Goal: Task Accomplishment & Management: Manage account settings

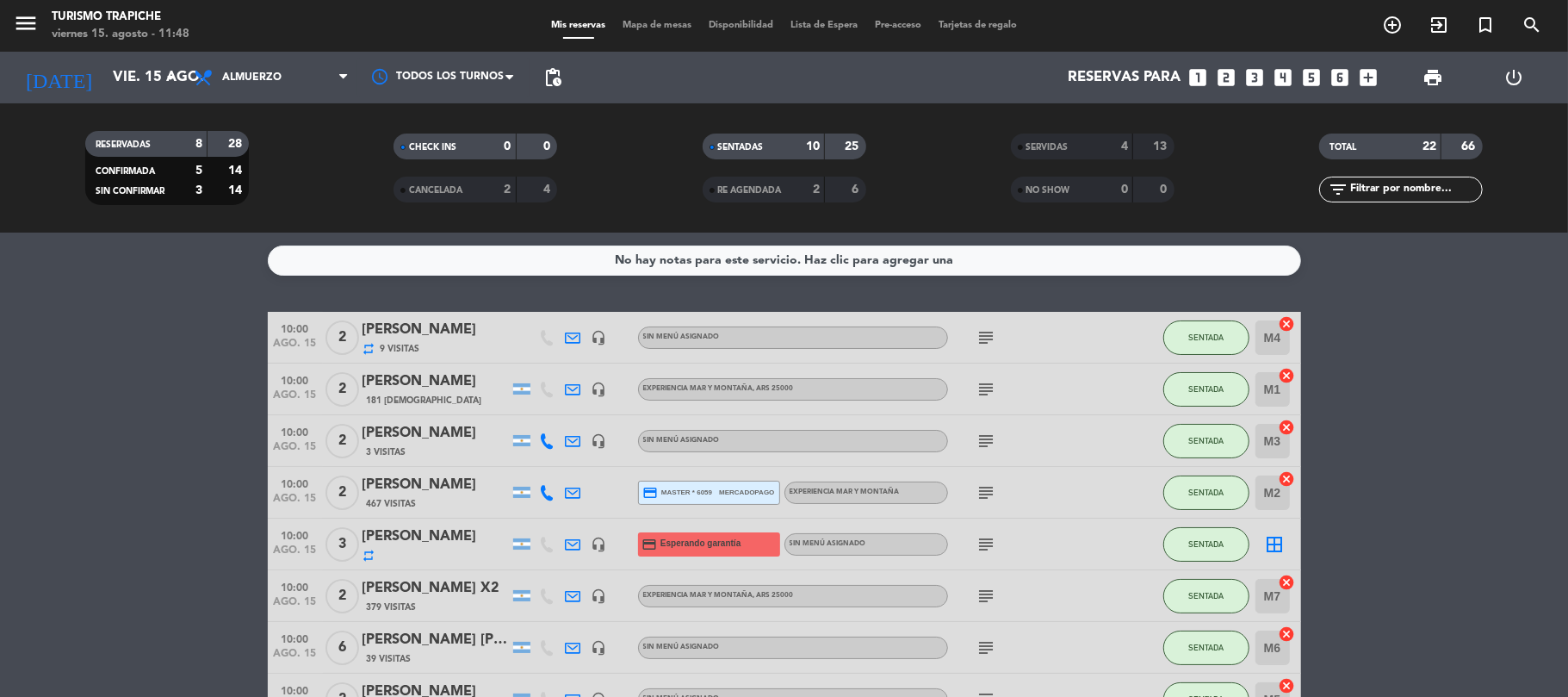
click at [1023, 142] on div "SERVIDAS" at bounding box center [1054, 146] width 79 height 20
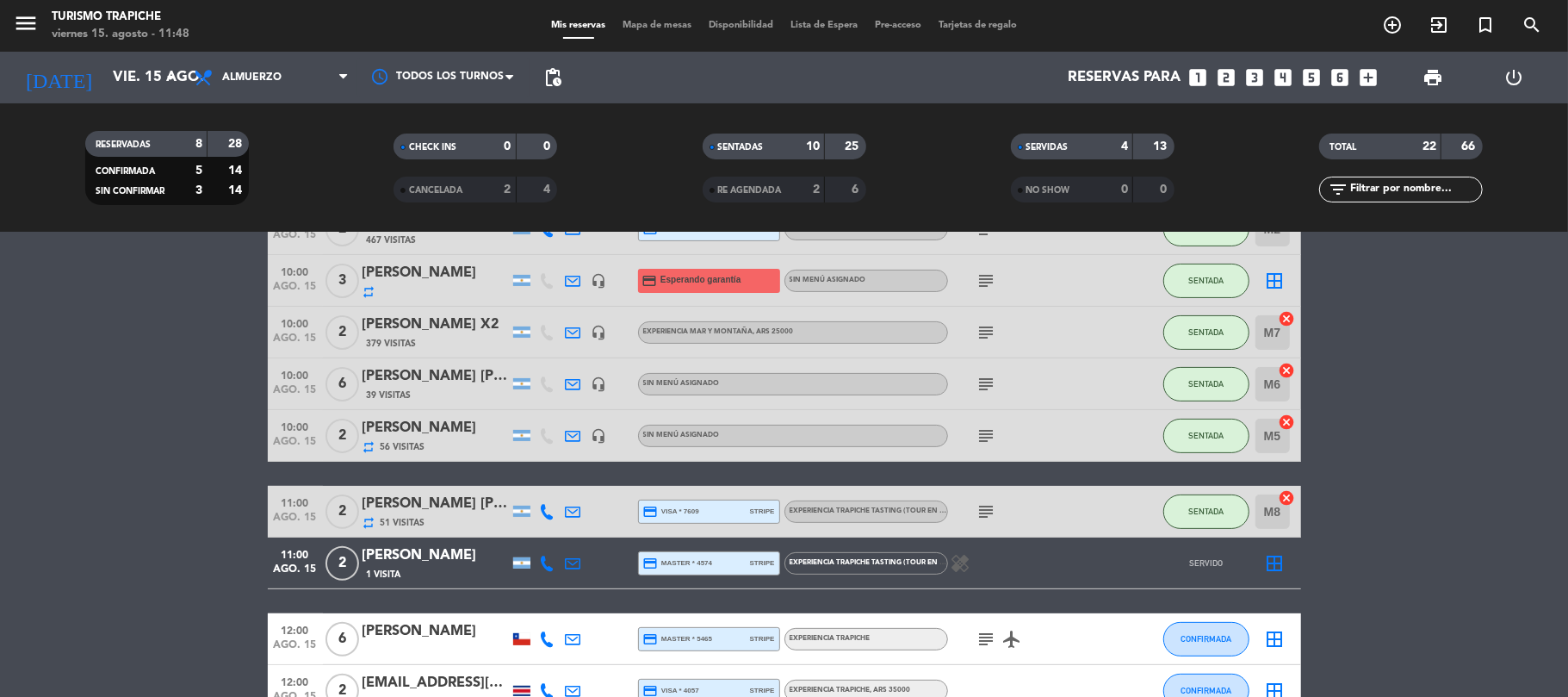
scroll to position [229, 0]
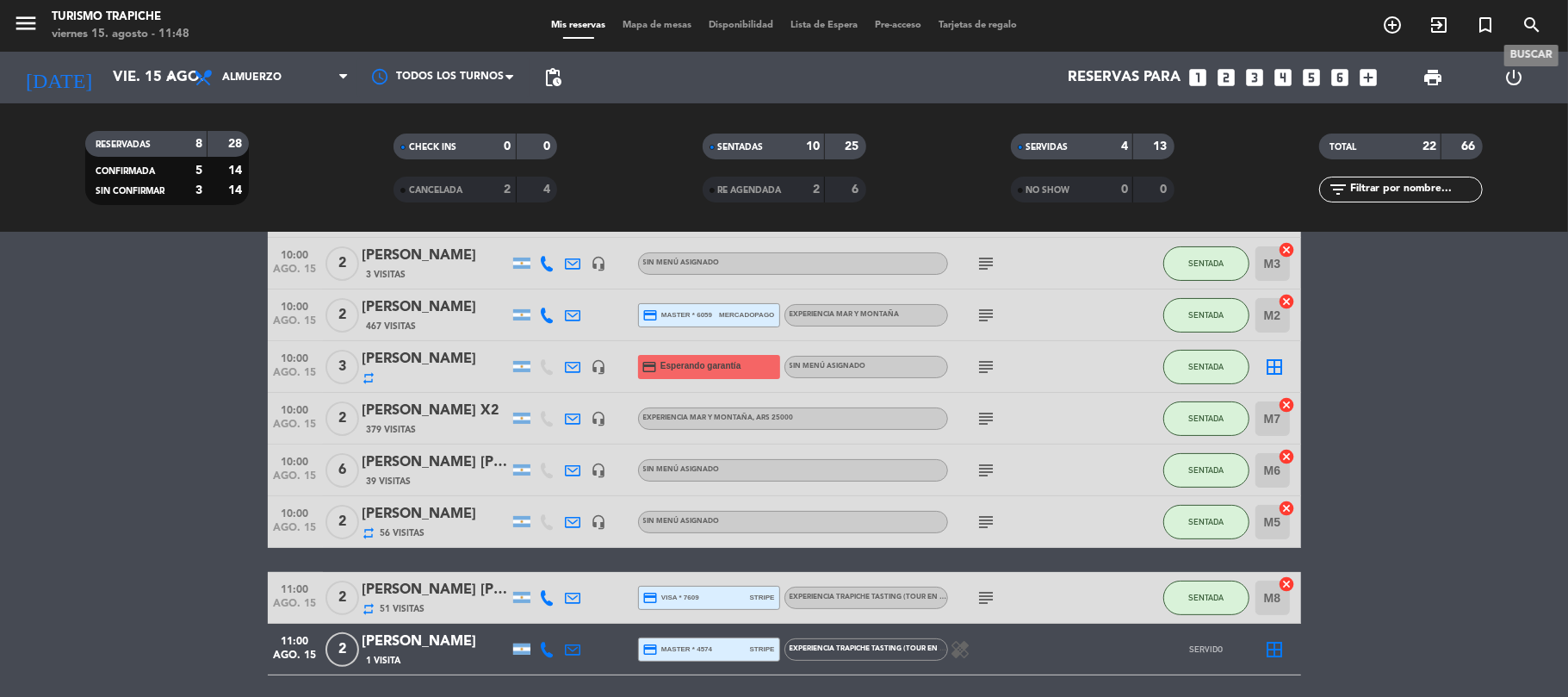
click at [1532, 28] on icon "search" at bounding box center [1532, 25] width 21 height 21
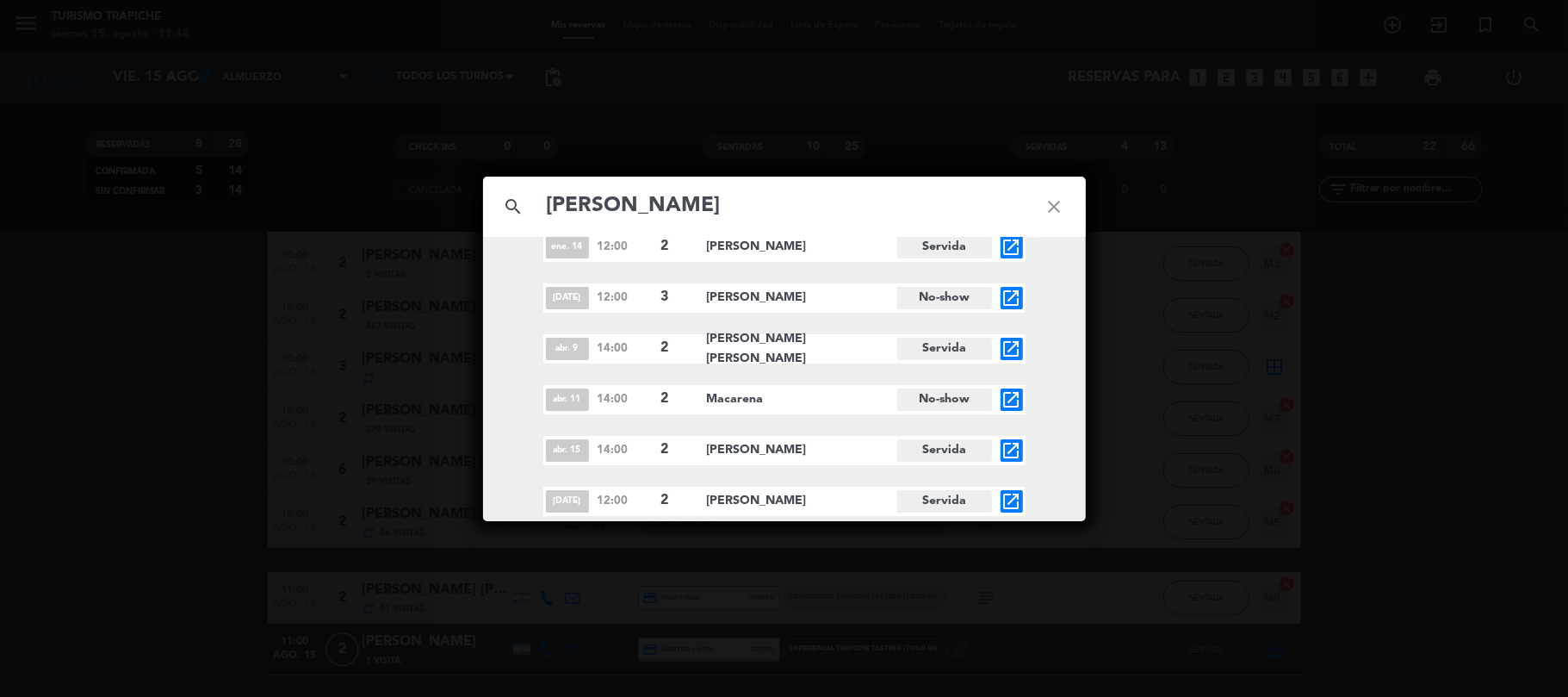
type input "macarena girado"
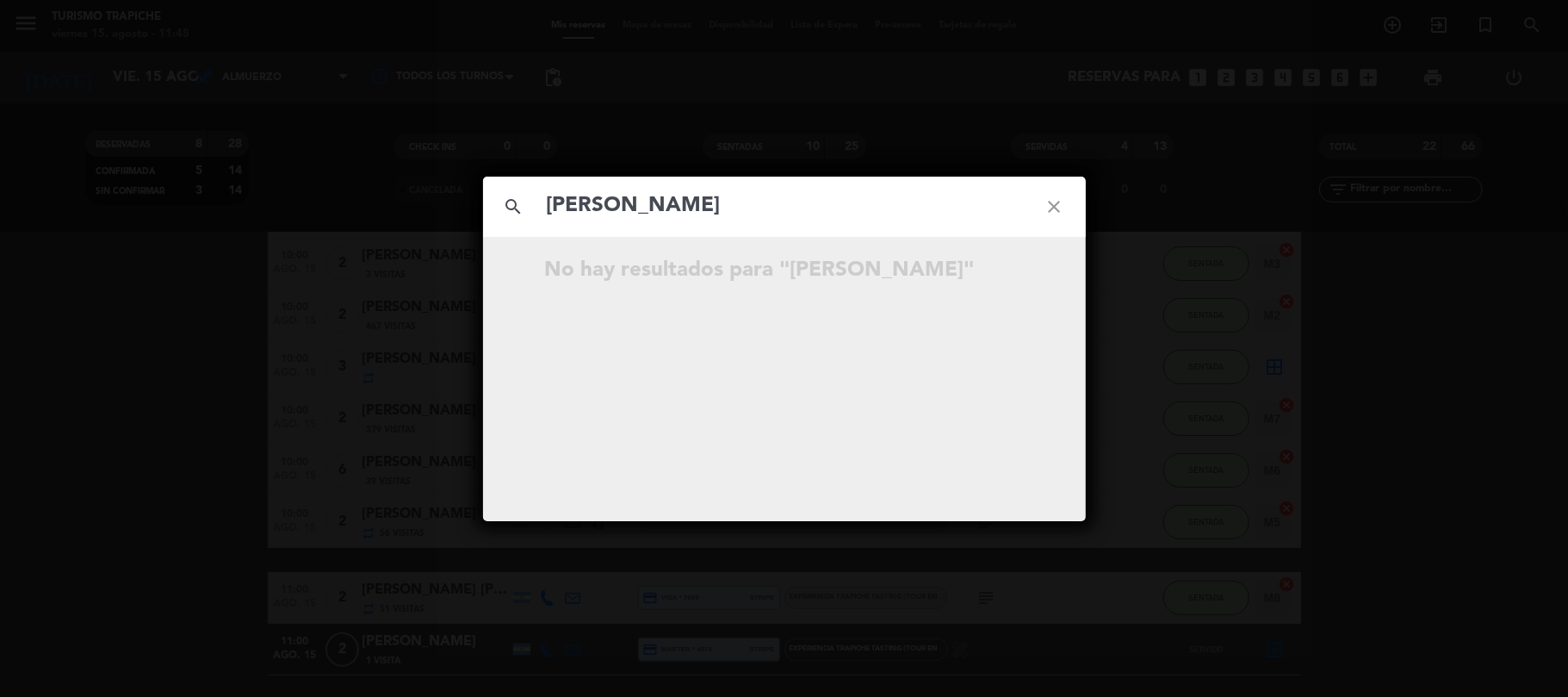
click at [1058, 204] on icon "close" at bounding box center [1054, 206] width 62 height 62
click at [1059, 205] on icon "close" at bounding box center [1054, 206] width 62 height 62
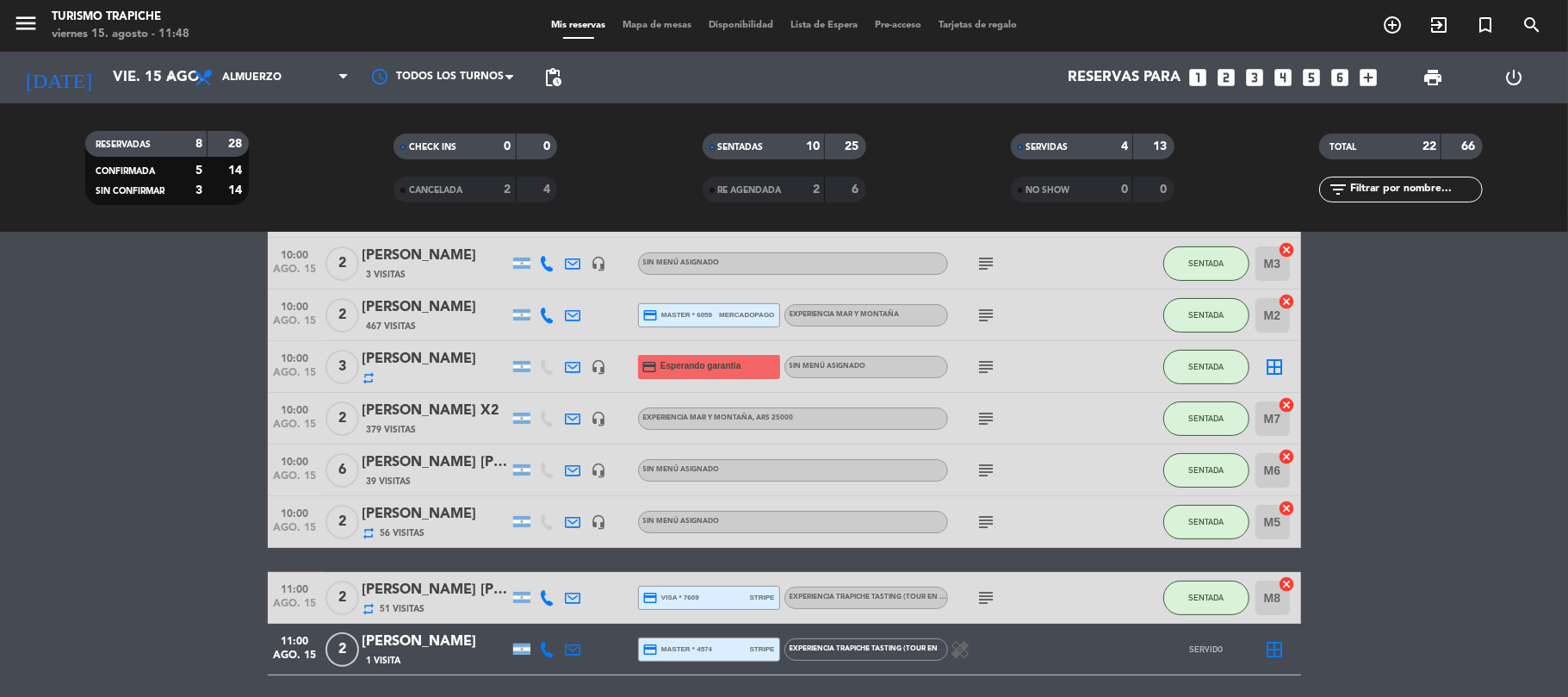
click at [21, 25] on icon "menu" at bounding box center [26, 23] width 26 height 26
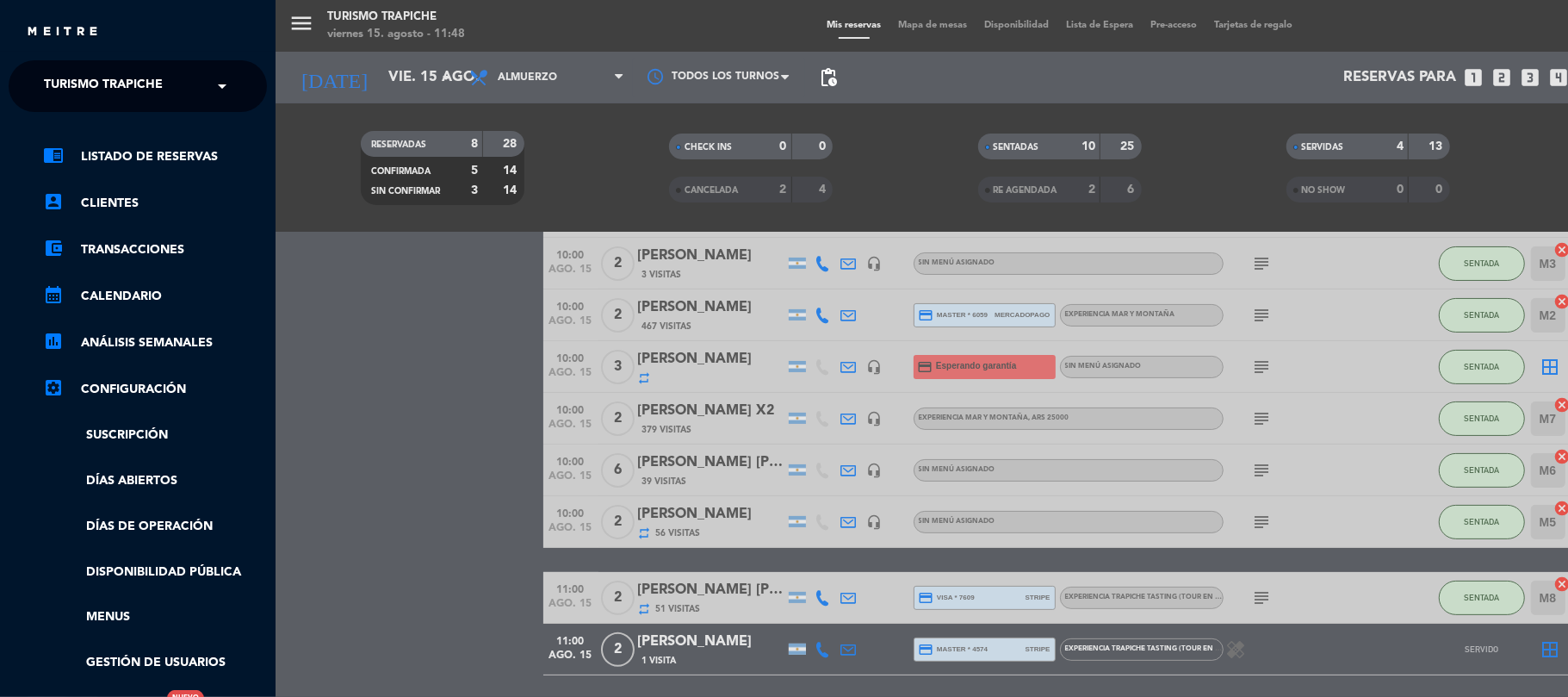
click at [98, 66] on ng-select "× Turismo Trapiche ×" at bounding box center [138, 86] width 258 height 51
click at [102, 79] on span "Turismo Trapiche" at bounding box center [103, 87] width 119 height 36
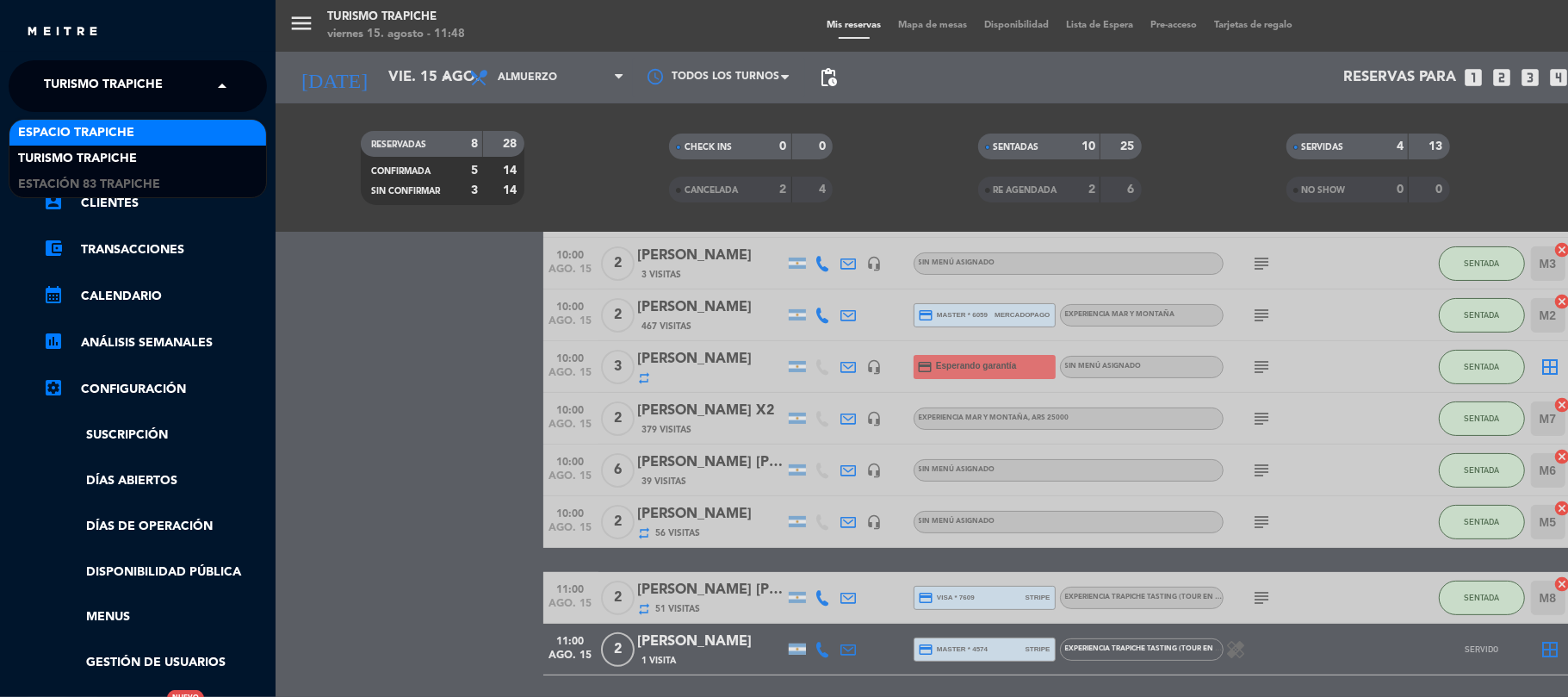
click at [112, 134] on span "Espacio Trapiche" at bounding box center [76, 133] width 116 height 20
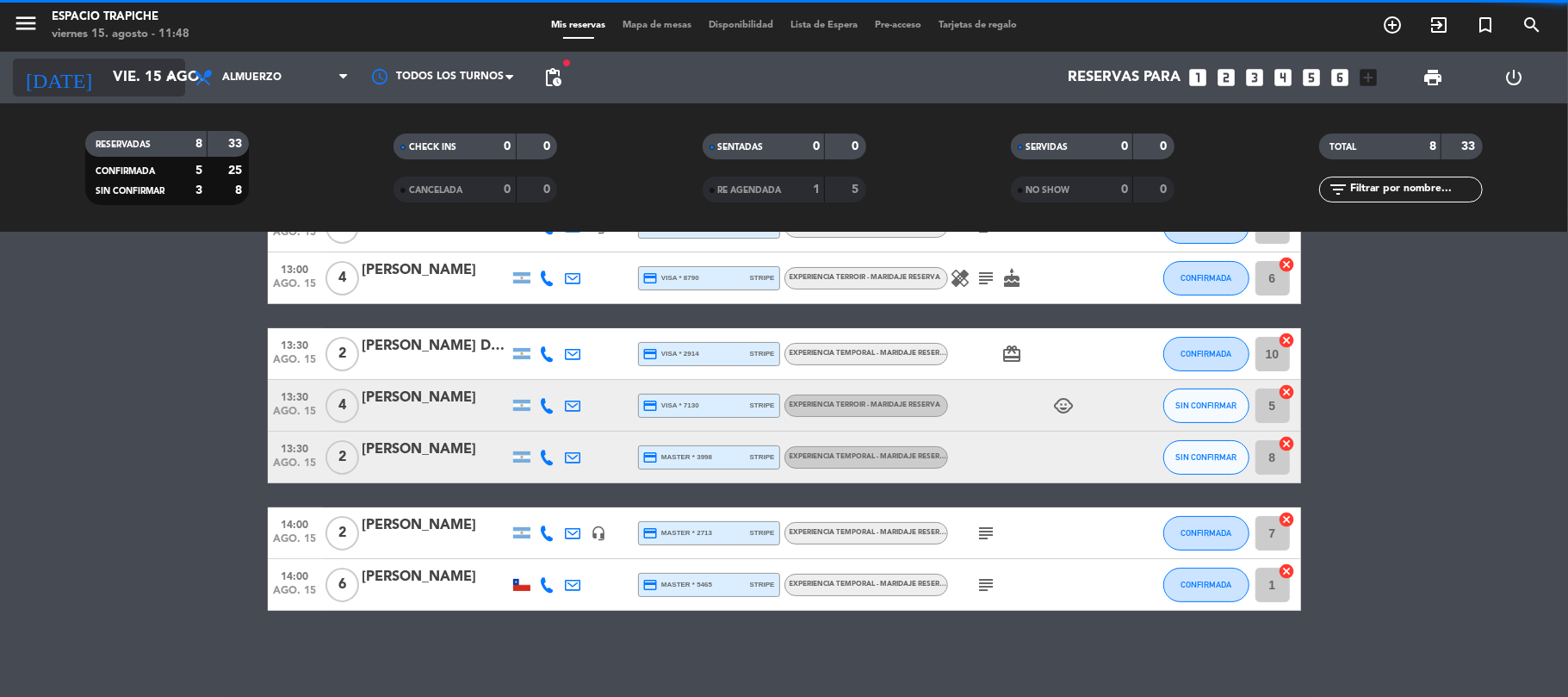
scroll to position [186, 0]
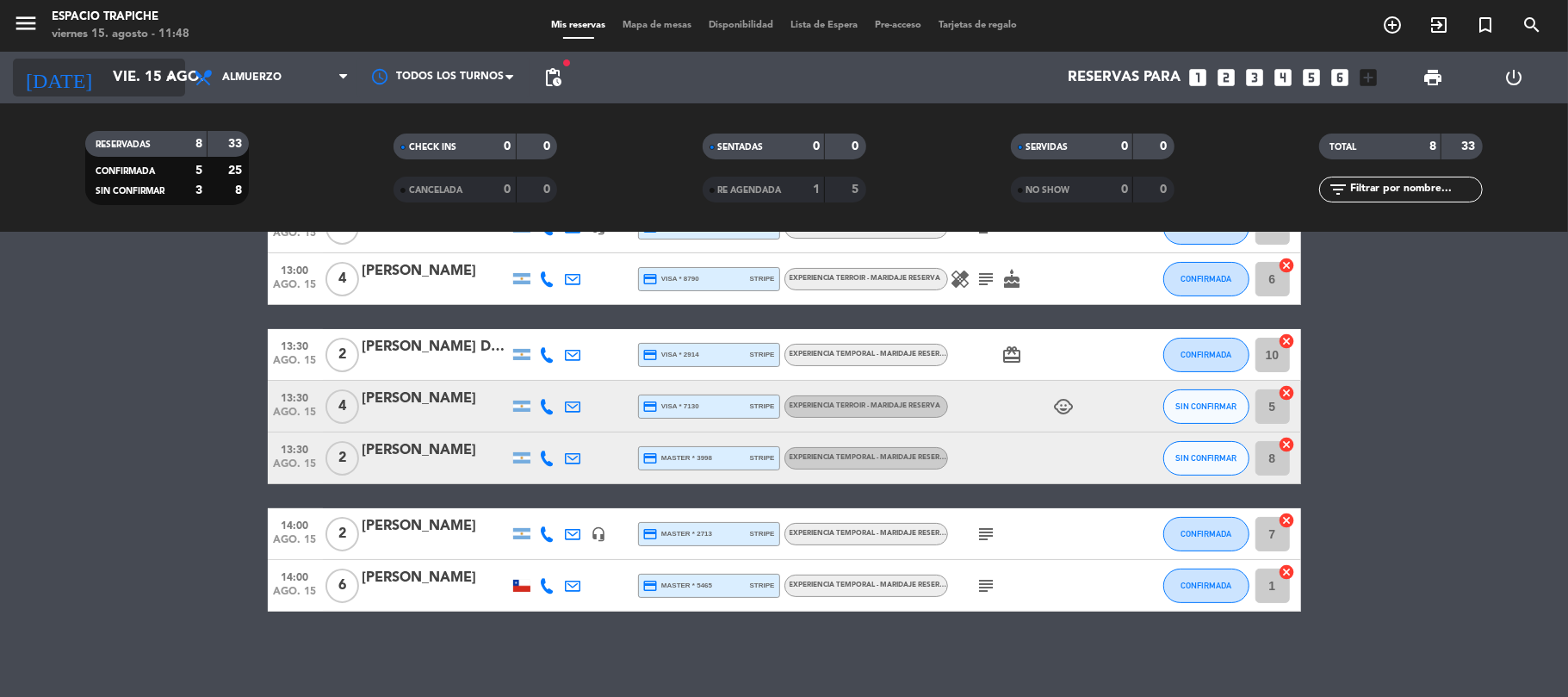
click at [151, 70] on input "vie. 15 ago." at bounding box center [198, 77] width 186 height 33
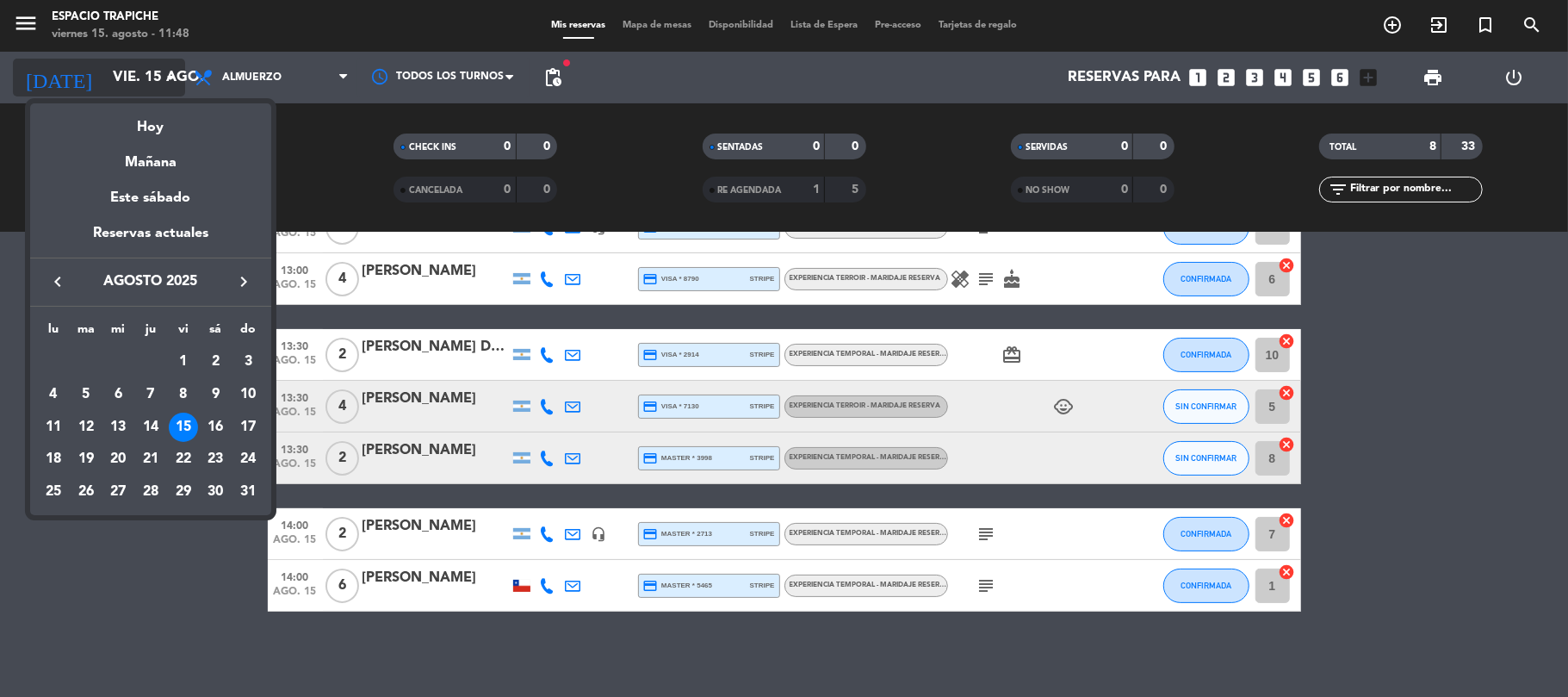
click at [151, 70] on div at bounding box center [784, 348] width 1568 height 697
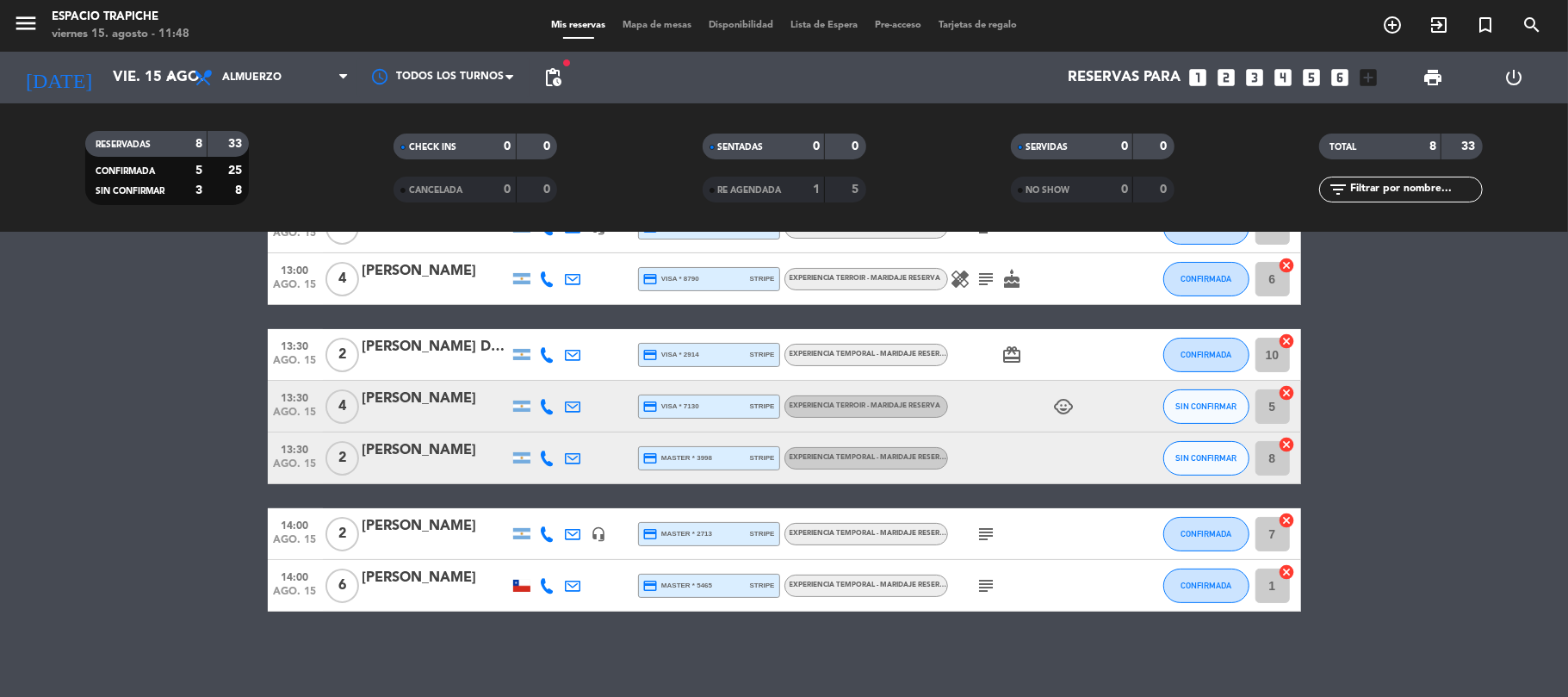
scroll to position [70, 0]
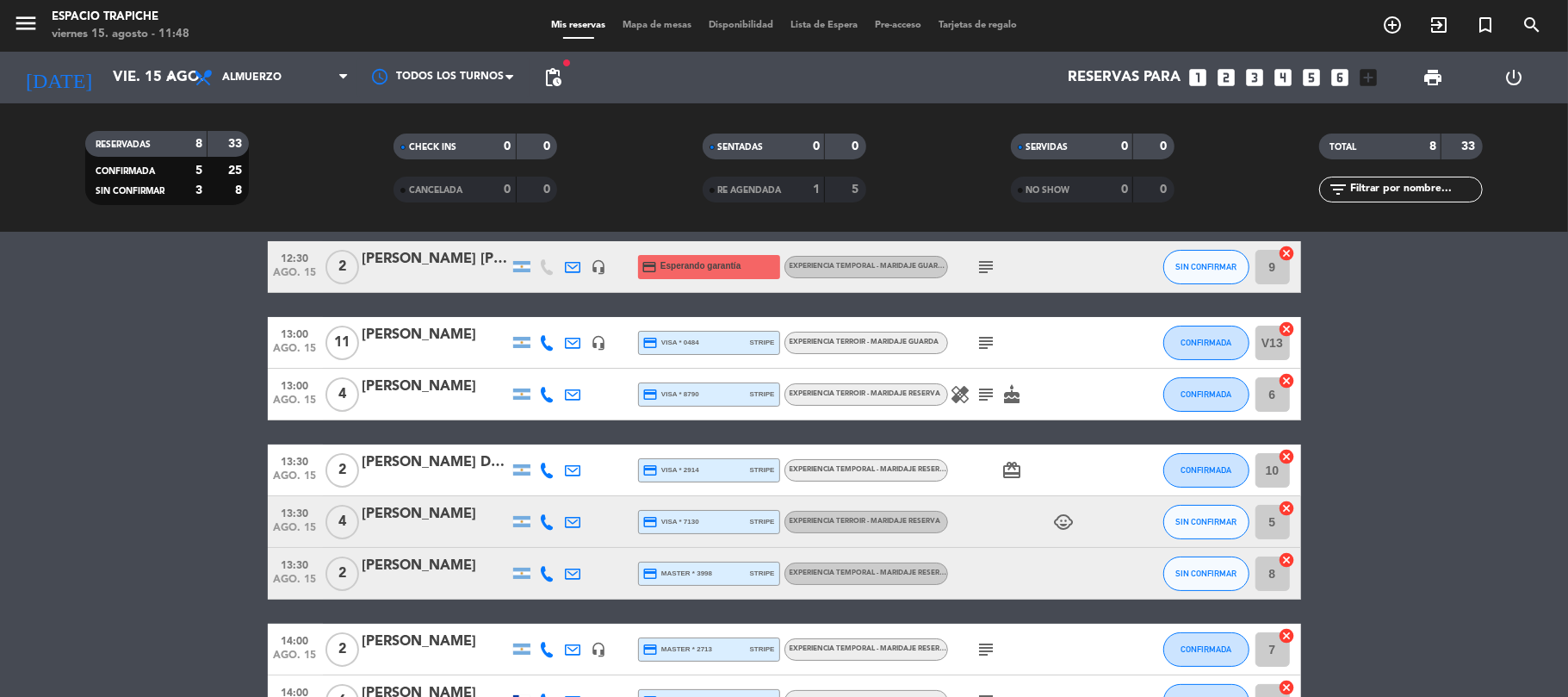
click at [978, 389] on icon "subject" at bounding box center [986, 395] width 21 height 21
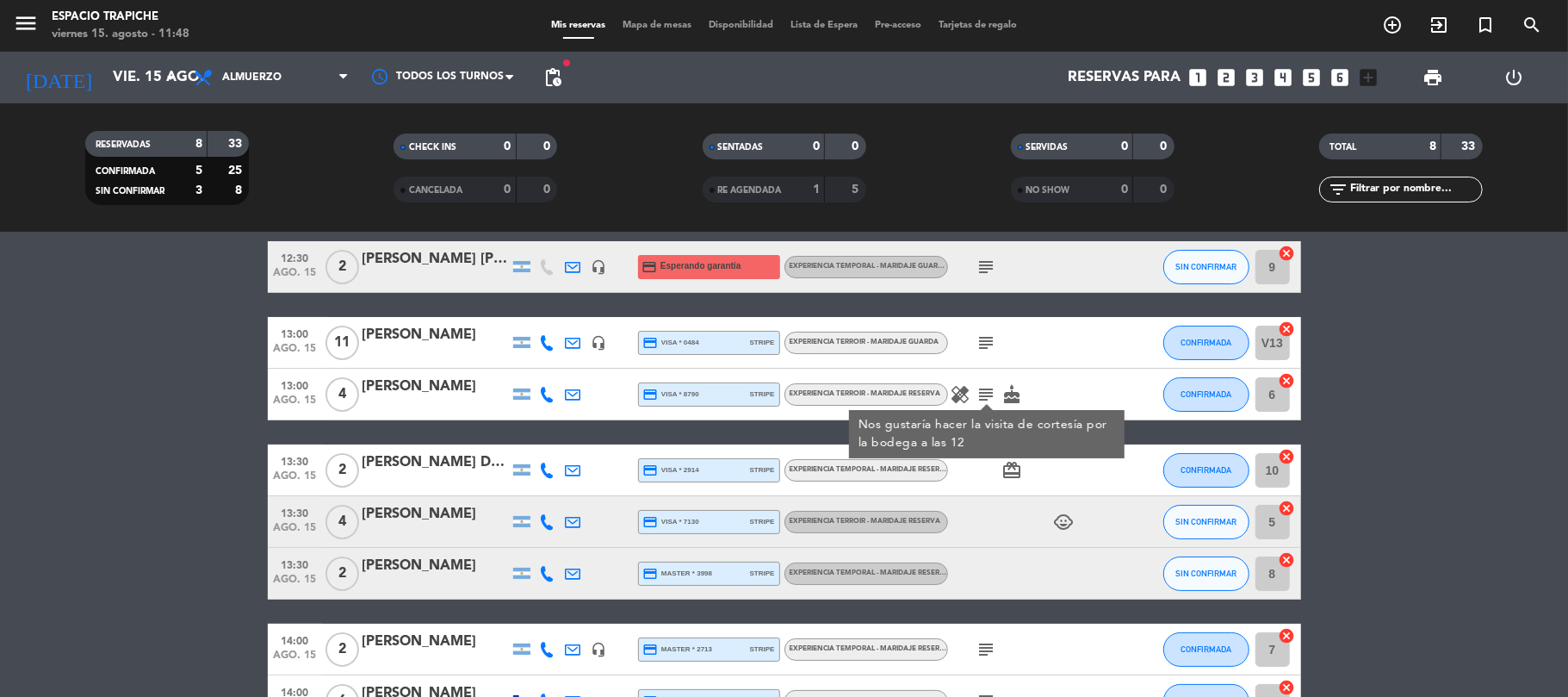
click at [982, 387] on icon "subject" at bounding box center [986, 395] width 21 height 21
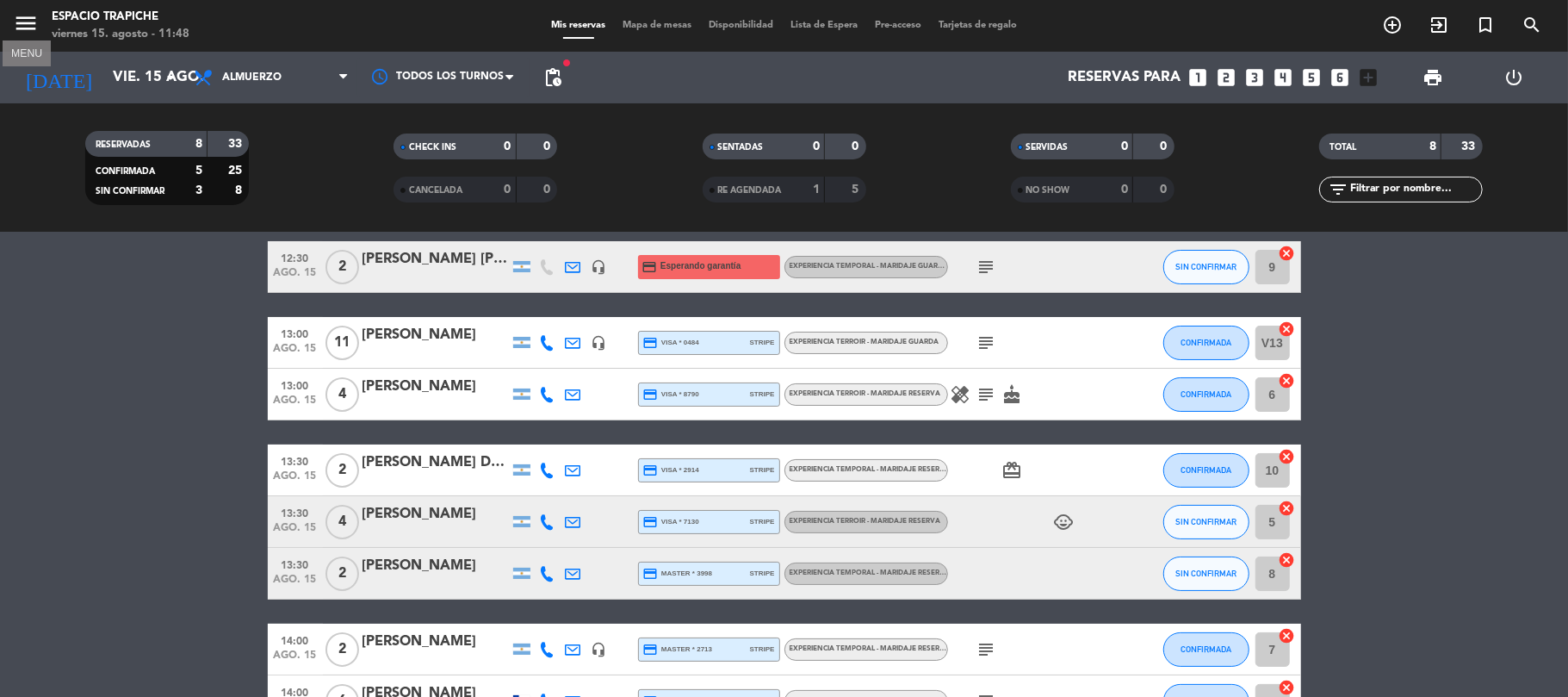
click at [29, 28] on icon "menu" at bounding box center [26, 23] width 26 height 26
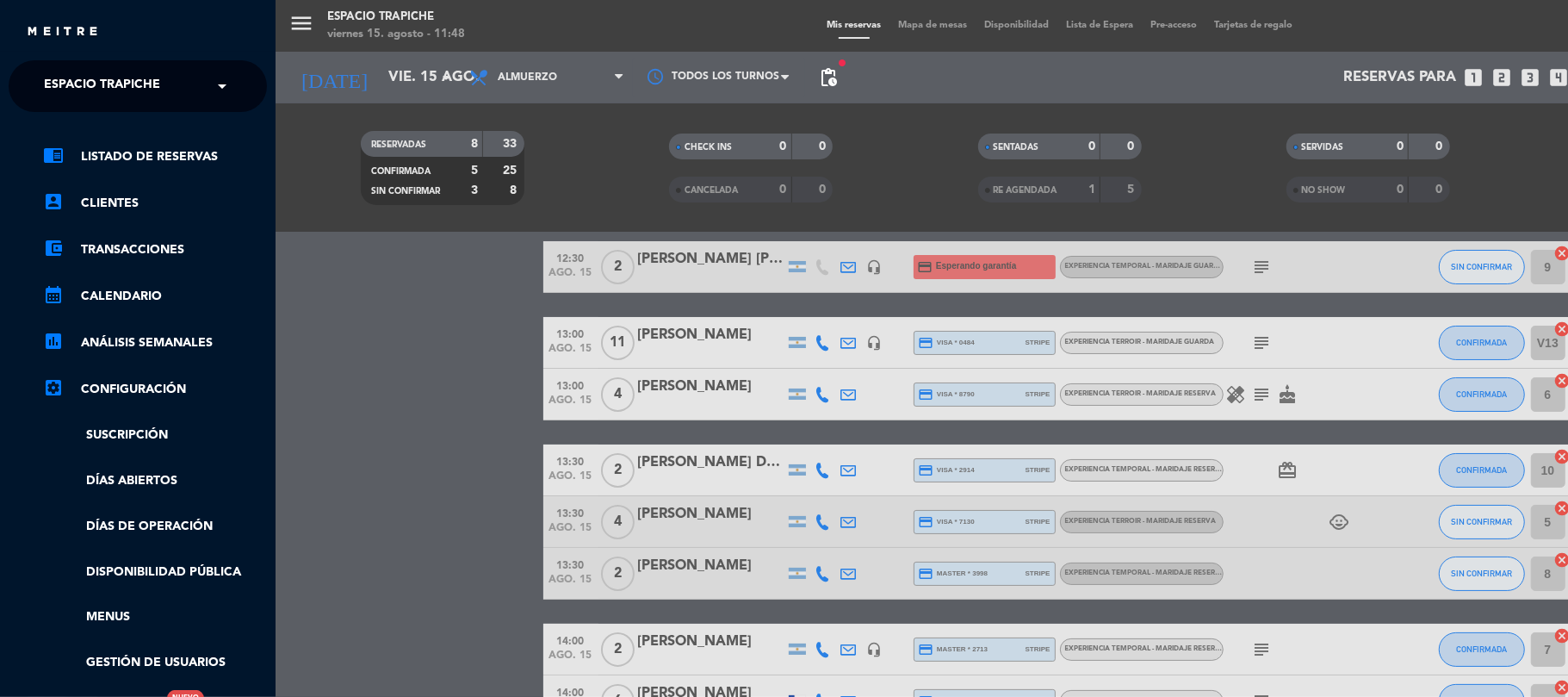
click at [121, 85] on span "Espacio Trapiche" at bounding box center [102, 87] width 116 height 36
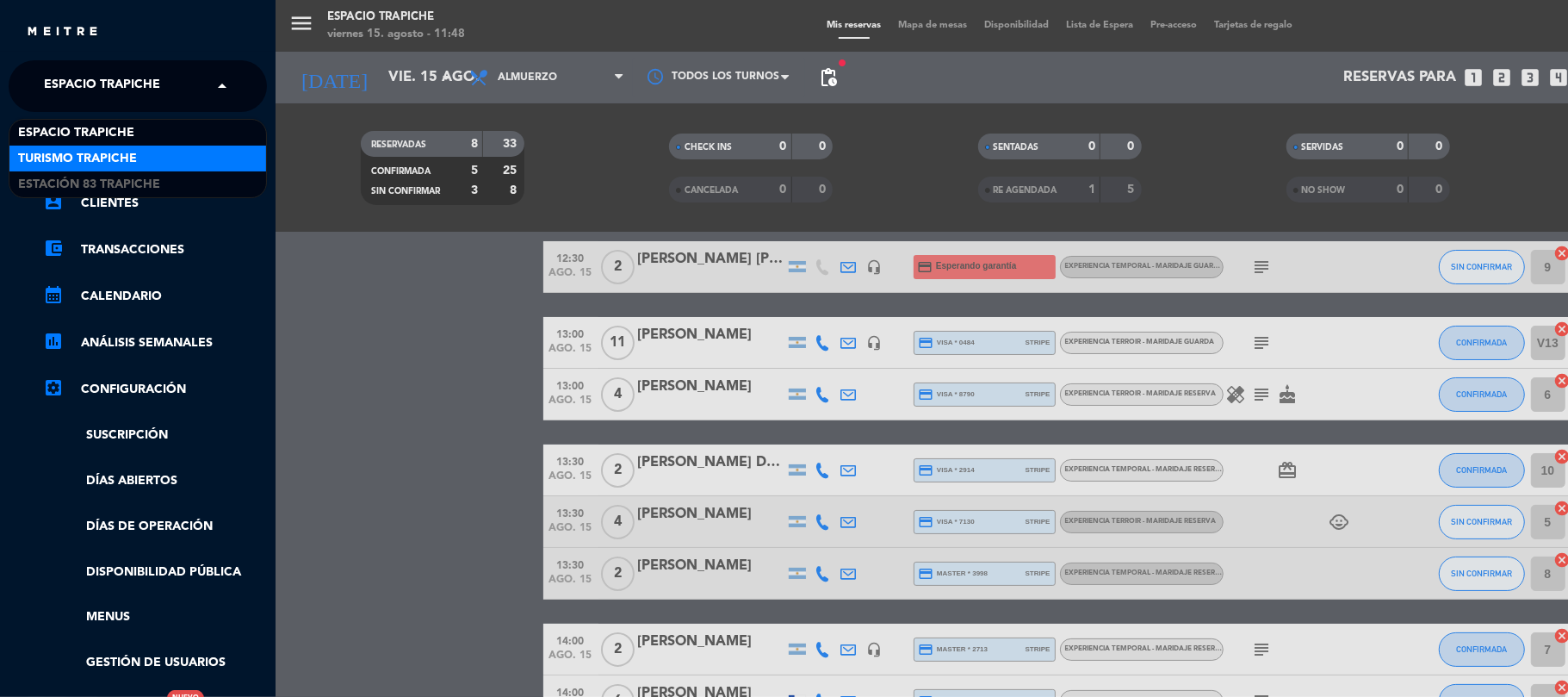
click at [131, 157] on span "Turismo Trapiche" at bounding box center [77, 159] width 119 height 20
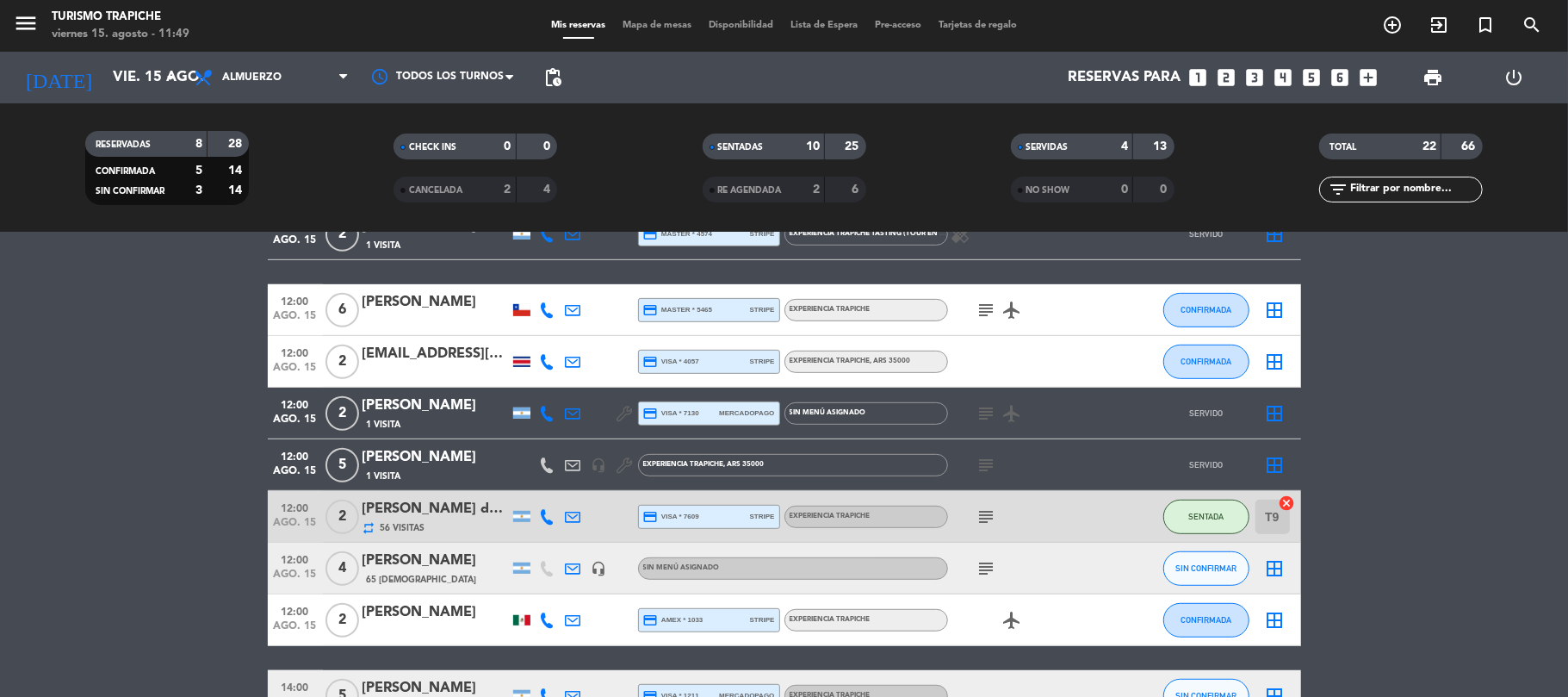
scroll to position [646, 0]
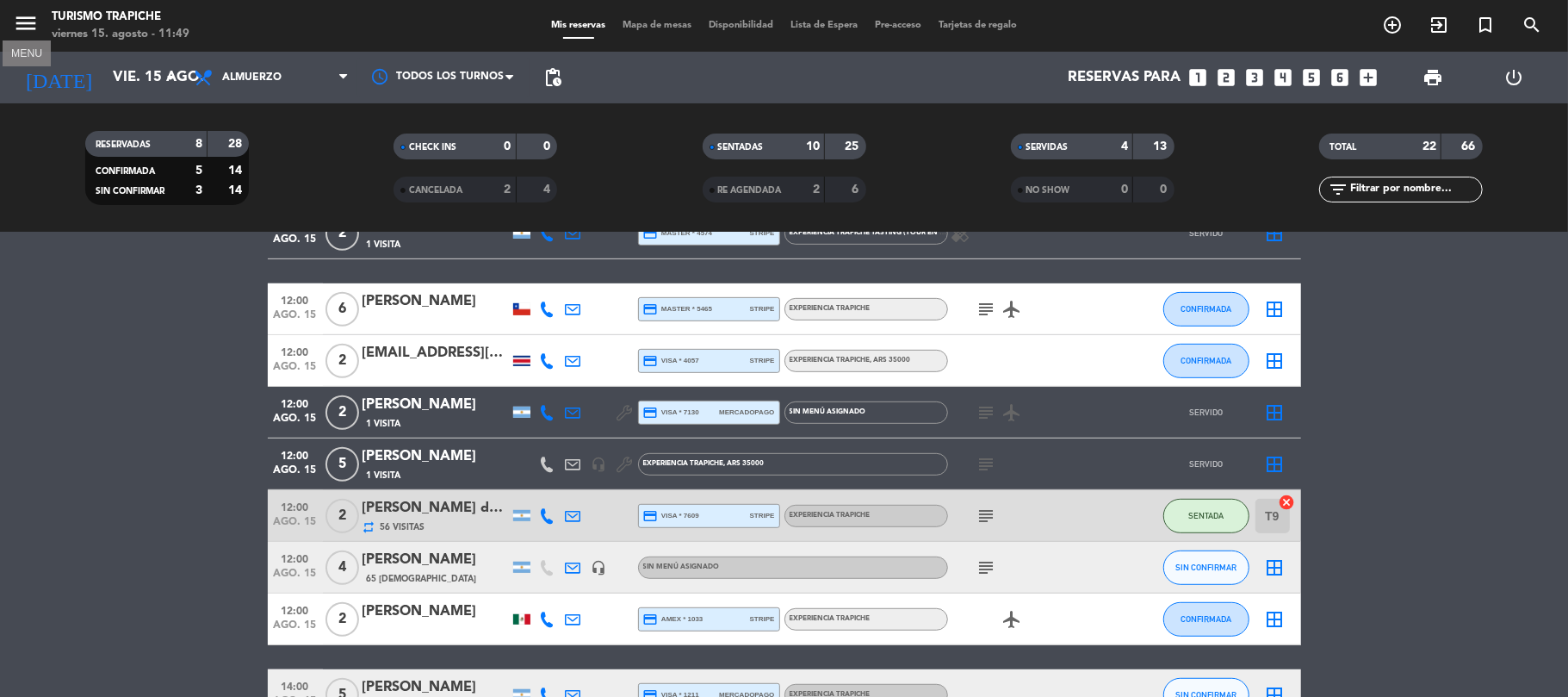
click at [17, 14] on icon "menu" at bounding box center [26, 23] width 26 height 26
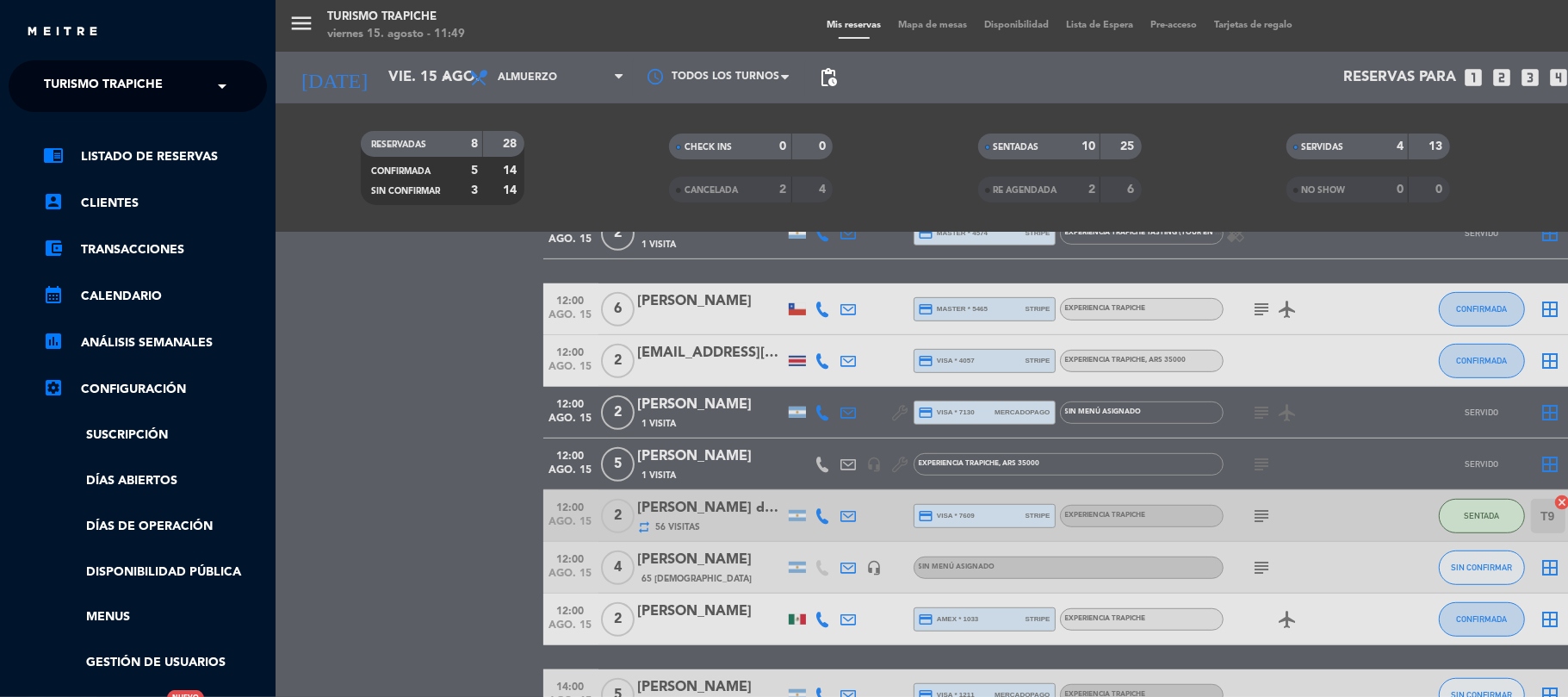
click at [383, 331] on div "menu Turismo Trapiche viernes 15. agosto - 11:49 Mis reservas Mapa de mesas Dis…" at bounding box center [1060, 348] width 1568 height 697
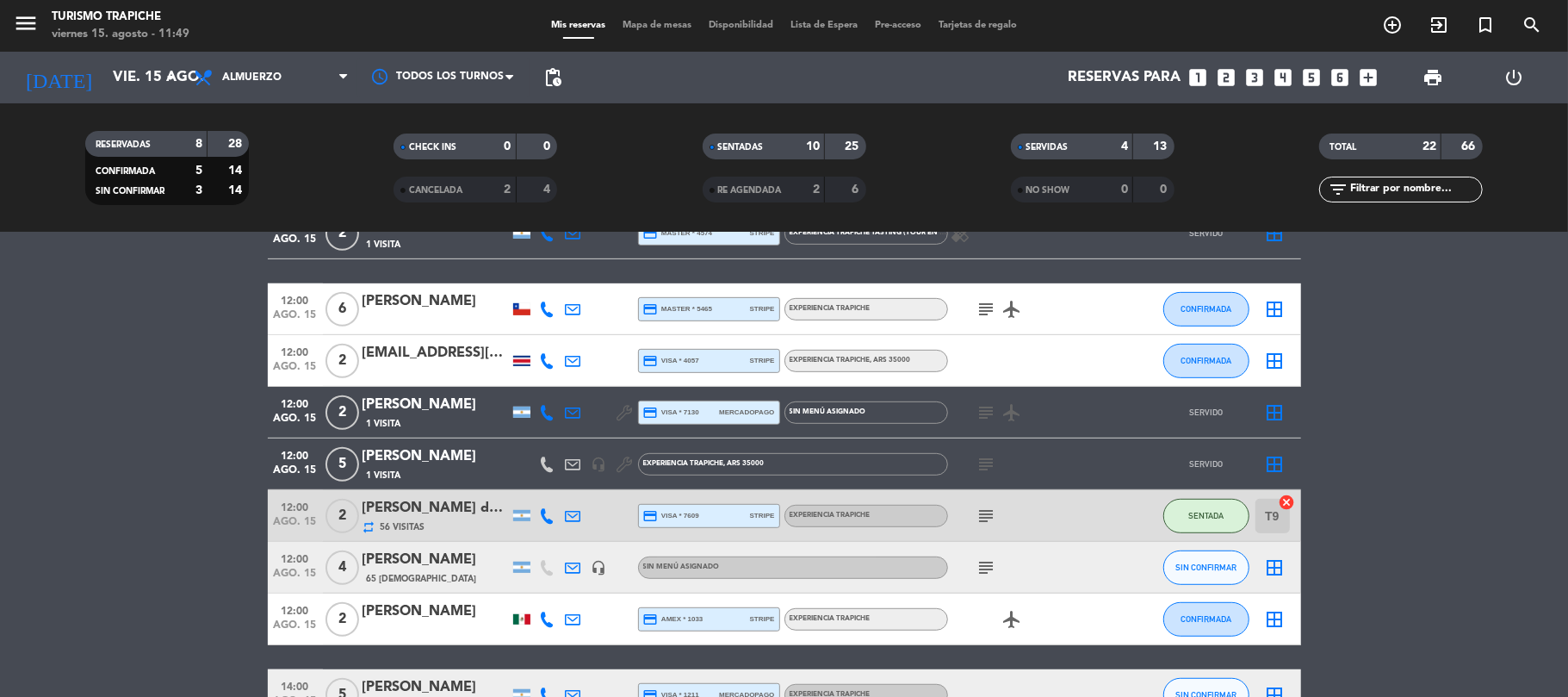
click at [986, 512] on icon "subject" at bounding box center [986, 516] width 21 height 21
click at [986, 511] on icon "subject" at bounding box center [986, 516] width 21 height 21
click at [985, 403] on icon "subject" at bounding box center [986, 413] width 21 height 21
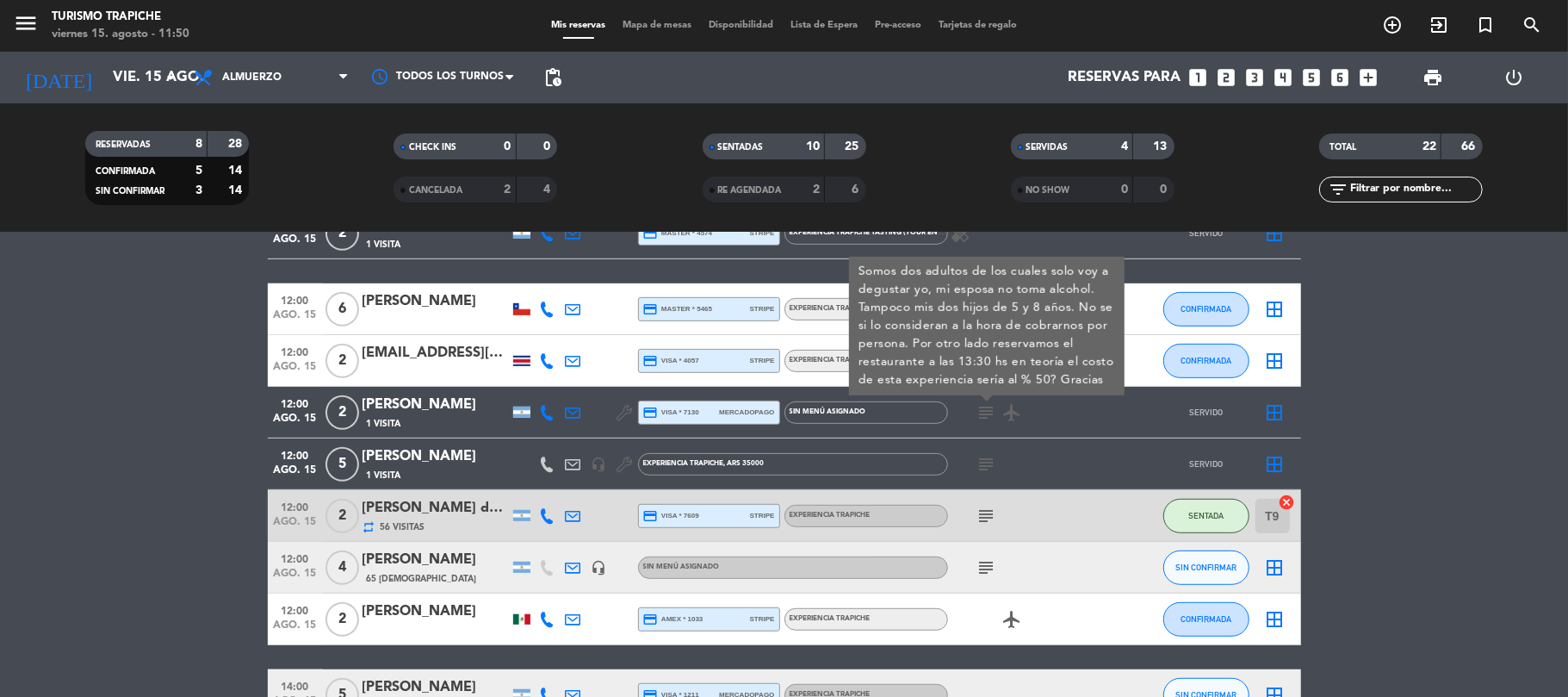
click at [985, 403] on icon "subject" at bounding box center [986, 413] width 21 height 21
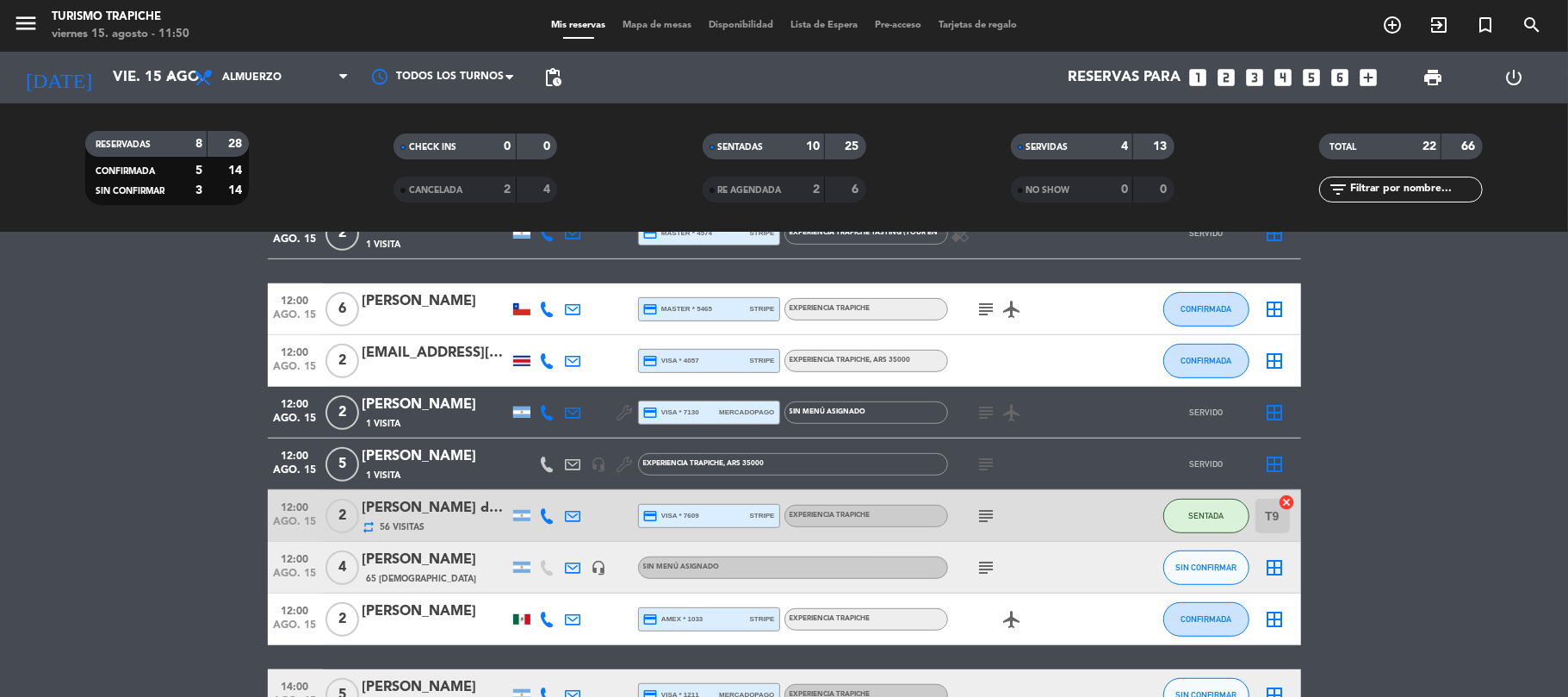
click at [985, 403] on icon "subject" at bounding box center [986, 413] width 21 height 21
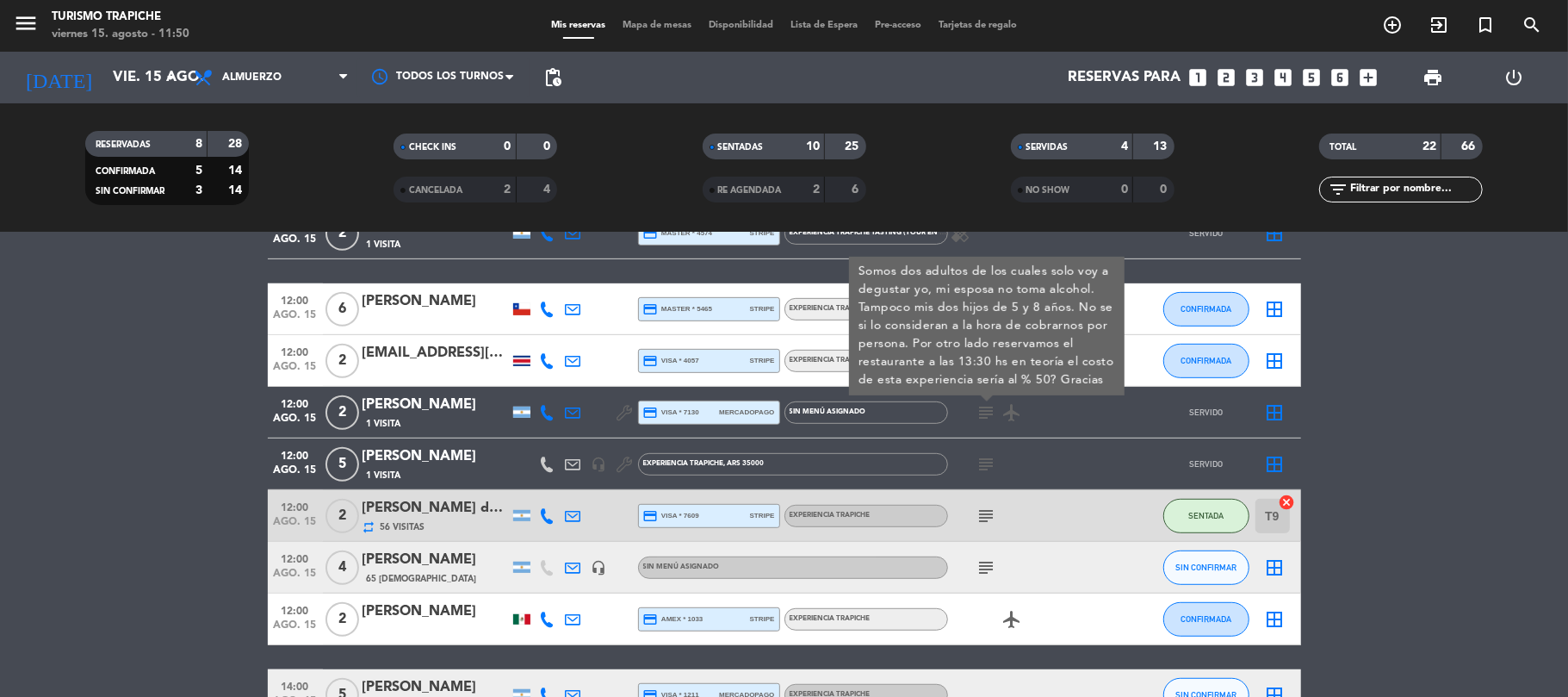
click at [985, 403] on icon "subject" at bounding box center [986, 413] width 21 height 21
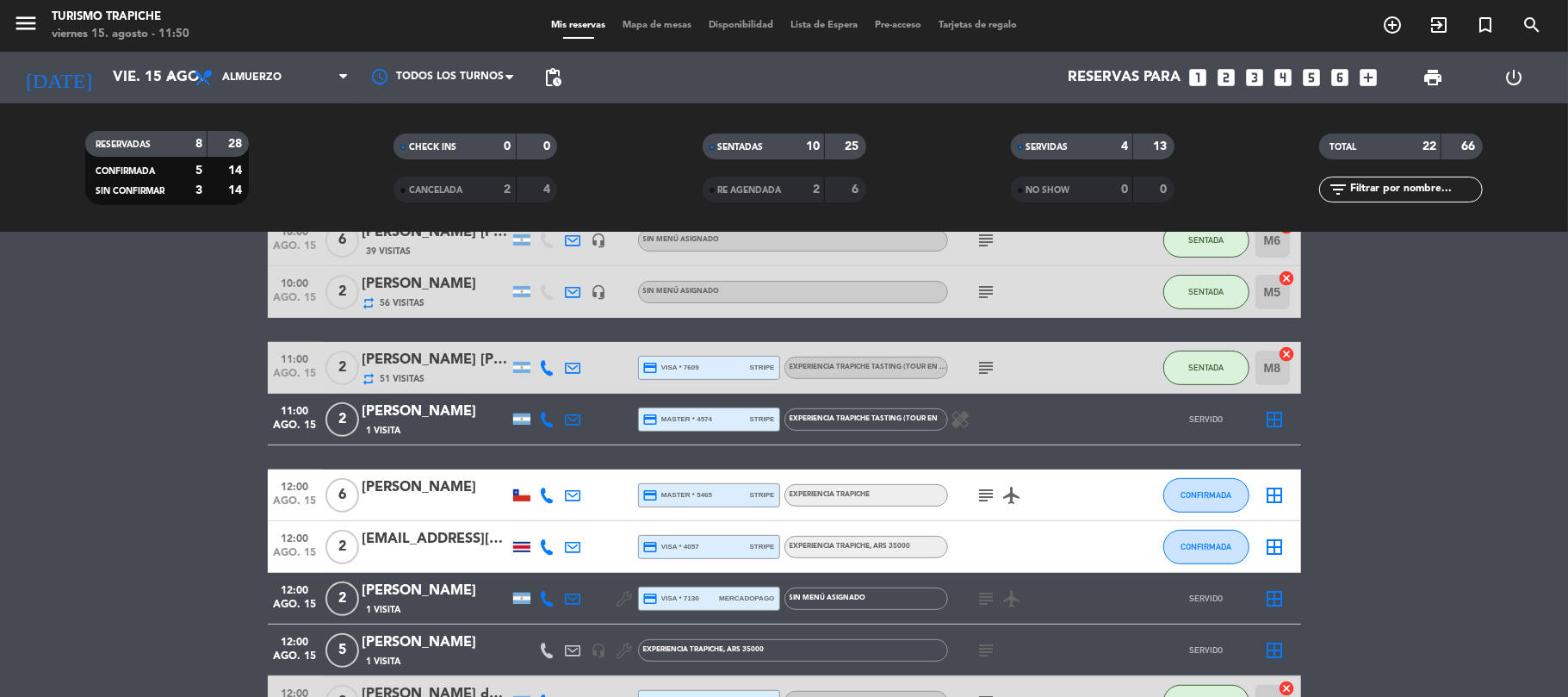
scroll to position [573, 0]
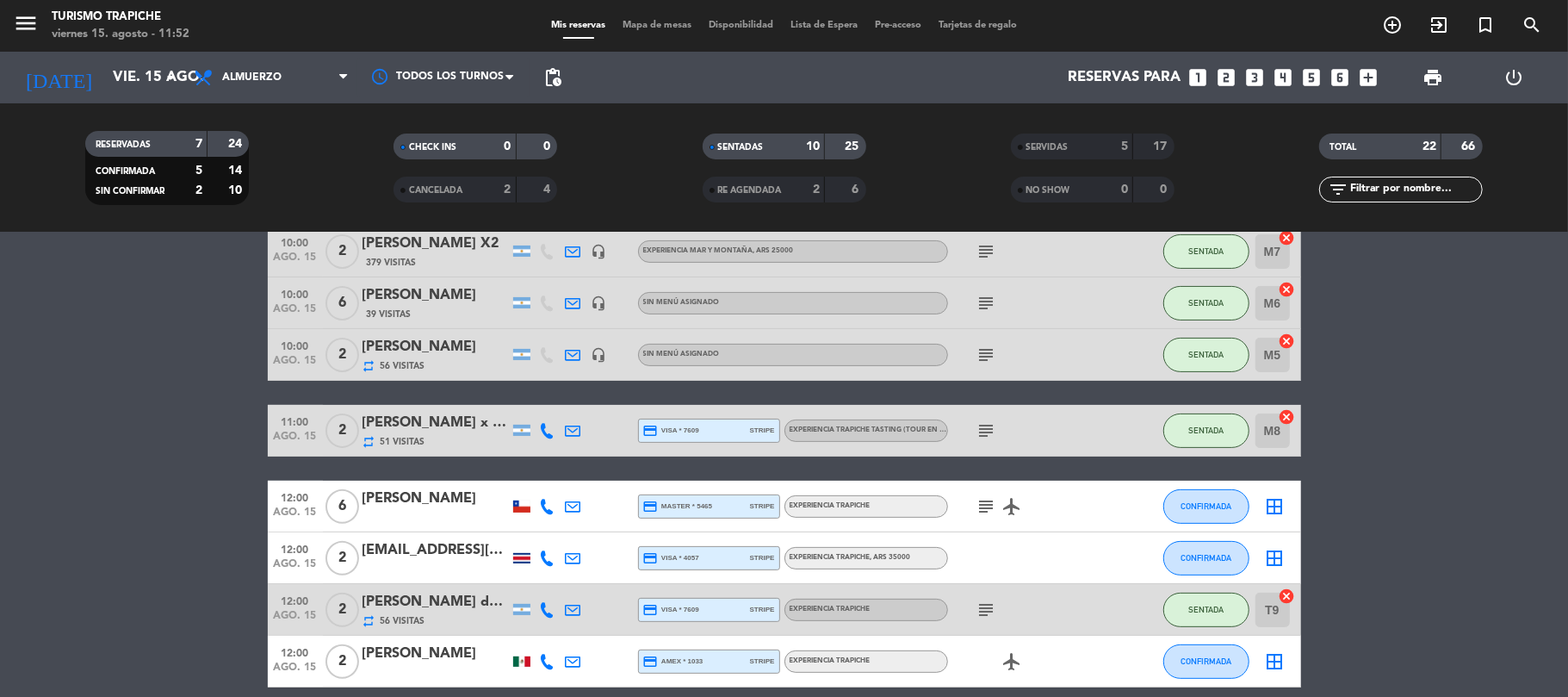
scroll to position [459, 0]
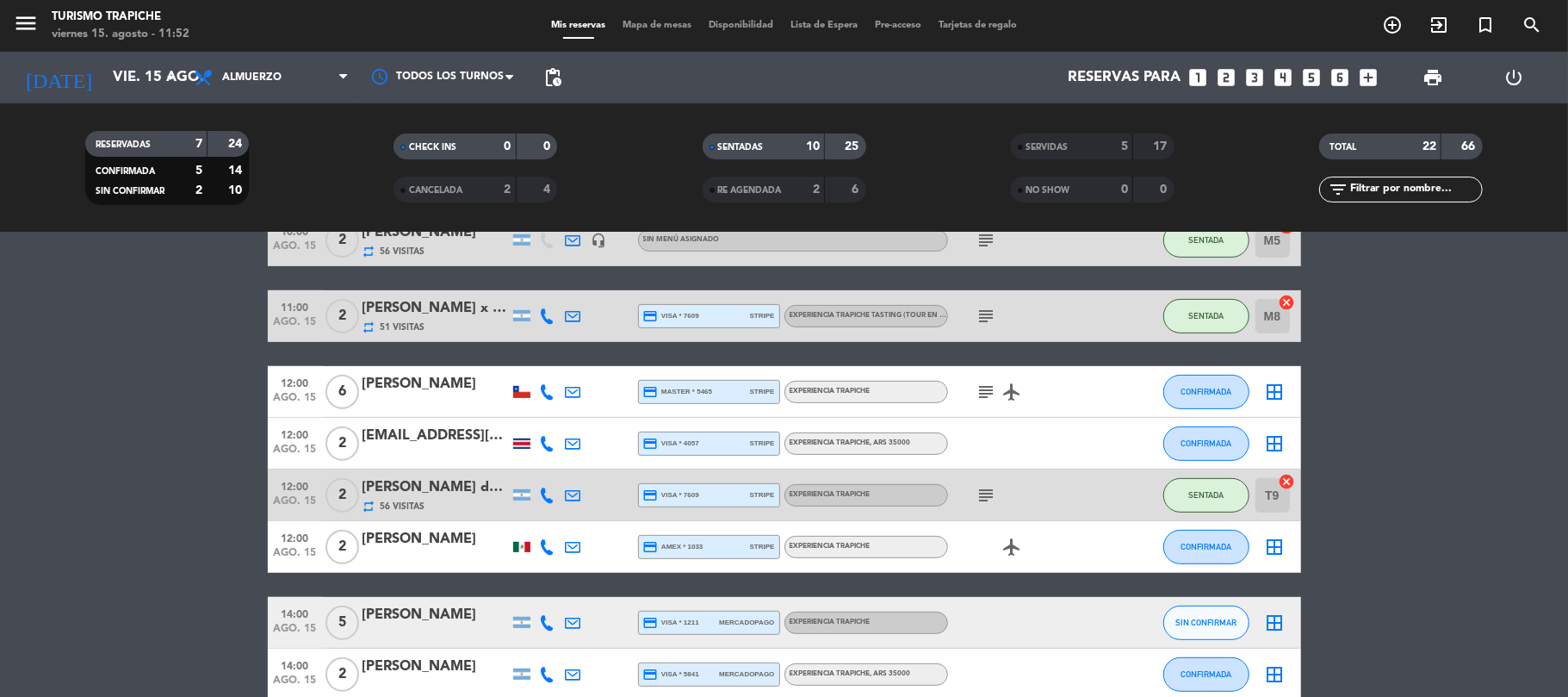
click at [1033, 145] on span "SERVIDAS" at bounding box center [1047, 146] width 42 height 9
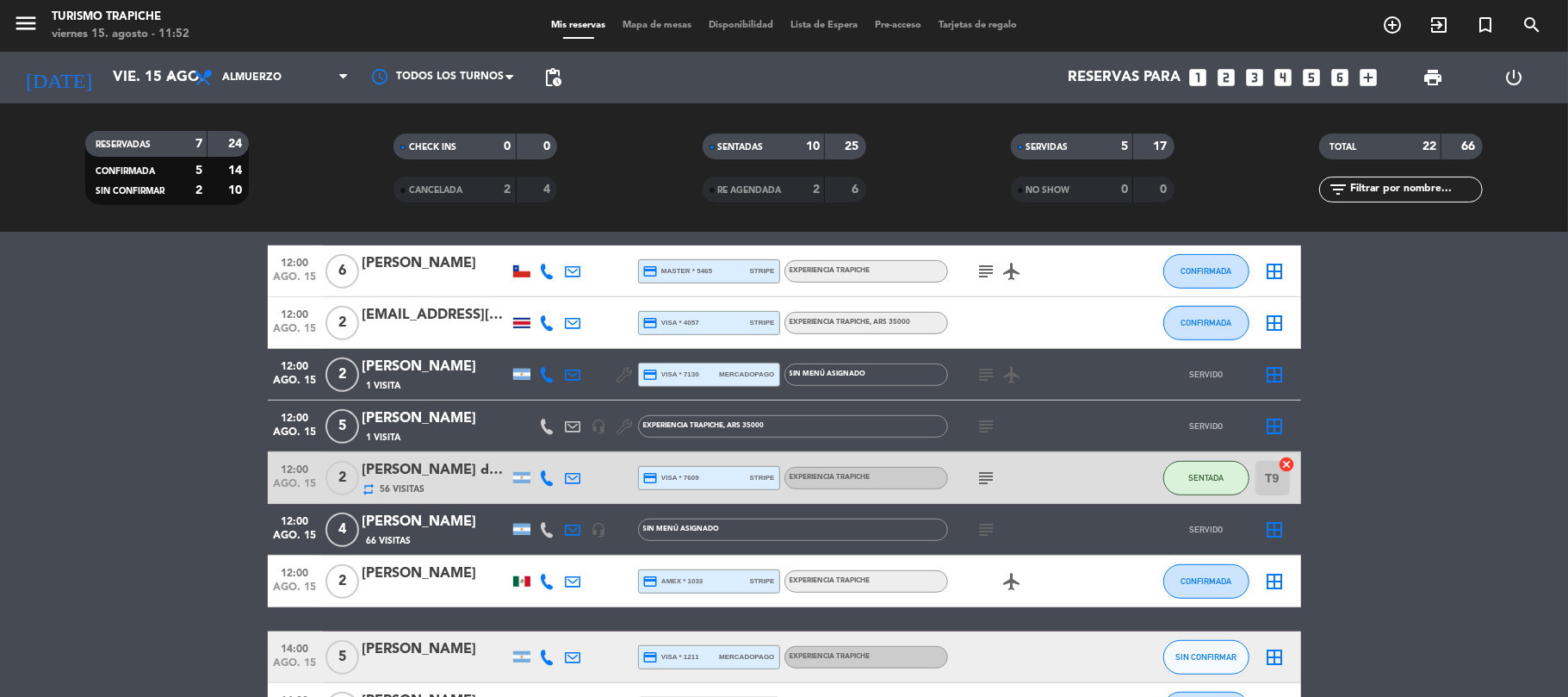
scroll to position [689, 0]
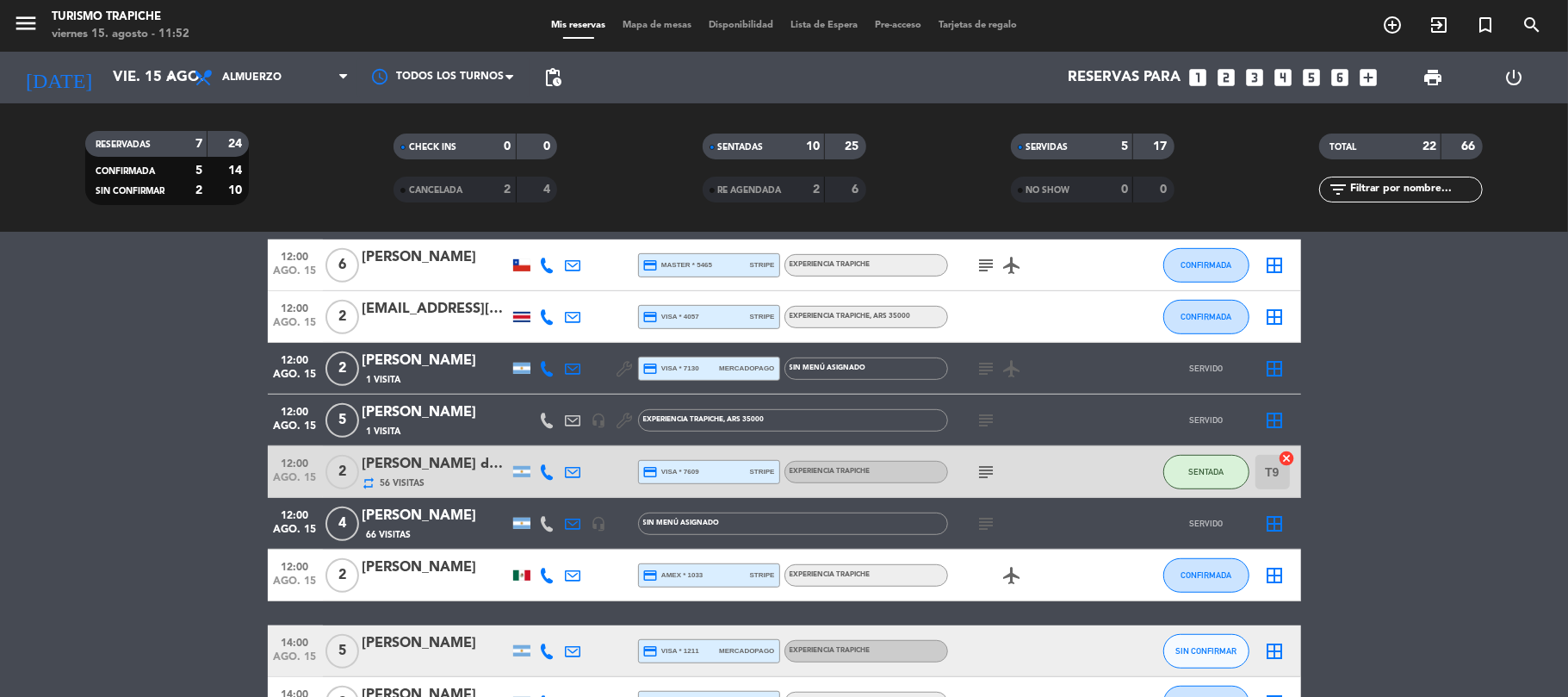
click at [986, 524] on icon "subject" at bounding box center [986, 524] width 21 height 21
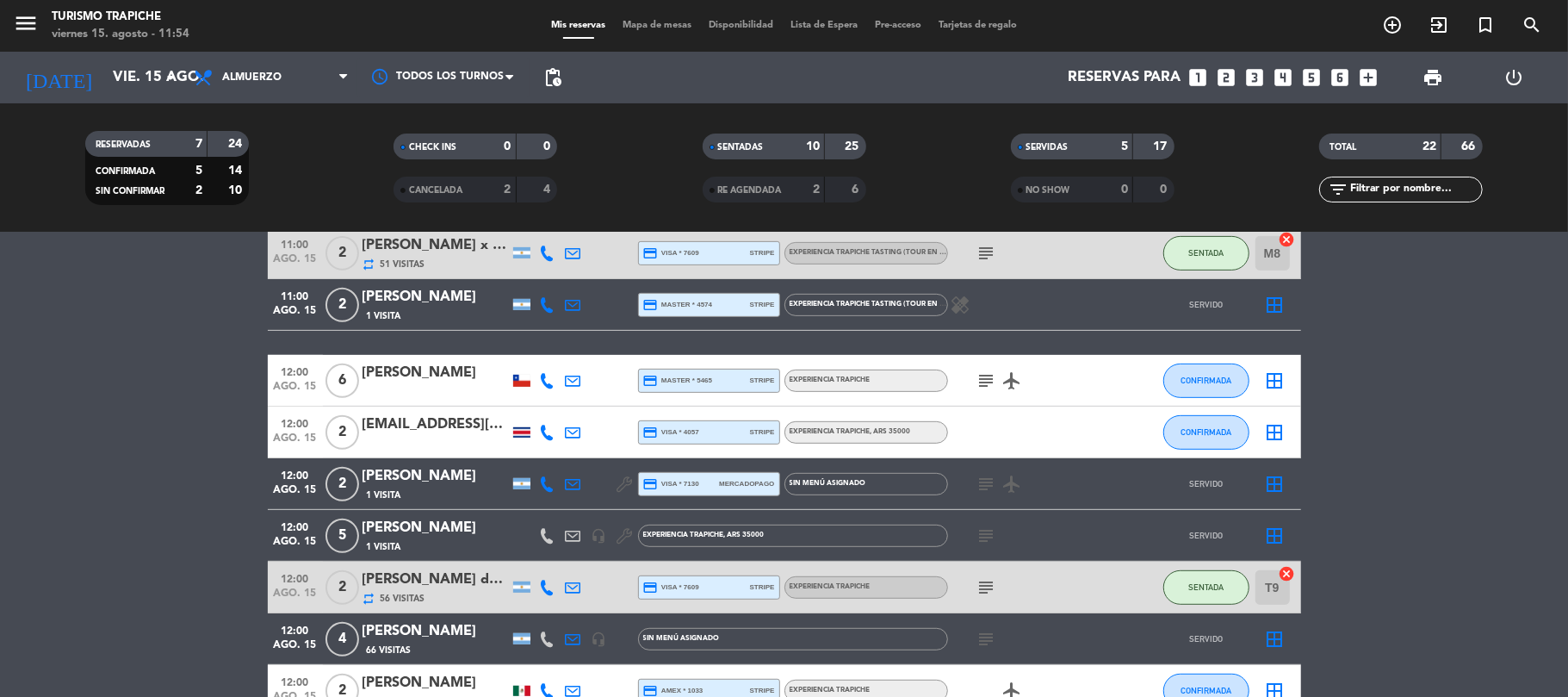
click at [992, 379] on icon "subject" at bounding box center [986, 381] width 21 height 21
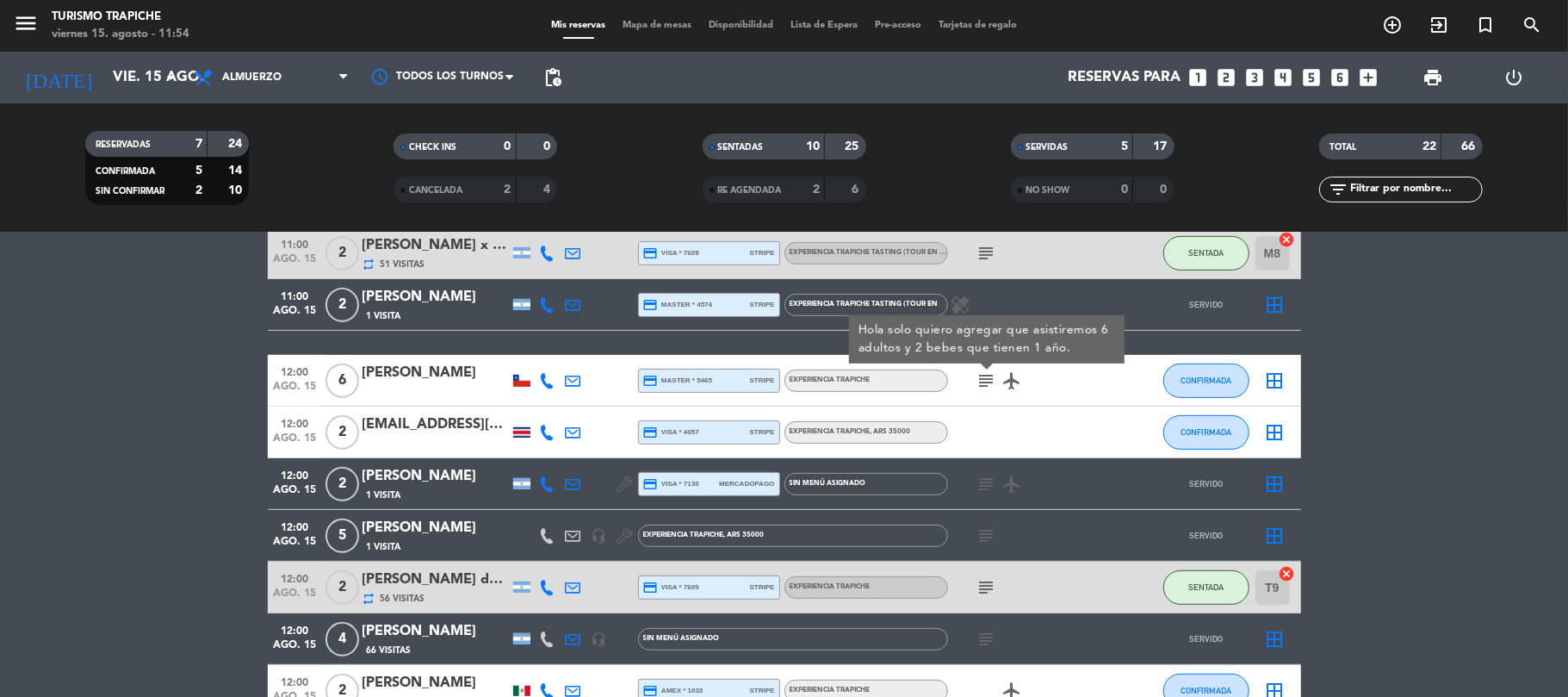
click at [992, 378] on icon "subject" at bounding box center [986, 381] width 21 height 21
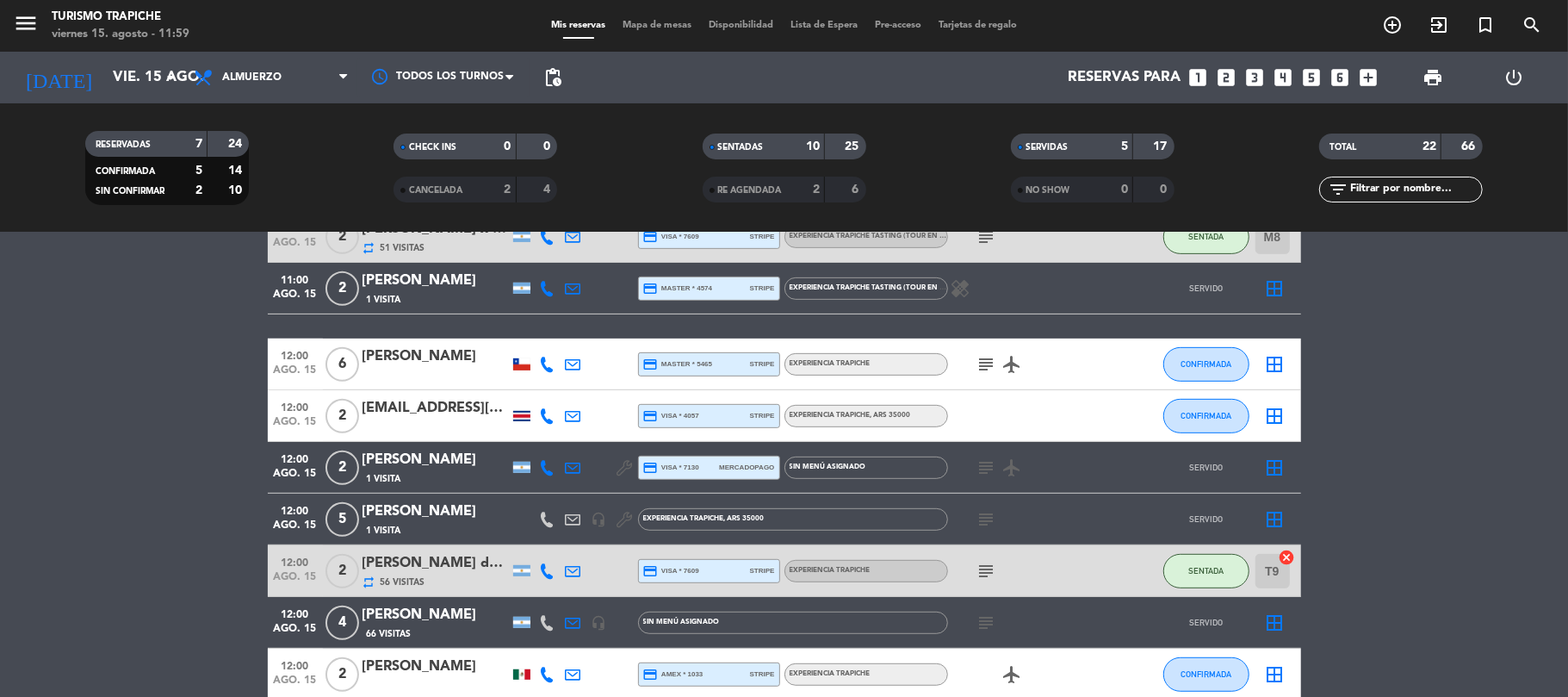
scroll to position [705, 0]
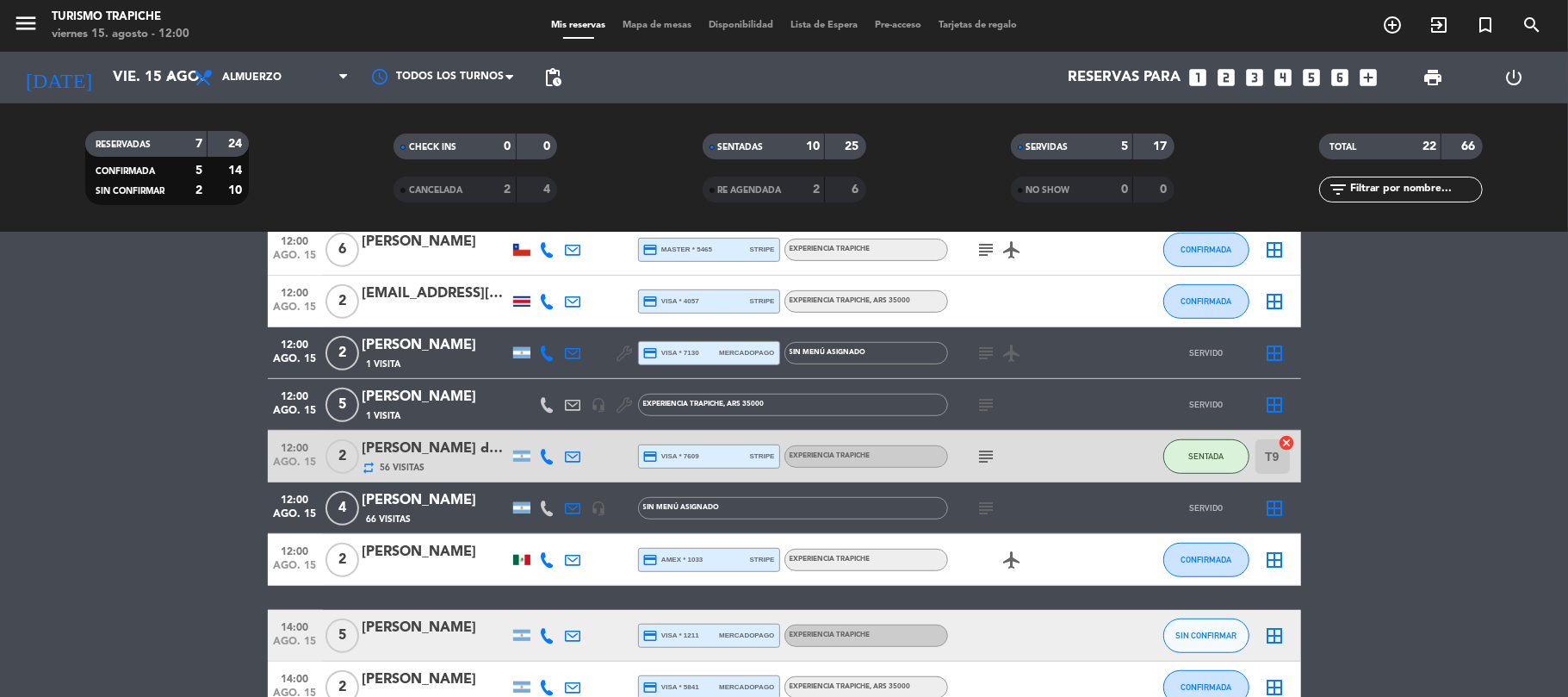
click at [986, 503] on icon "subject" at bounding box center [986, 509] width 21 height 21
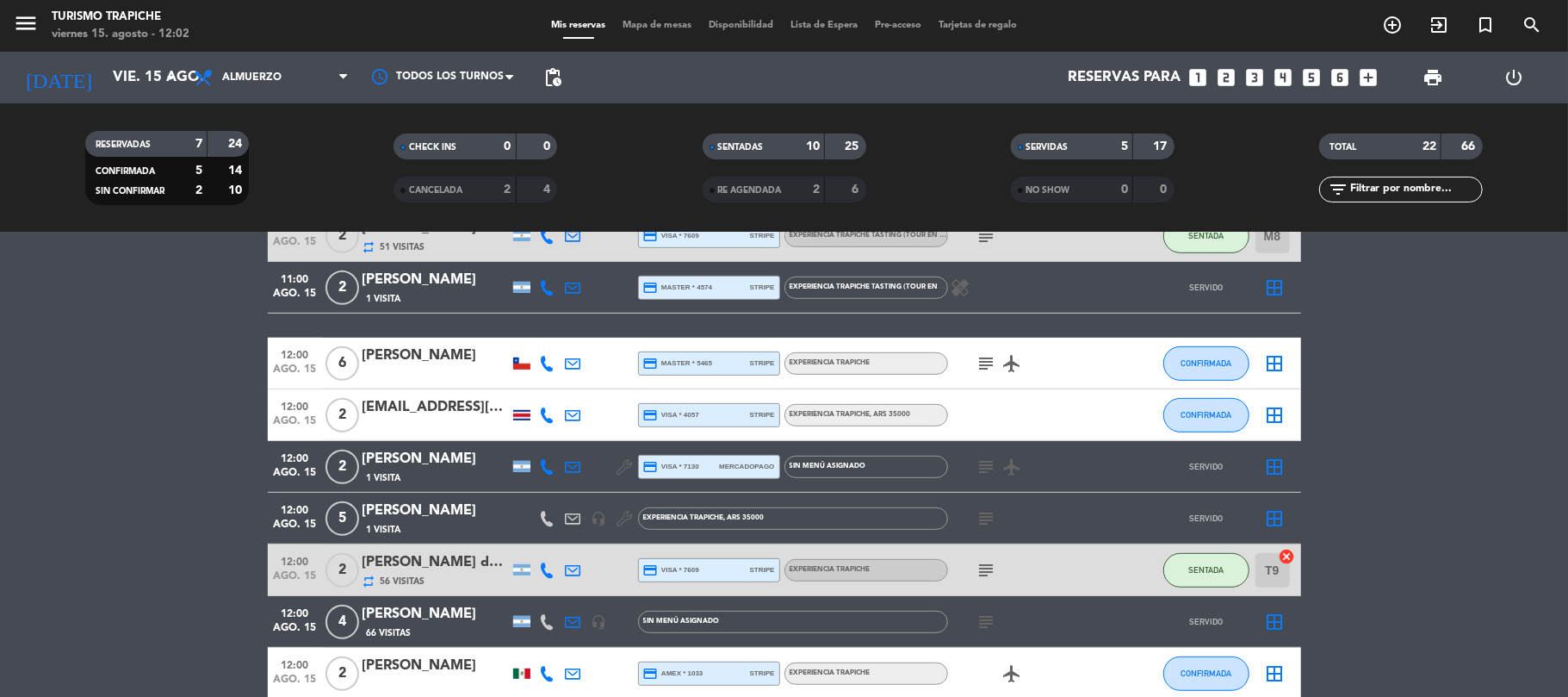
scroll to position [591, 0]
click at [566, 415] on icon at bounding box center [573, 416] width 15 height 15
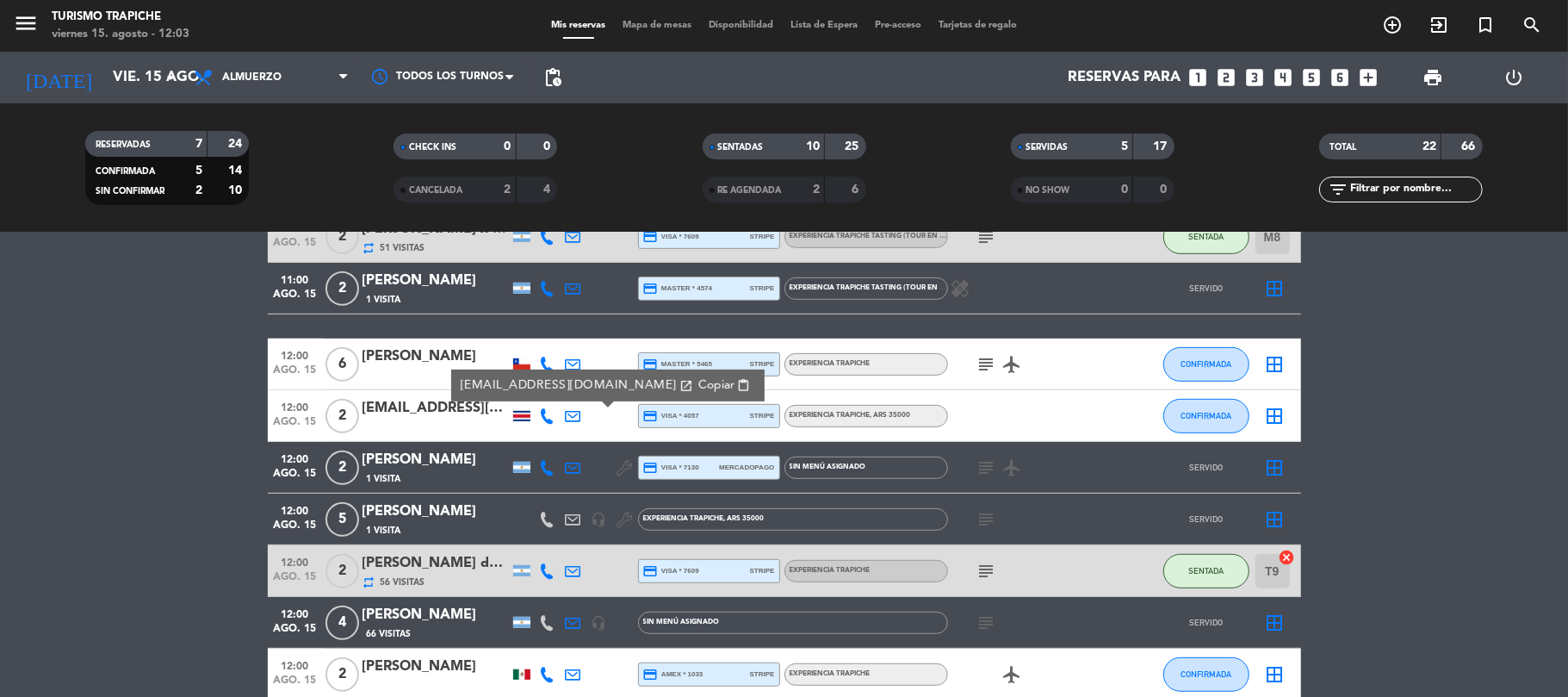
click at [698, 387] on span "Copiar" at bounding box center [716, 385] width 36 height 18
click at [1189, 414] on span "CONFIRMADA" at bounding box center [1205, 416] width 50 height 10
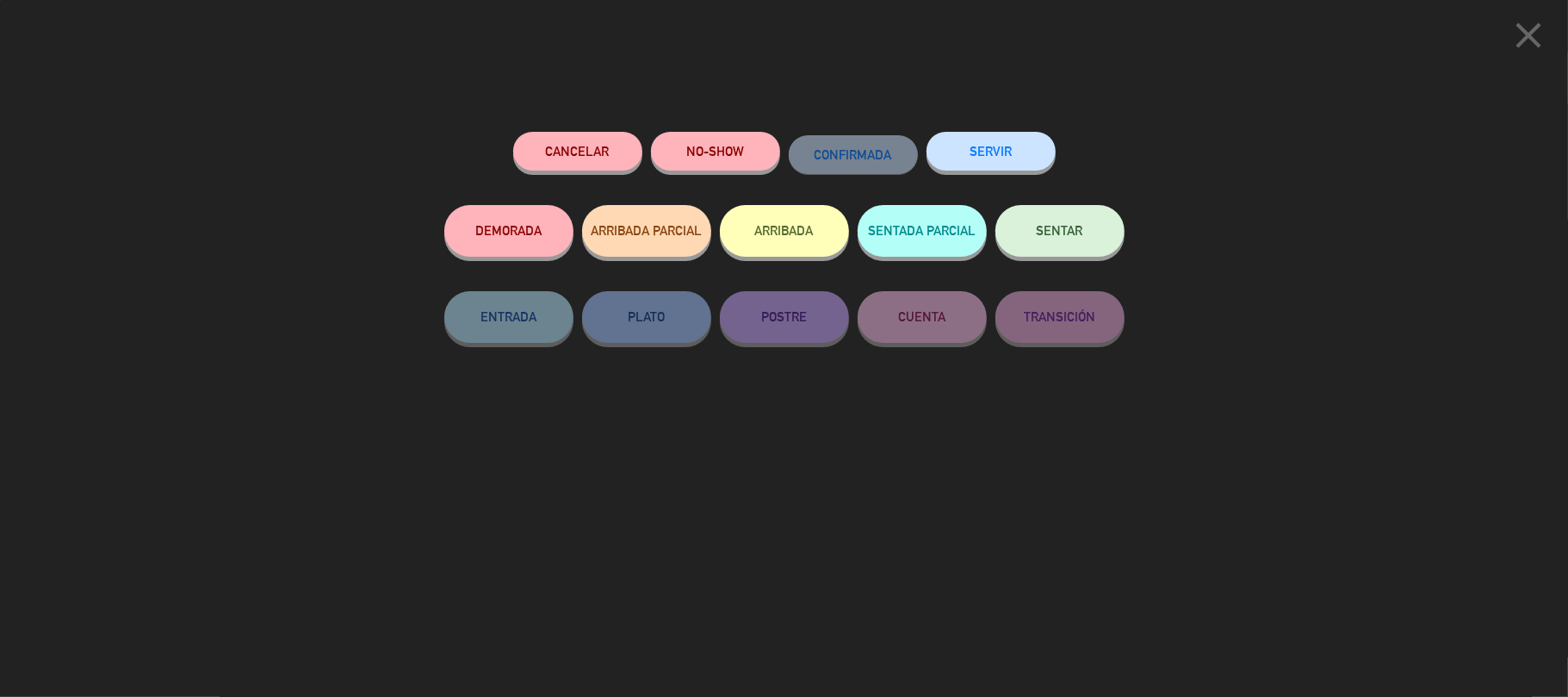
click at [1004, 142] on button "SERVIR" at bounding box center [991, 151] width 129 height 39
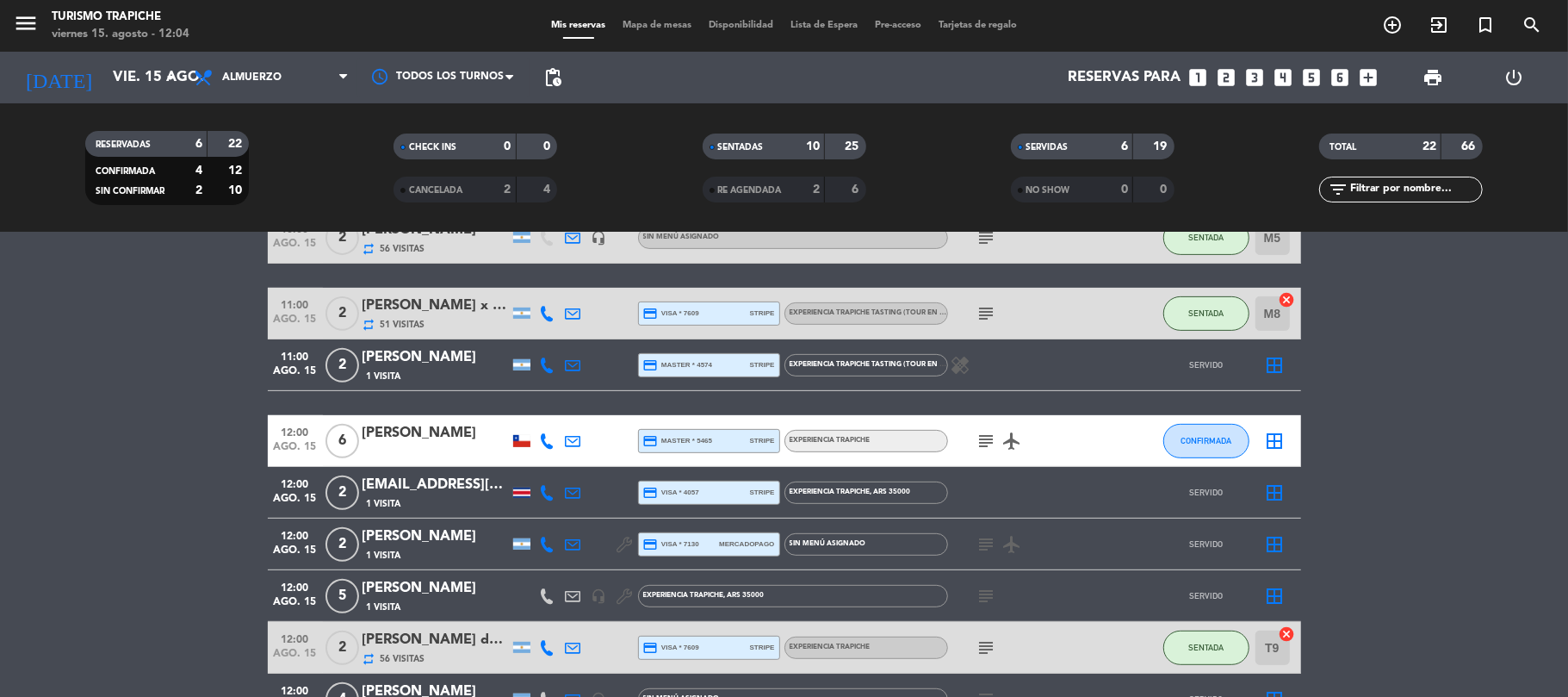
scroll to position [475, 0]
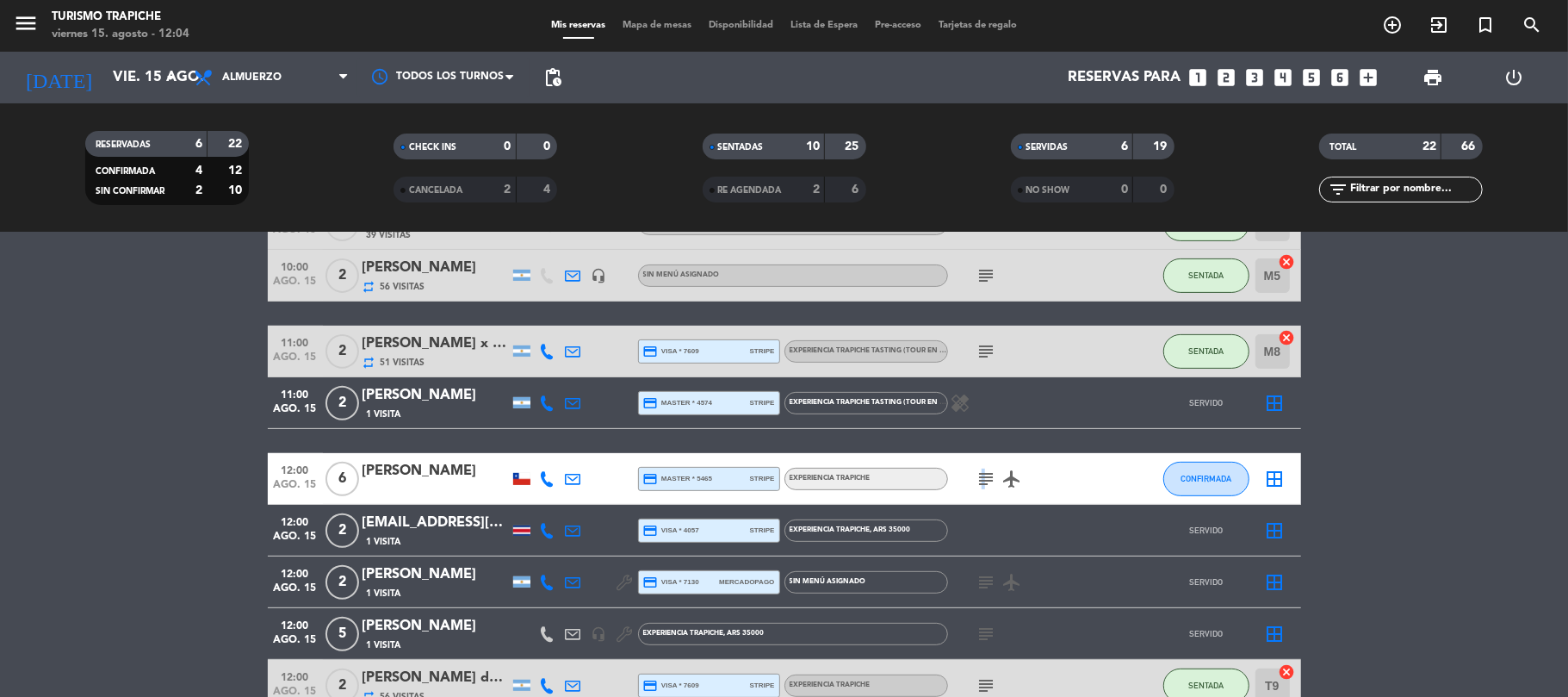
click at [982, 474] on icon "subject" at bounding box center [986, 479] width 21 height 21
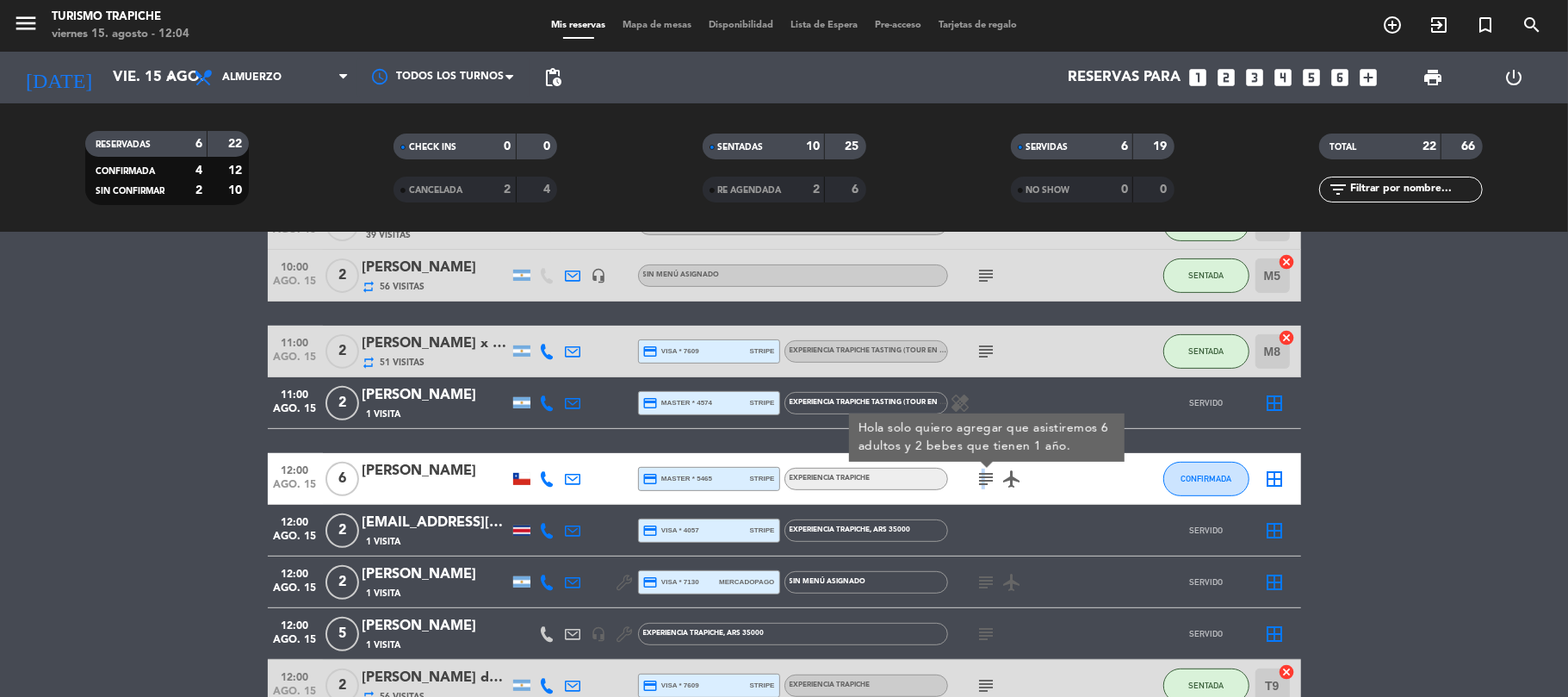
click at [982, 474] on icon "subject" at bounding box center [986, 479] width 21 height 21
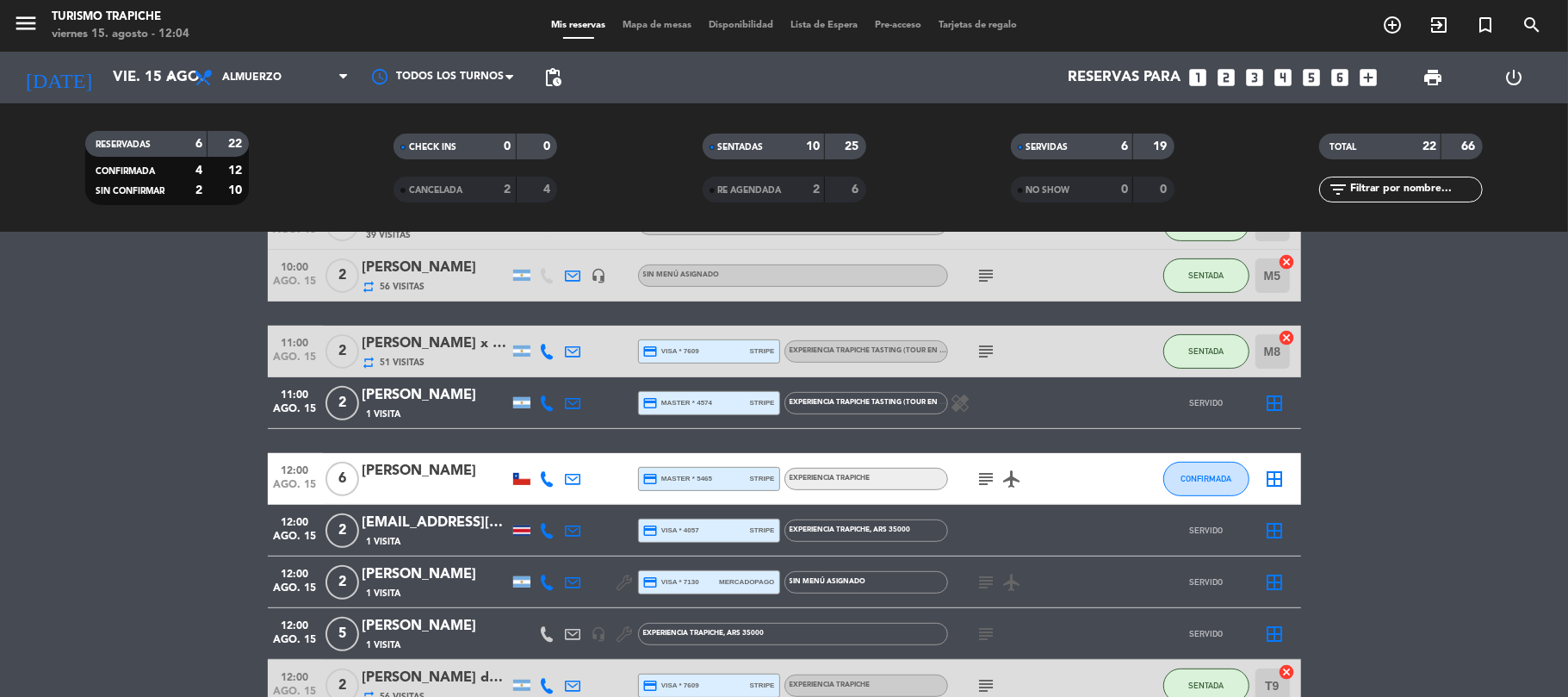
click at [989, 576] on icon "subject" at bounding box center [986, 583] width 21 height 21
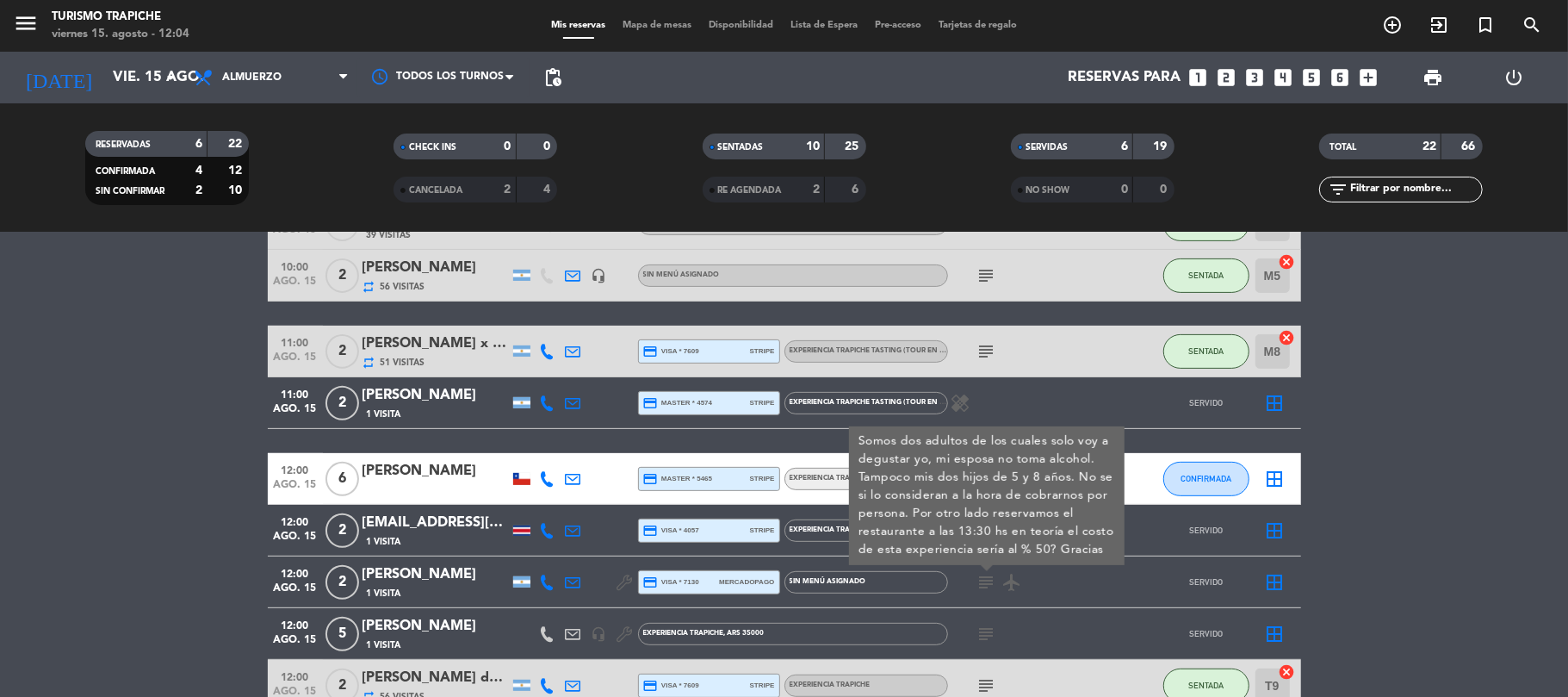
click at [989, 576] on icon "subject" at bounding box center [986, 583] width 21 height 21
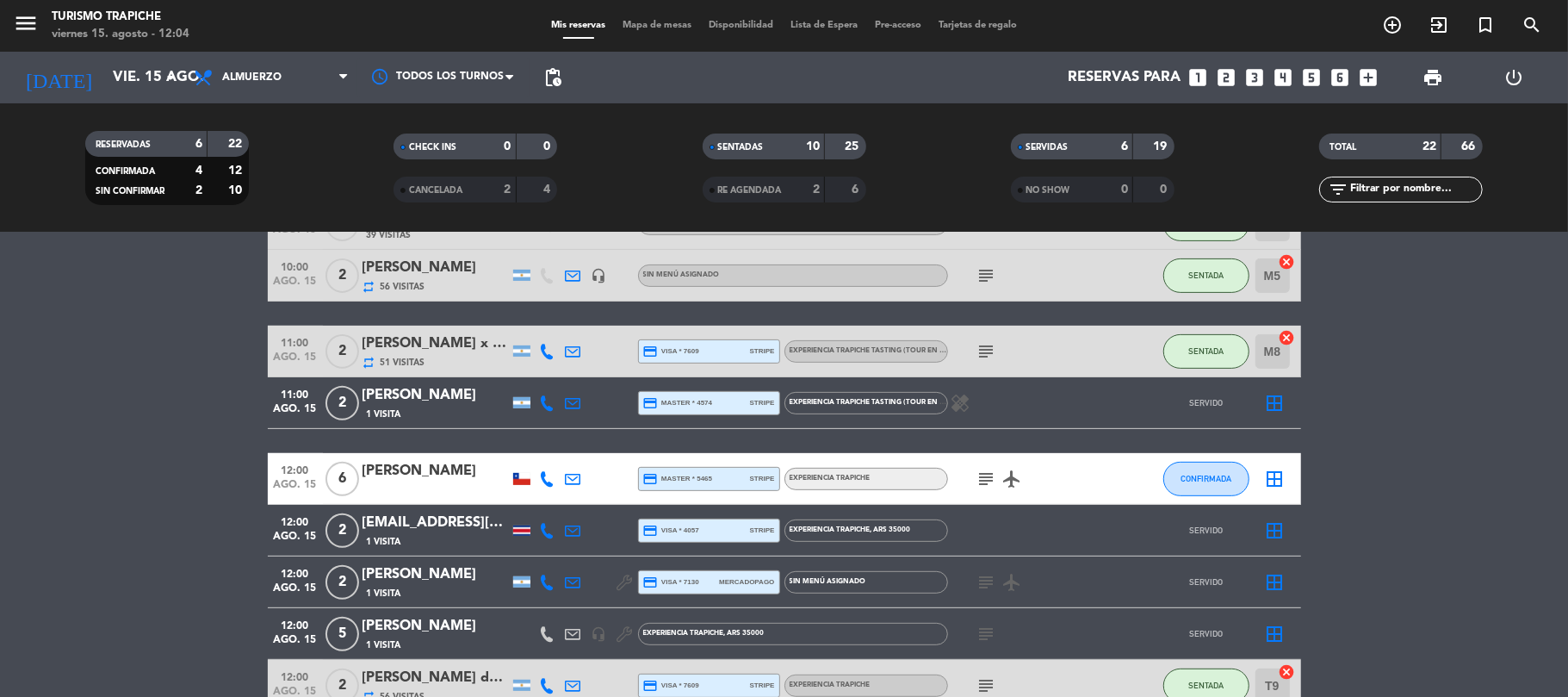
click at [984, 628] on icon "subject" at bounding box center [986, 634] width 21 height 21
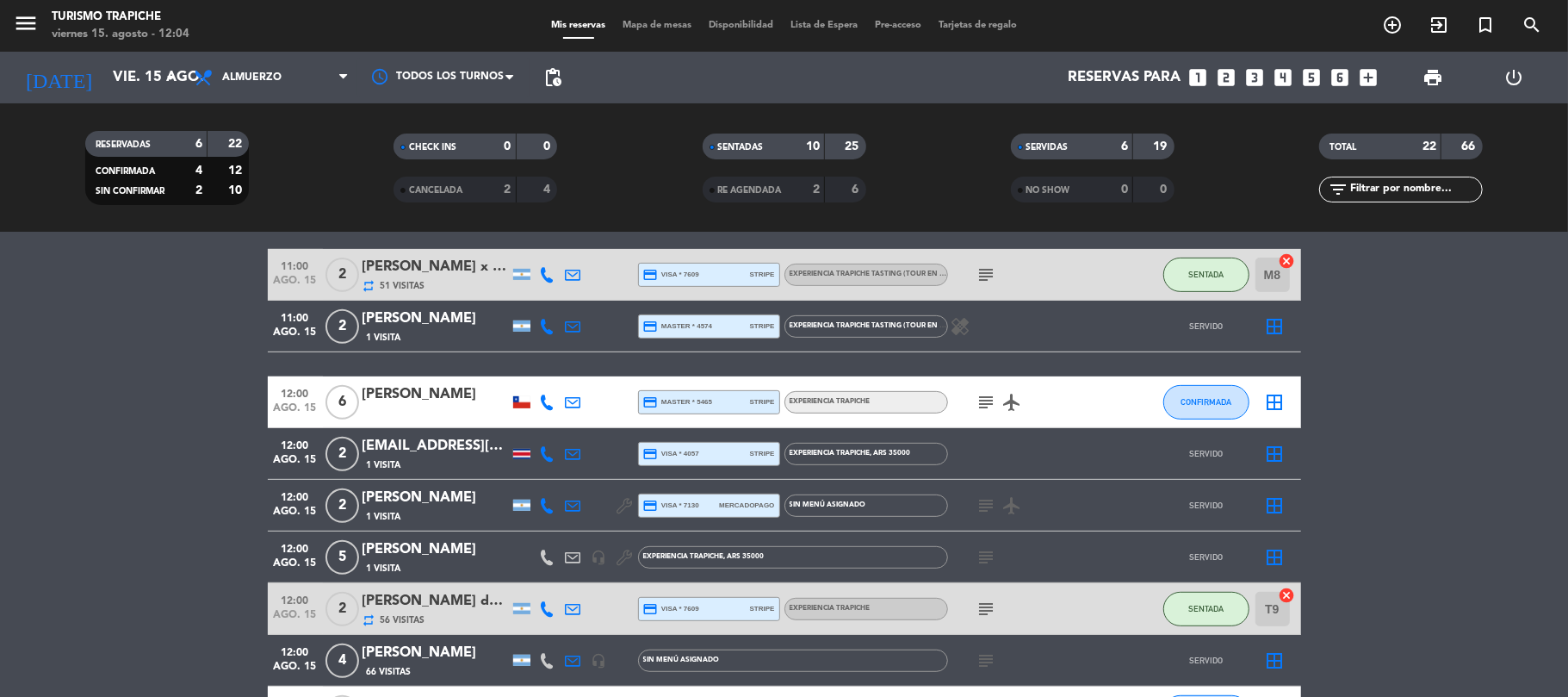
scroll to position [591, 0]
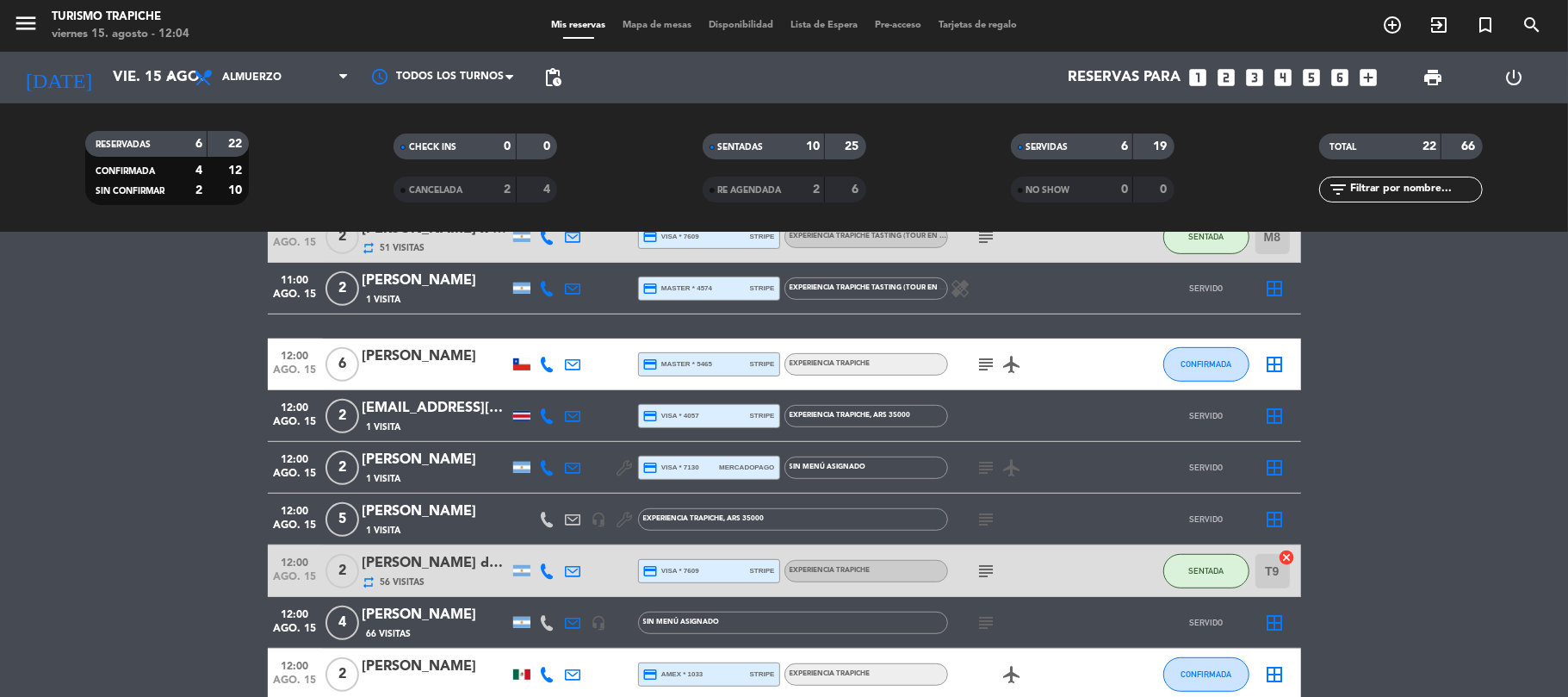
click at [986, 579] on icon "subject" at bounding box center [986, 571] width 21 height 21
click at [986, 571] on icon "subject" at bounding box center [986, 571] width 21 height 21
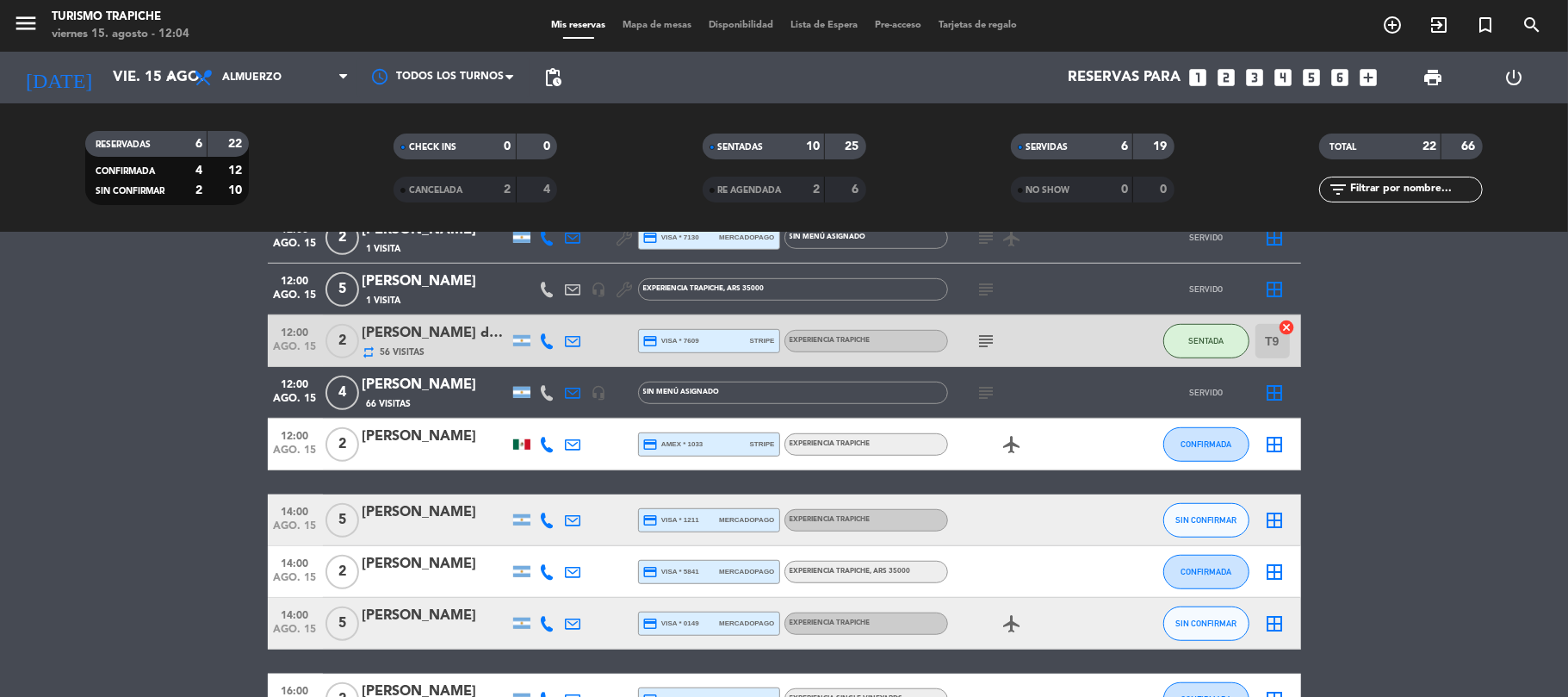
scroll to position [934, 0]
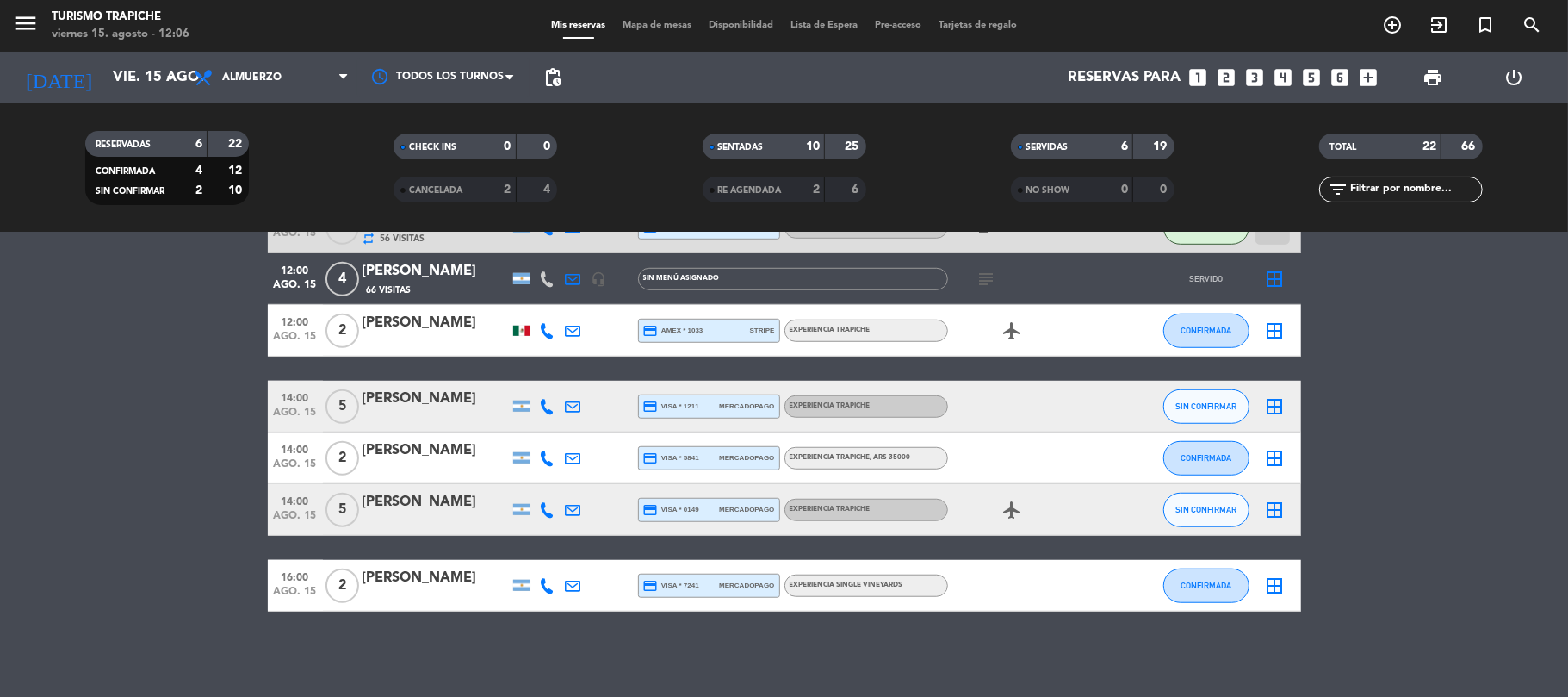
click at [29, 10] on icon "menu" at bounding box center [26, 23] width 26 height 26
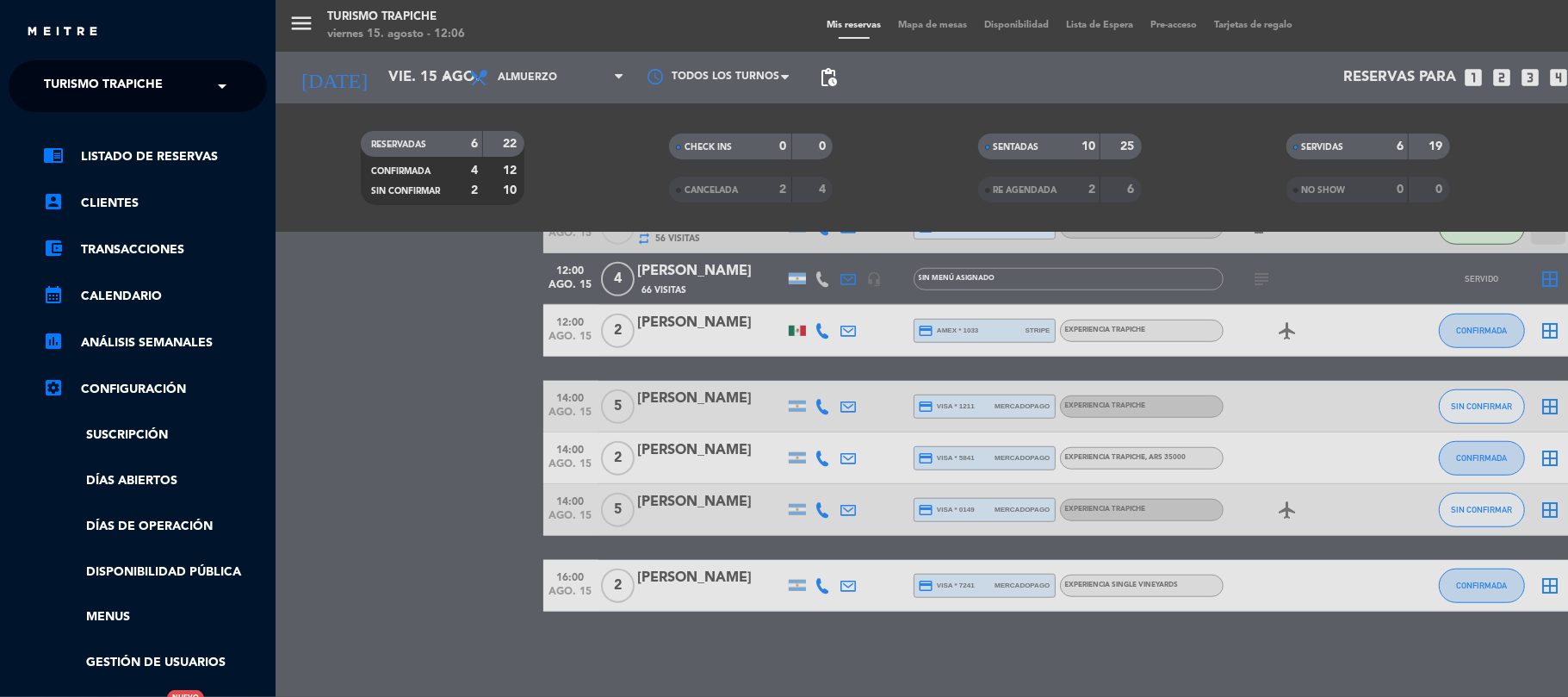
click at [45, 70] on span "Turismo Trapiche" at bounding box center [103, 87] width 119 height 36
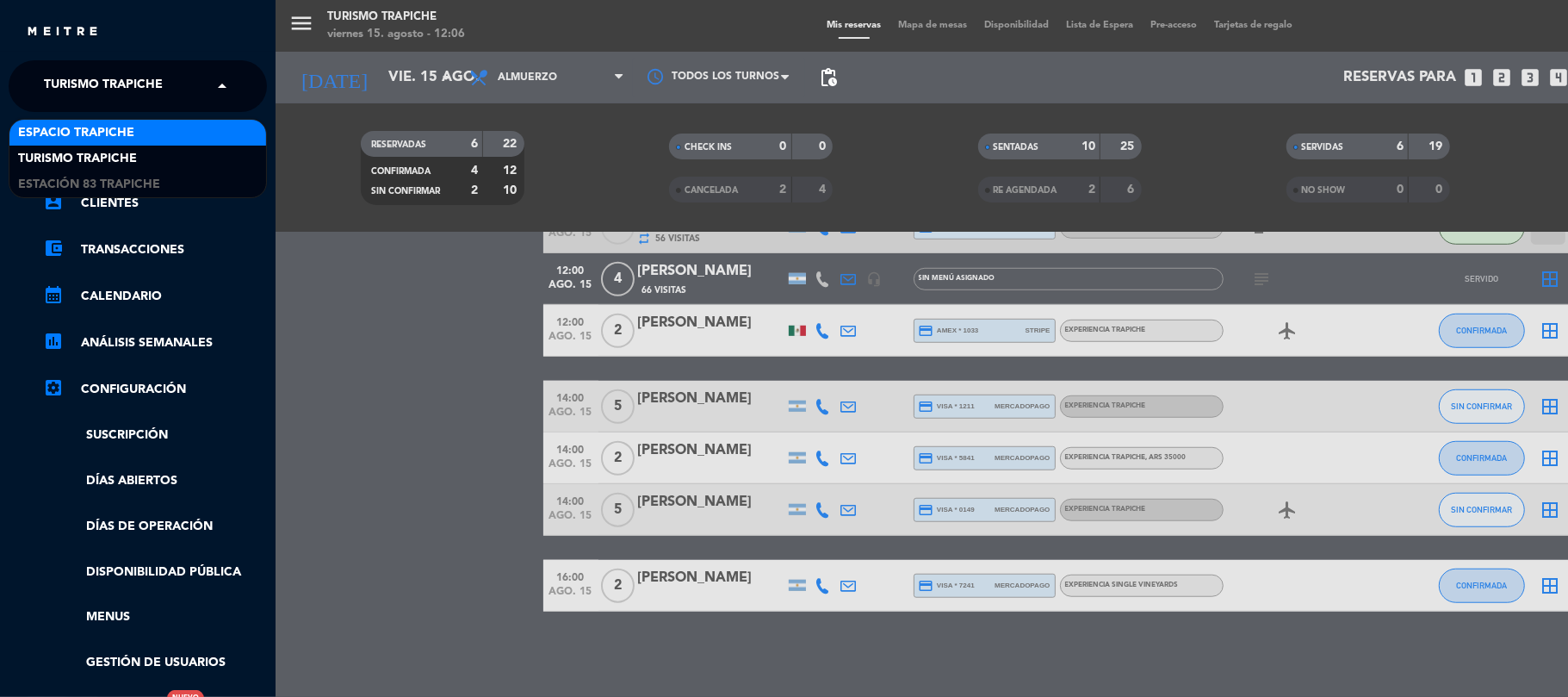
click at [67, 127] on span "Espacio Trapiche" at bounding box center [76, 133] width 116 height 20
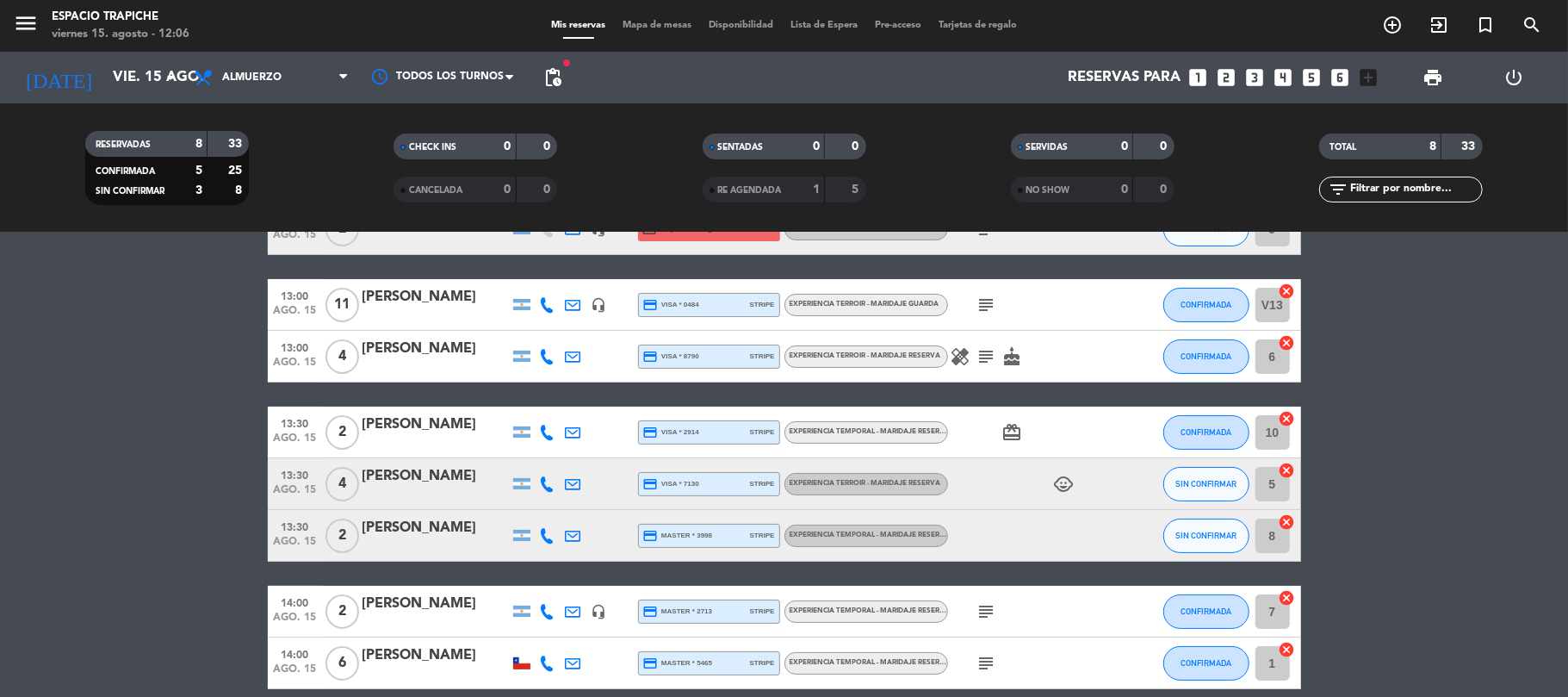
scroll to position [70, 0]
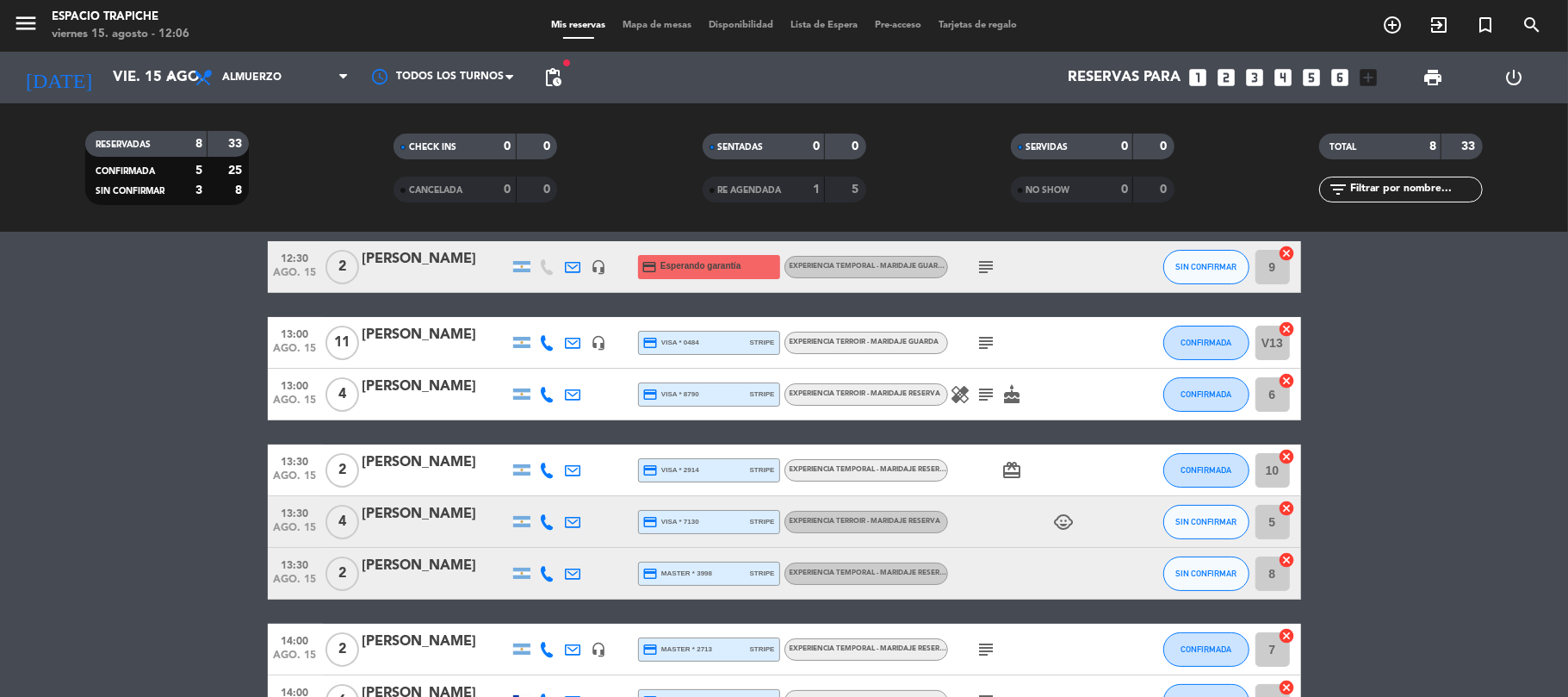
click at [989, 395] on icon "subject" at bounding box center [986, 395] width 21 height 21
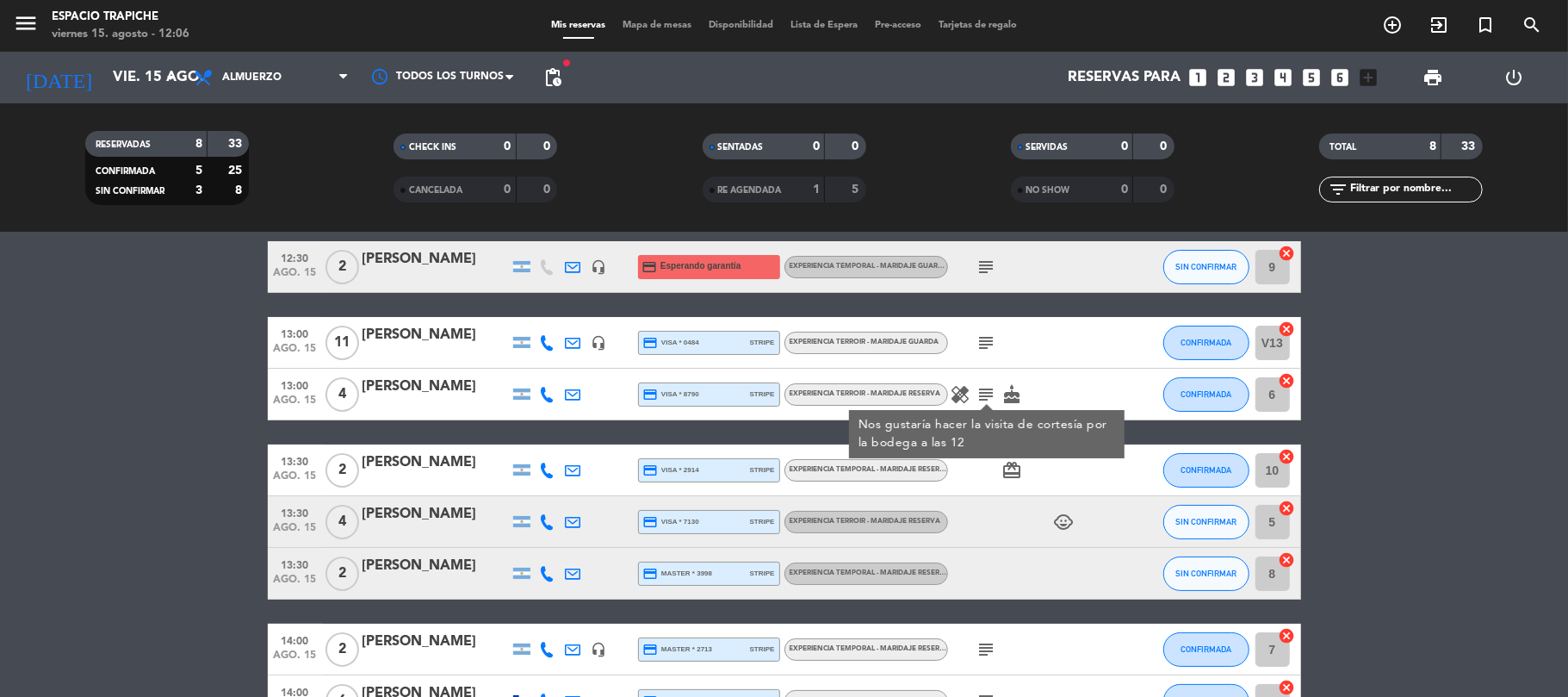
click at [989, 395] on icon "subject" at bounding box center [986, 395] width 21 height 21
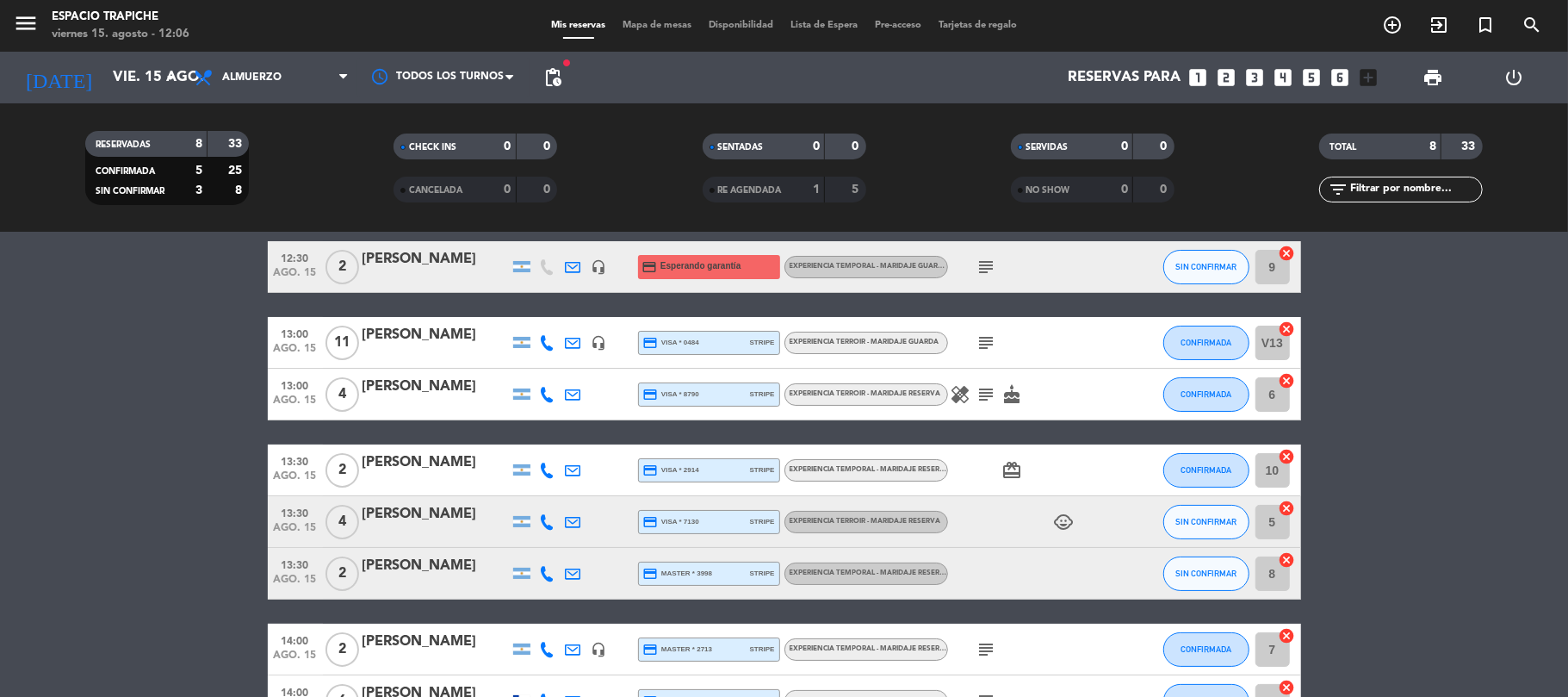
click at [992, 352] on icon "subject" at bounding box center [986, 343] width 21 height 21
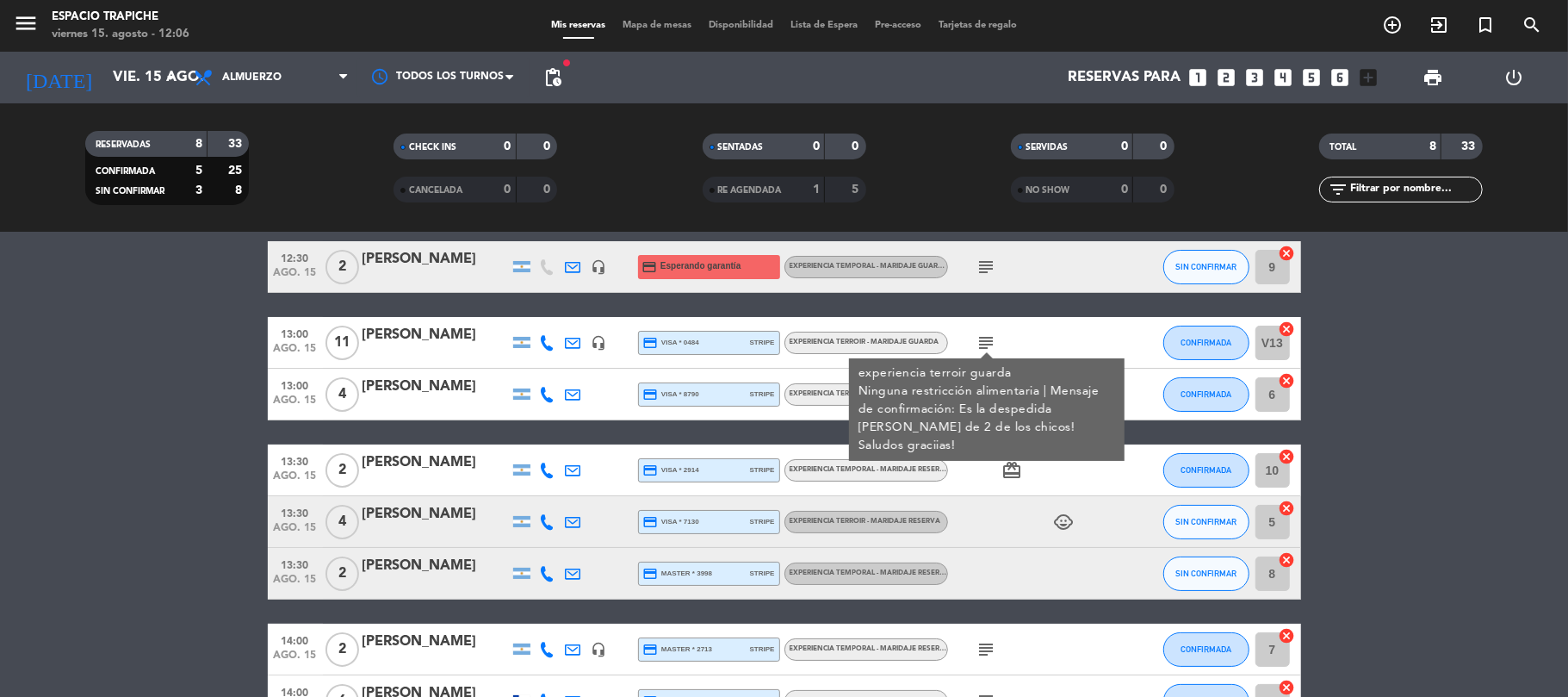
click at [992, 352] on icon "subject" at bounding box center [986, 343] width 21 height 21
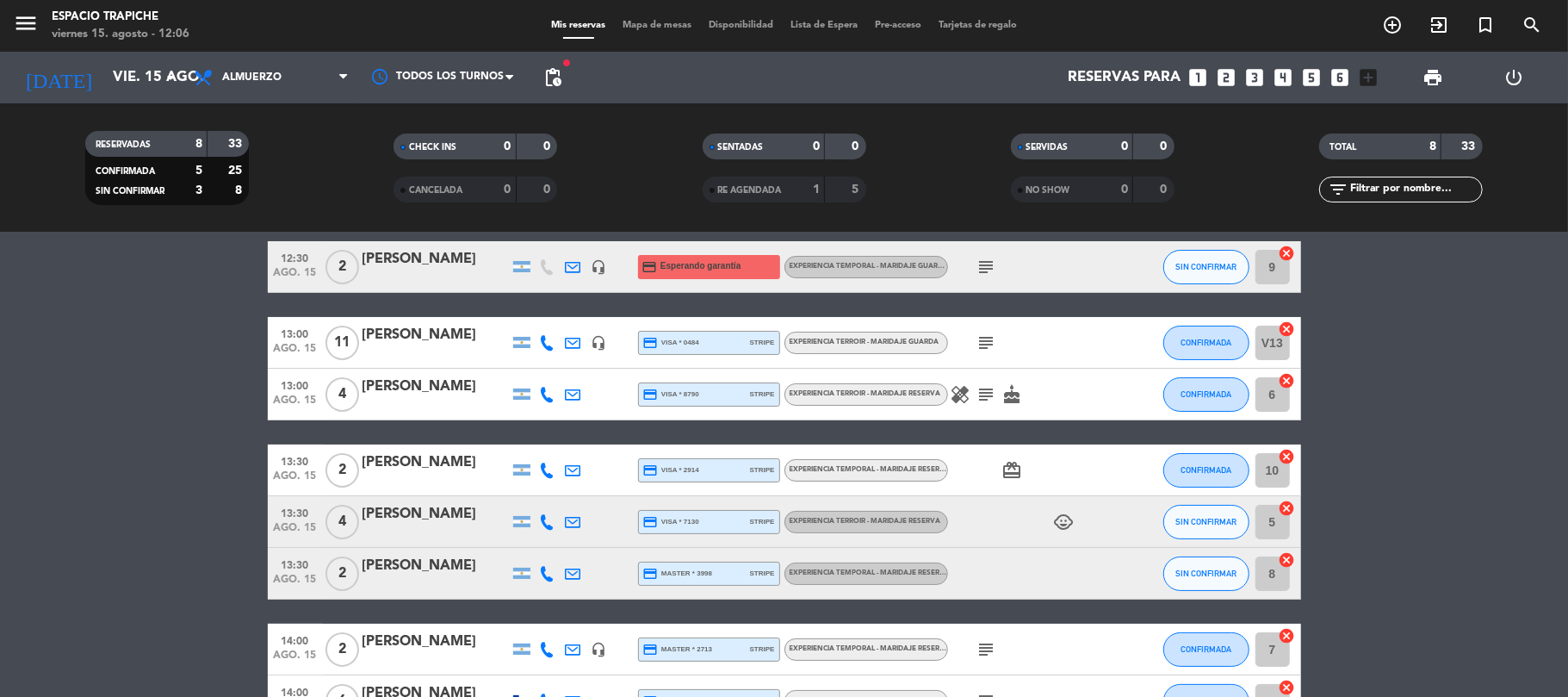
click at [980, 265] on icon "subject" at bounding box center [986, 267] width 21 height 21
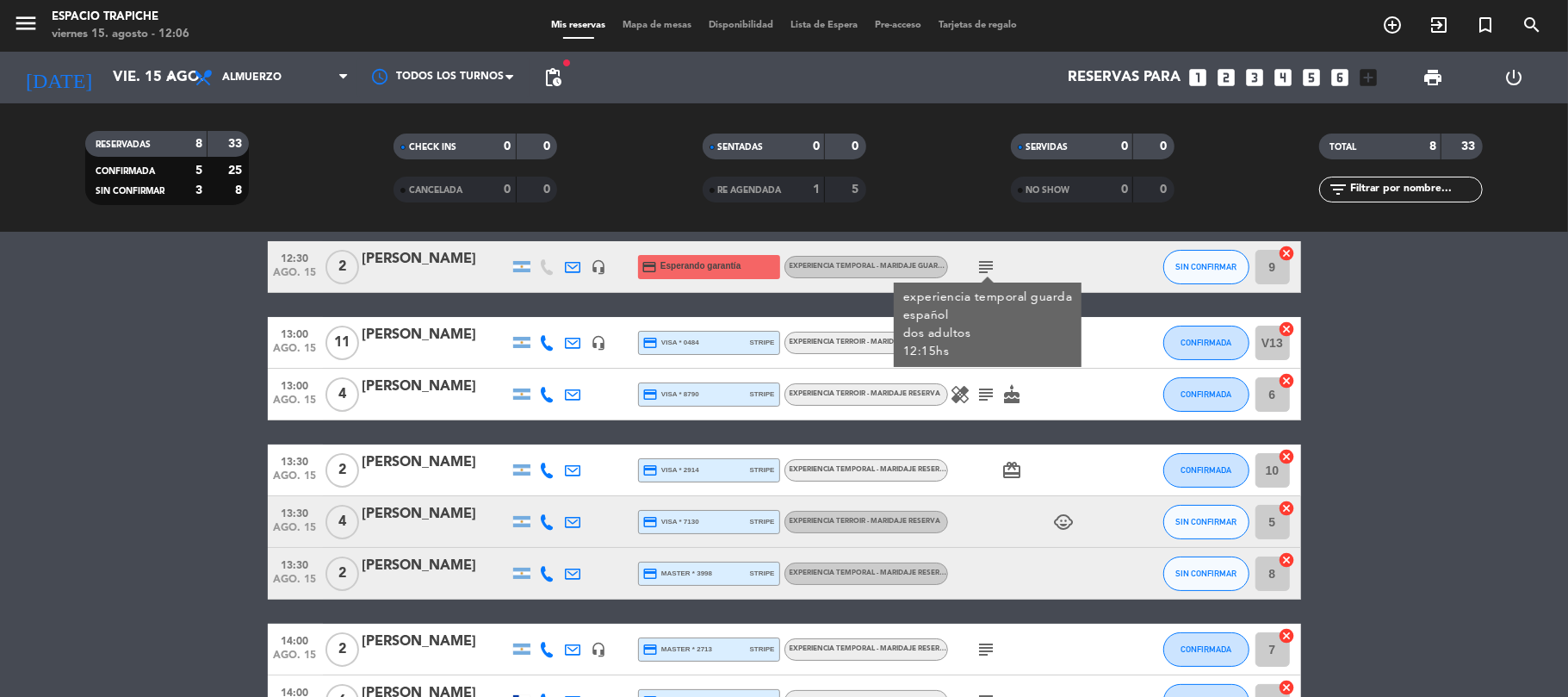
click at [980, 265] on icon "subject" at bounding box center [986, 267] width 21 height 21
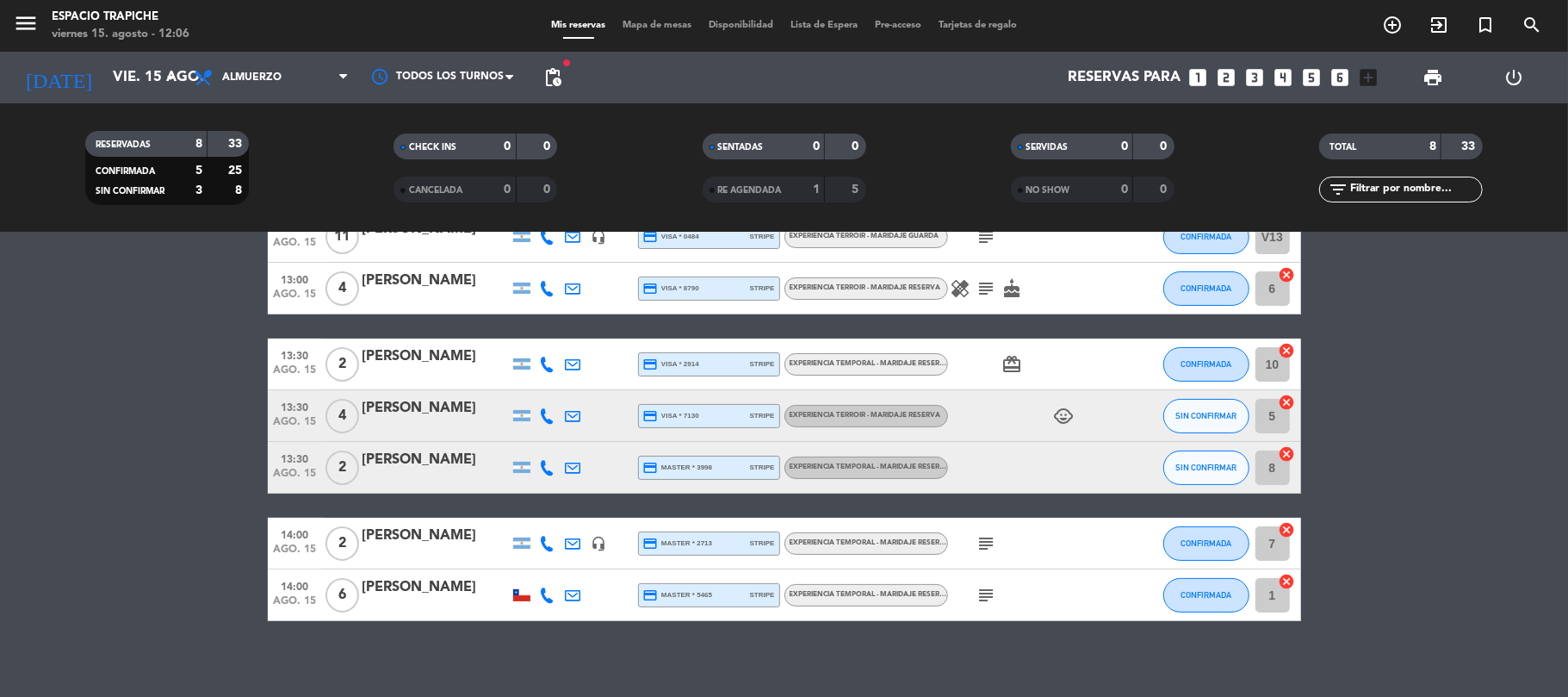
scroll to position [186, 0]
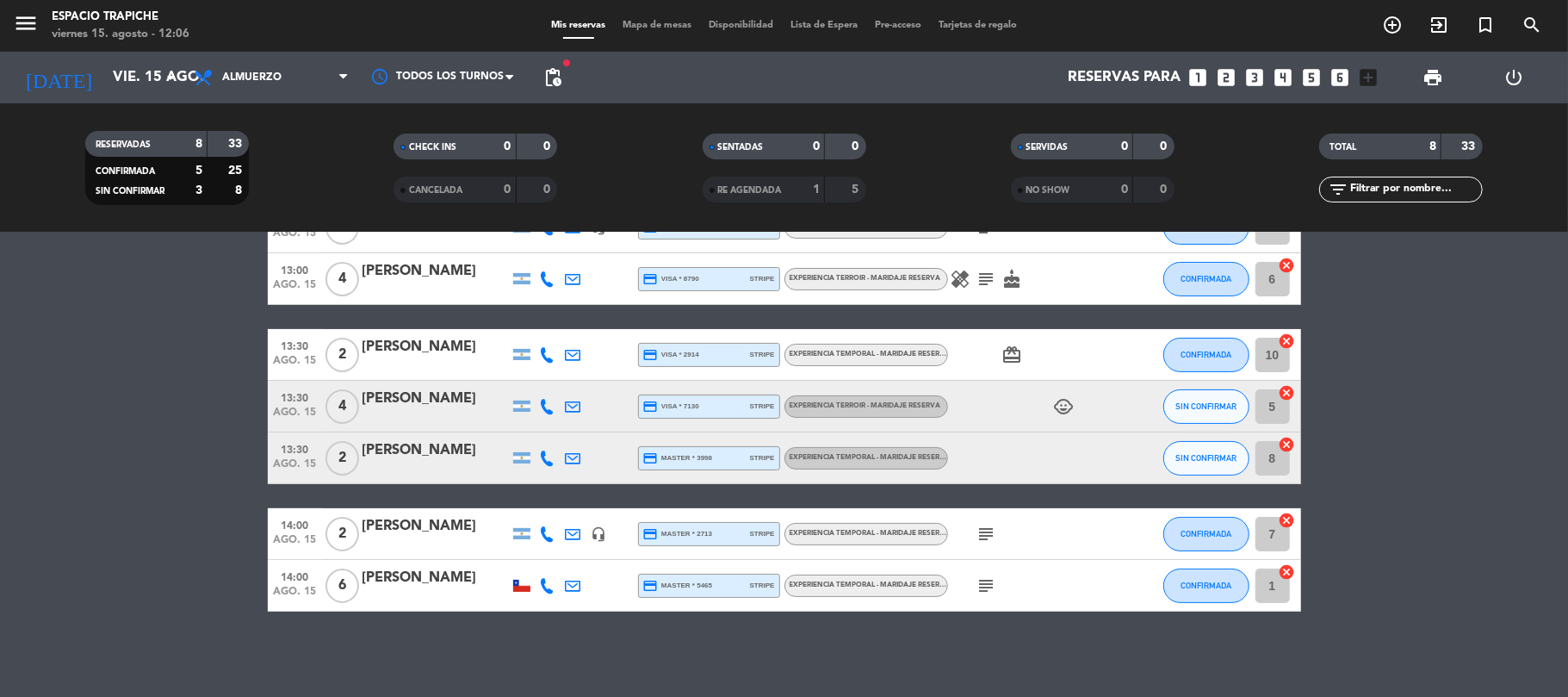
click at [992, 590] on icon "subject" at bounding box center [986, 586] width 21 height 21
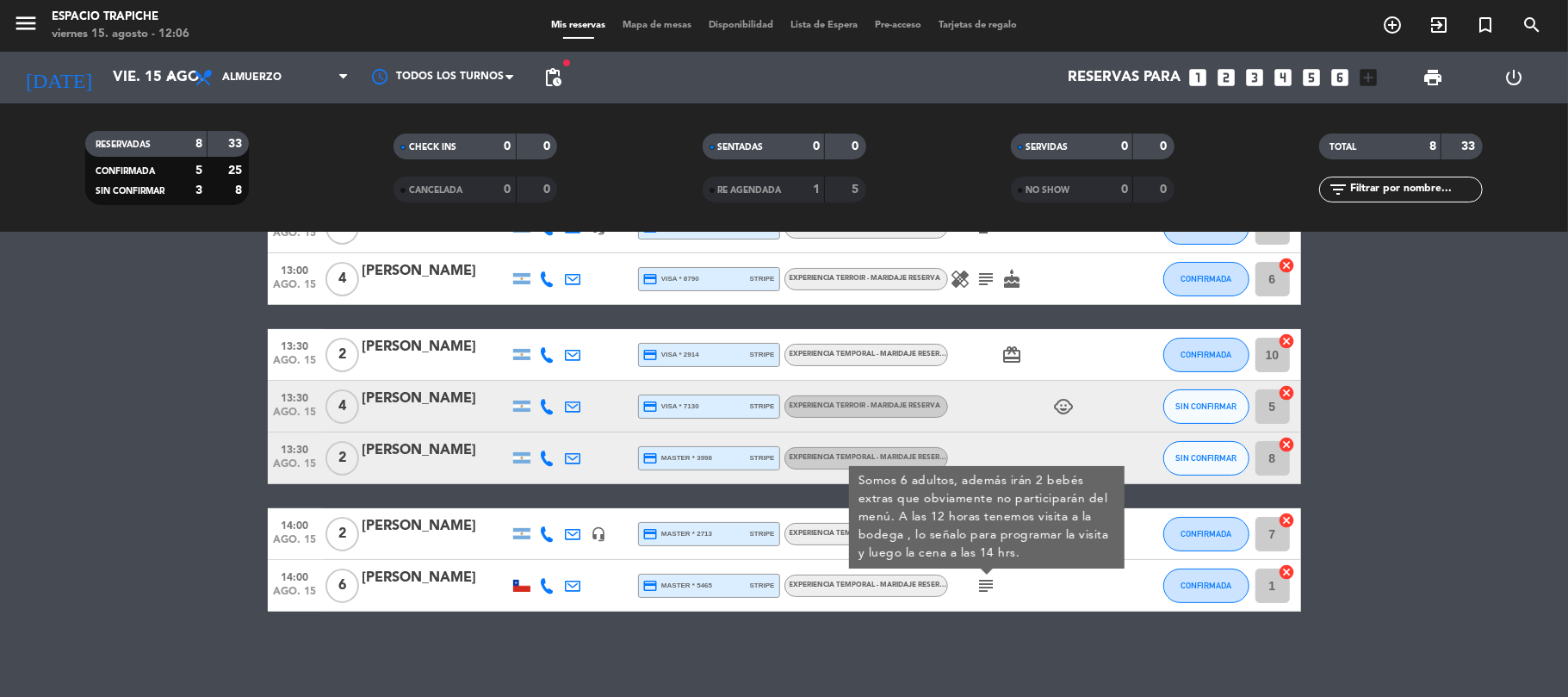
click at [992, 590] on icon "subject" at bounding box center [986, 586] width 21 height 21
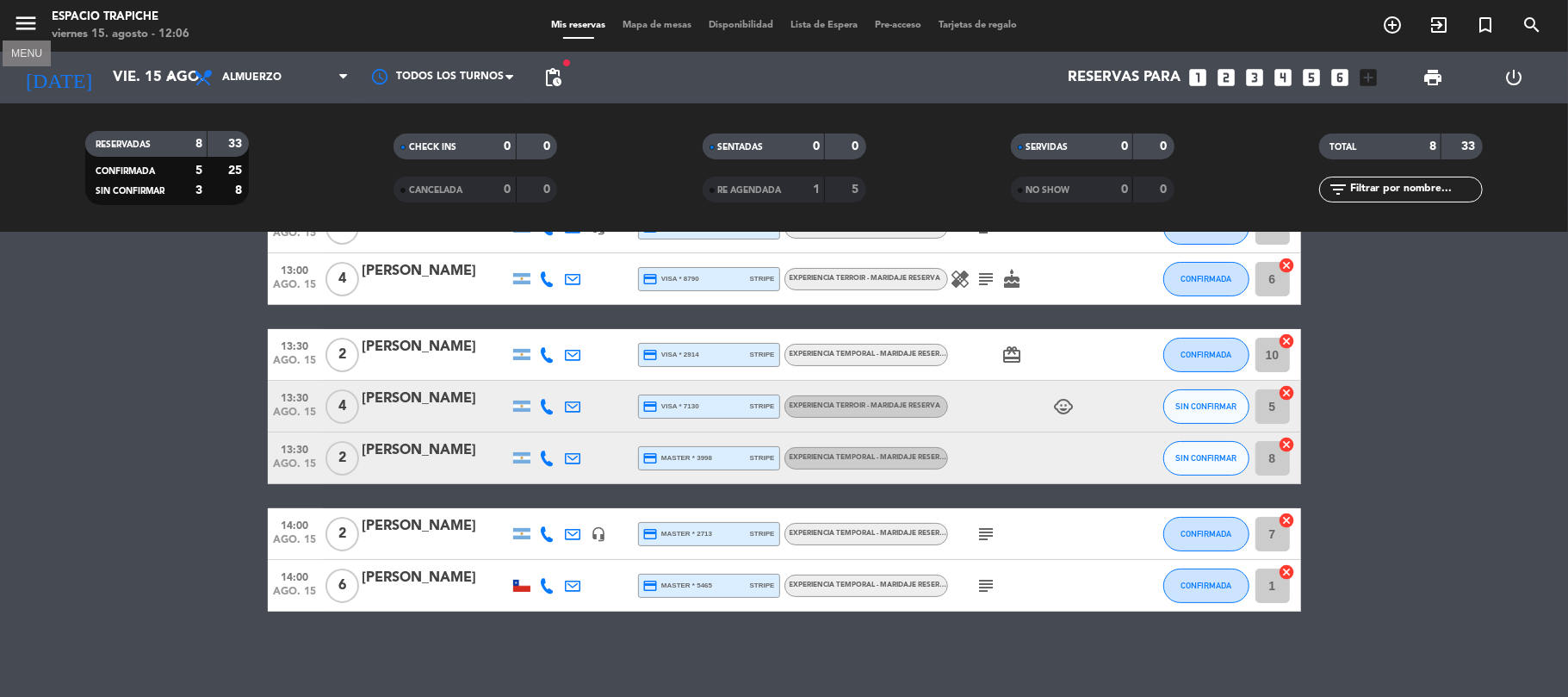
click at [24, 18] on icon "menu" at bounding box center [26, 23] width 26 height 26
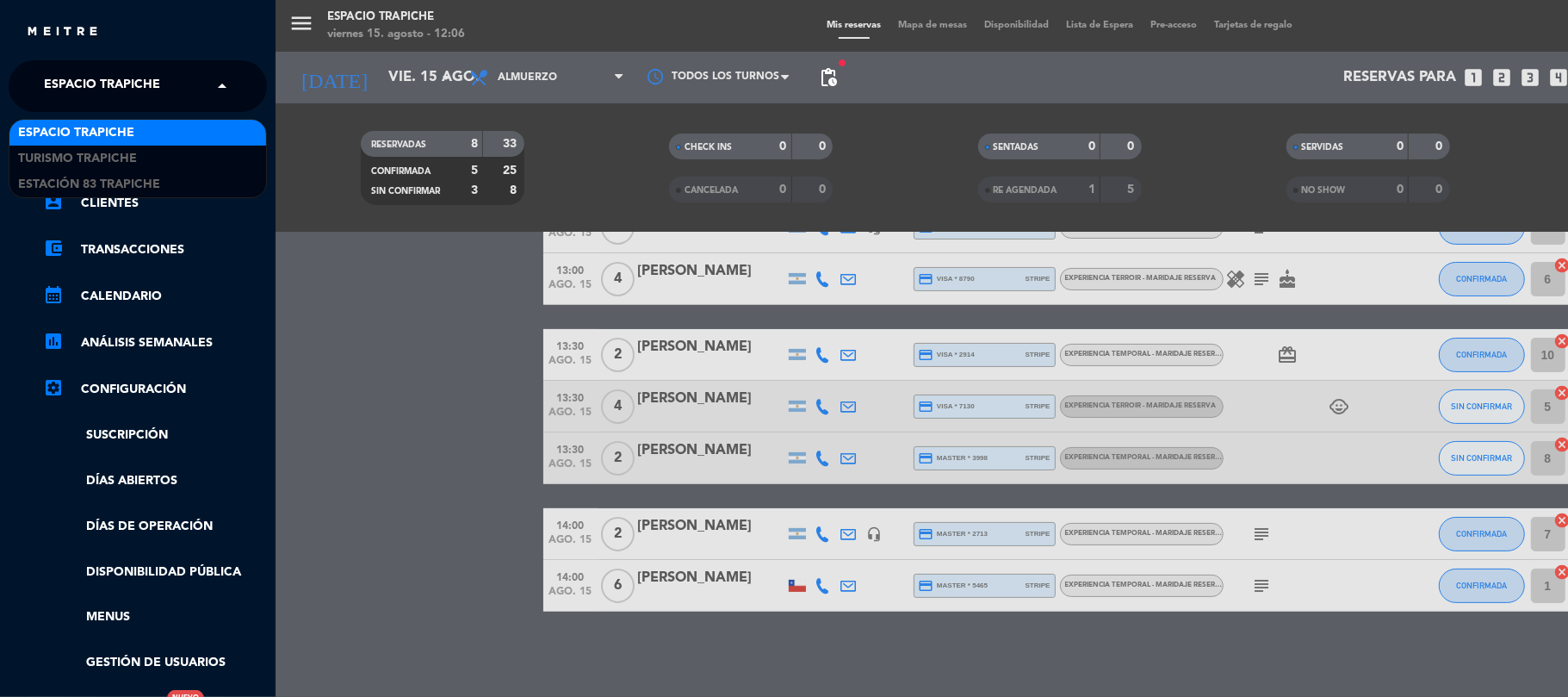
click at [94, 73] on span "Espacio Trapiche" at bounding box center [102, 87] width 116 height 36
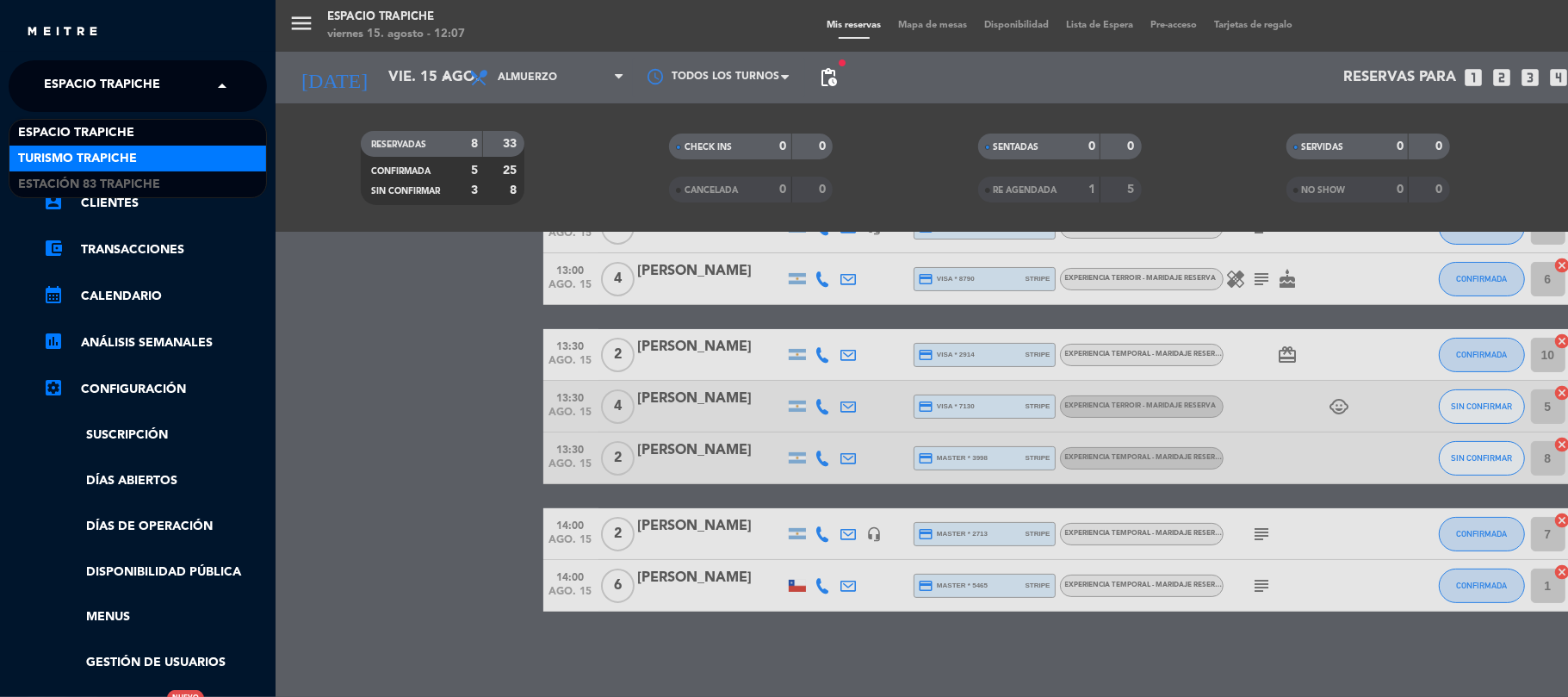
click at [100, 149] on span "Turismo Trapiche" at bounding box center [77, 159] width 119 height 20
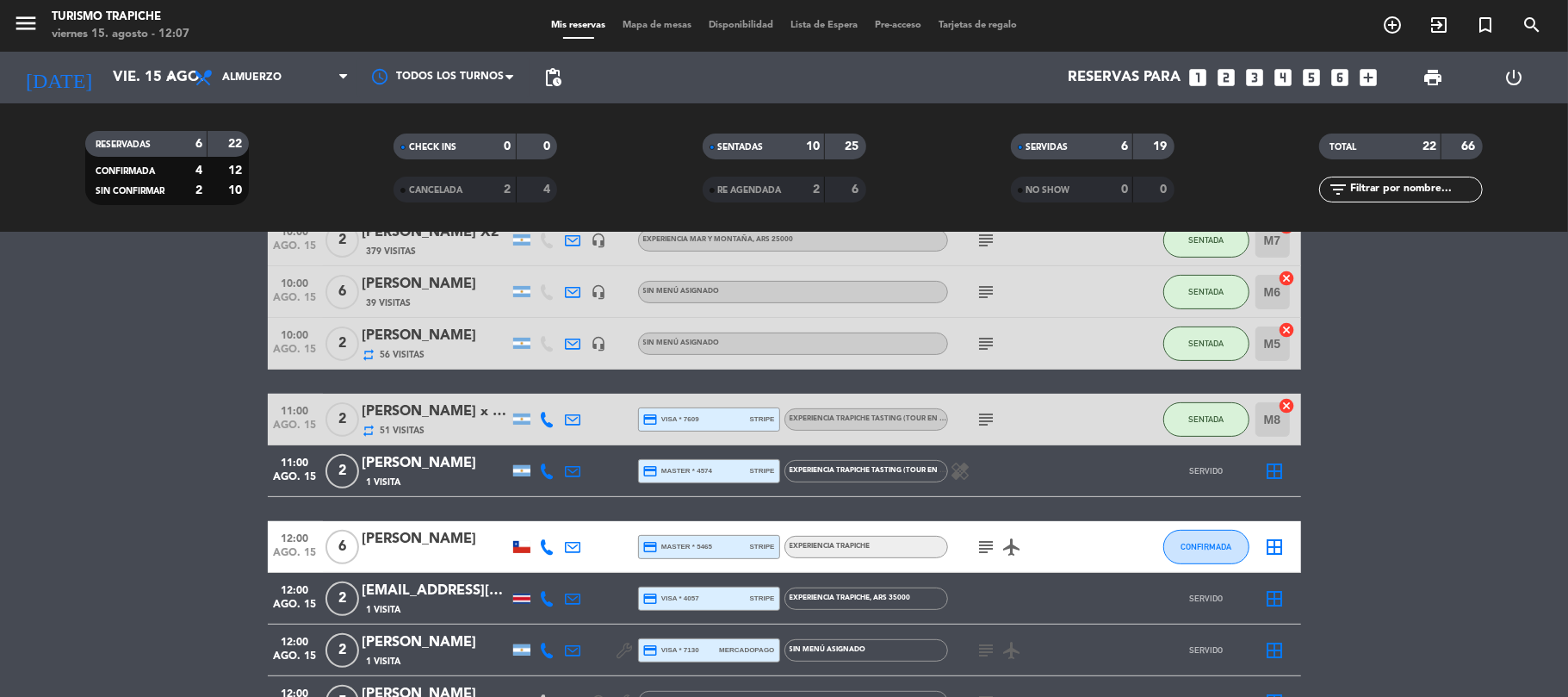
scroll to position [416, 0]
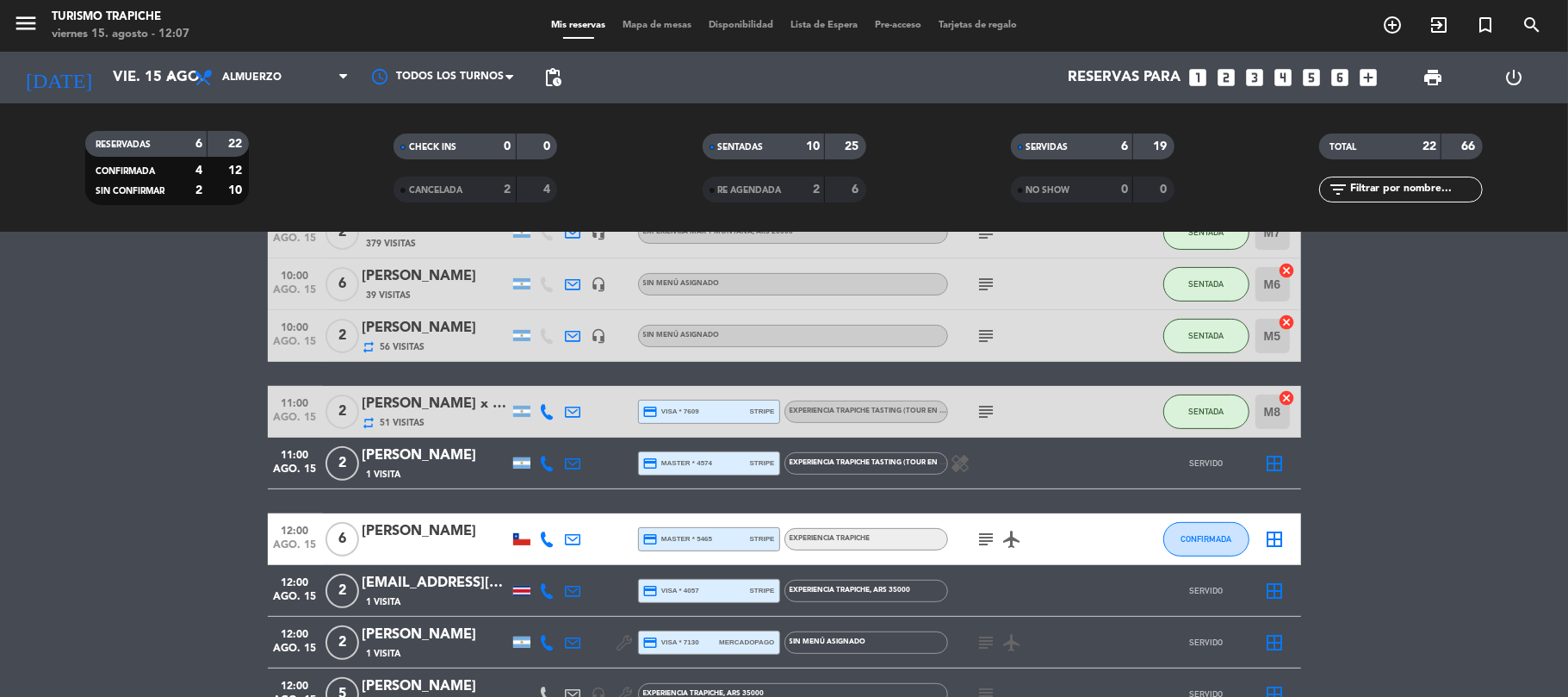
click at [992, 543] on icon "subject" at bounding box center [986, 539] width 21 height 21
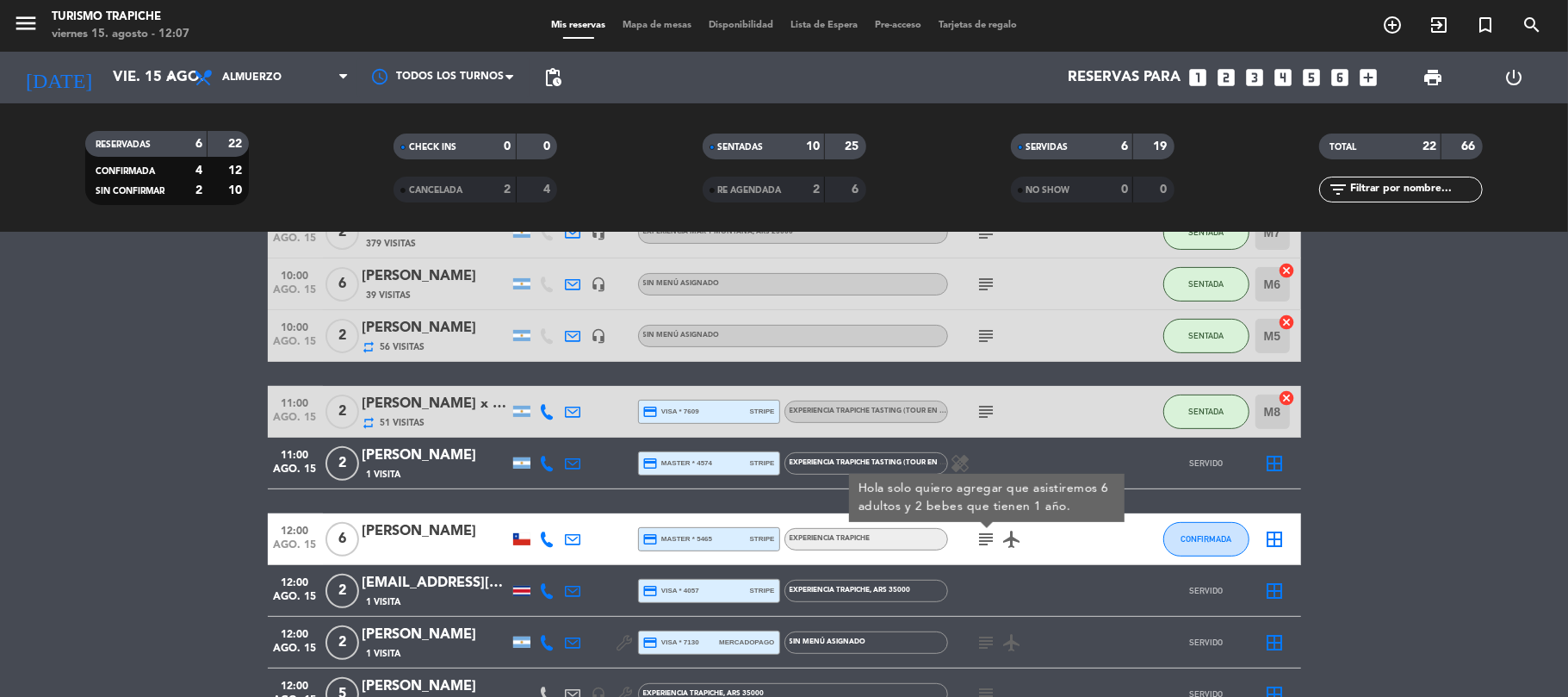
click at [992, 543] on icon "subject" at bounding box center [986, 539] width 21 height 21
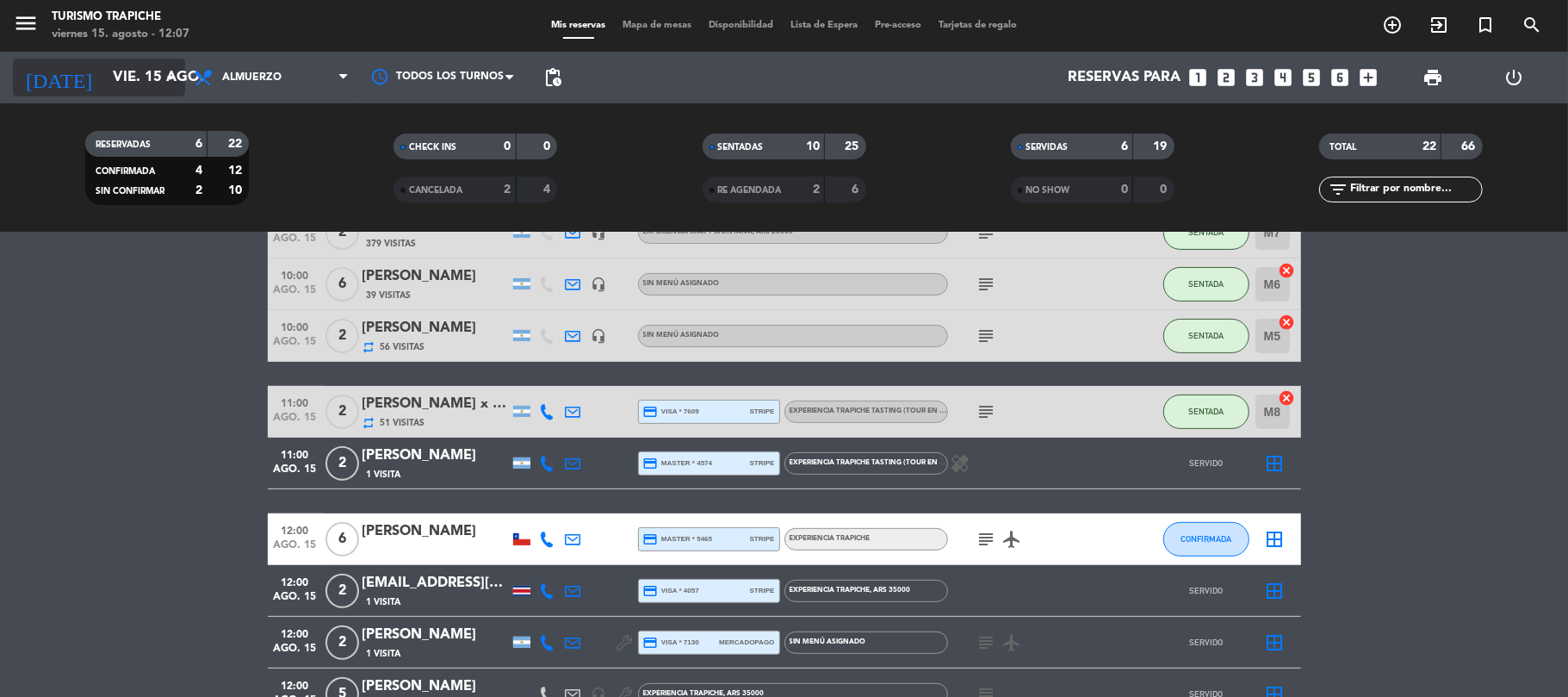
click at [105, 67] on input "vie. 15 ago." at bounding box center [198, 77] width 186 height 33
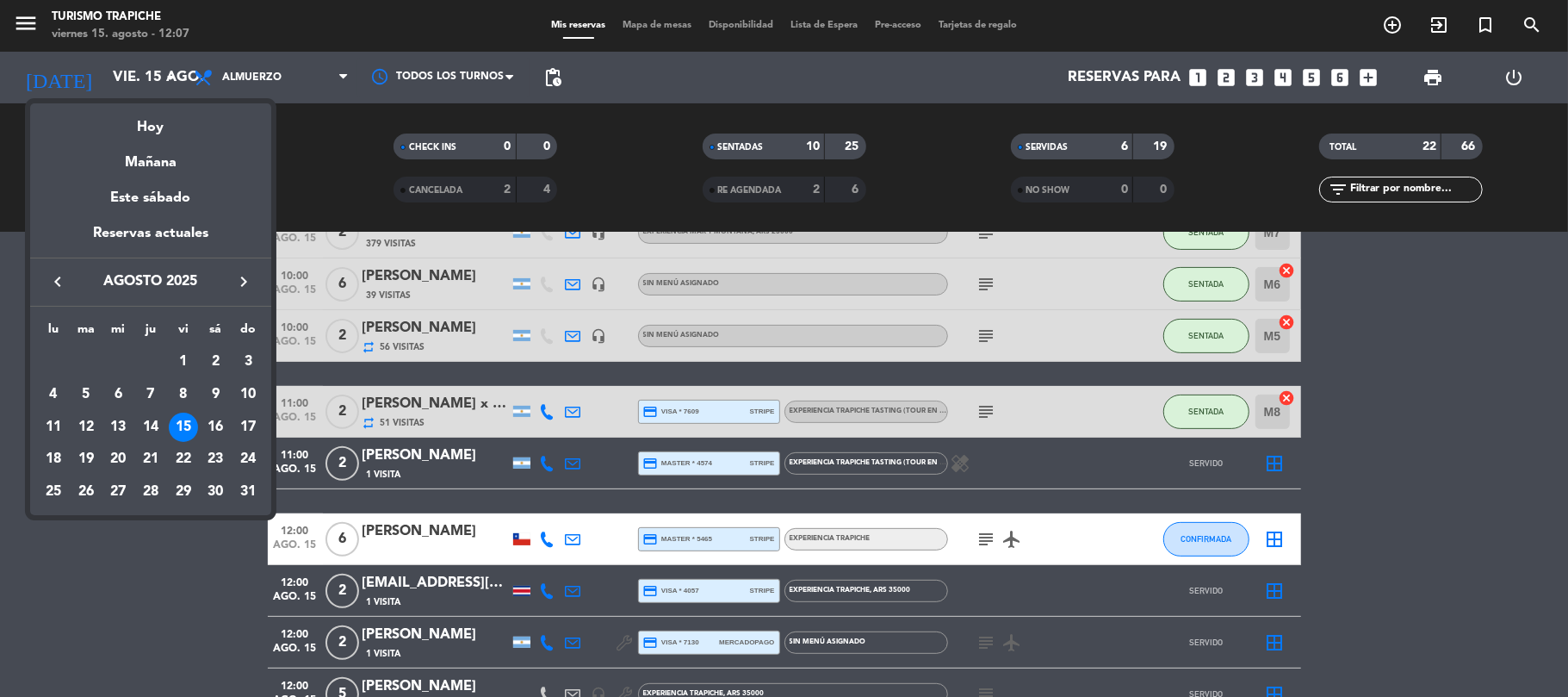
click at [97, 68] on div at bounding box center [784, 348] width 1568 height 697
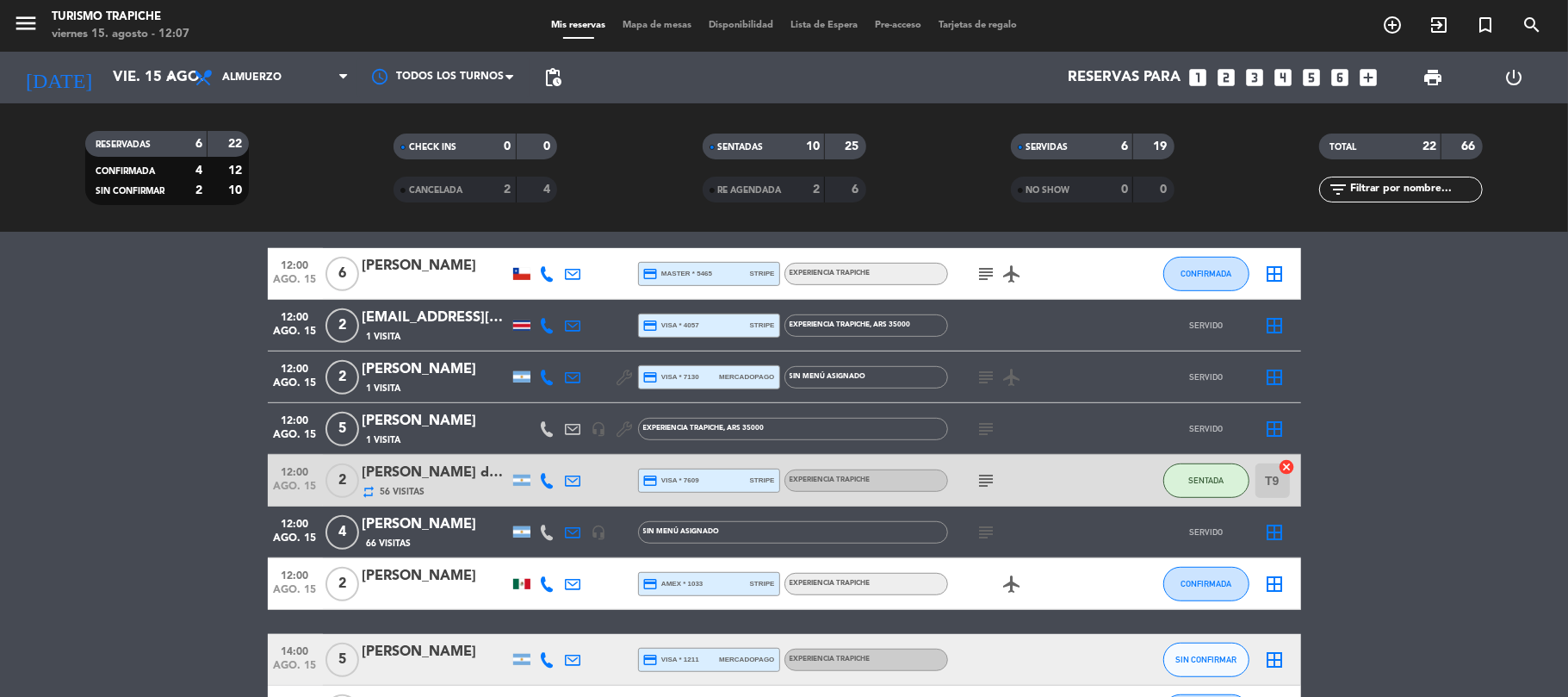
scroll to position [646, 0]
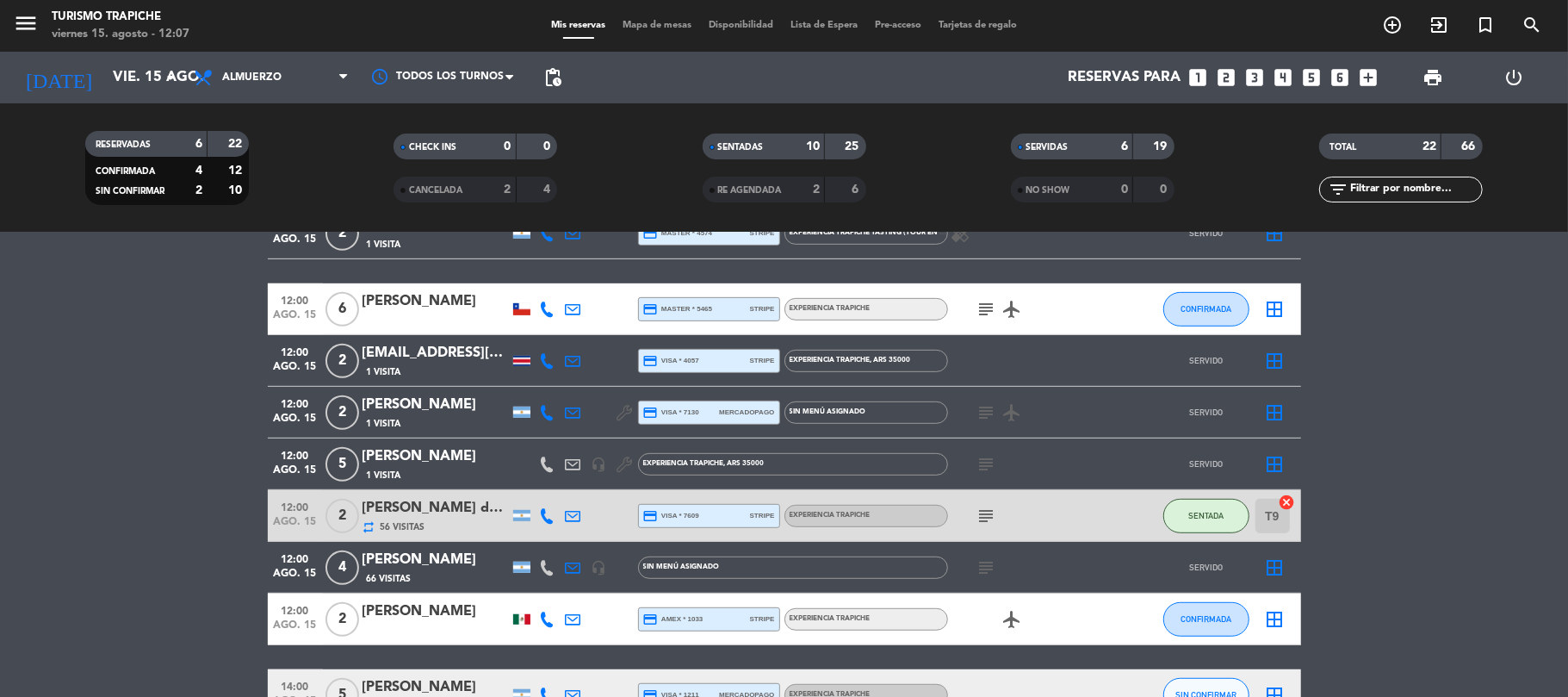
click at [462, 615] on div "[PERSON_NAME]" at bounding box center [435, 611] width 146 height 23
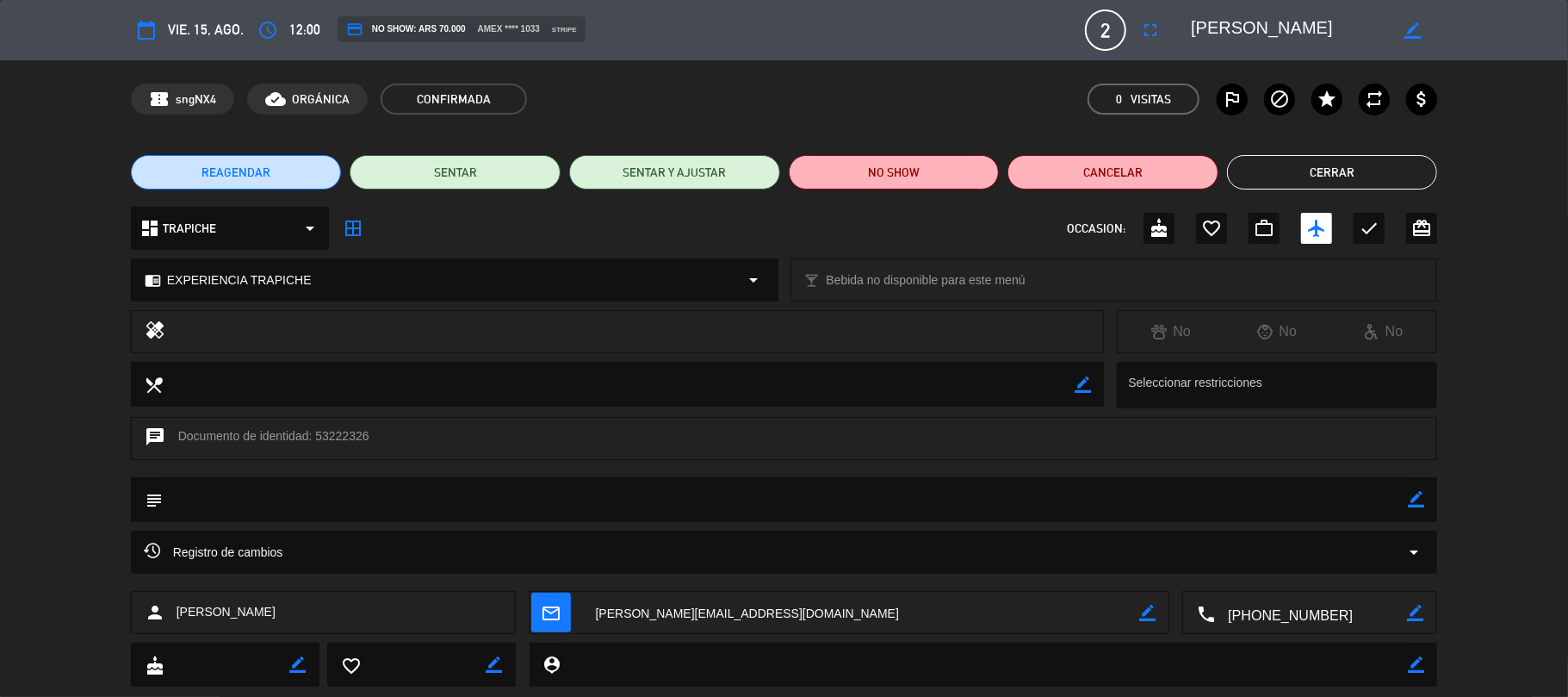
click at [1294, 169] on button "Cerrar" at bounding box center [1332, 172] width 211 height 34
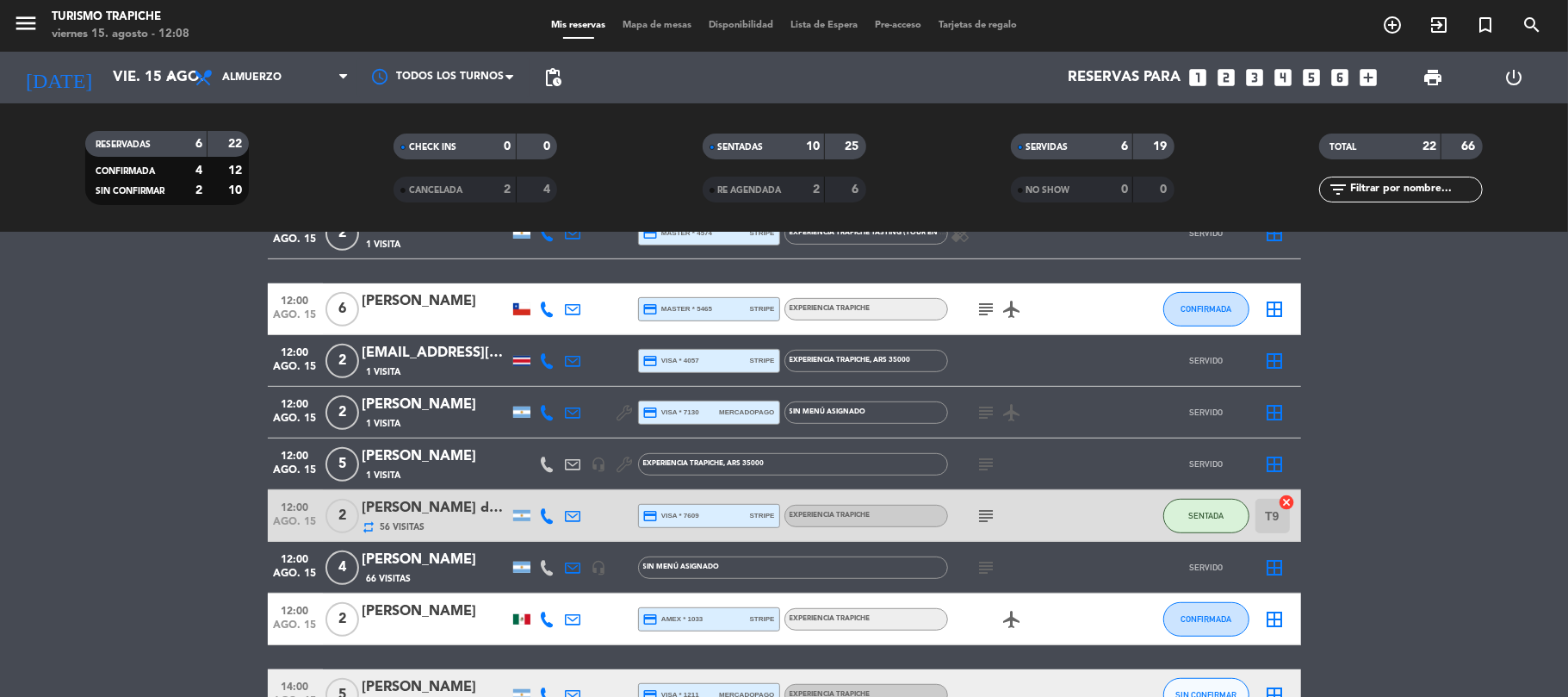
click at [572, 617] on icon at bounding box center [573, 619] width 15 height 15
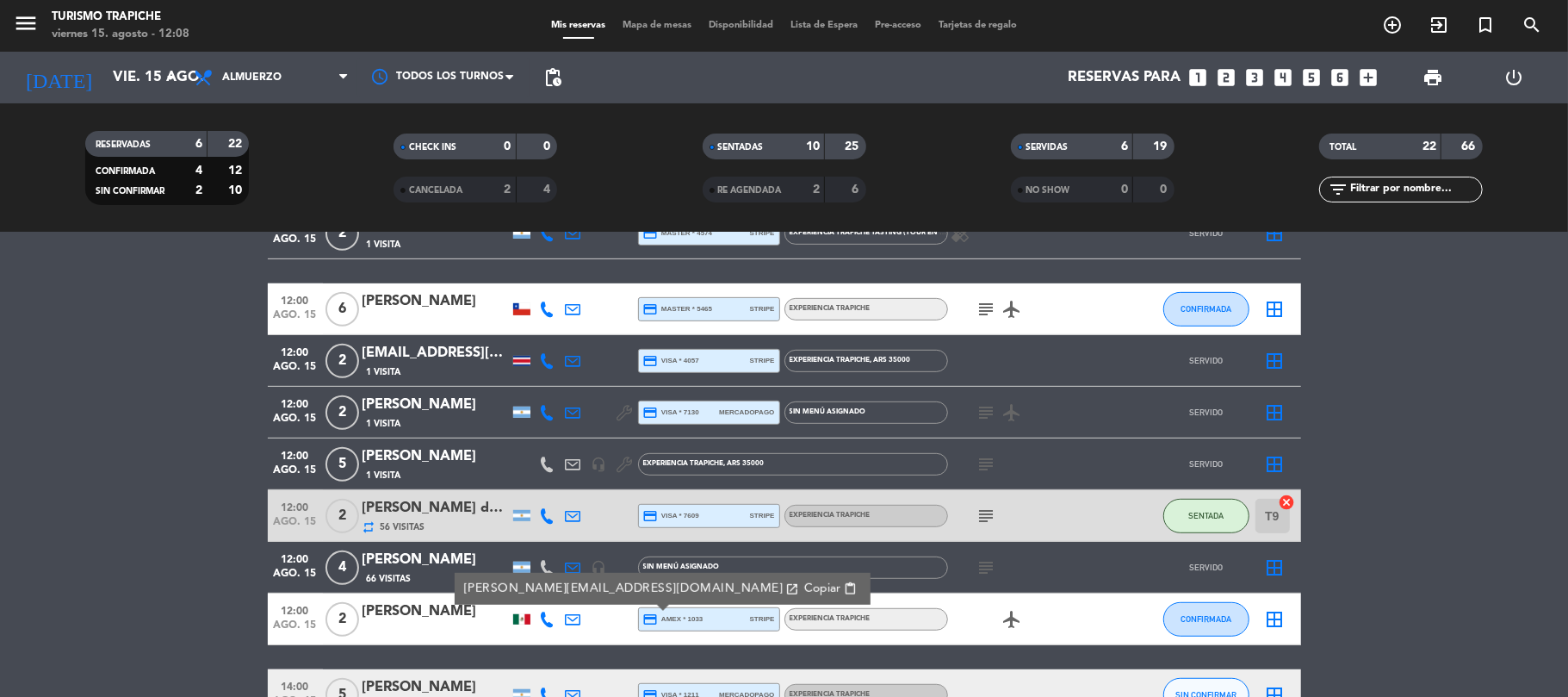
click at [843, 588] on span "content_paste" at bounding box center [850, 589] width 13 height 13
click at [1203, 624] on button "CONFIRMADA" at bounding box center [1206, 619] width 86 height 34
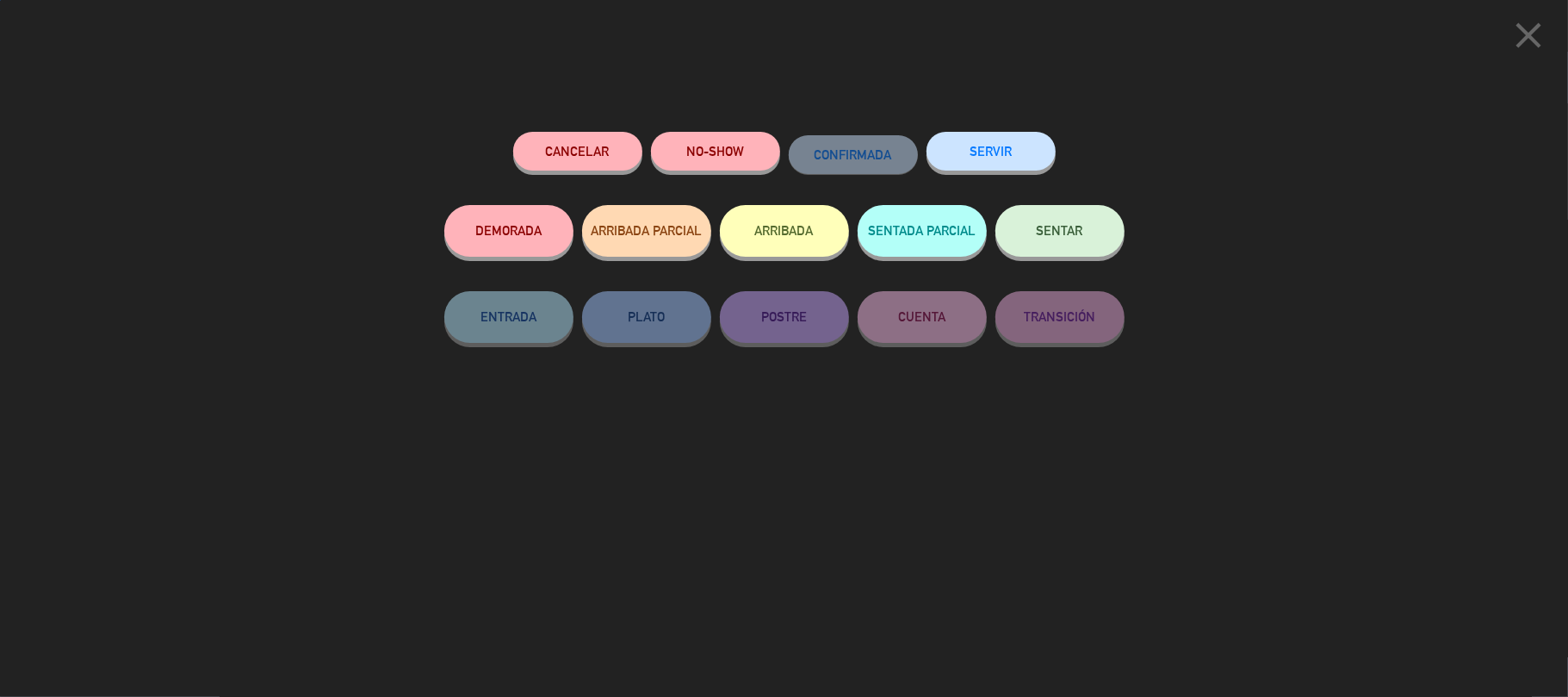
click at [1024, 159] on button "SERVIR" at bounding box center [991, 151] width 129 height 39
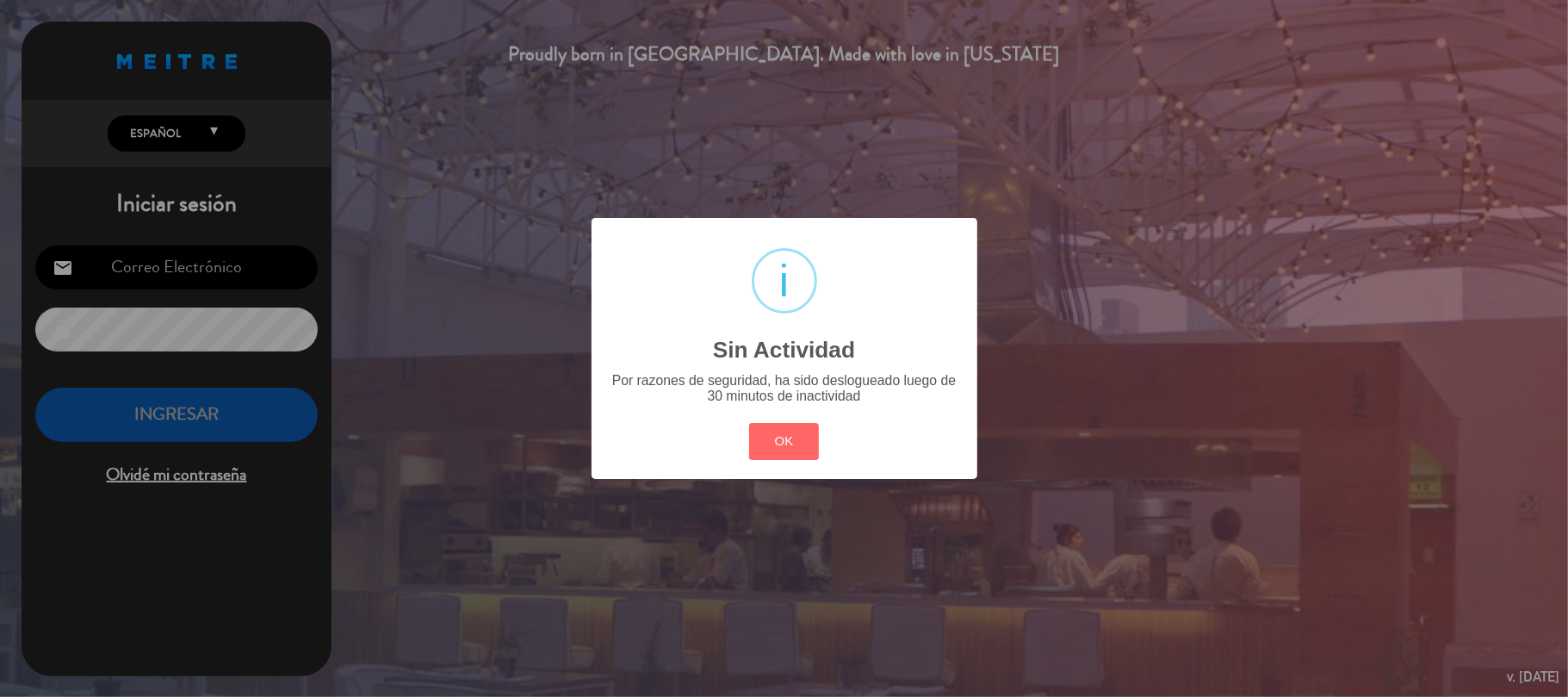
type input "[EMAIL_ADDRESS][DOMAIN_NAME]"
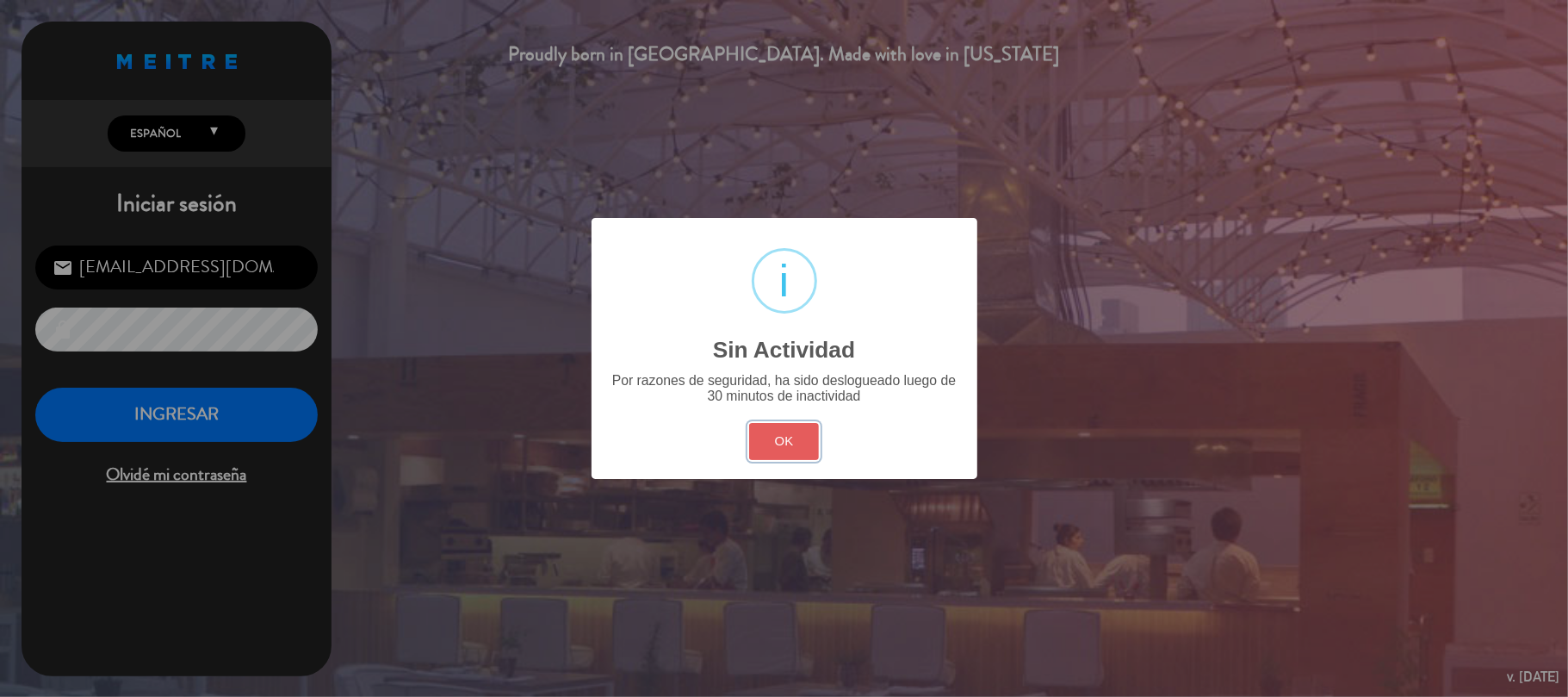
click at [776, 438] on button "OK" at bounding box center [783, 441] width 69 height 37
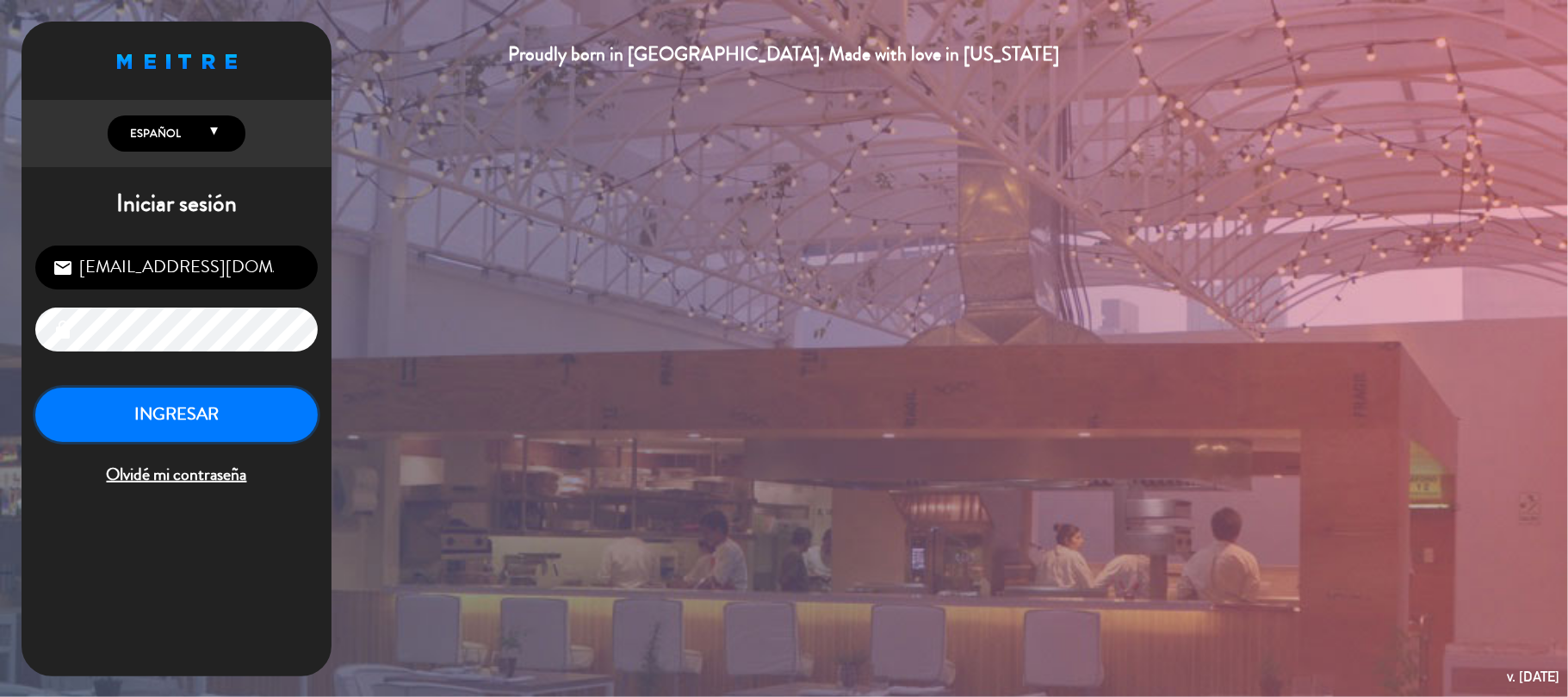
click at [197, 404] on button "INGRESAR" at bounding box center [176, 415] width 282 height 54
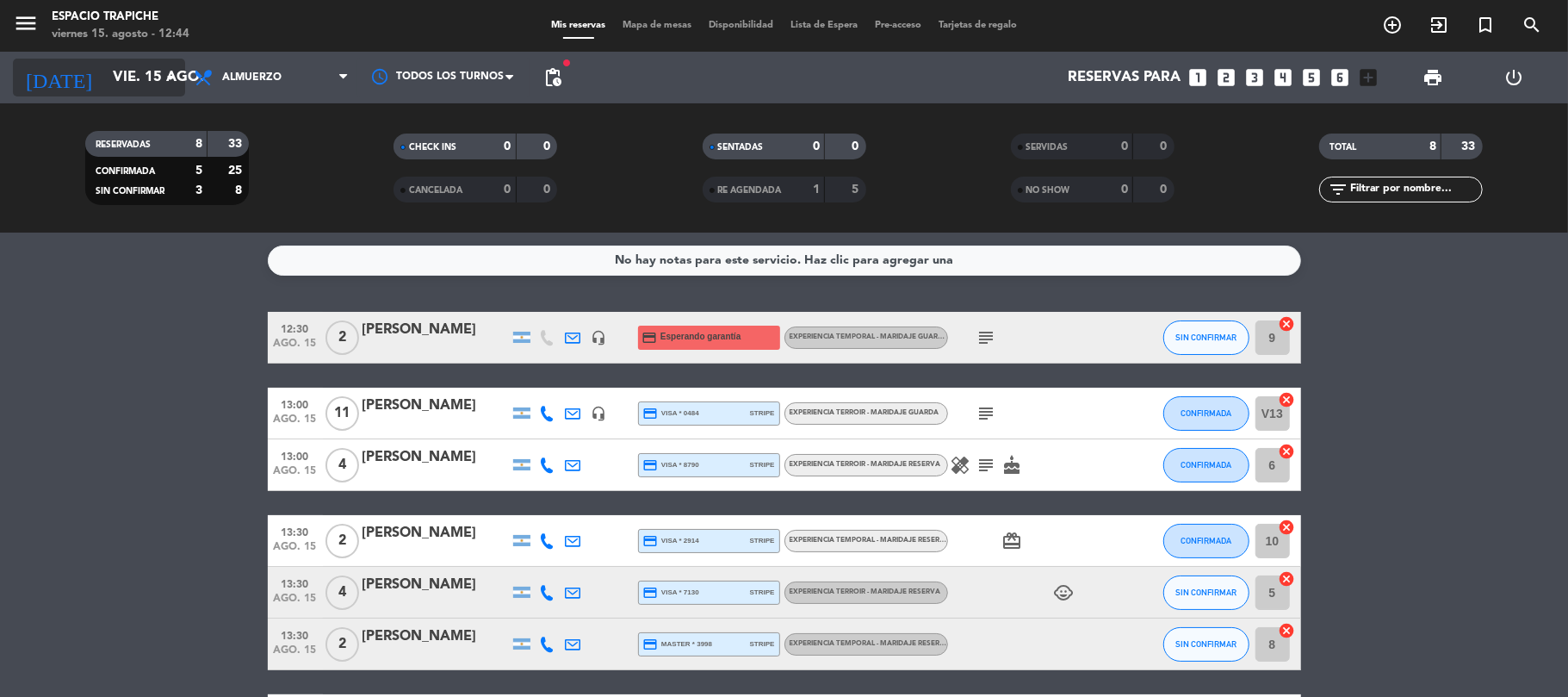
click at [124, 83] on input "vie. 15 ago." at bounding box center [198, 77] width 186 height 33
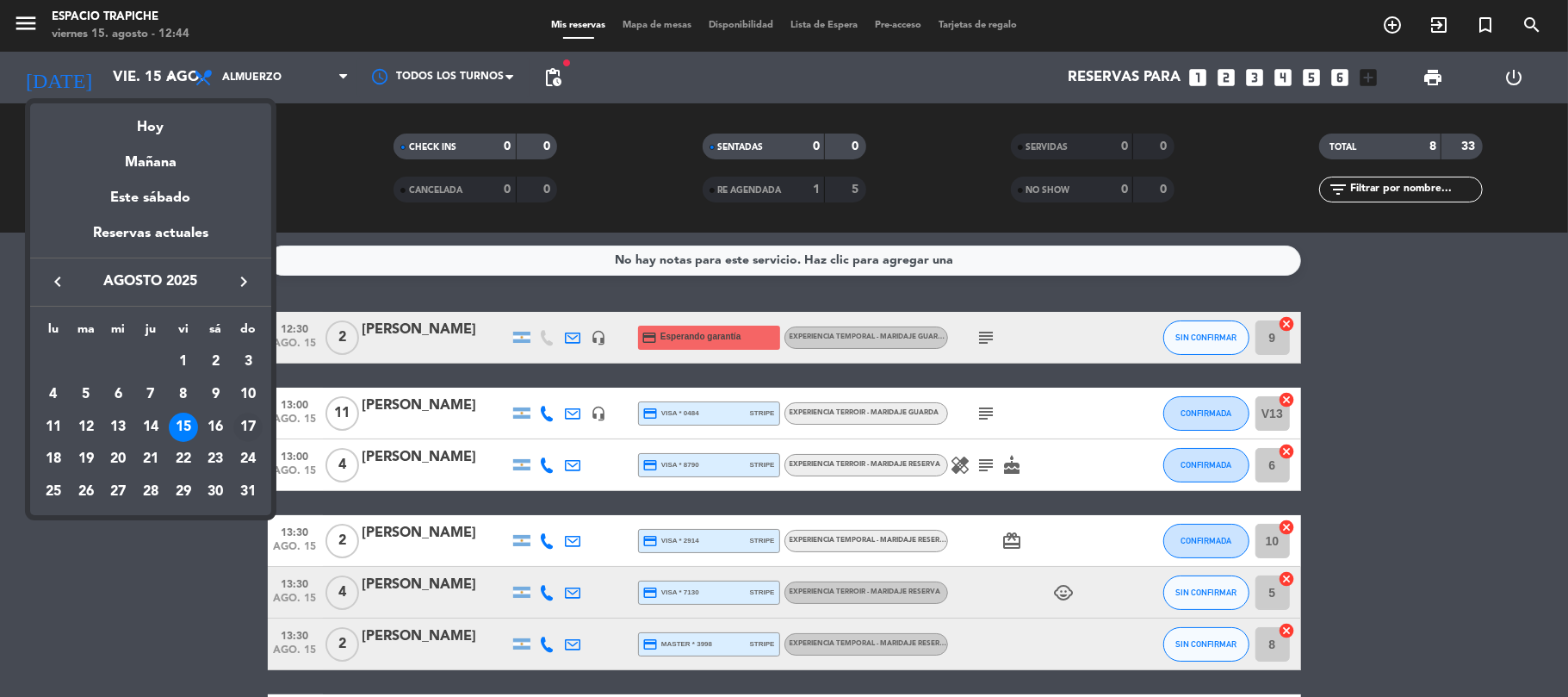
click at [246, 425] on div "17" at bounding box center [247, 427] width 29 height 29
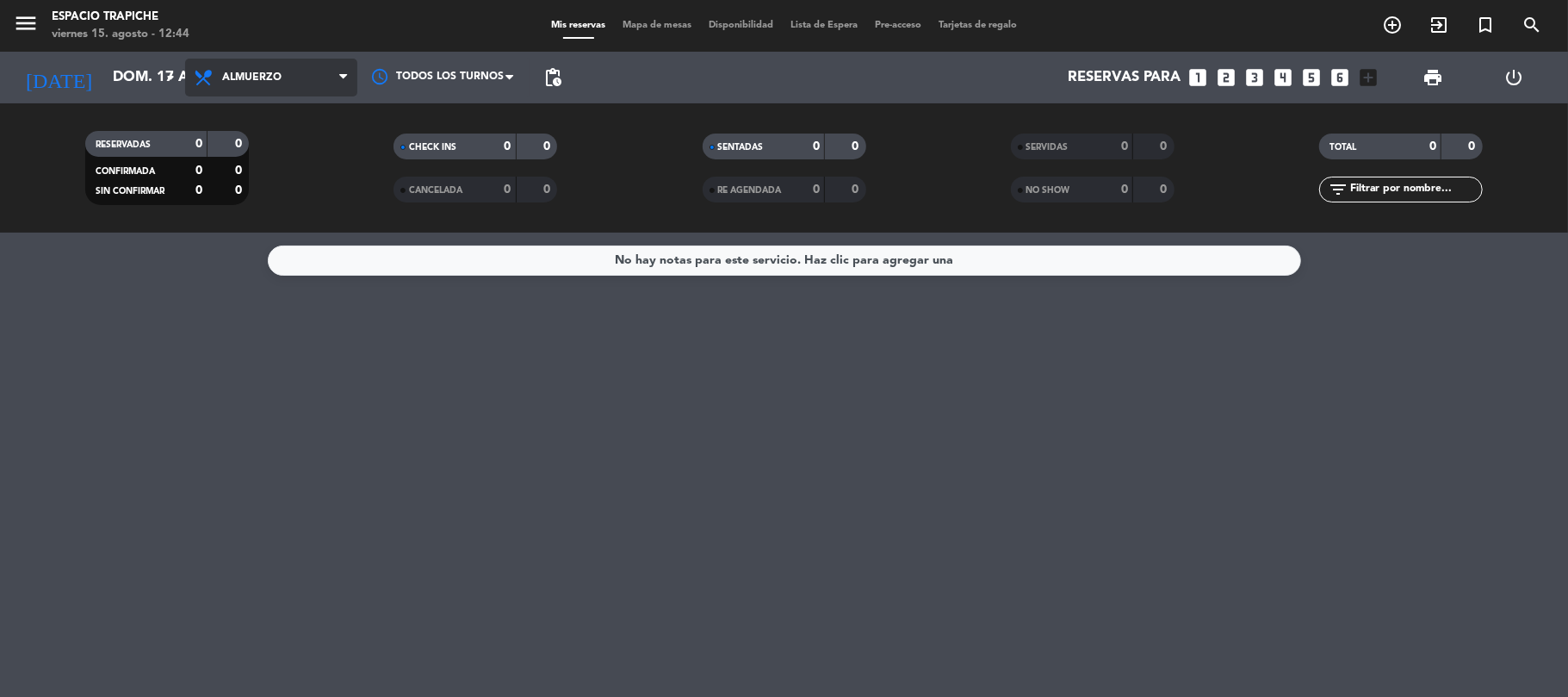
click at [246, 81] on span "Almuerzo" at bounding box center [252, 77] width 60 height 12
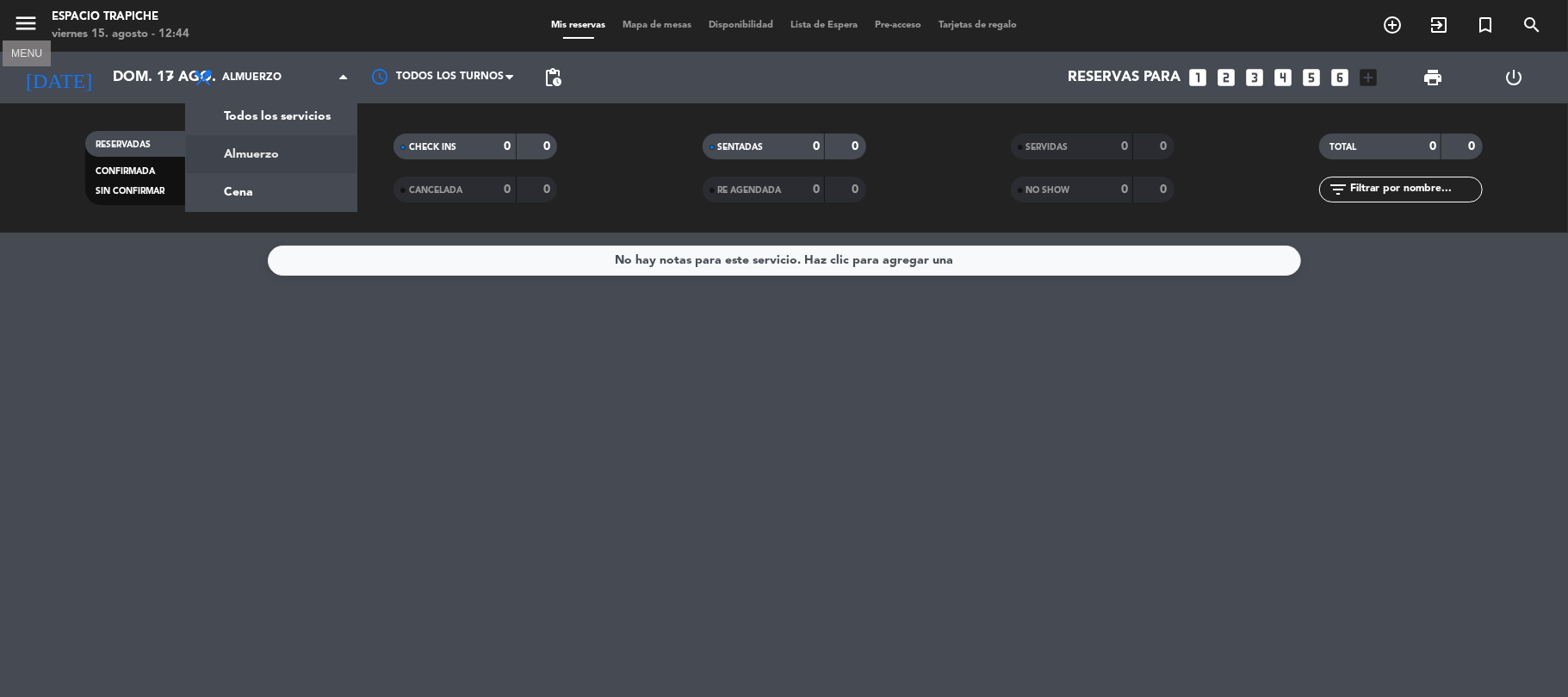
click at [29, 21] on icon "menu" at bounding box center [26, 23] width 26 height 26
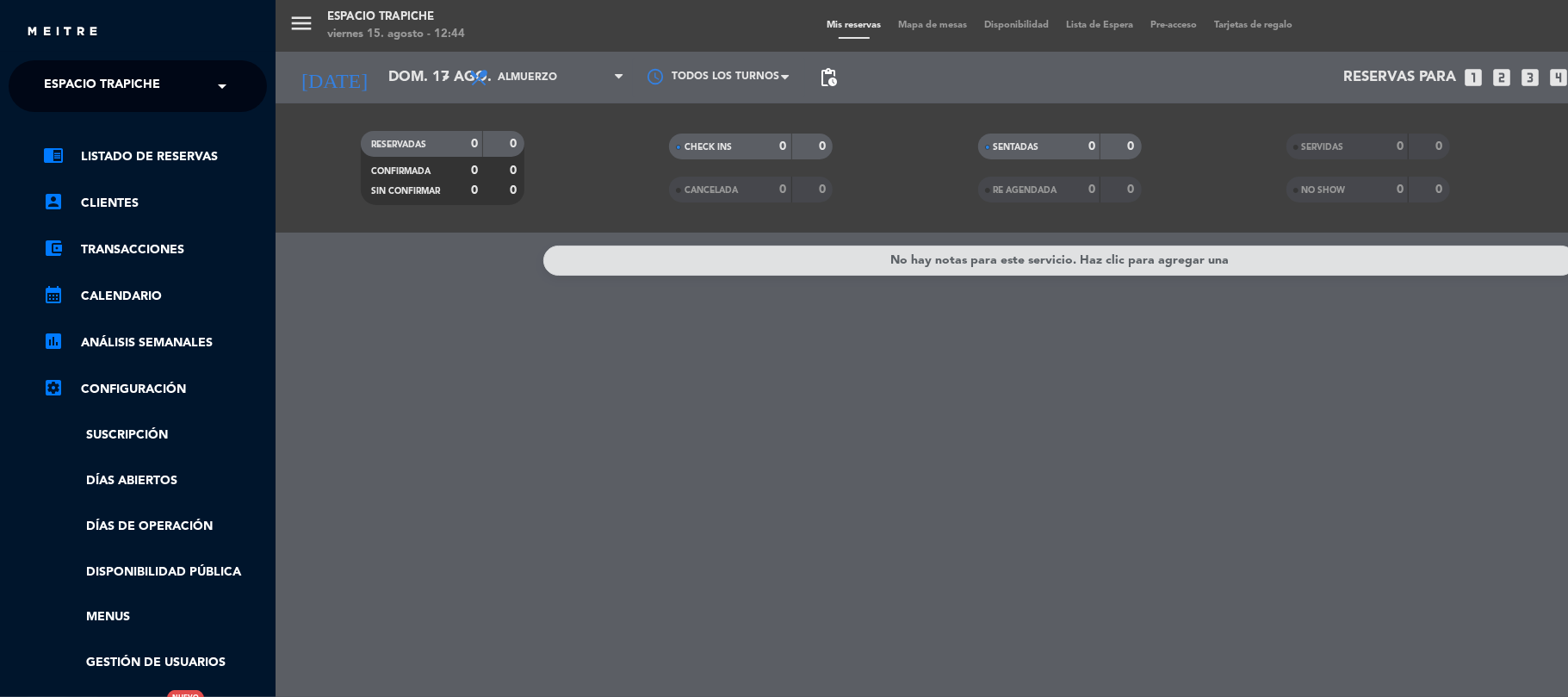
click at [138, 67] on ng-select "× Espacio Trapiche ×" at bounding box center [138, 86] width 258 height 51
click at [140, 84] on span "Espacio Trapiche" at bounding box center [102, 87] width 116 height 36
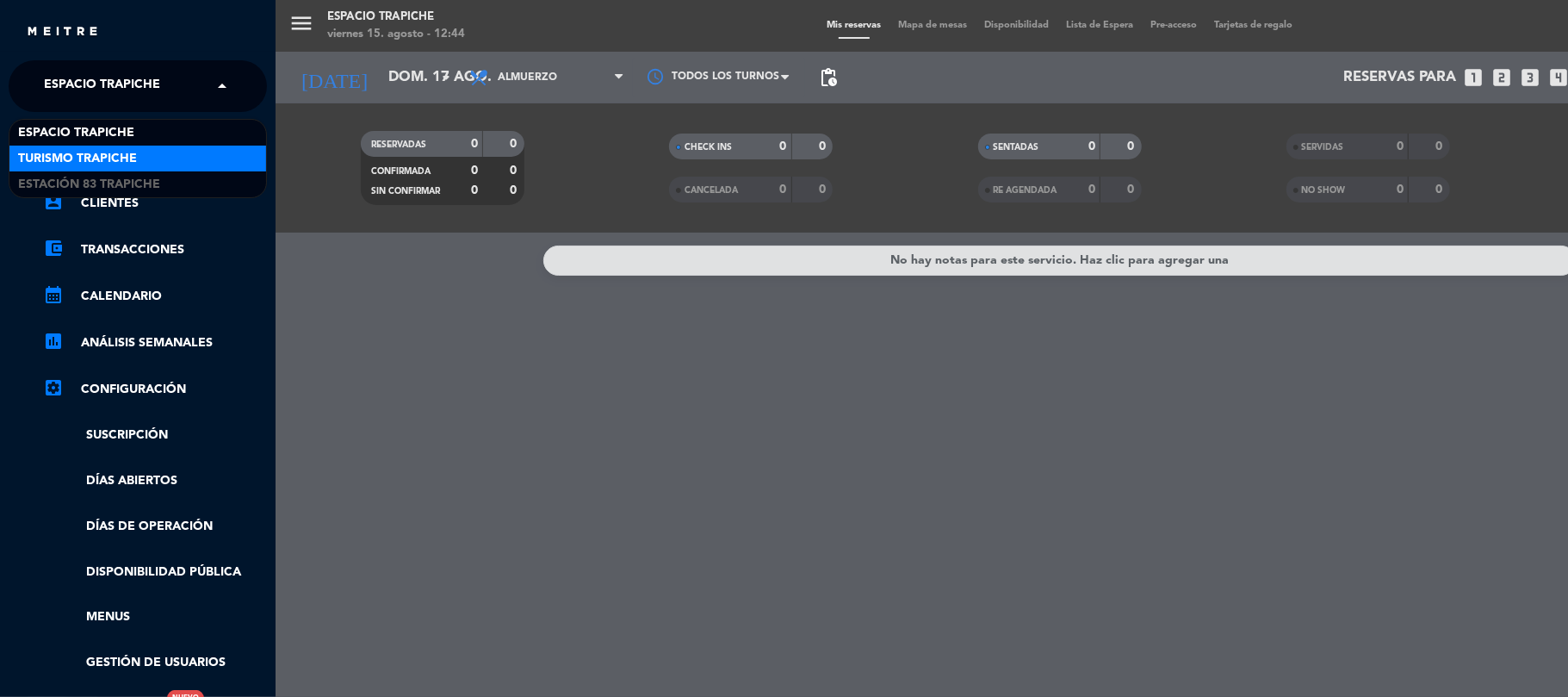
click at [145, 160] on div "Turismo Trapiche" at bounding box center [138, 158] width 257 height 26
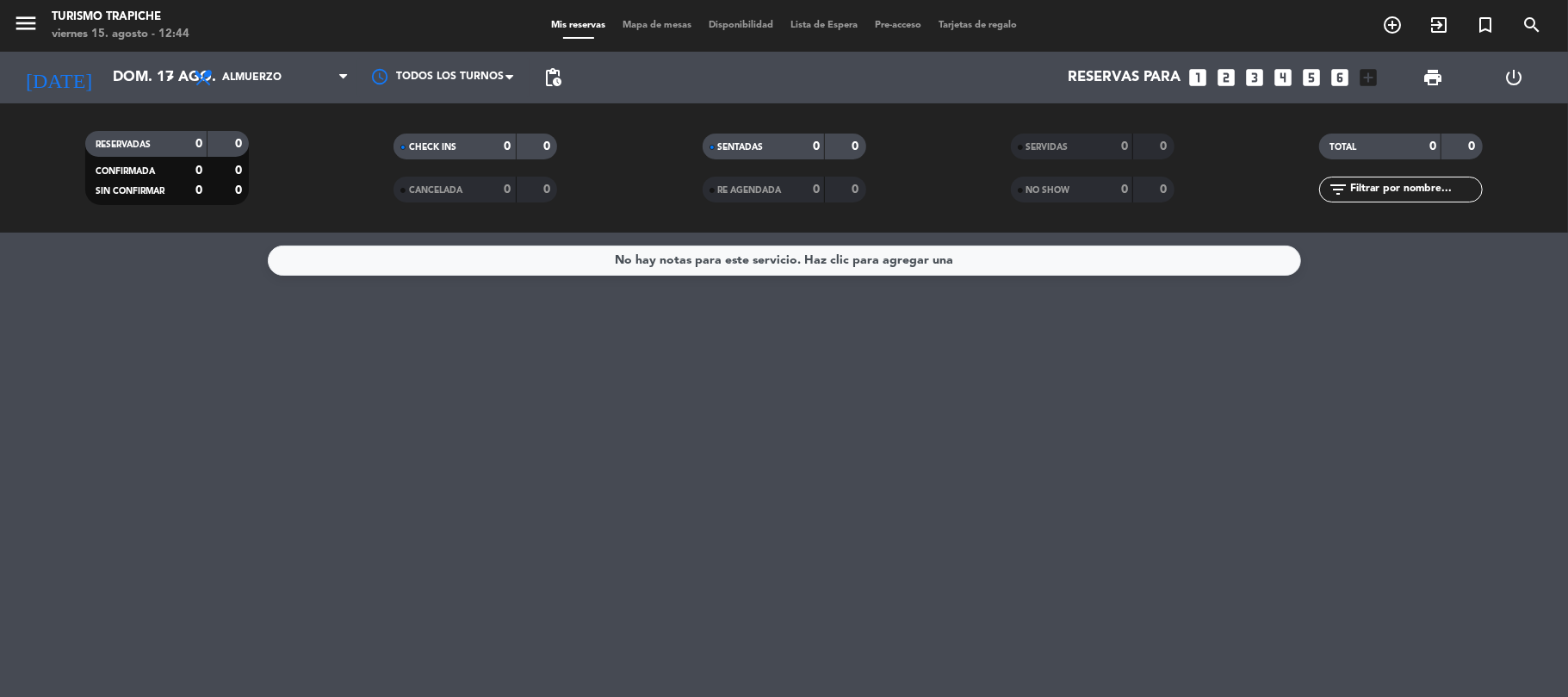
click at [259, 97] on div "Todos los servicios Almuerzo Cena Almuerzo Todos los servicios Almuerzo Cena" at bounding box center [271, 77] width 172 height 51
click at [261, 87] on span "Almuerzo" at bounding box center [271, 78] width 172 height 38
click at [272, 95] on span "Almuerzo" at bounding box center [271, 78] width 172 height 38
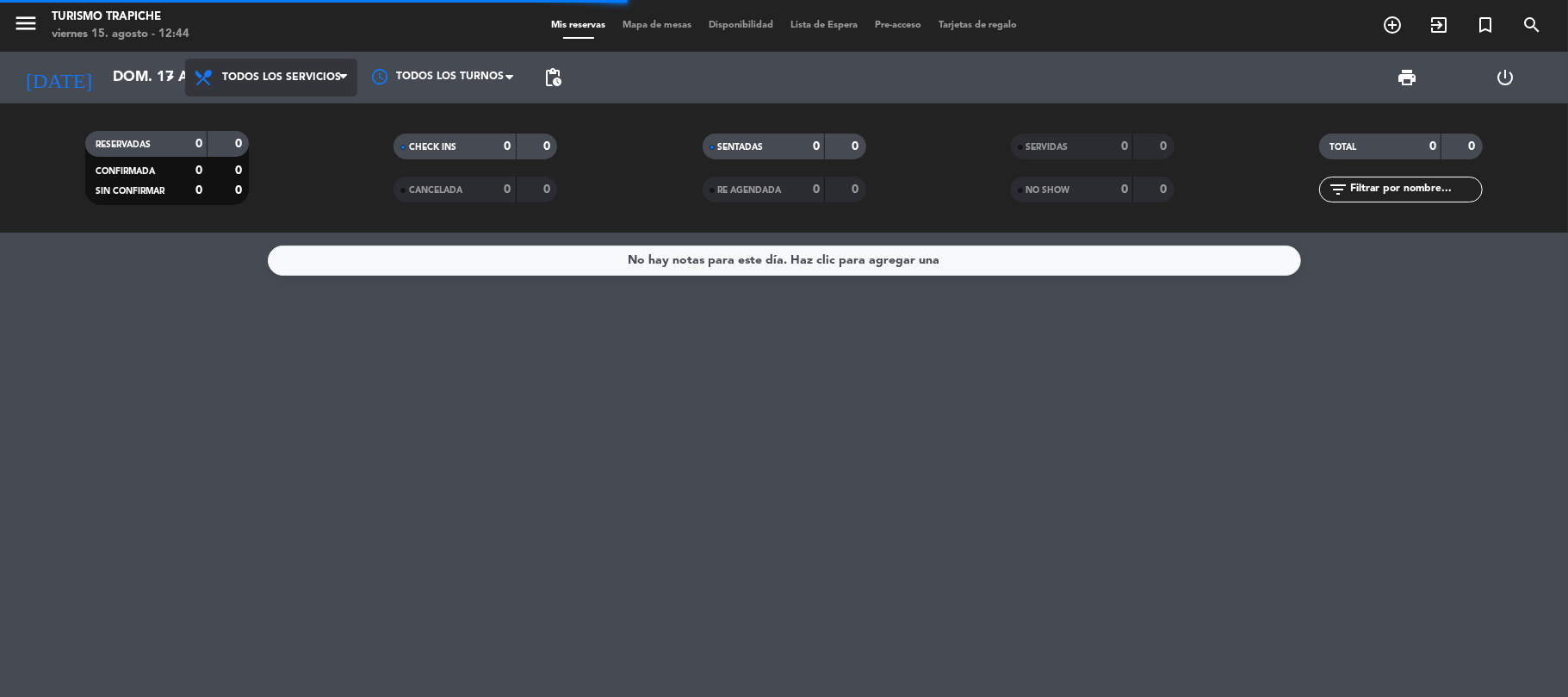
click at [274, 114] on div "menu Turismo Trapiche [DATE] 15. agosto - 12:44 Mis reservas Mapa de mesas Disp…" at bounding box center [784, 116] width 1568 height 233
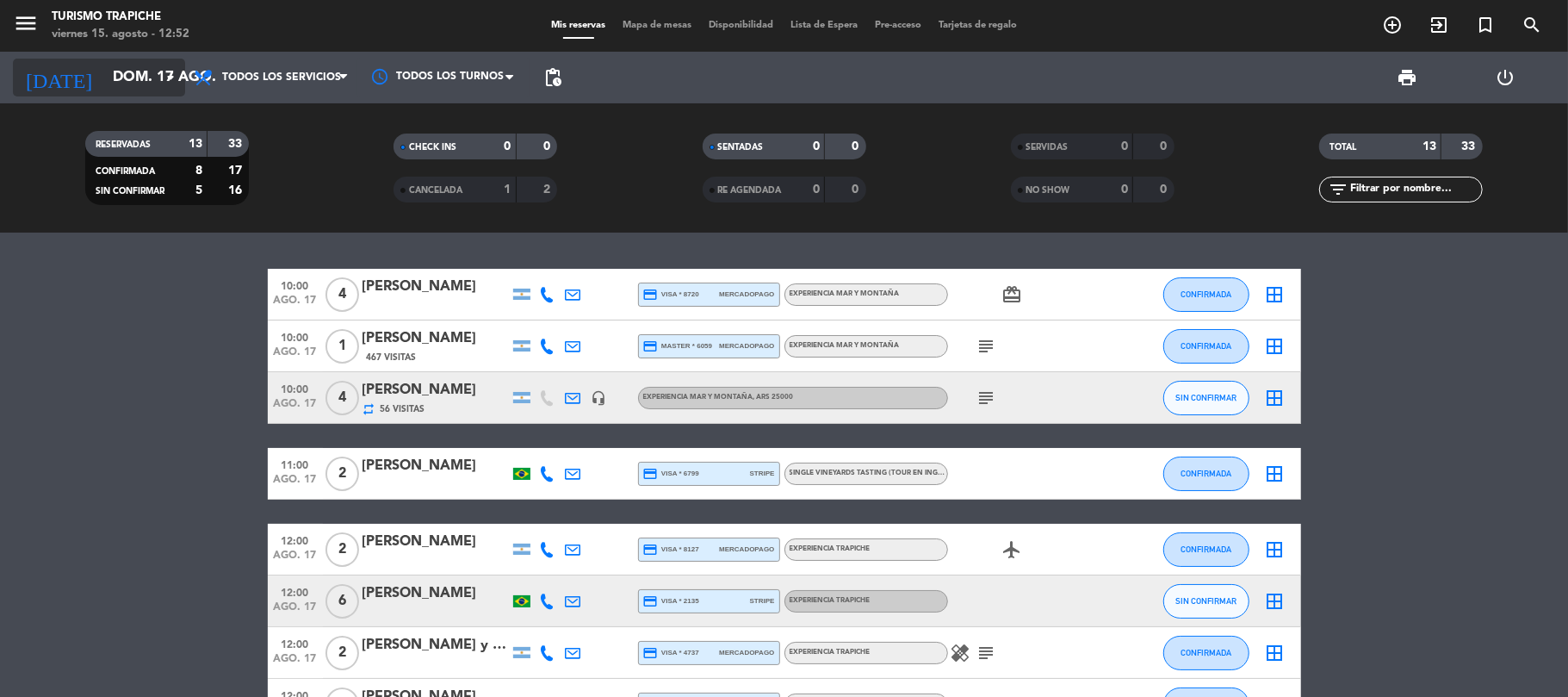
click at [152, 70] on input "dom. 17 ago." at bounding box center [198, 77] width 186 height 33
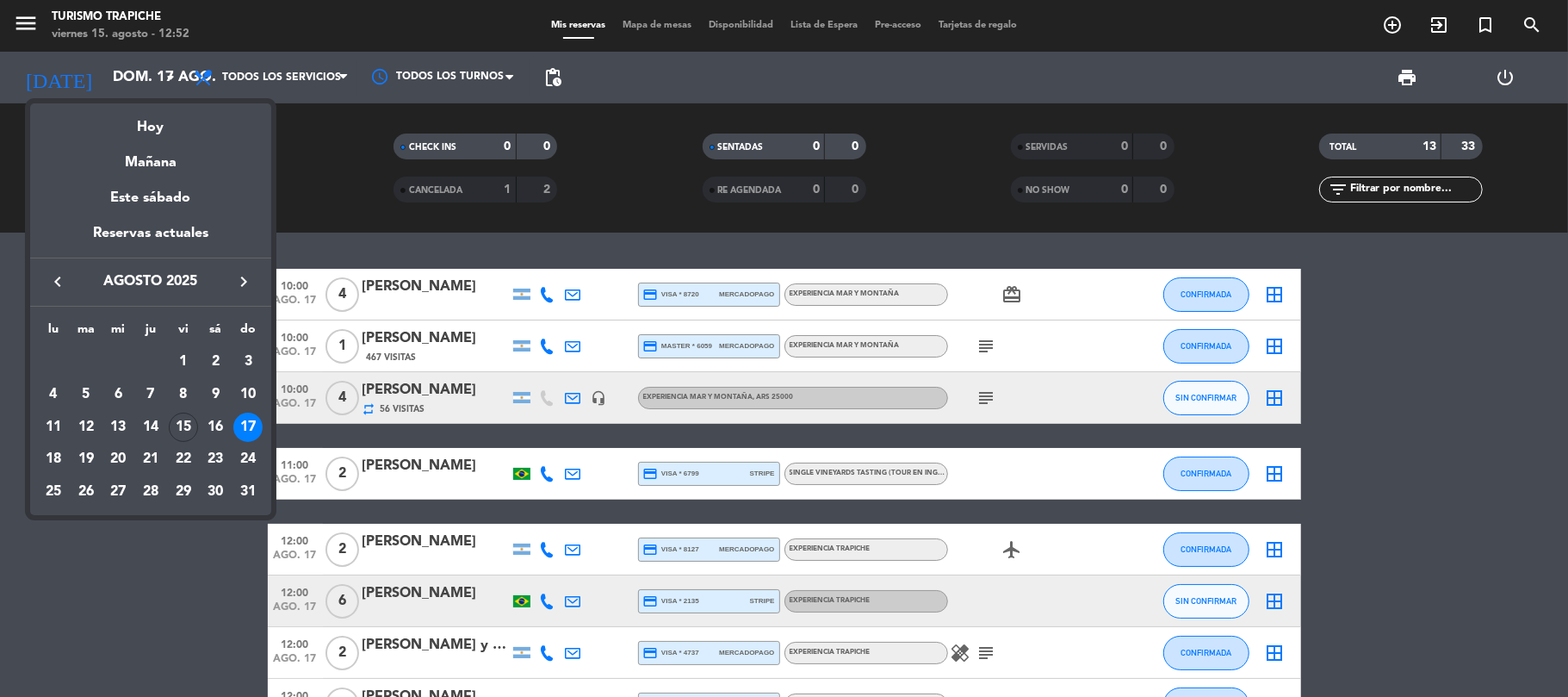
click at [233, 276] on icon "keyboard_arrow_right" at bounding box center [243, 281] width 21 height 21
click at [46, 526] on div "29" at bounding box center [53, 524] width 29 height 29
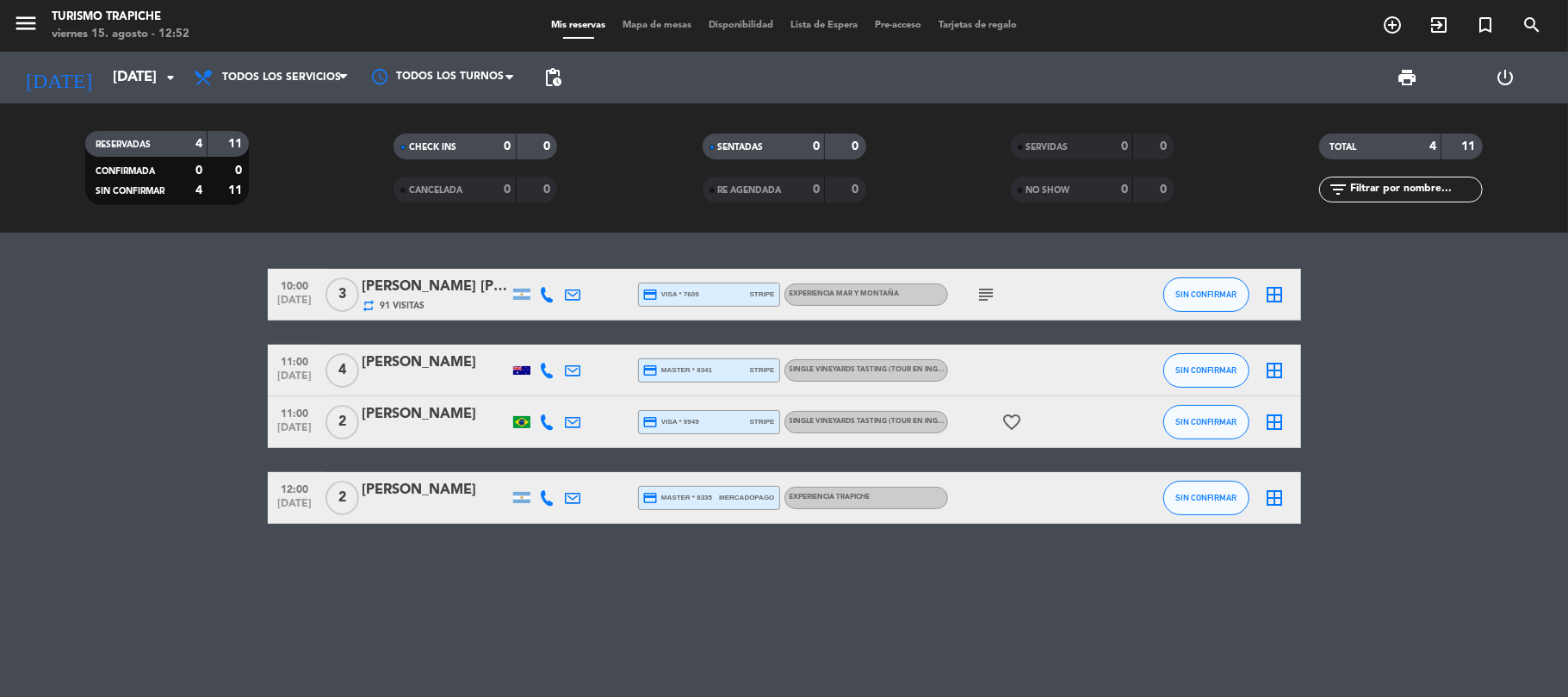
click at [405, 417] on div "[PERSON_NAME]" at bounding box center [435, 415] width 146 height 23
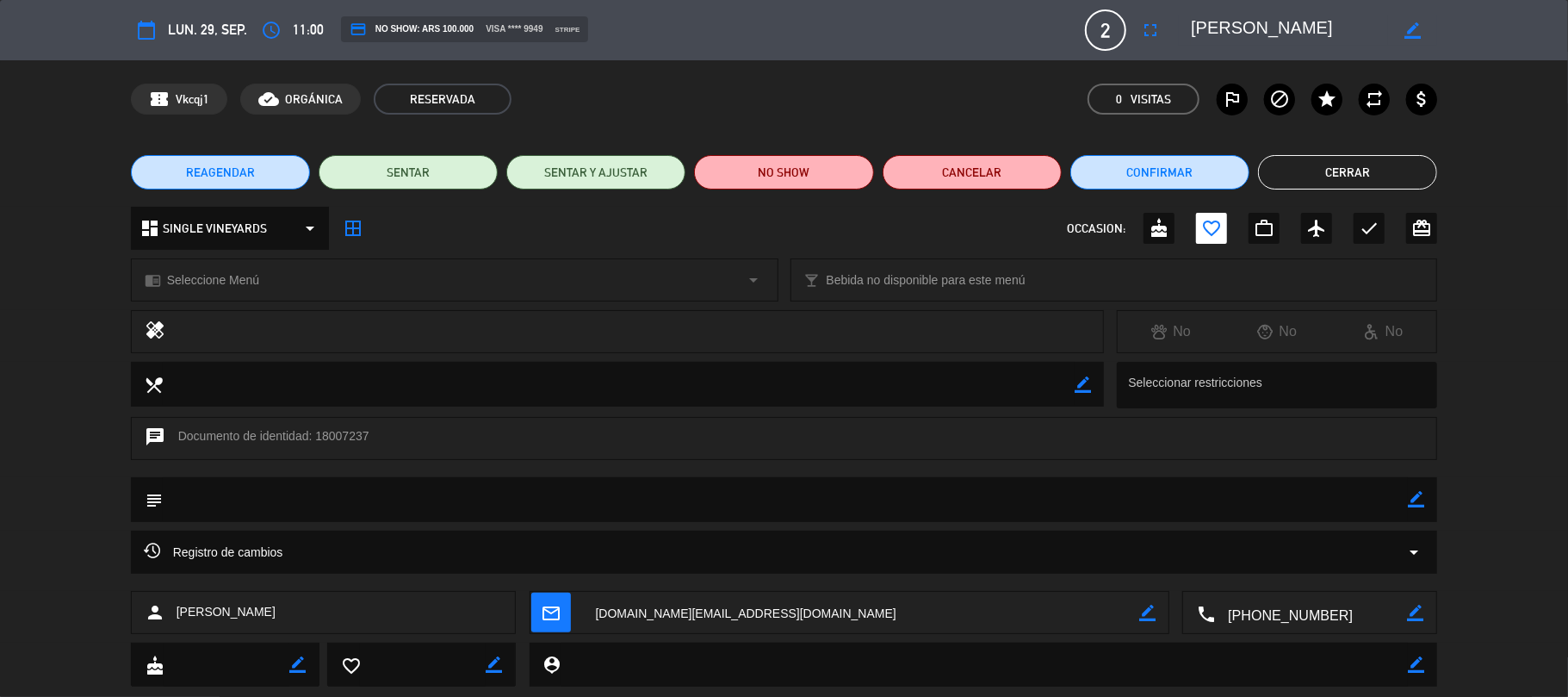
click at [1310, 163] on button "Cerrar" at bounding box center [1347, 172] width 179 height 34
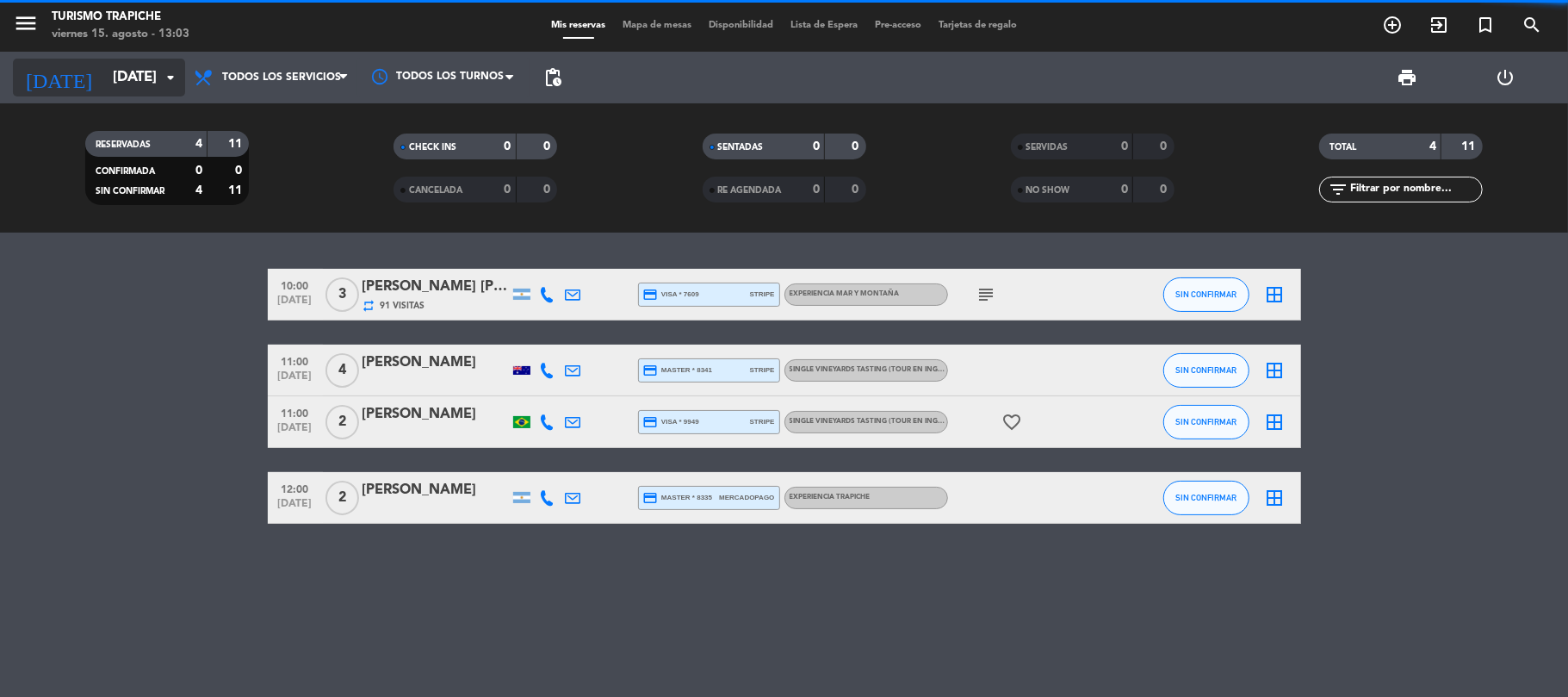
click at [105, 76] on input "[DATE]" at bounding box center [198, 77] width 186 height 33
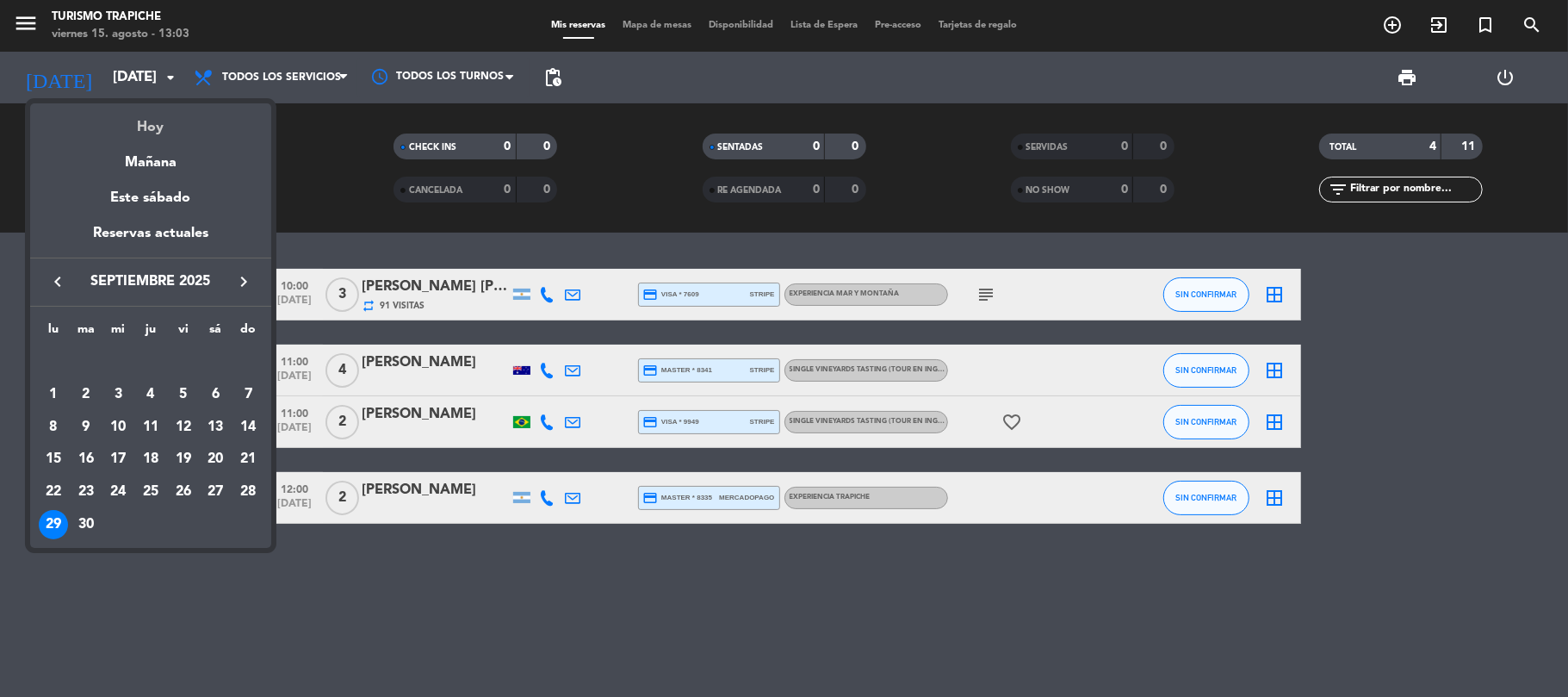
click at [129, 121] on div "Hoy" at bounding box center [151, 121] width 241 height 35
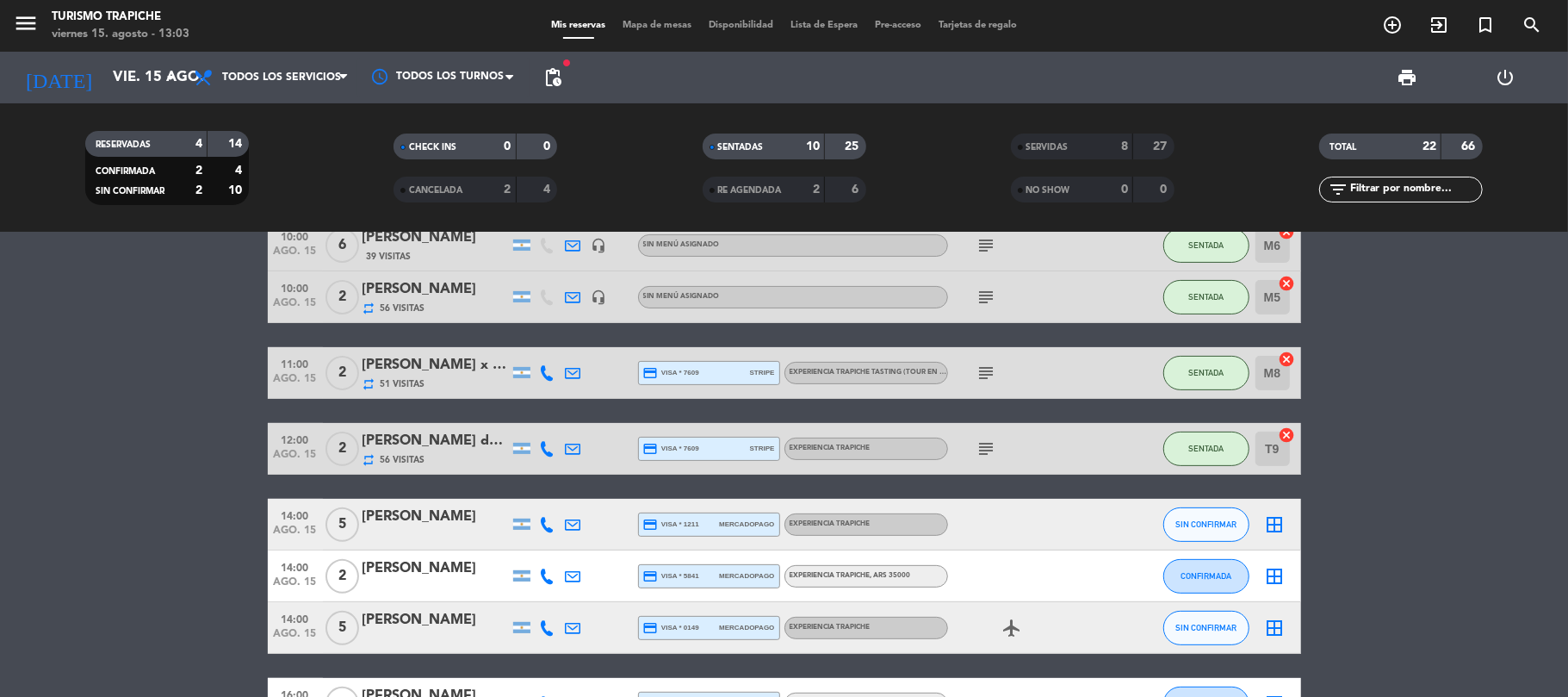
scroll to position [229, 0]
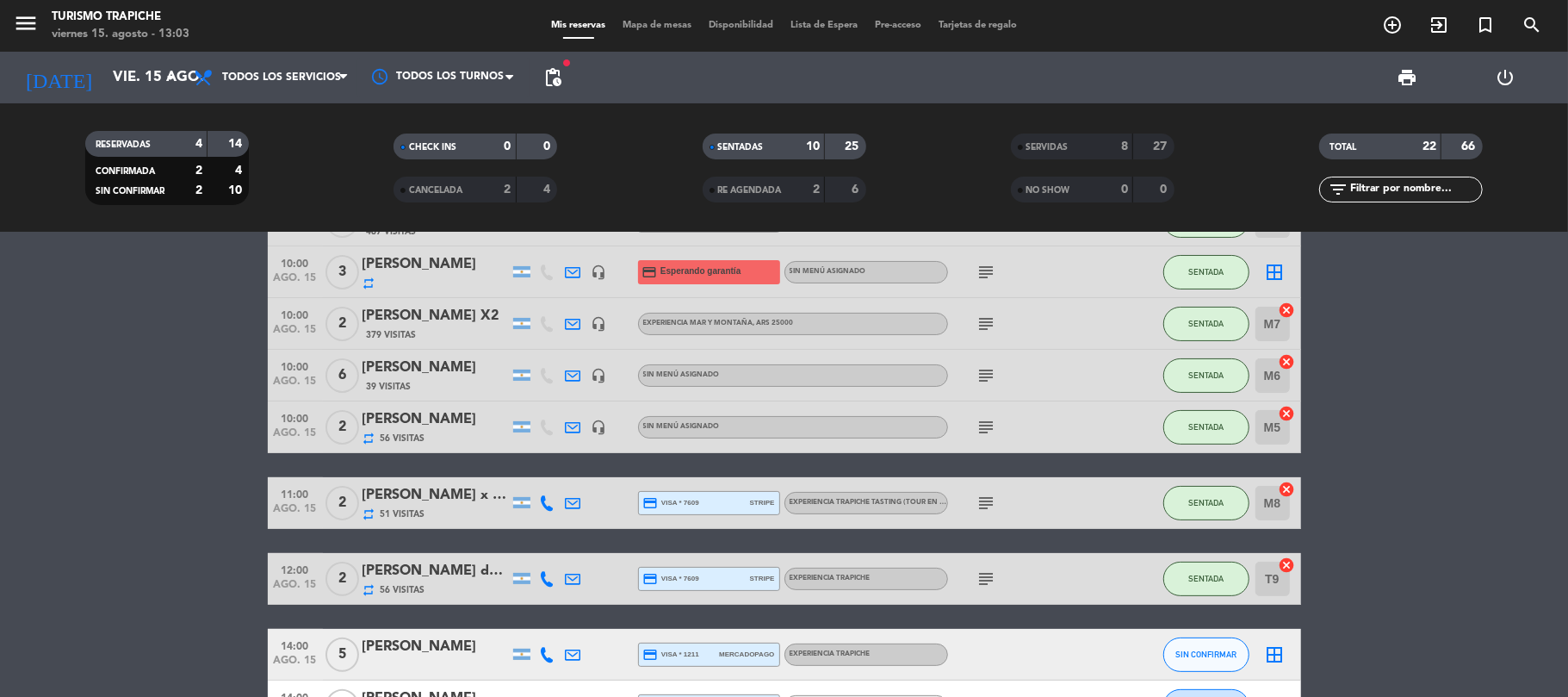
click at [1093, 145] on div "8" at bounding box center [1110, 146] width 34 height 20
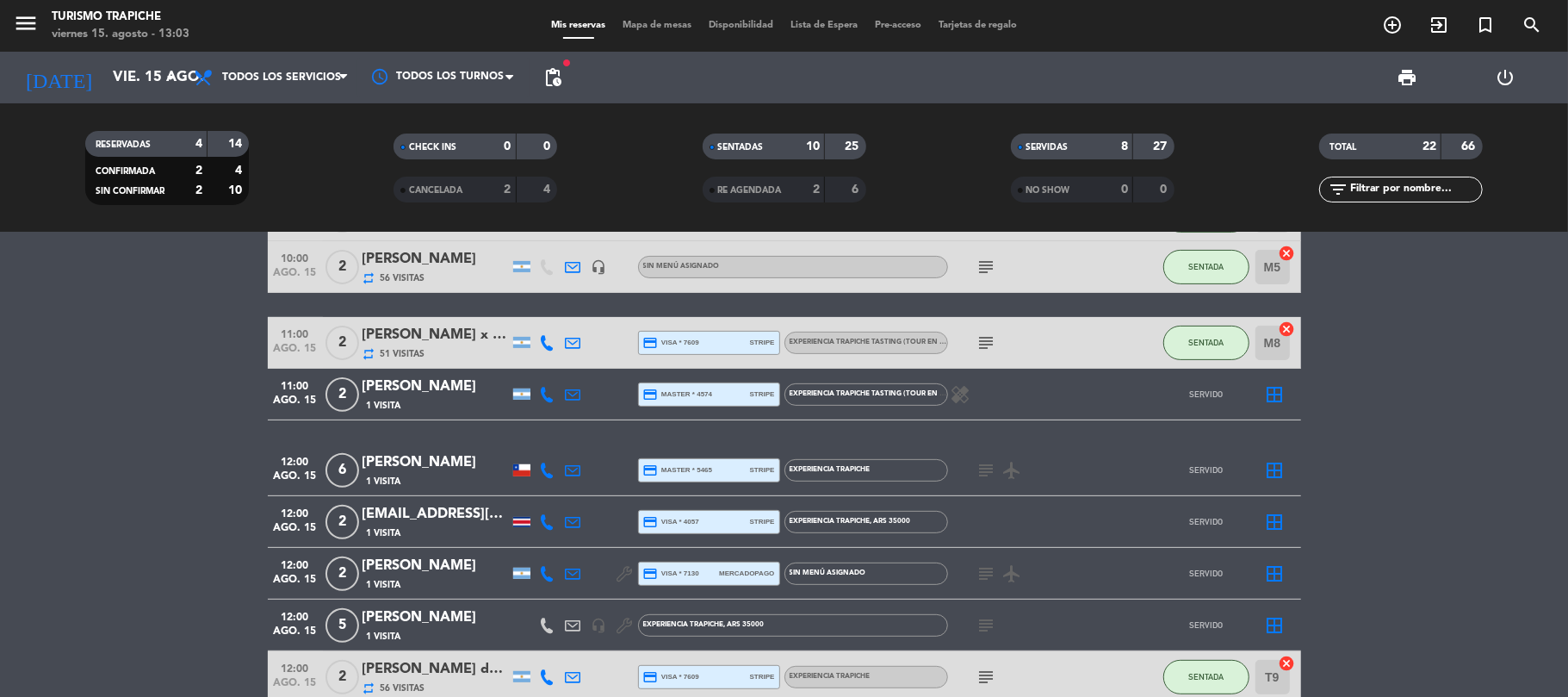
scroll to position [459, 0]
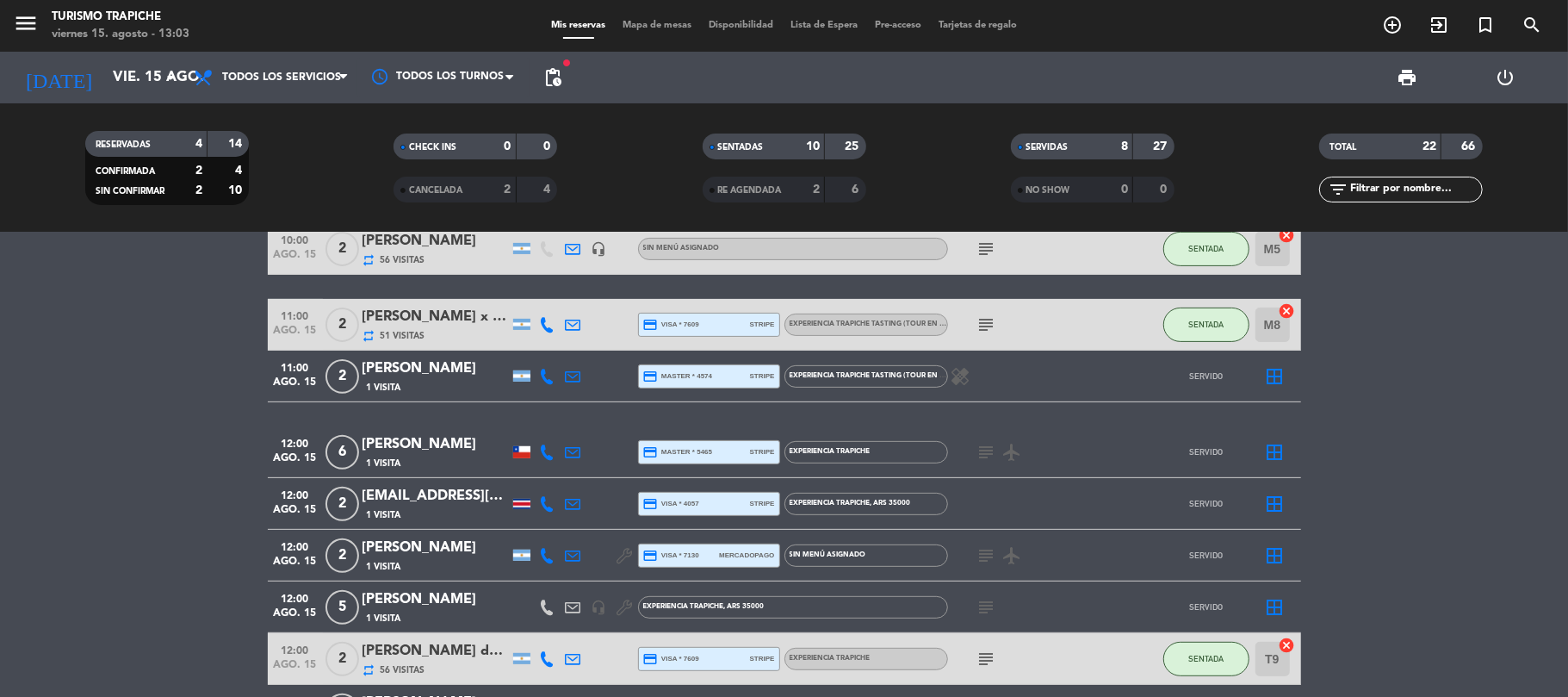
click at [988, 452] on icon "subject" at bounding box center [986, 453] width 21 height 21
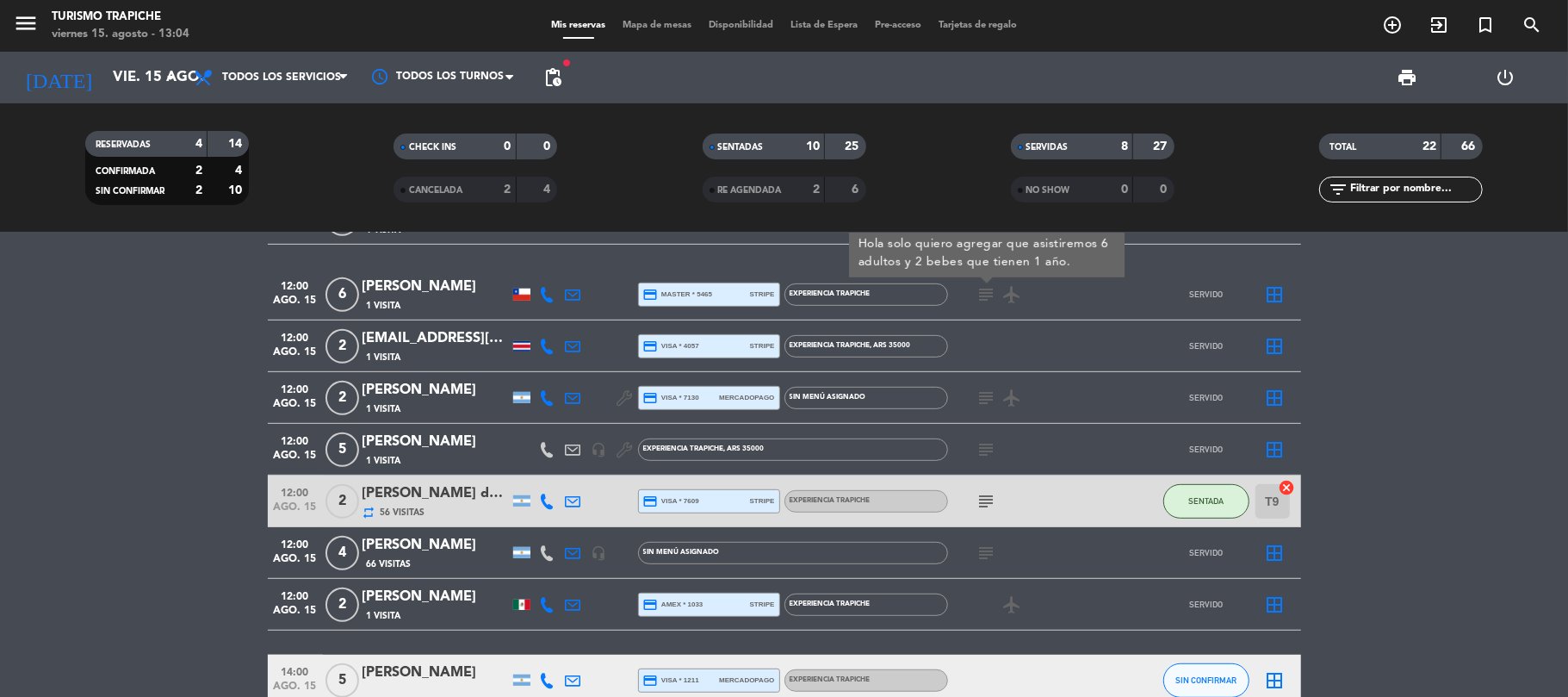
scroll to position [662, 0]
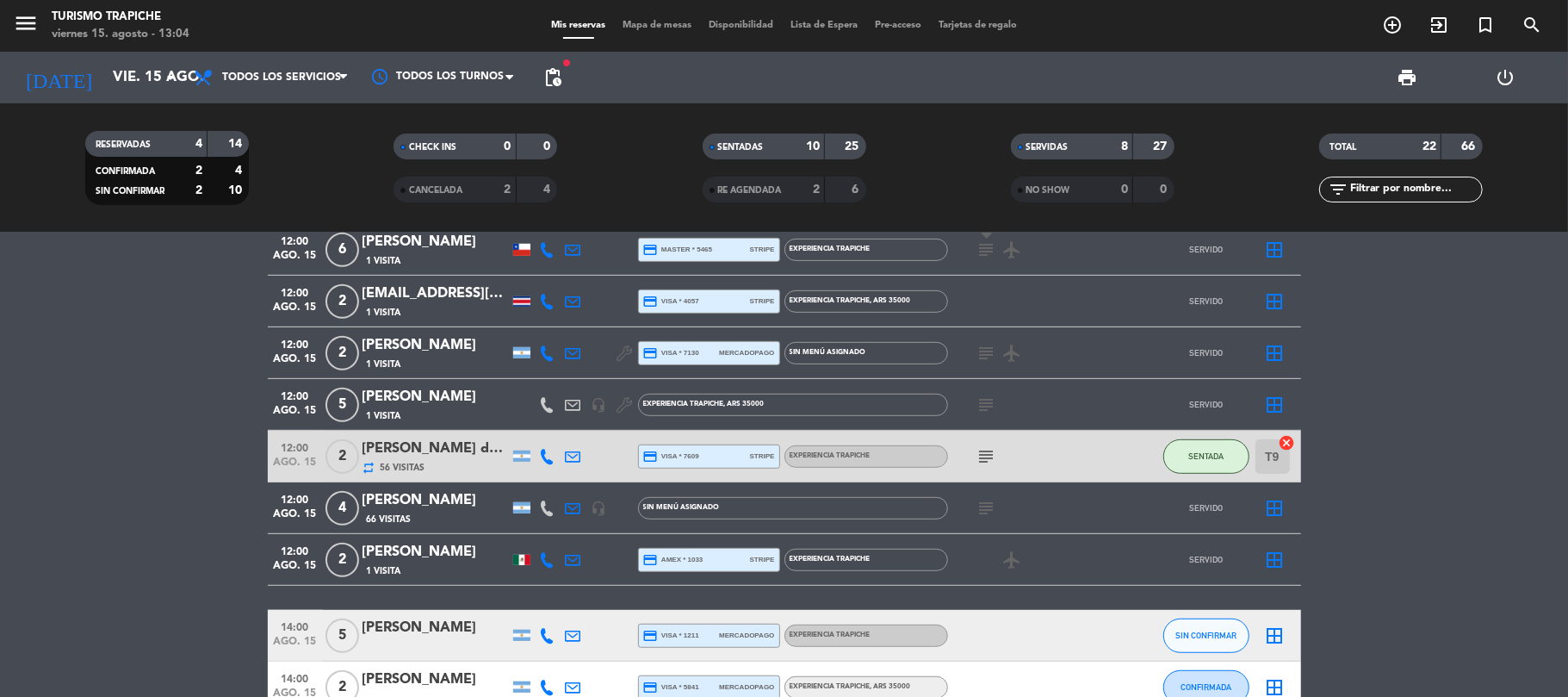
click at [990, 452] on icon "subject" at bounding box center [986, 456] width 21 height 21
click at [569, 453] on icon at bounding box center [573, 456] width 15 height 15
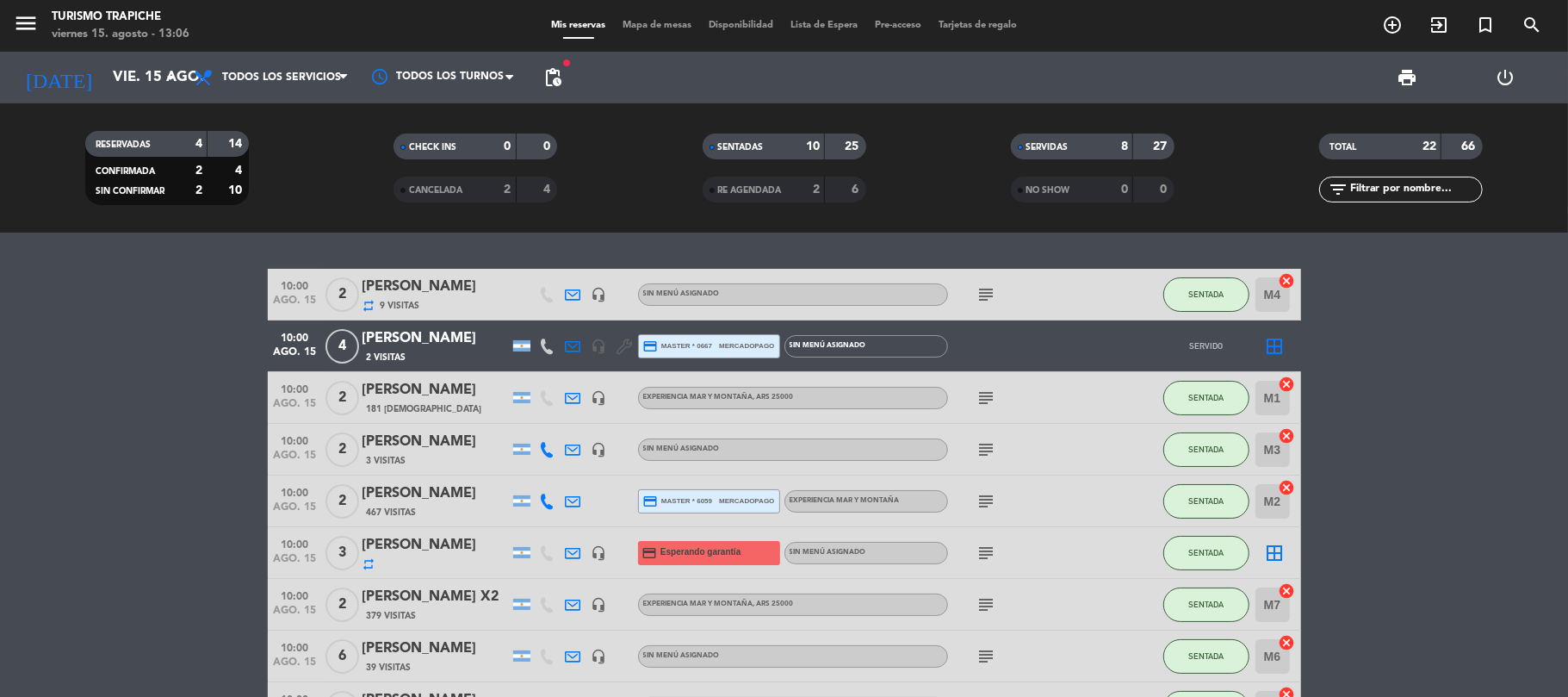
scroll to position [114, 0]
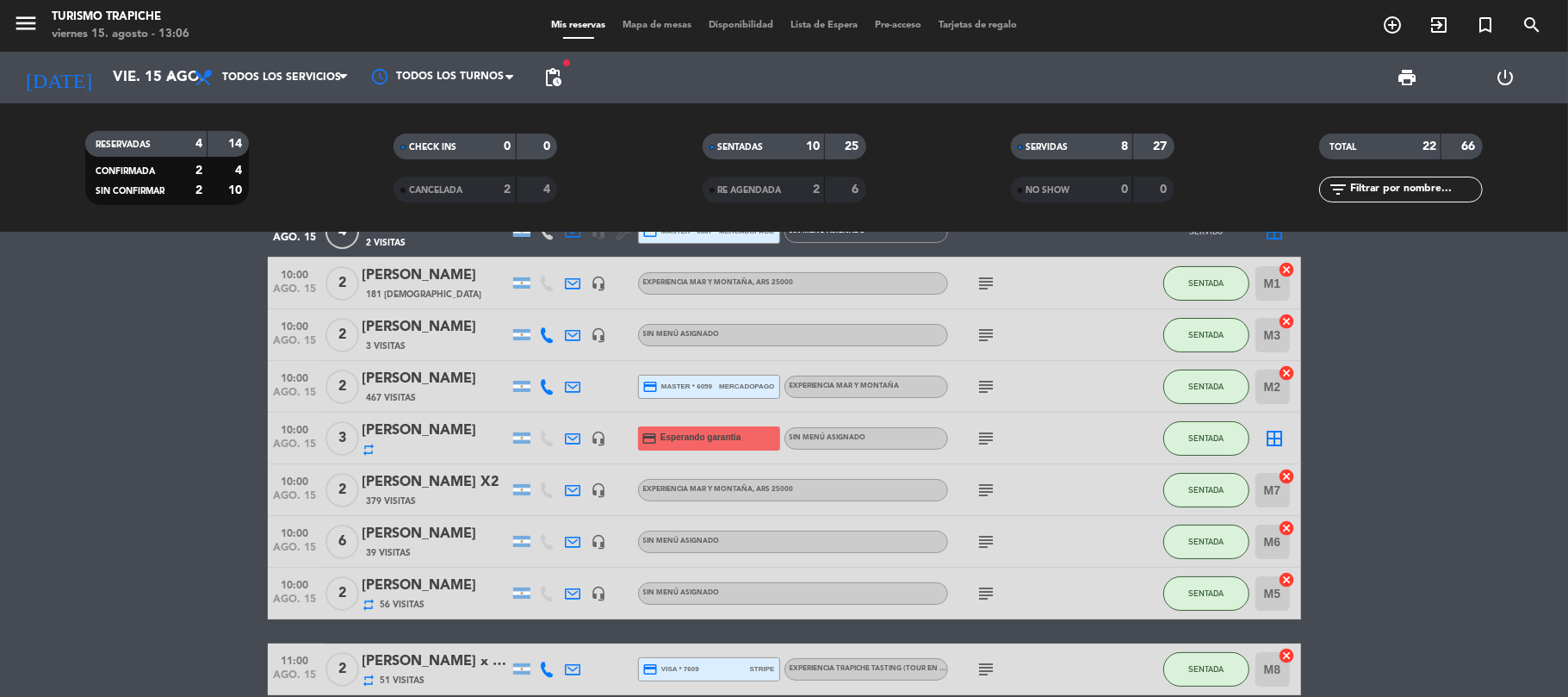
click at [575, 435] on icon at bounding box center [573, 438] width 15 height 15
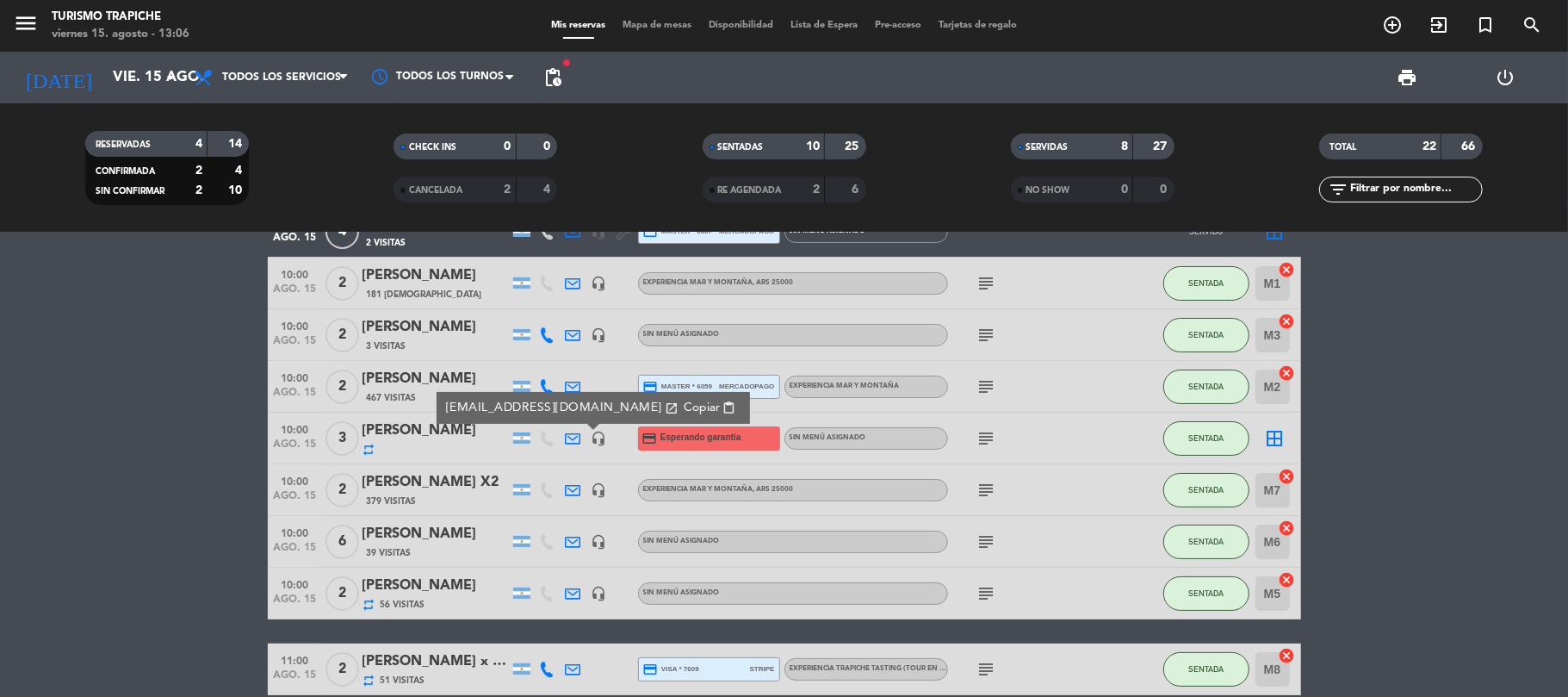
click at [575, 435] on icon at bounding box center [573, 438] width 15 height 15
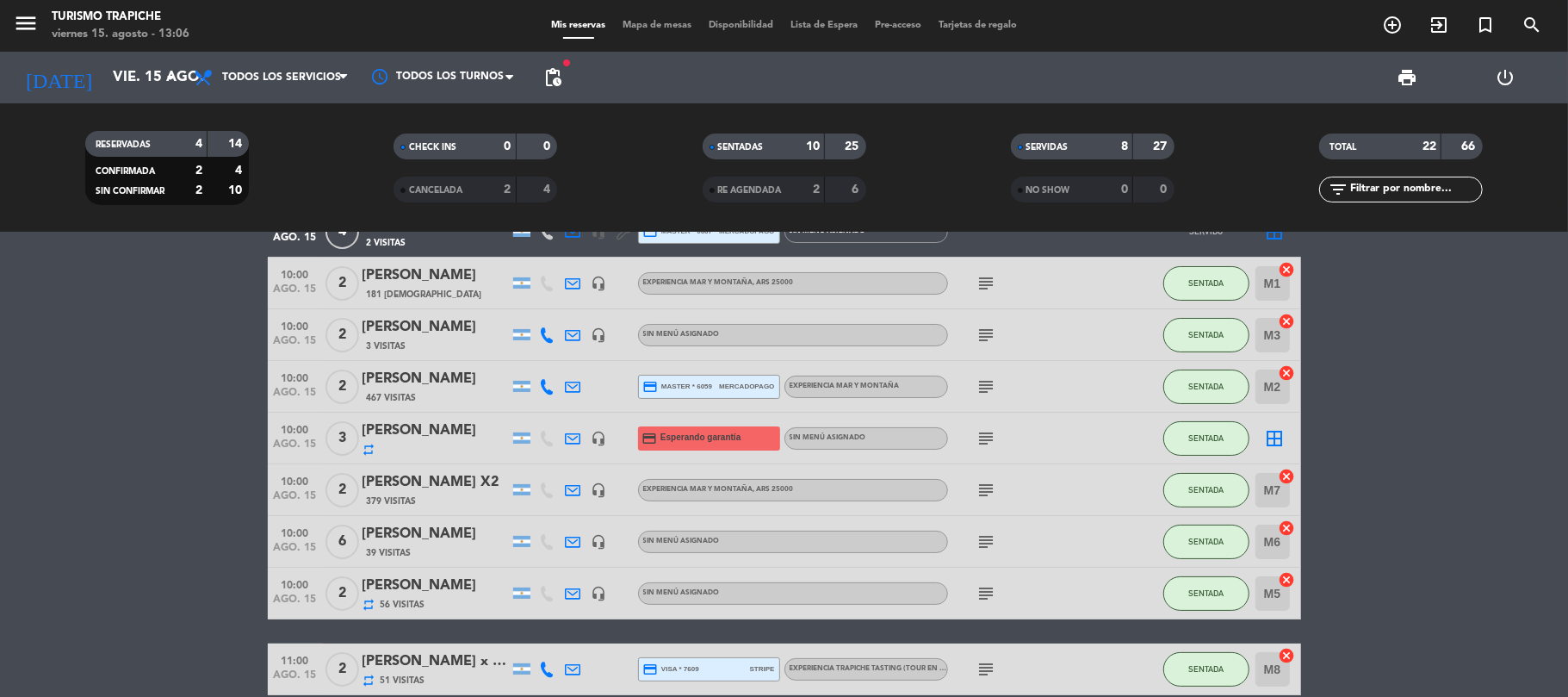
click at [992, 437] on icon "subject" at bounding box center [986, 438] width 21 height 21
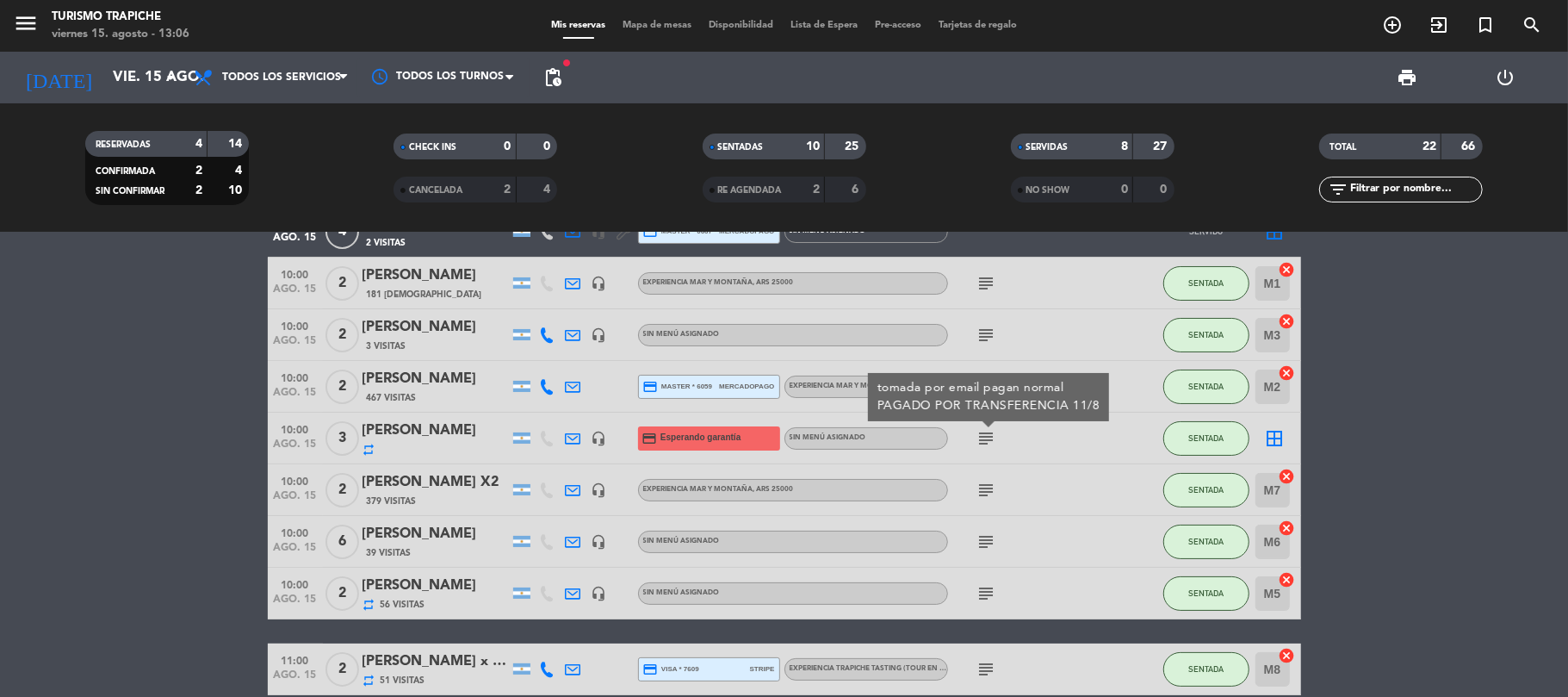
click at [992, 437] on icon "subject" at bounding box center [986, 438] width 21 height 21
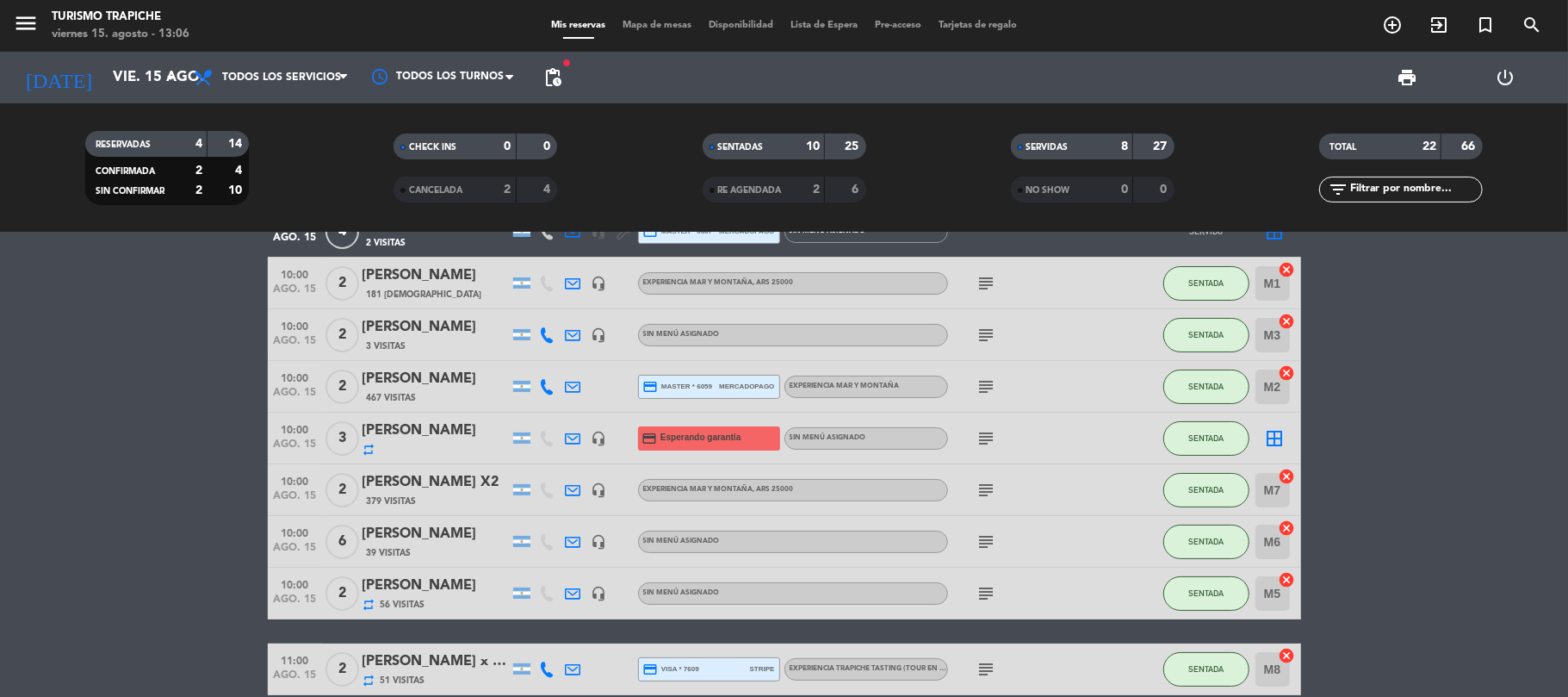
click at [568, 435] on icon at bounding box center [573, 438] width 15 height 15
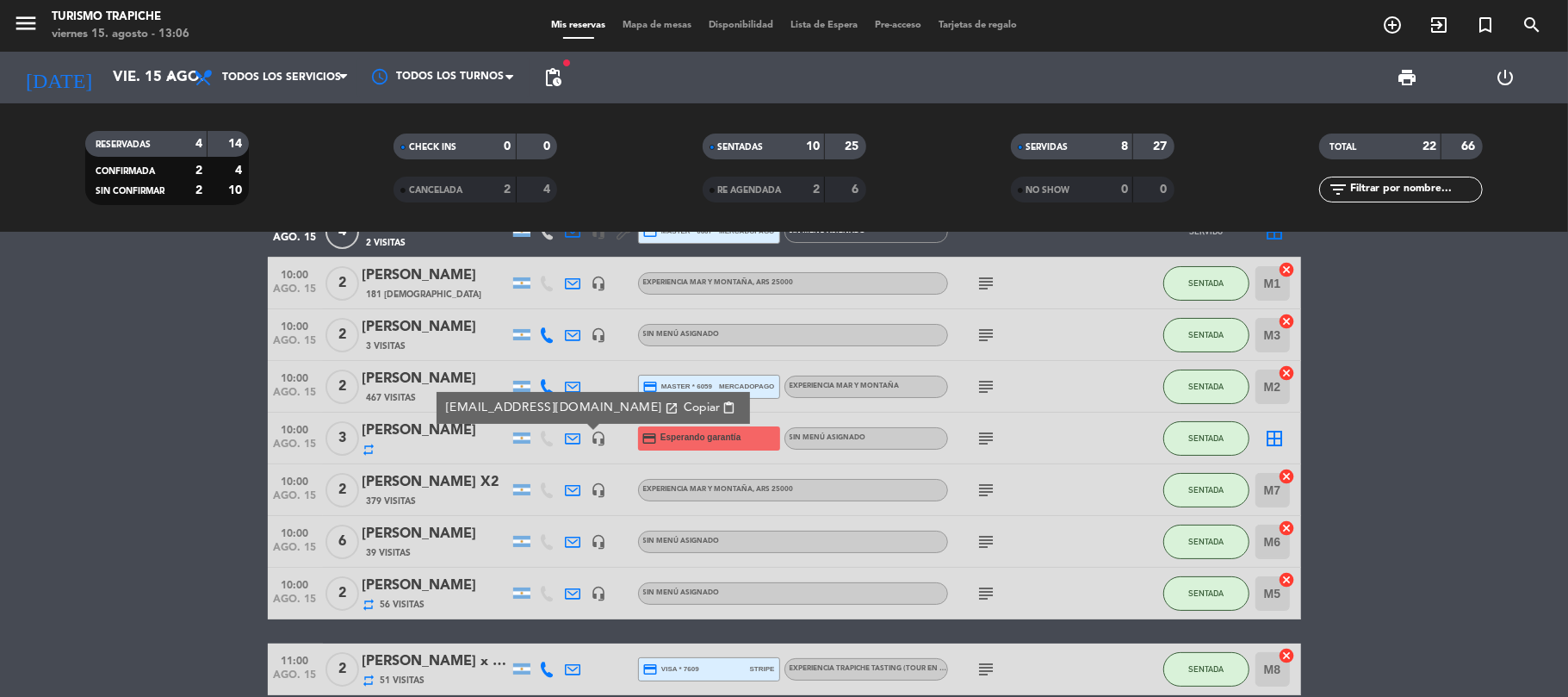
click at [568, 435] on icon at bounding box center [573, 438] width 15 height 15
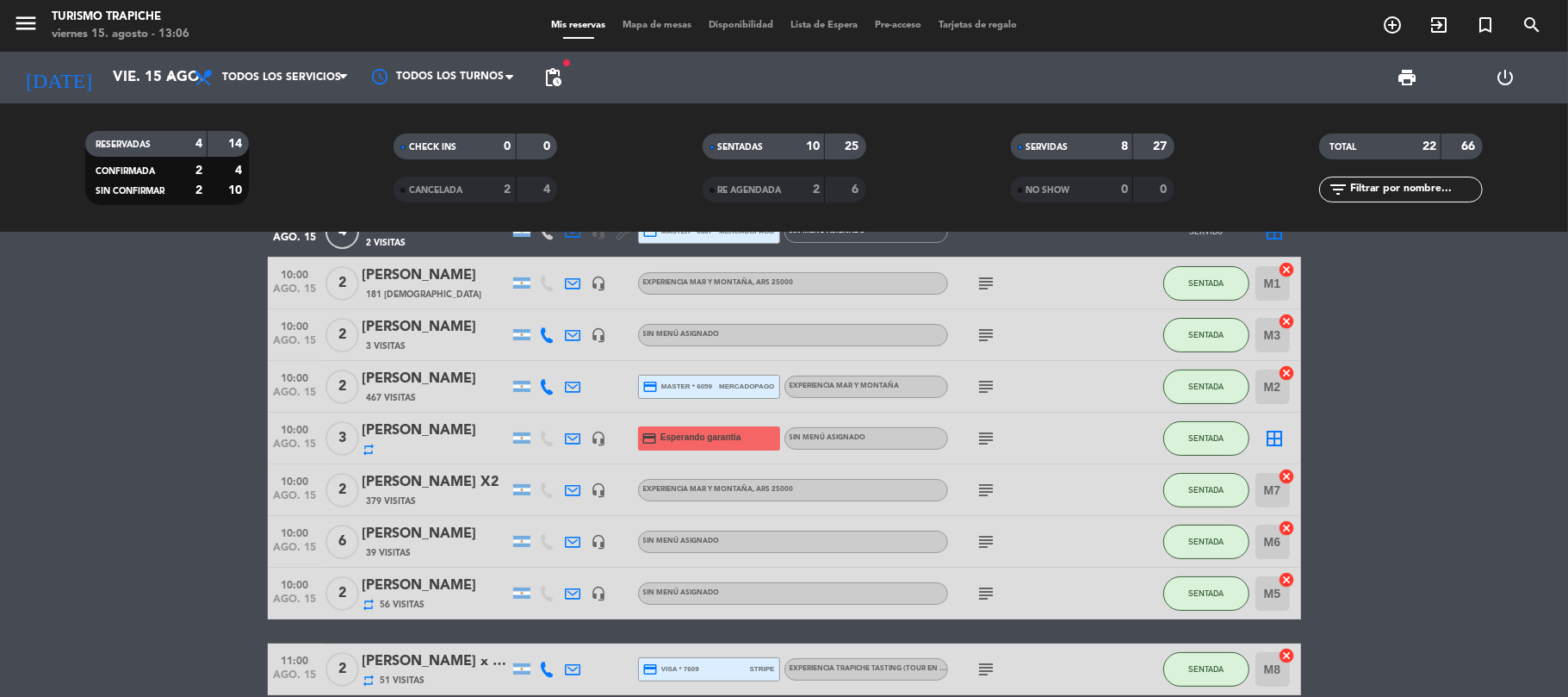
click at [980, 433] on icon "subject" at bounding box center [986, 438] width 21 height 21
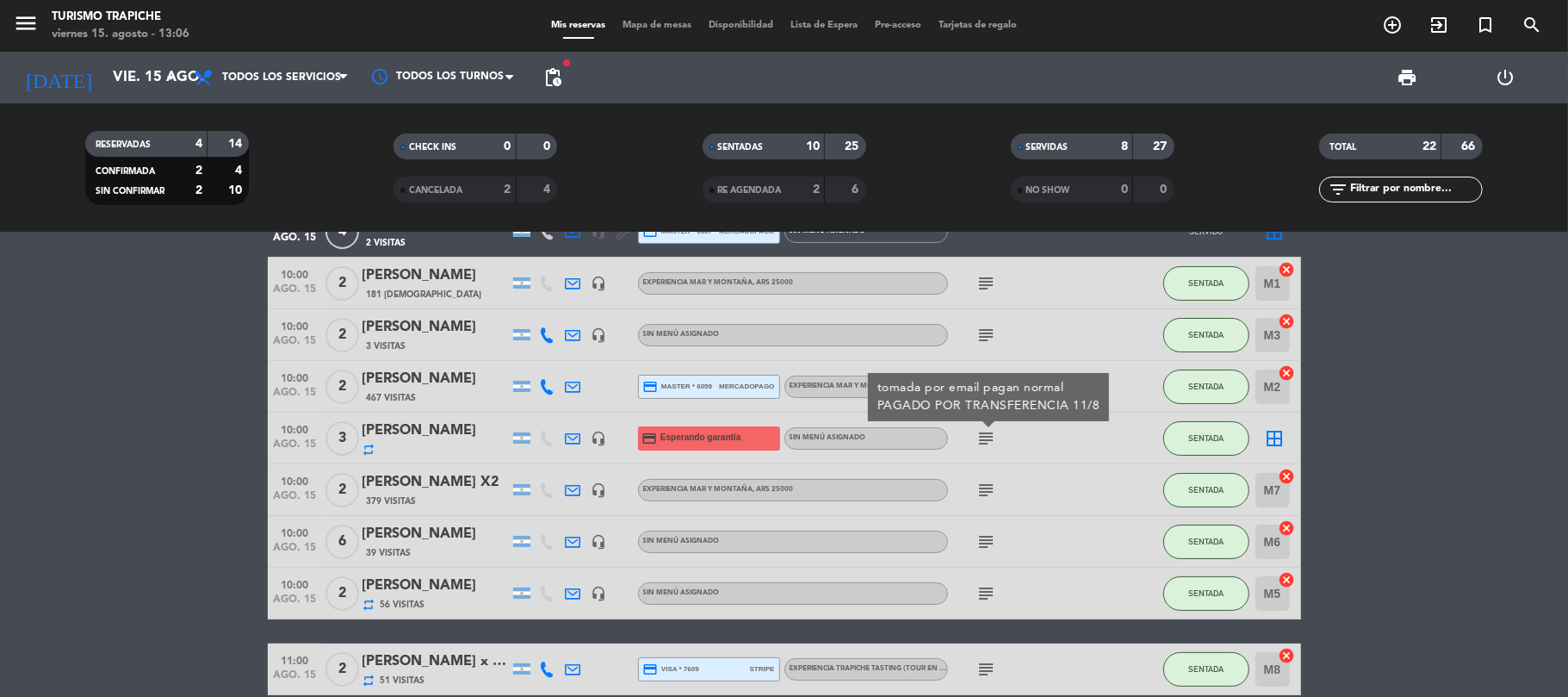
click at [980, 433] on icon "subject" at bounding box center [986, 438] width 21 height 21
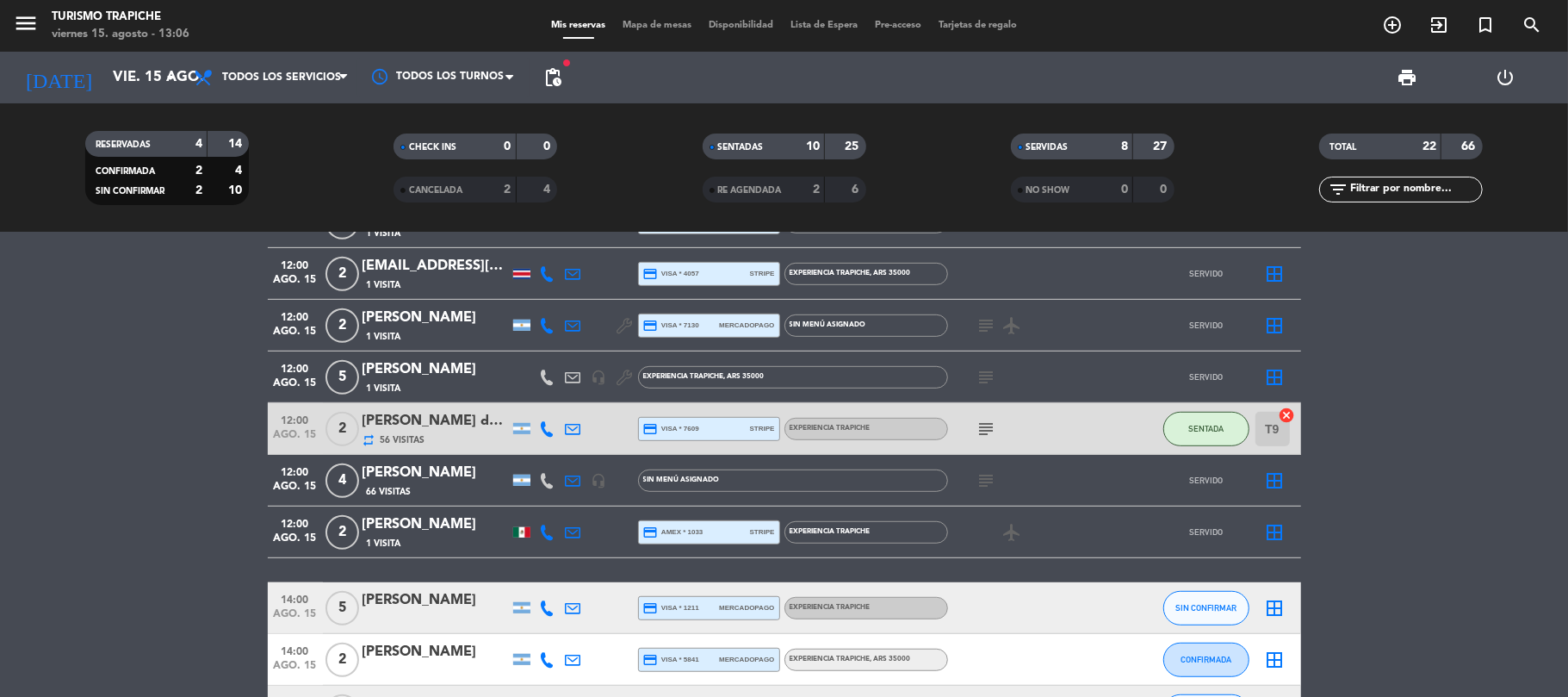
scroll to position [803, 0]
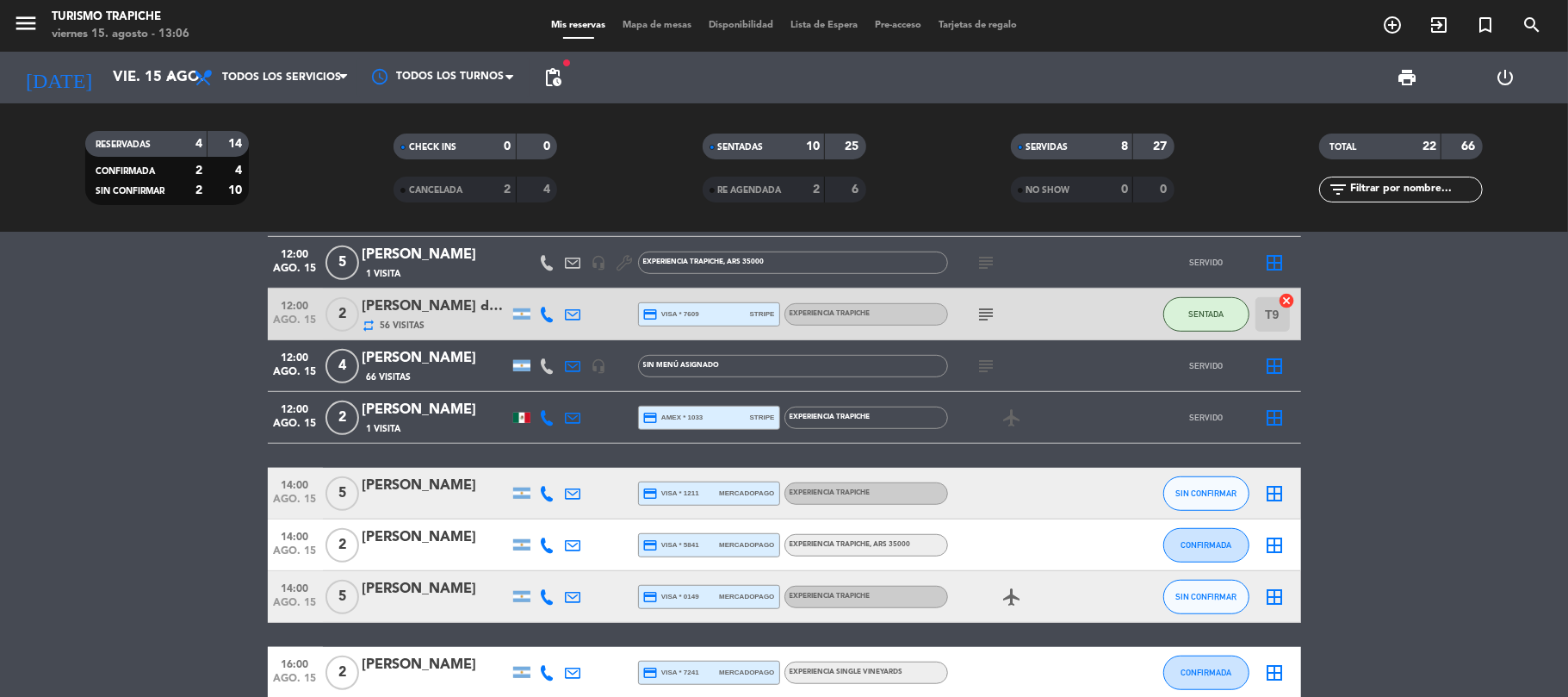
click at [985, 321] on icon "subject" at bounding box center [986, 315] width 21 height 21
click at [989, 312] on icon "subject" at bounding box center [986, 315] width 21 height 21
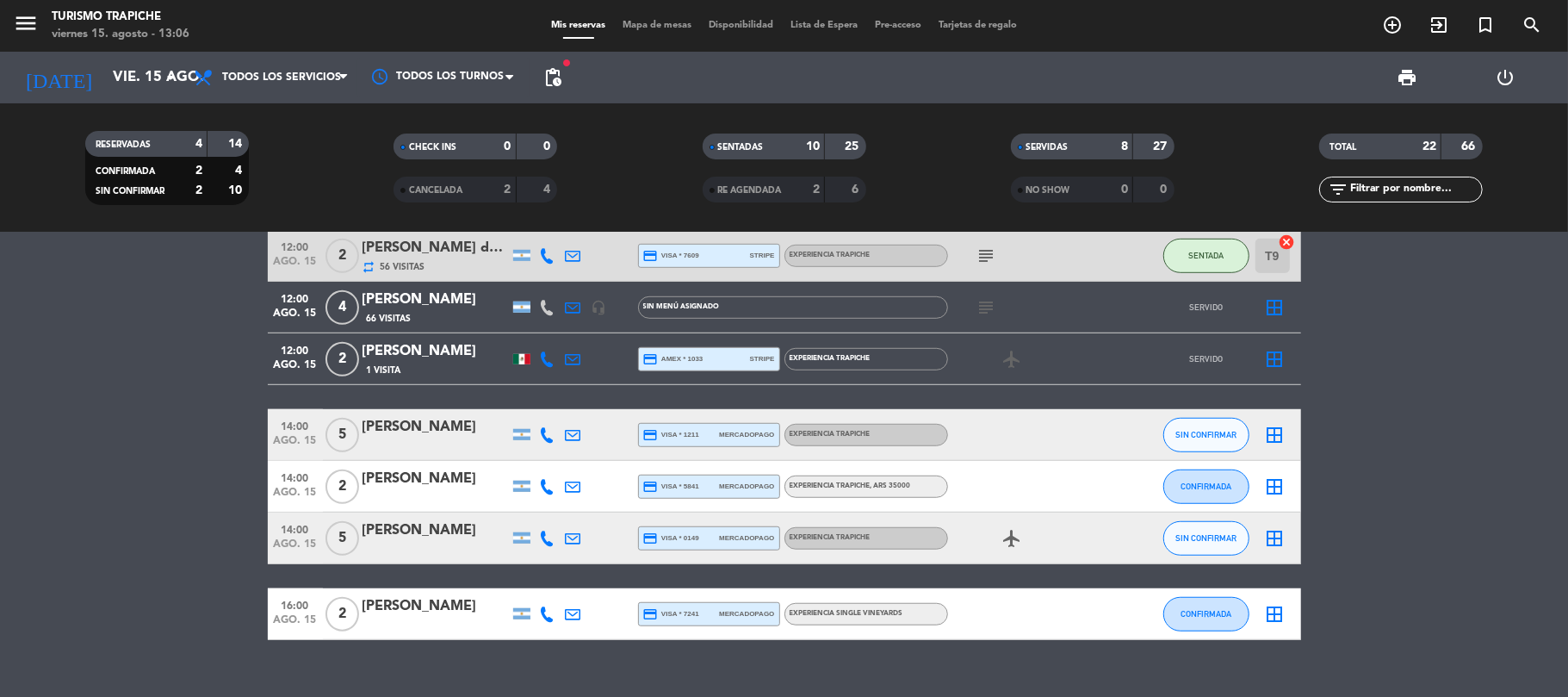
scroll to position [891, 0]
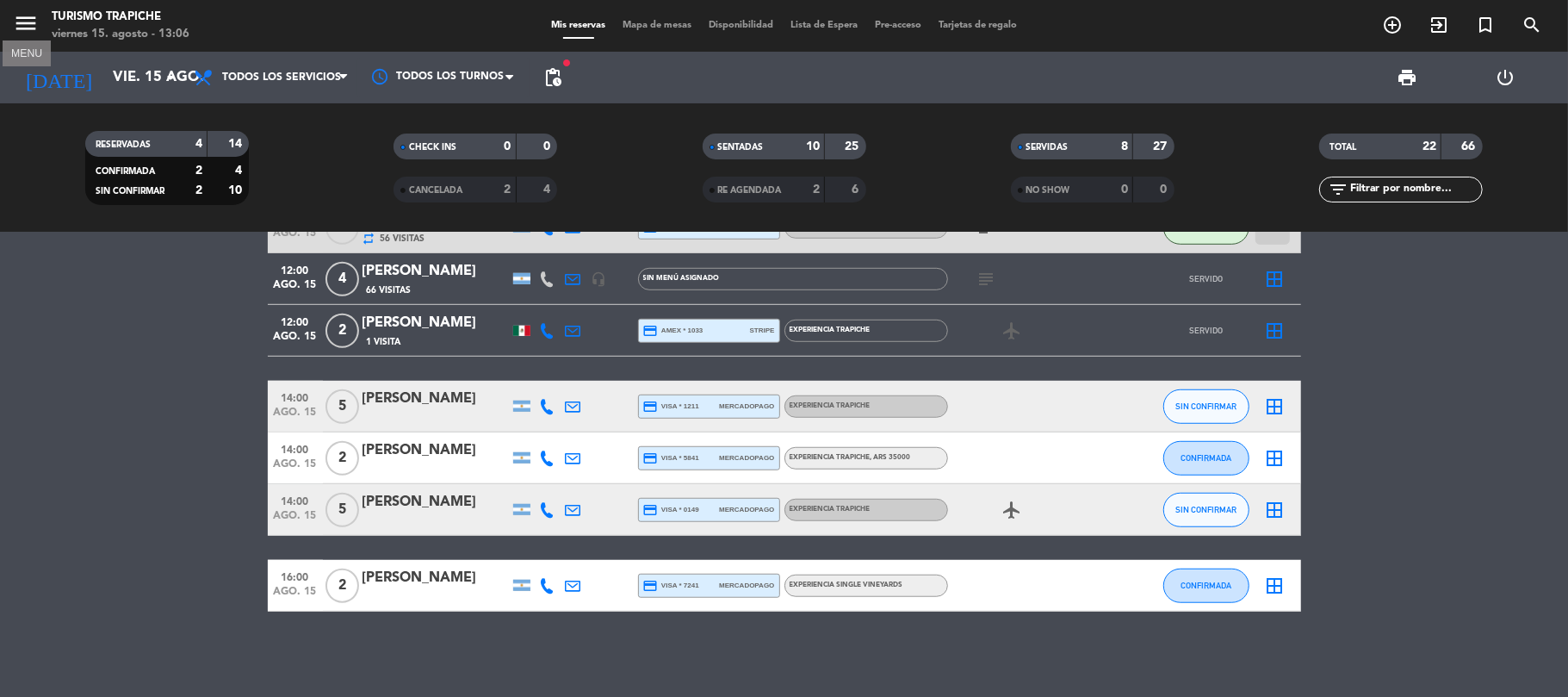
click at [19, 22] on icon "menu" at bounding box center [26, 23] width 26 height 26
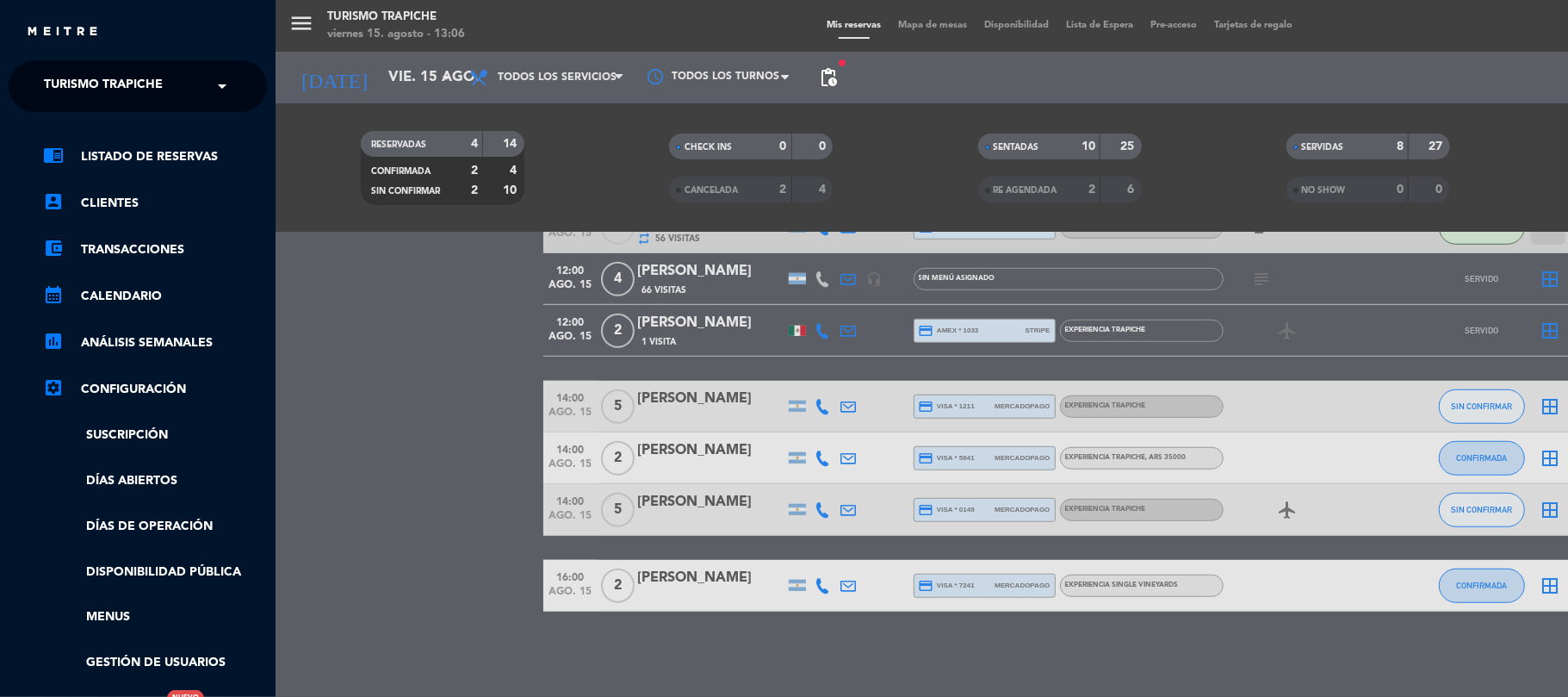
click at [59, 81] on span "Turismo Trapiche" at bounding box center [103, 87] width 119 height 36
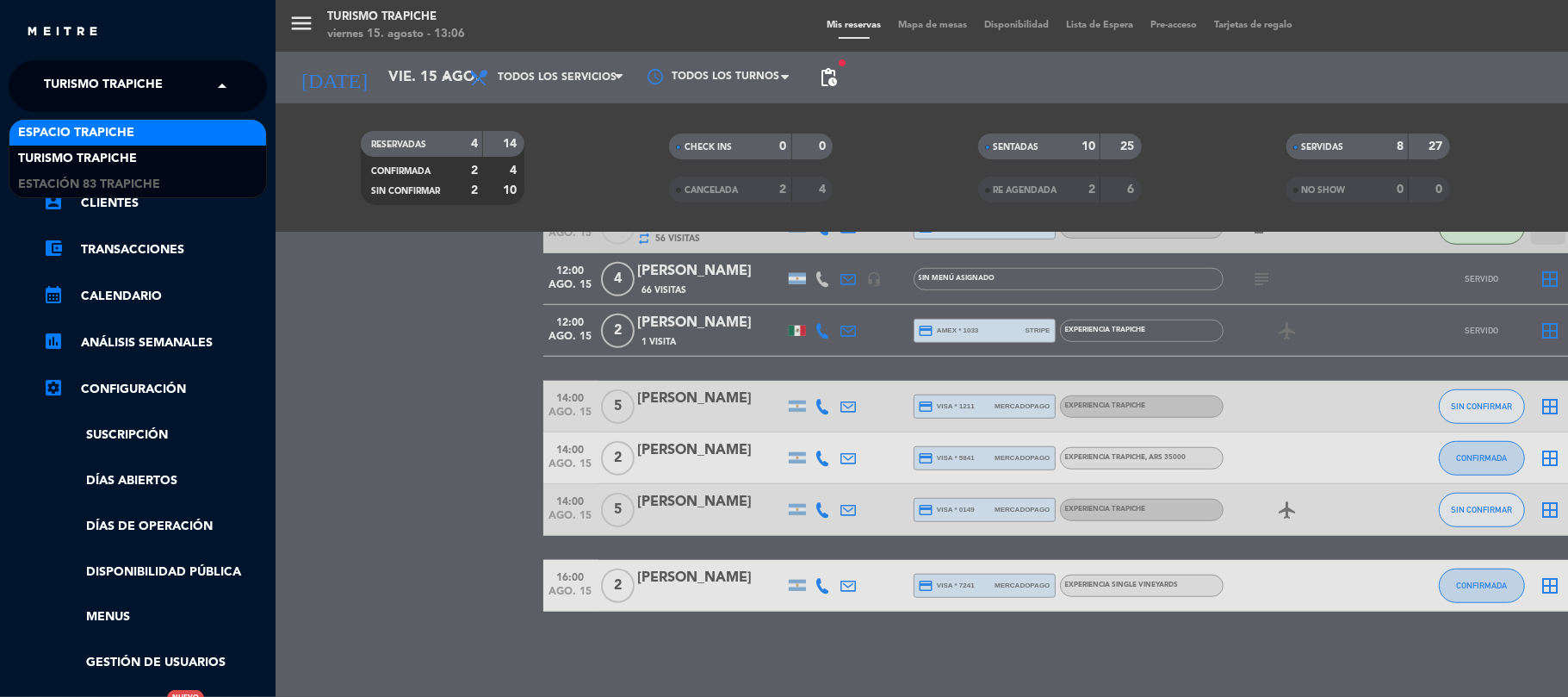
click at [77, 131] on span "Espacio Trapiche" at bounding box center [76, 133] width 116 height 20
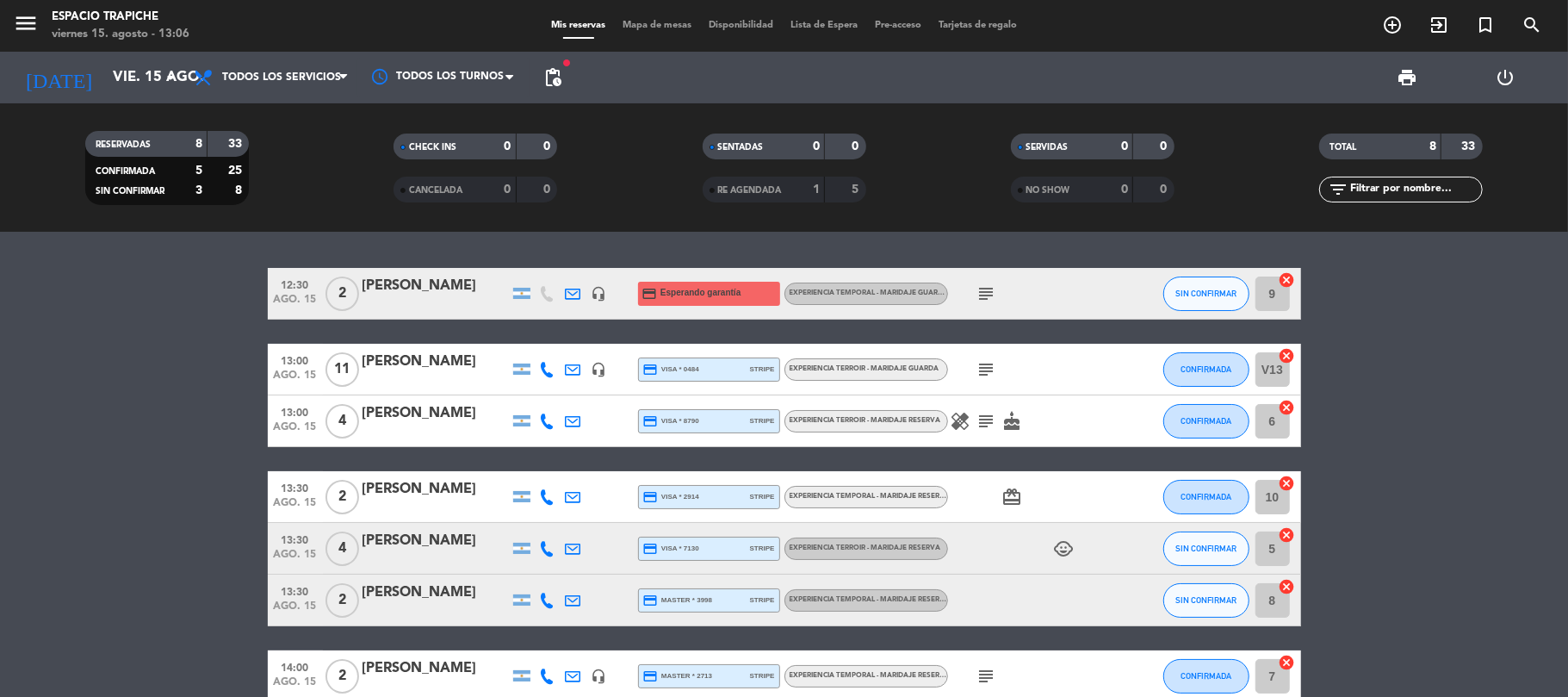
scroll to position [0, 0]
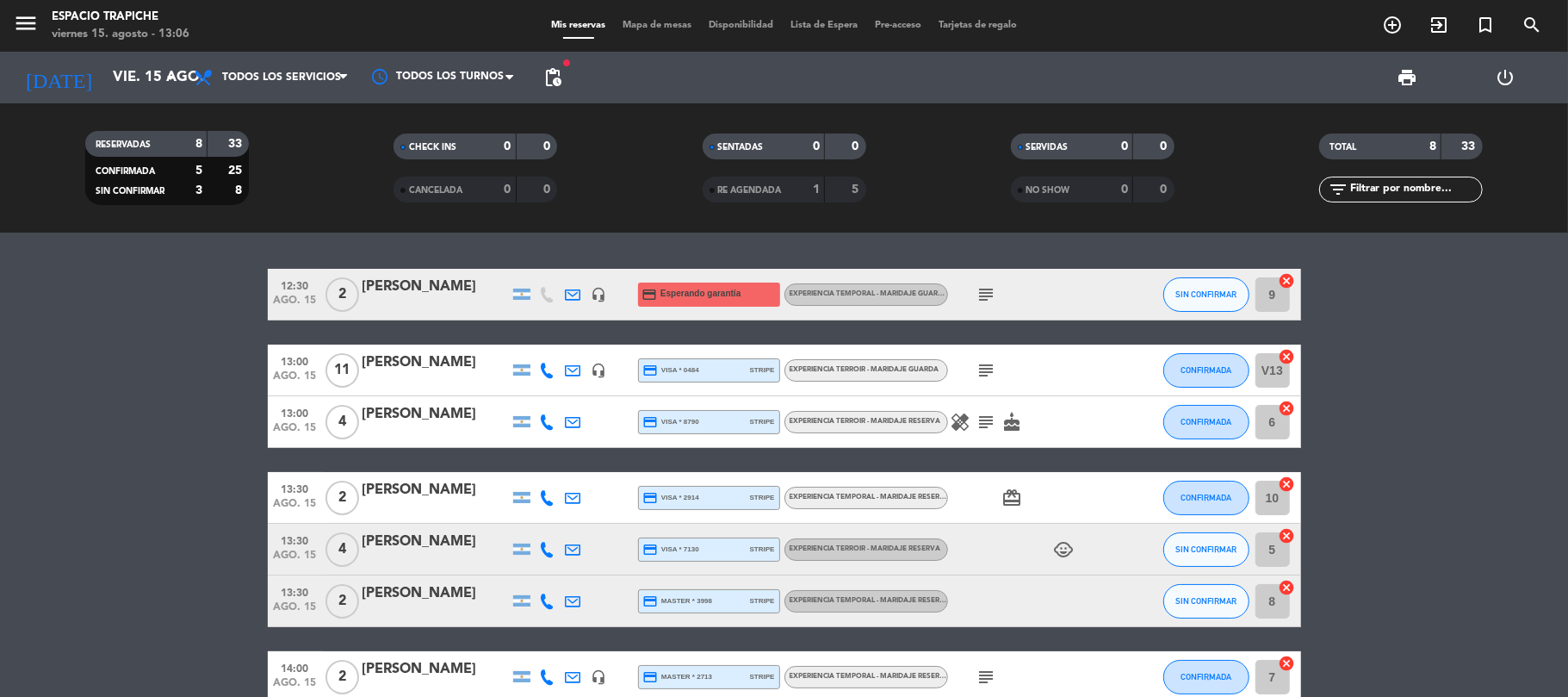
click at [572, 424] on icon at bounding box center [573, 422] width 15 height 15
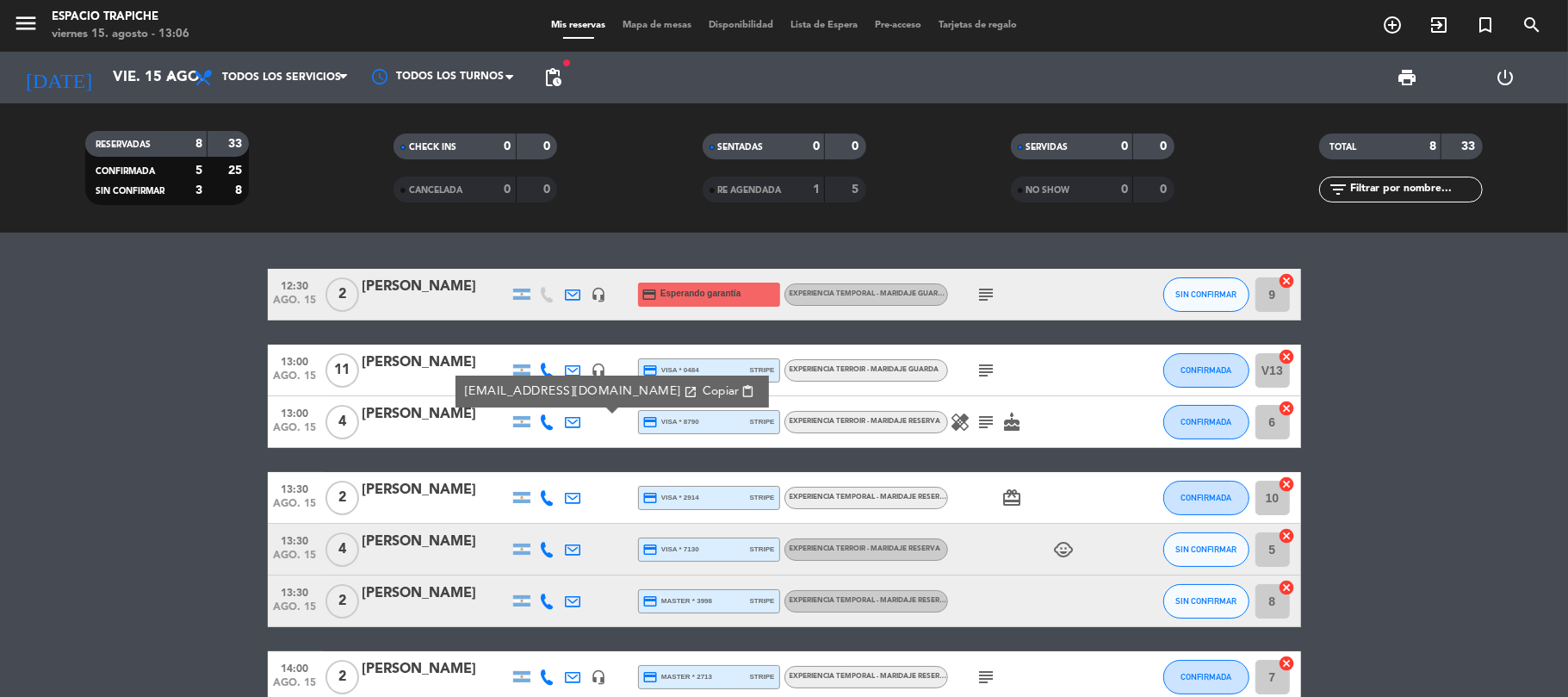
click at [572, 424] on icon at bounding box center [573, 422] width 15 height 15
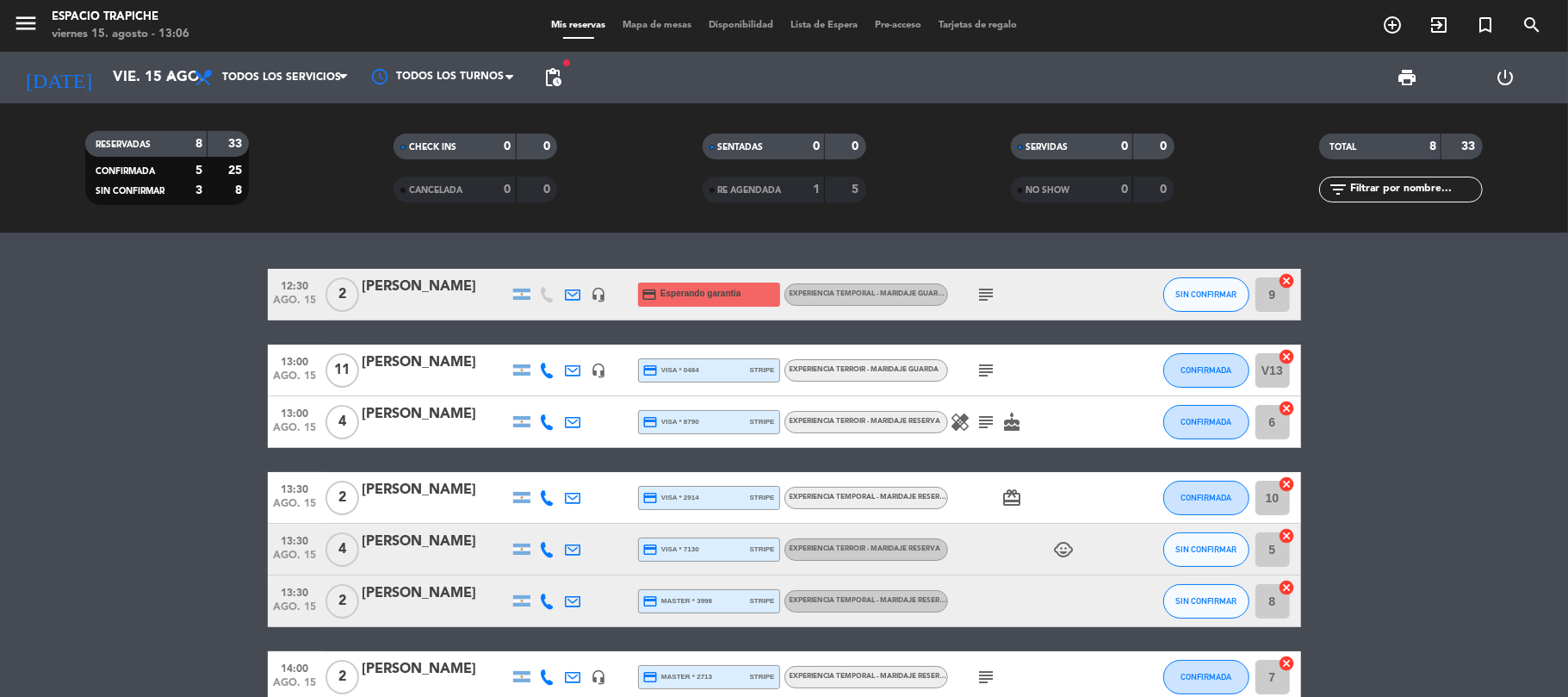
click at [983, 431] on icon "subject" at bounding box center [986, 422] width 21 height 21
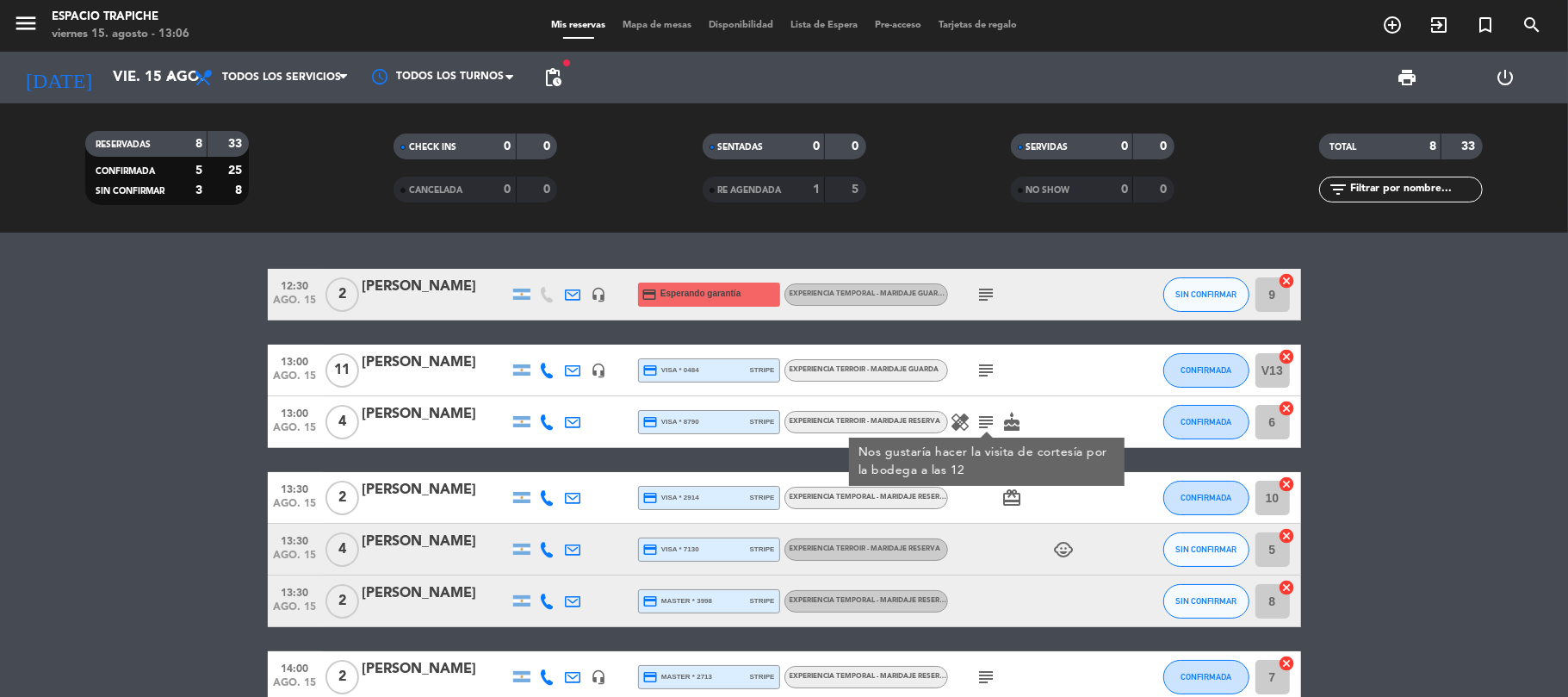
click at [984, 422] on icon "subject" at bounding box center [986, 422] width 21 height 21
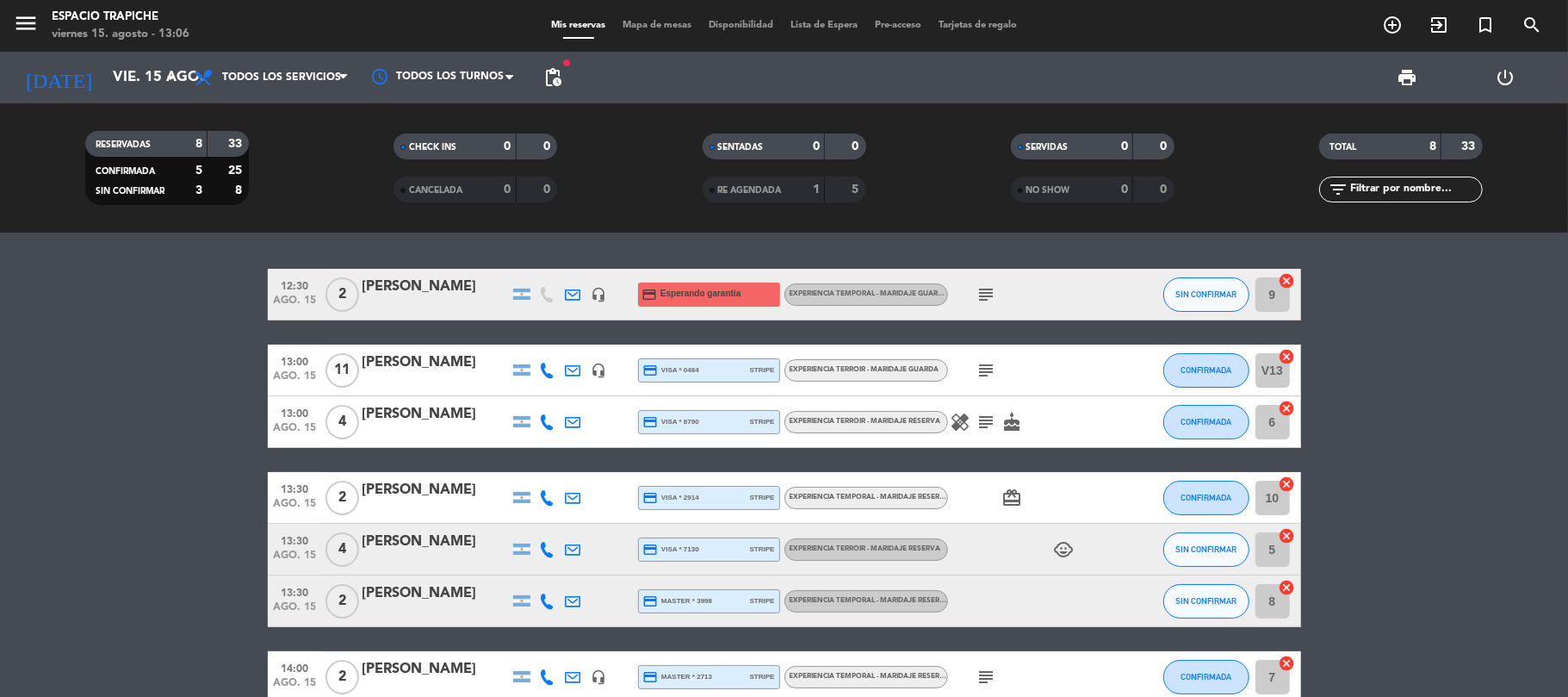
click at [984, 371] on icon "subject" at bounding box center [986, 371] width 21 height 21
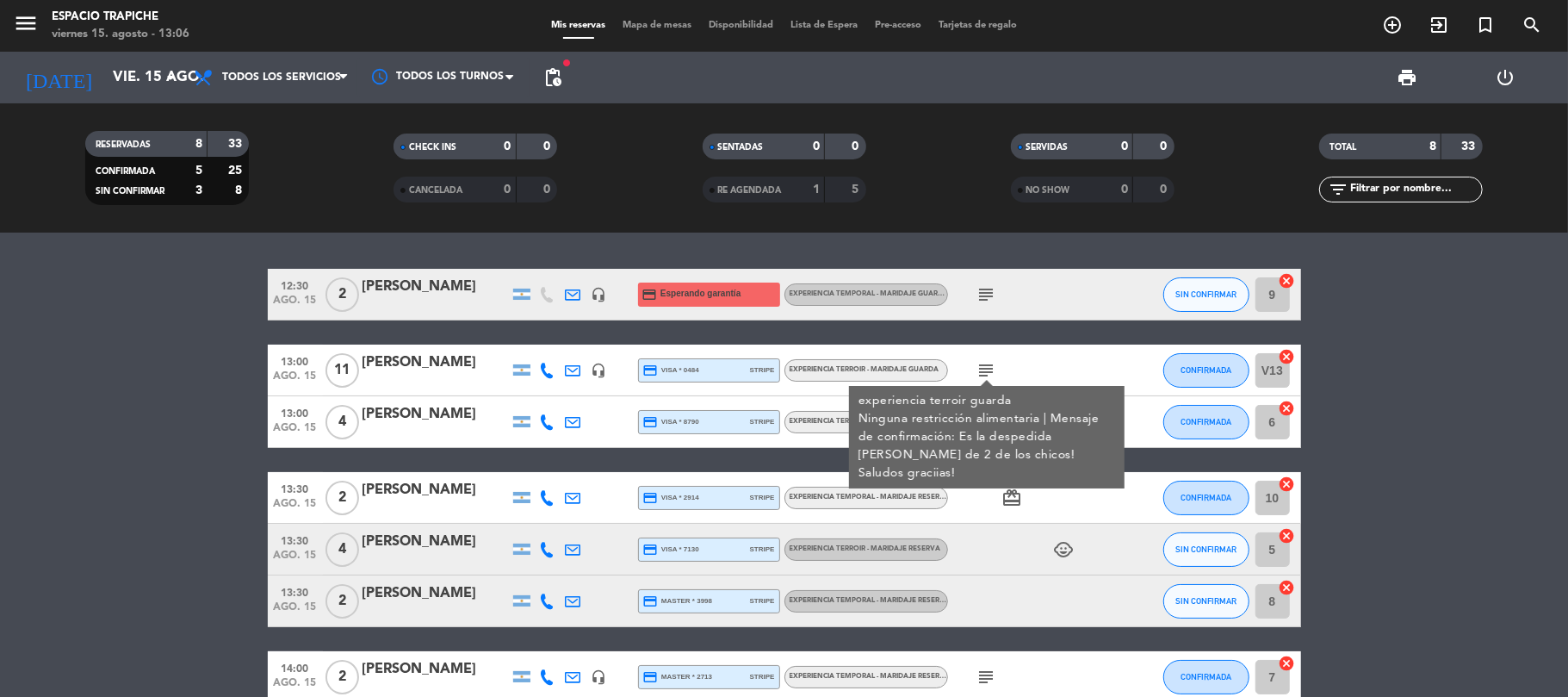
click at [983, 371] on icon "subject" at bounding box center [986, 371] width 21 height 21
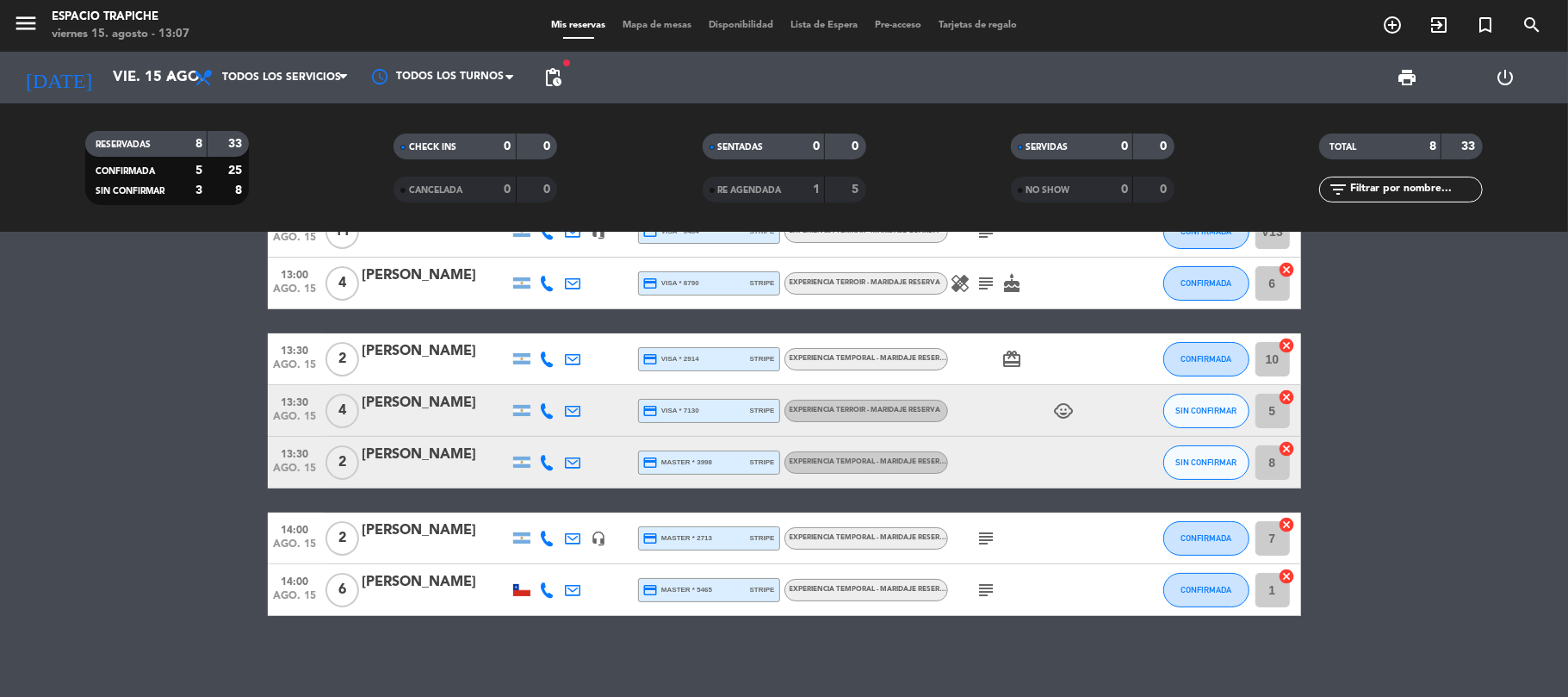
scroll to position [143, 0]
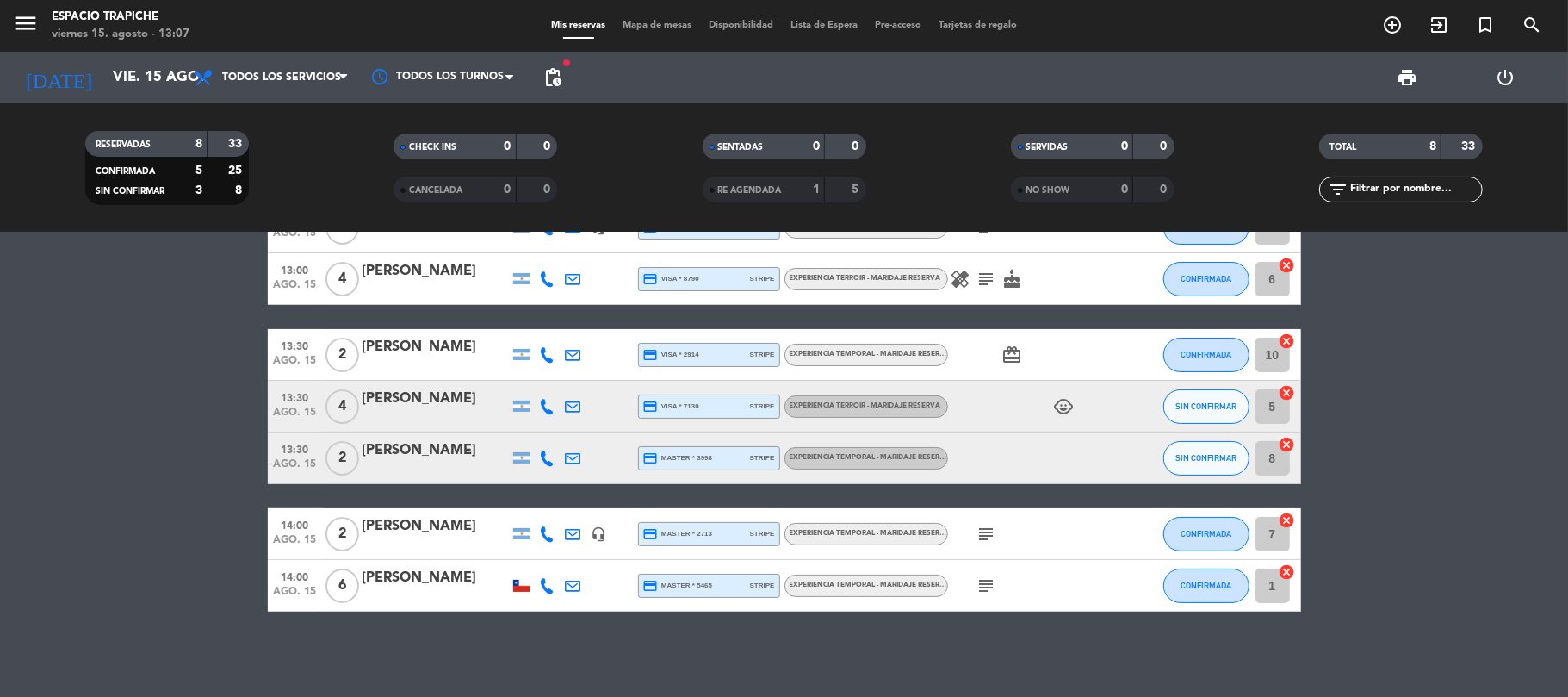
click at [18, 14] on icon "menu" at bounding box center [26, 23] width 26 height 26
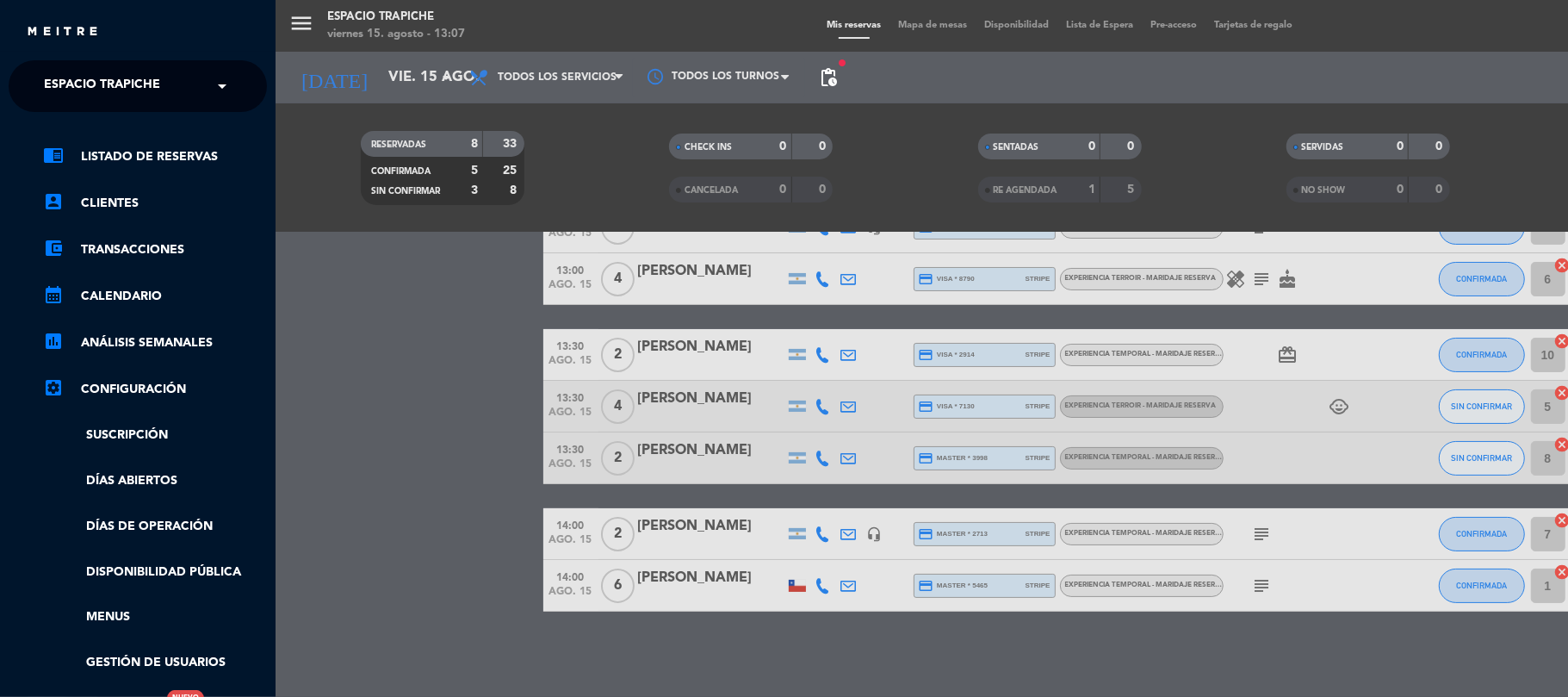
click at [67, 59] on div "close × Espacio Trapiche × chrome_reader_mode Listado de Reservas account_box C…" at bounding box center [138, 348] width 276 height 697
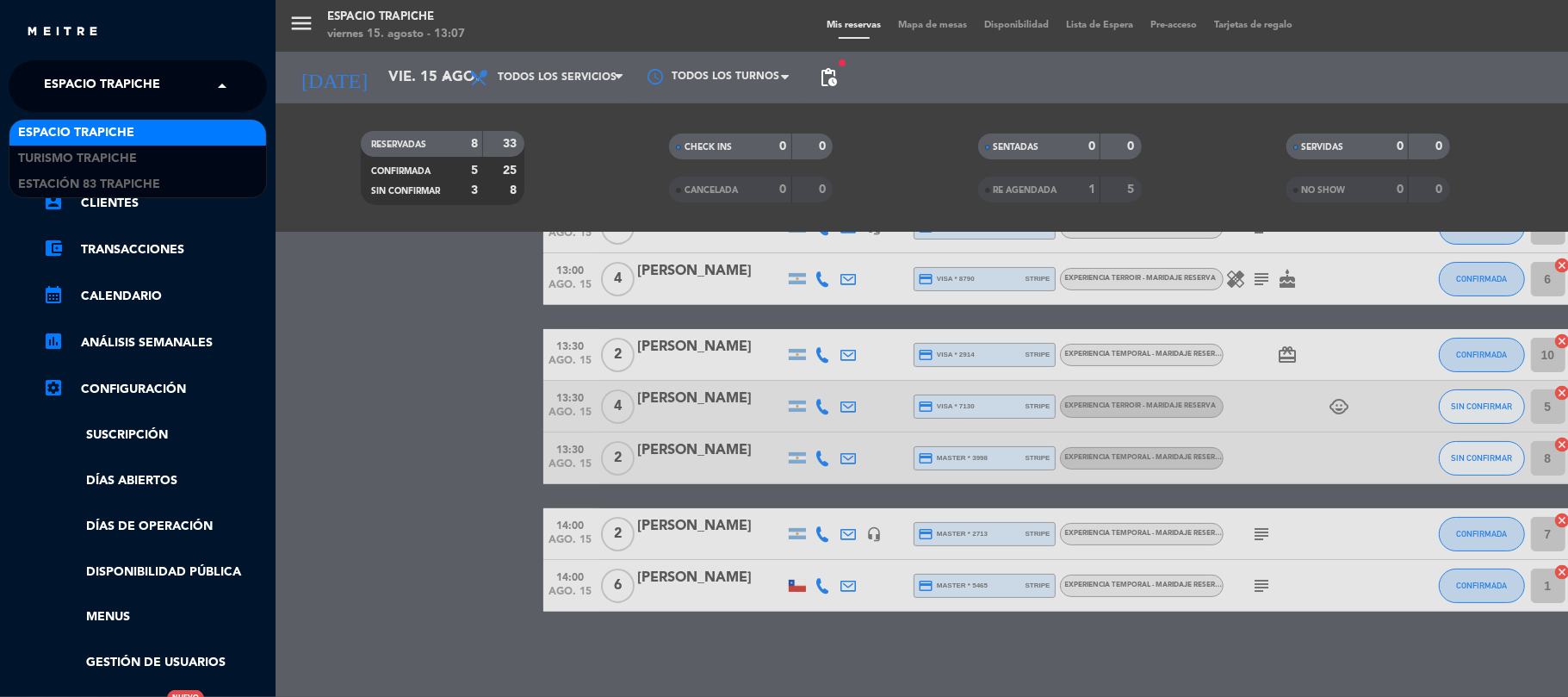
click at [70, 80] on span "Espacio Trapiche" at bounding box center [102, 87] width 116 height 36
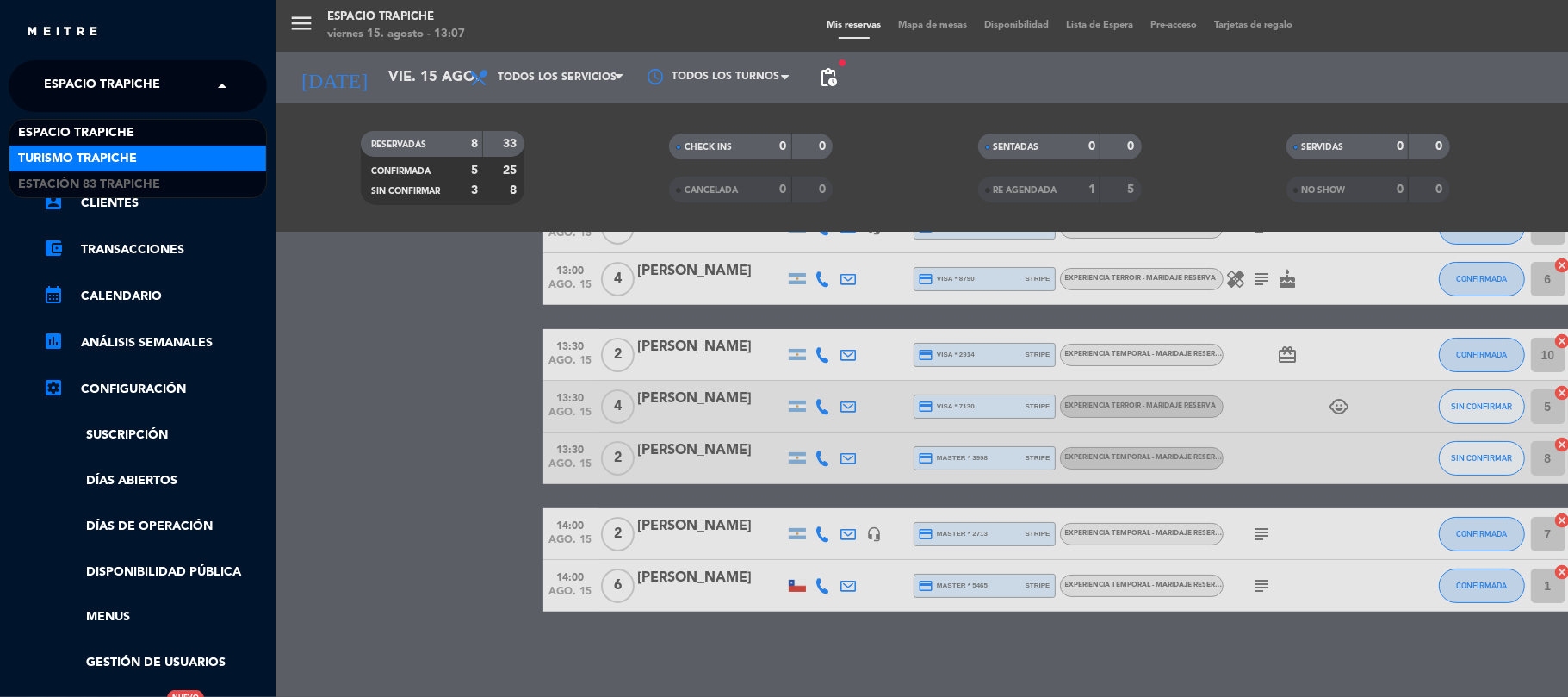
click at [80, 160] on span "Turismo Trapiche" at bounding box center [77, 159] width 119 height 20
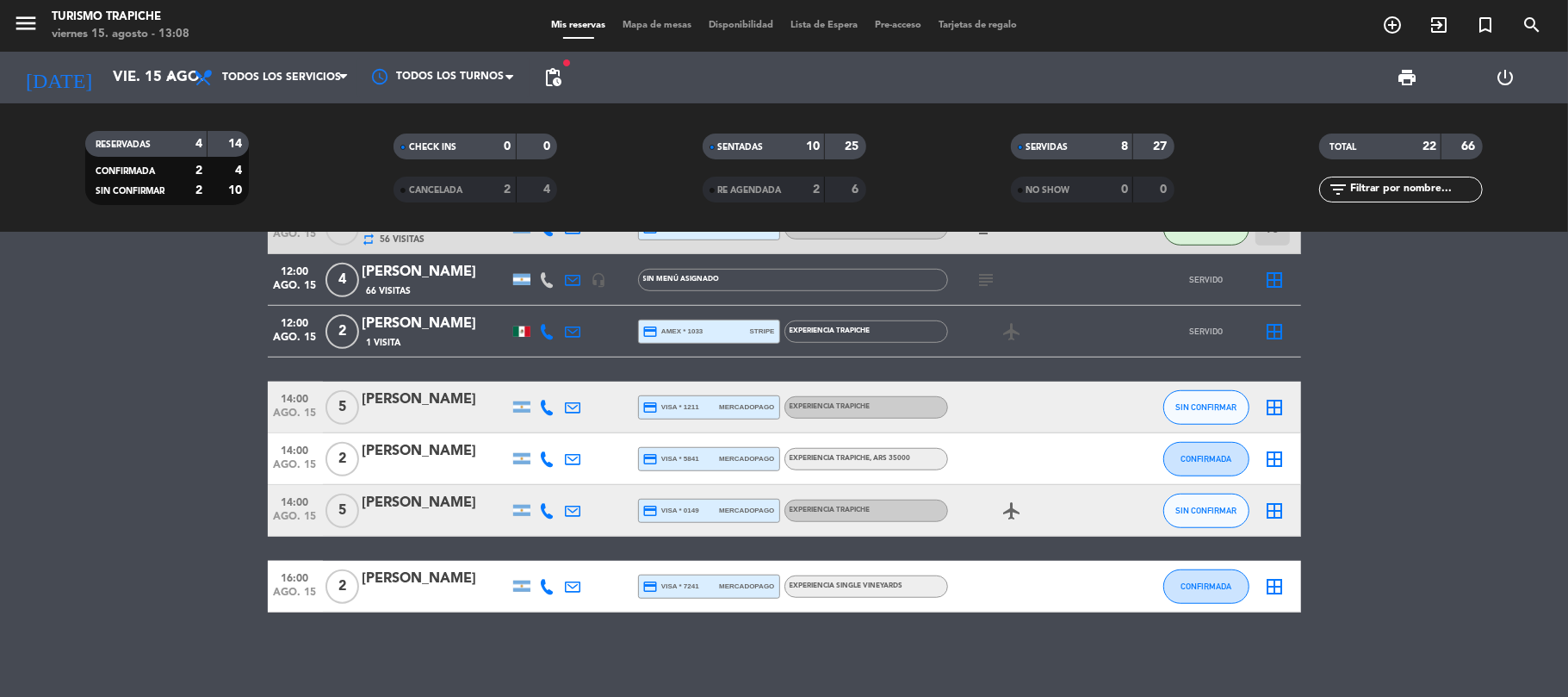
scroll to position [891, 0]
click at [41, 19] on span "menu" at bounding box center [32, 26] width 39 height 41
click at [14, 23] on icon "menu" at bounding box center [26, 23] width 26 height 26
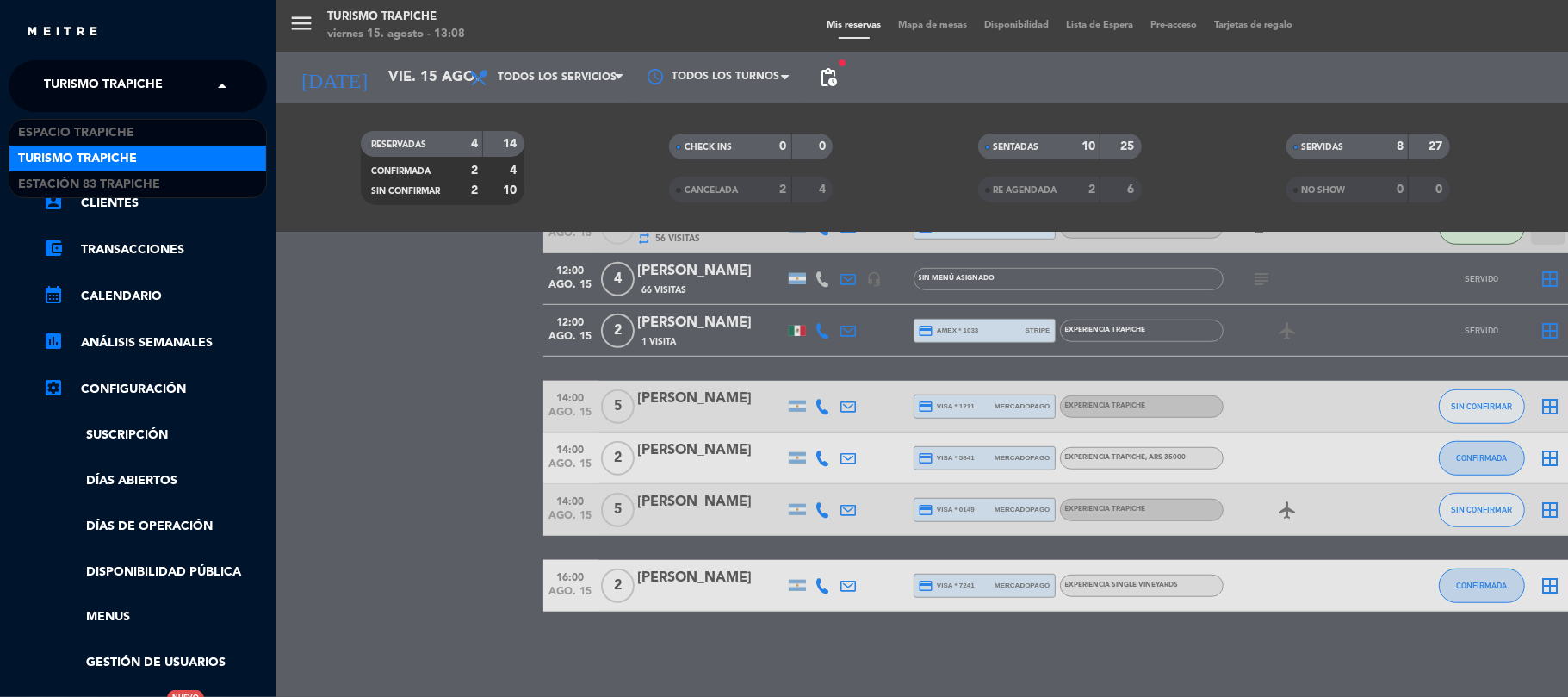
click at [77, 78] on span "Turismo Trapiche" at bounding box center [103, 87] width 119 height 36
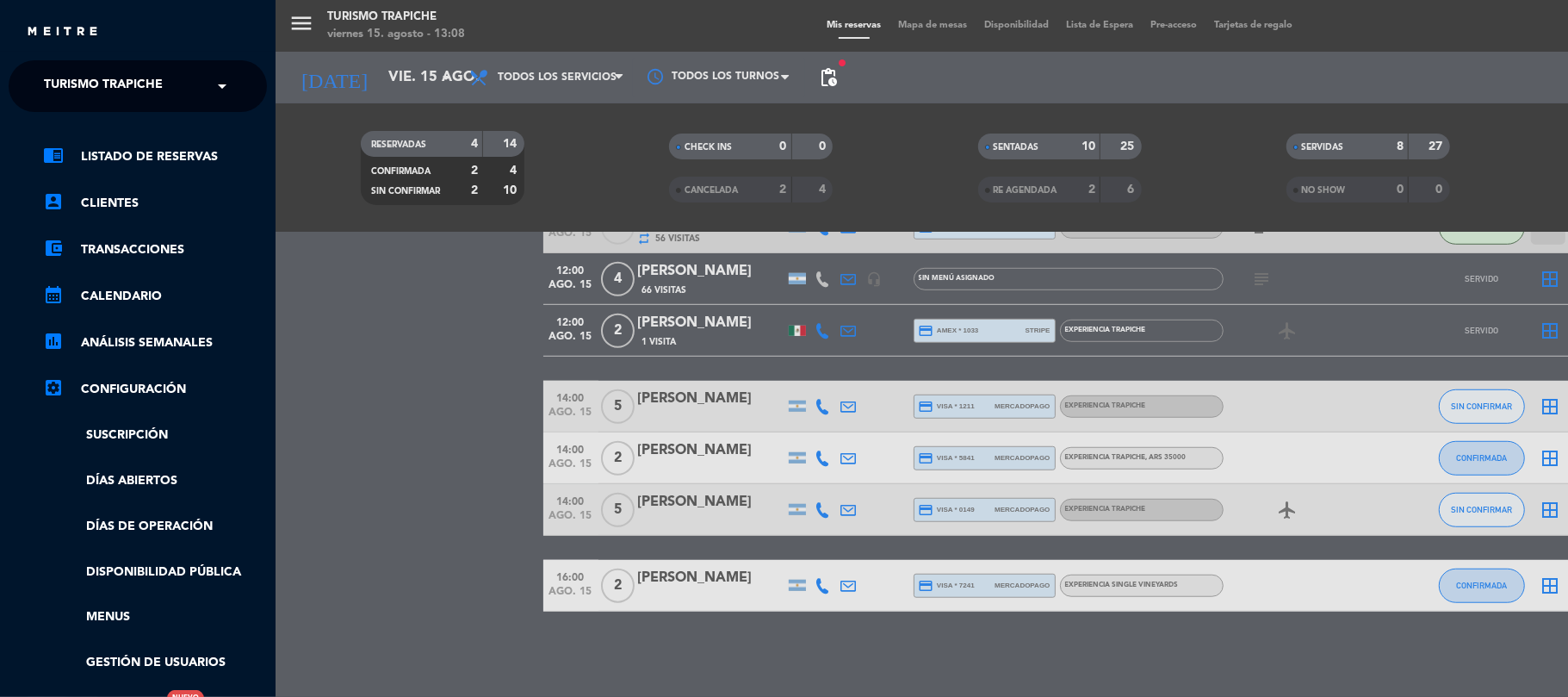
click at [454, 426] on div "menu Turismo Trapiche [DATE] 15. agosto - 13:08 Mis reservas Mapa de mesas Disp…" at bounding box center [1060, 348] width 1568 height 697
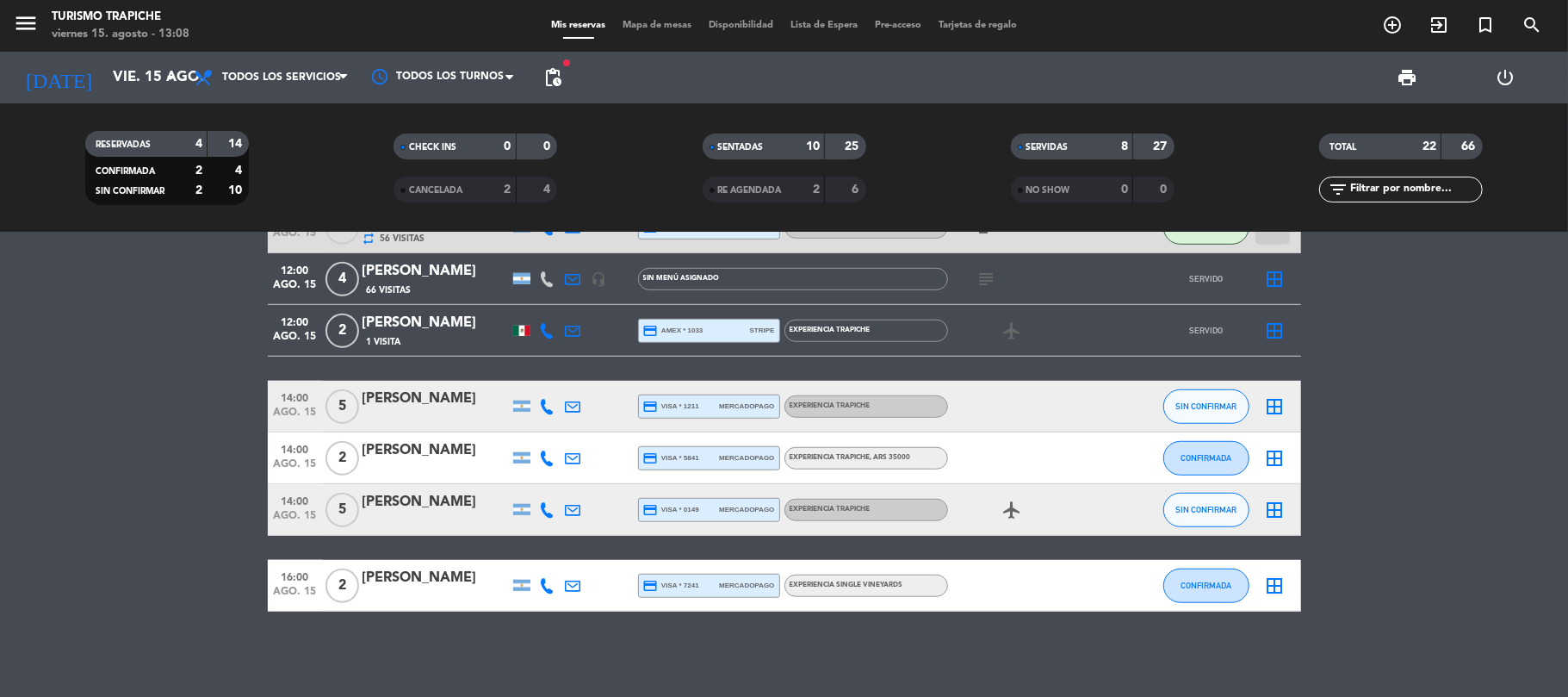
click at [548, 407] on icon at bounding box center [547, 406] width 15 height 15
click at [545, 401] on icon at bounding box center [547, 406] width 15 height 15
click at [14, 32] on icon "menu" at bounding box center [26, 23] width 26 height 26
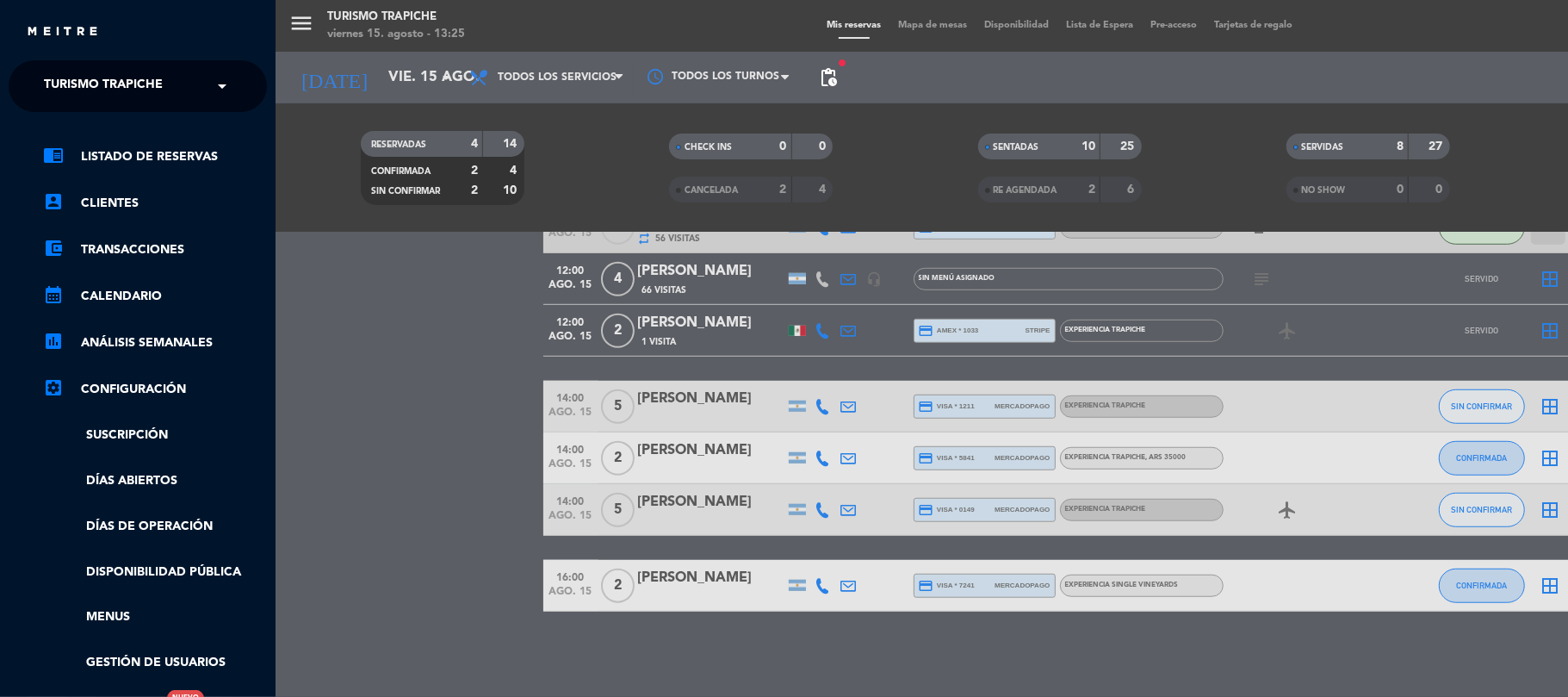
click at [60, 77] on span "Turismo Trapiche" at bounding box center [103, 87] width 119 height 36
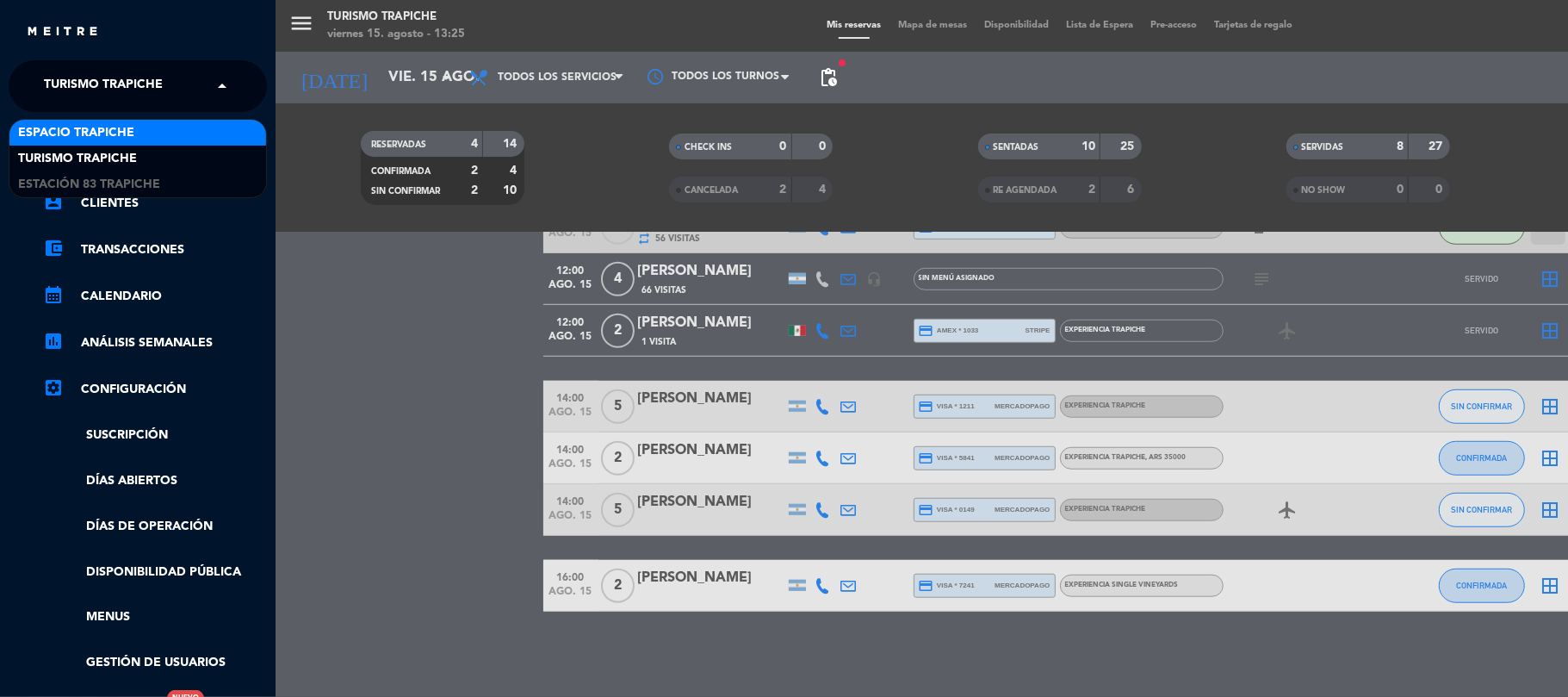
click at [73, 129] on span "Espacio Trapiche" at bounding box center [76, 133] width 116 height 20
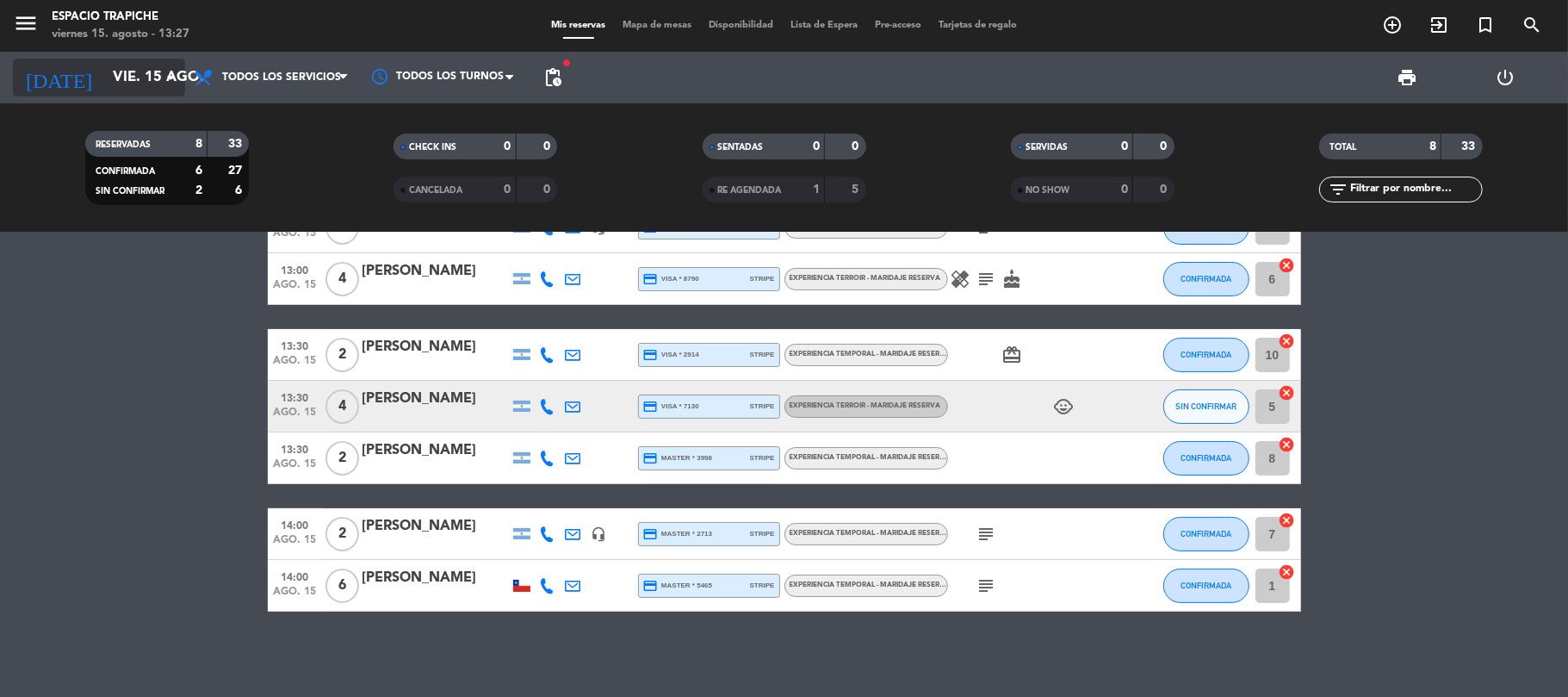
click at [45, 79] on icon "[DATE]" at bounding box center [59, 78] width 91 height 38
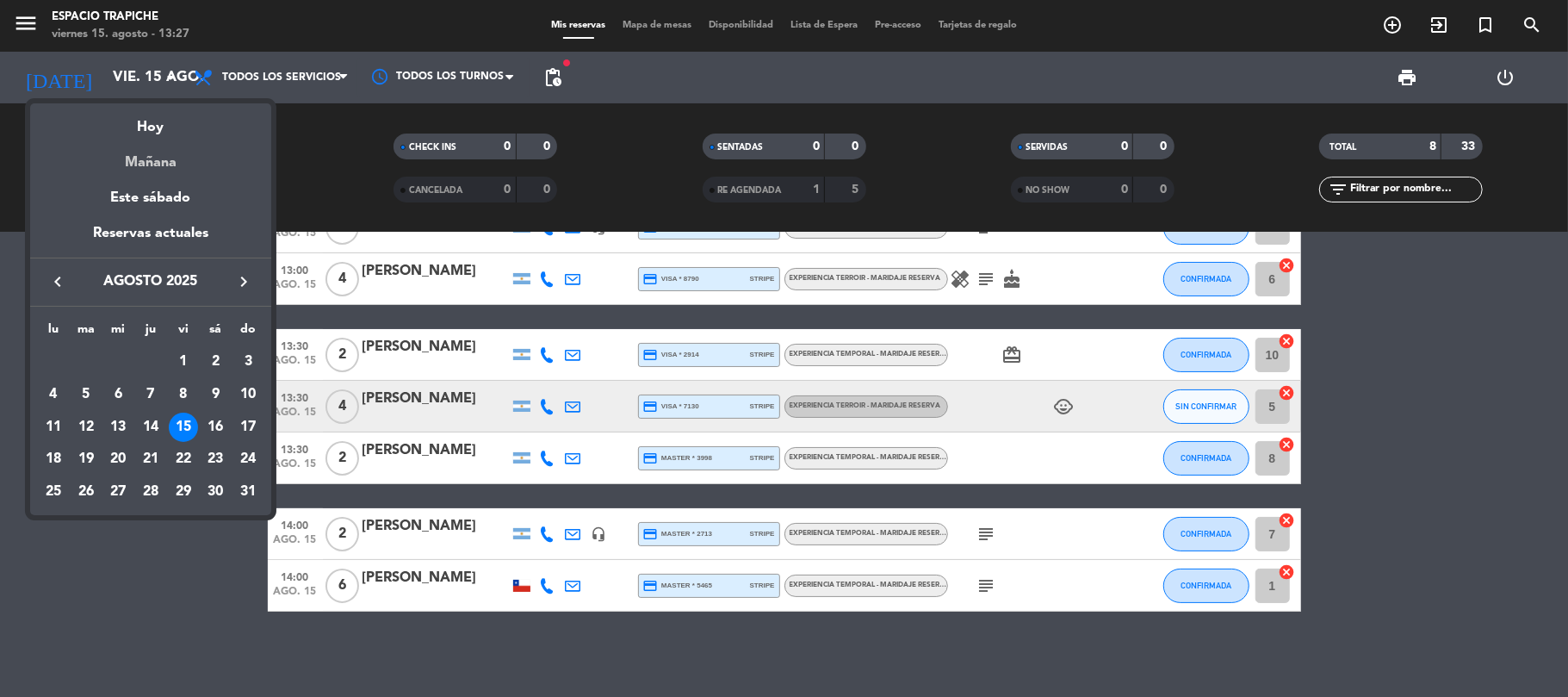
click at [149, 160] on div "Mañana" at bounding box center [151, 156] width 241 height 35
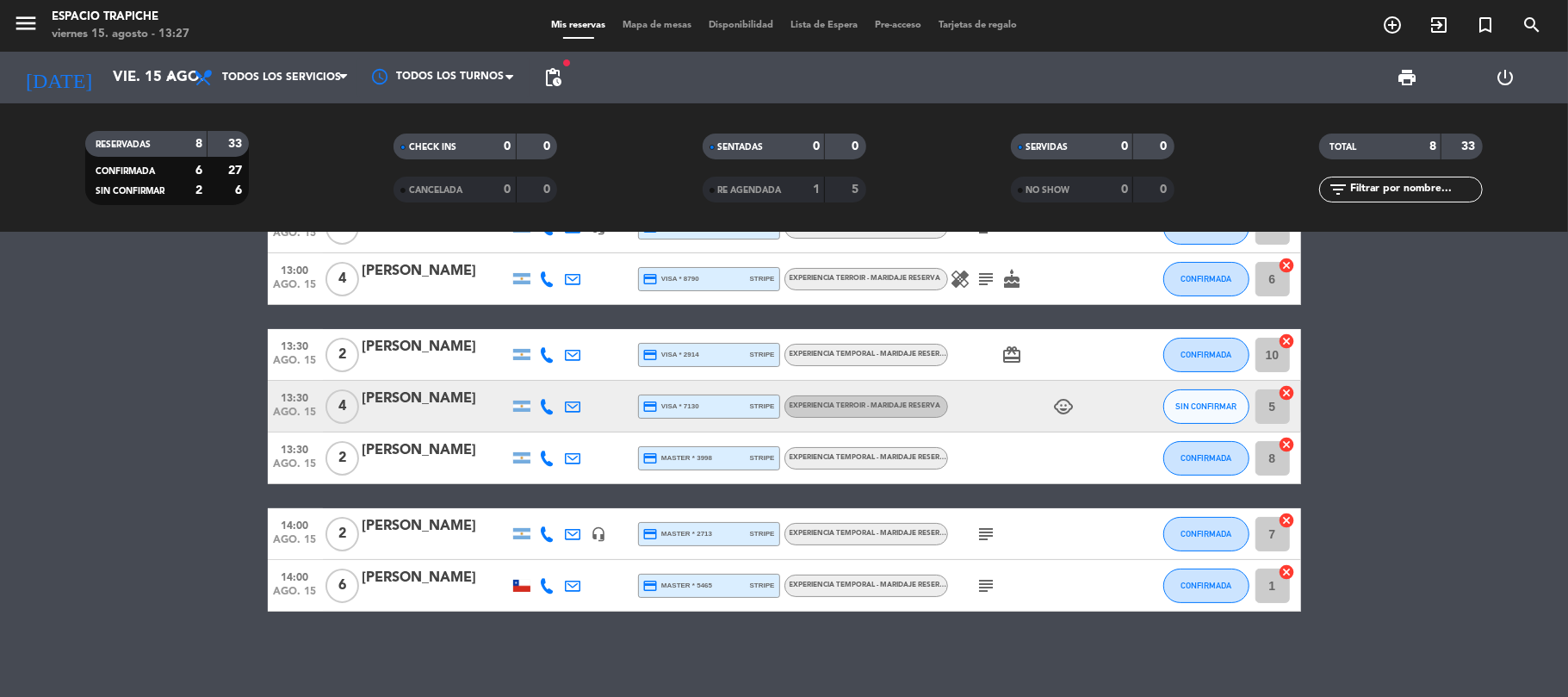
type input "sáb. 16 ago."
click at [11, 23] on div "menu Espacio Trapiche [DATE] 15. agosto - 13:27" at bounding box center [196, 26] width 392 height 41
click at [31, 29] on icon "menu" at bounding box center [26, 23] width 26 height 26
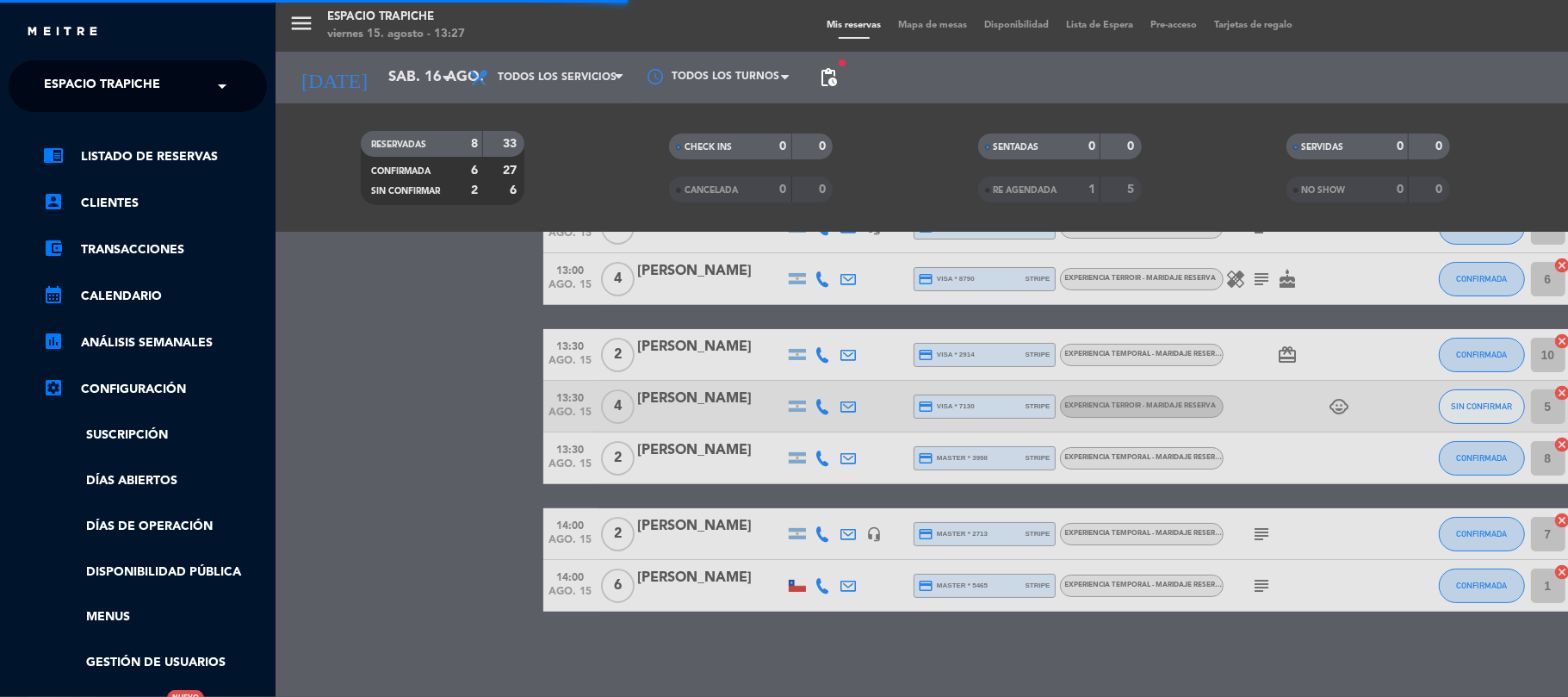
click at [42, 73] on div "× Espacio Trapiche" at bounding box center [111, 87] width 149 height 36
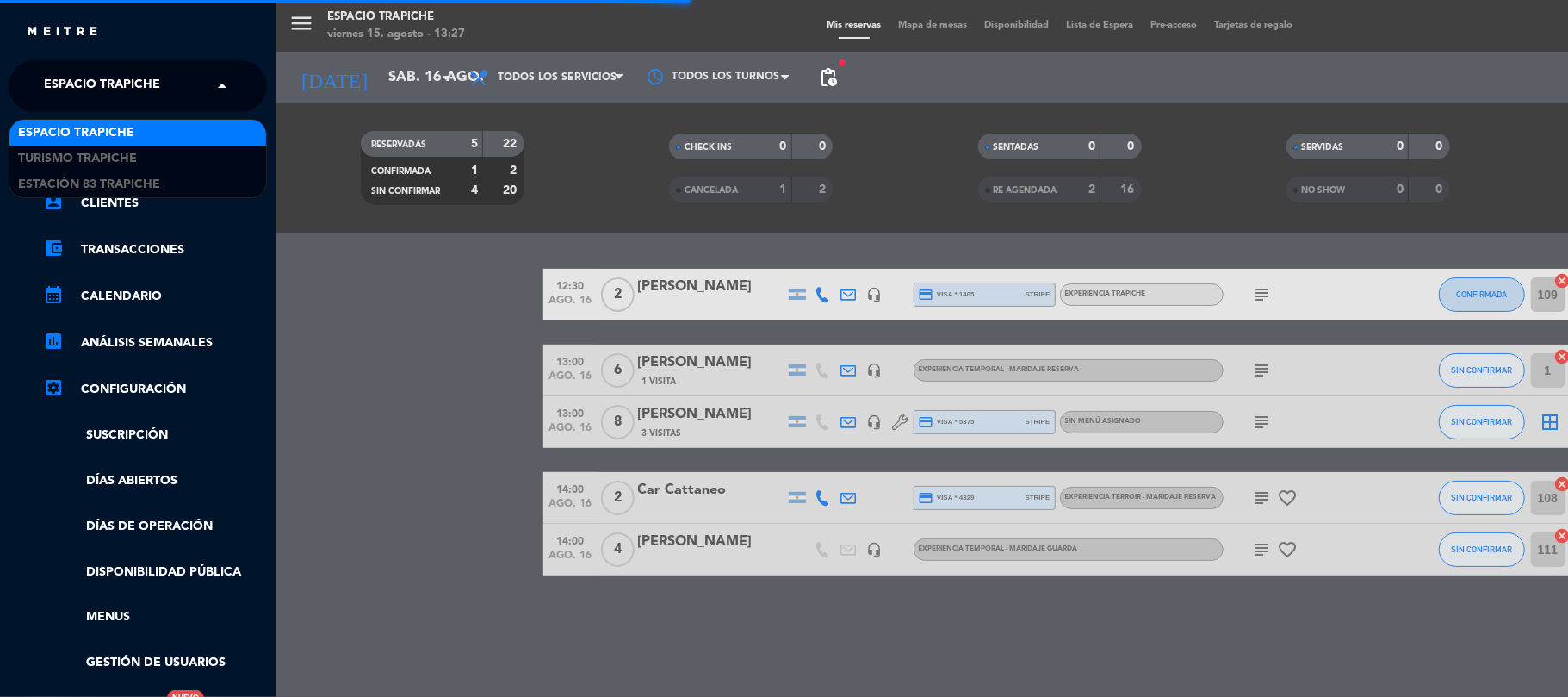
scroll to position [0, 0]
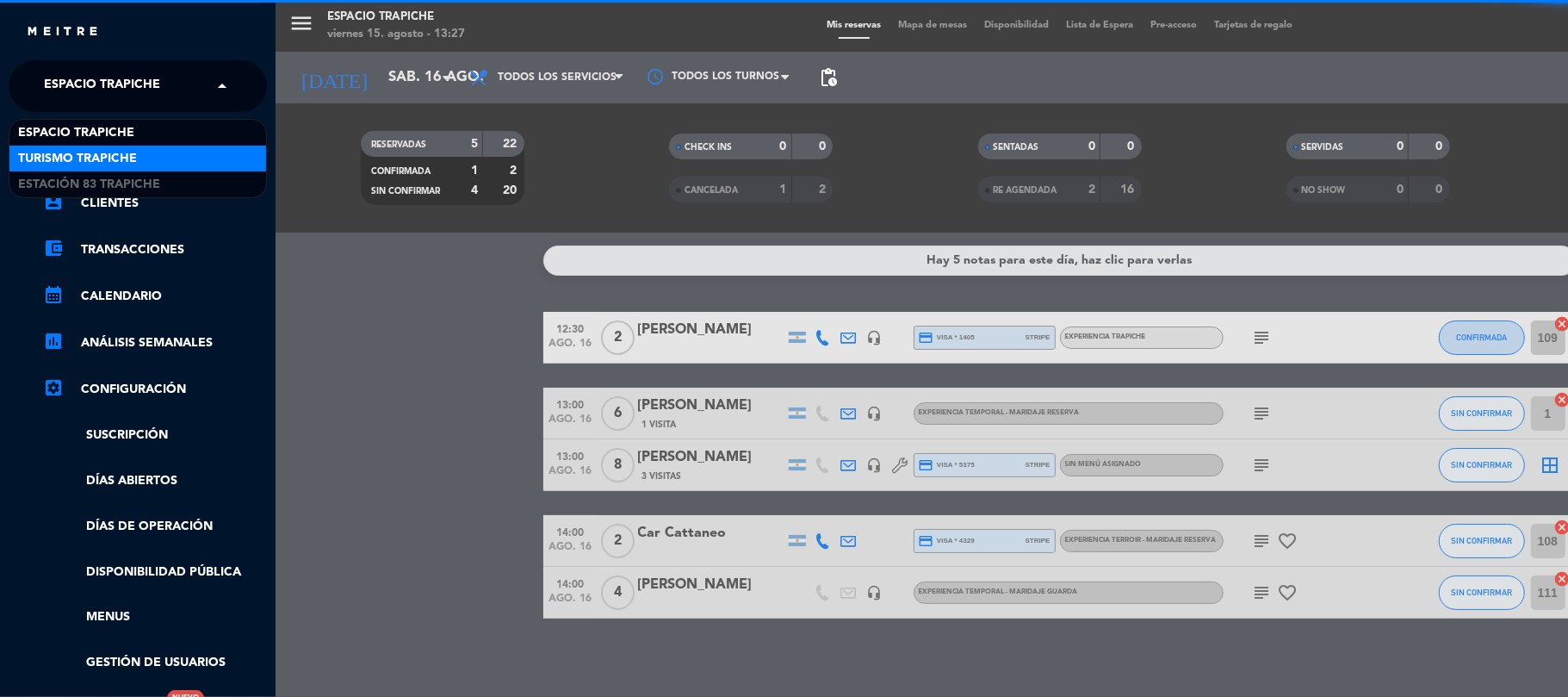
click at [66, 151] on span "Turismo Trapiche" at bounding box center [77, 159] width 119 height 20
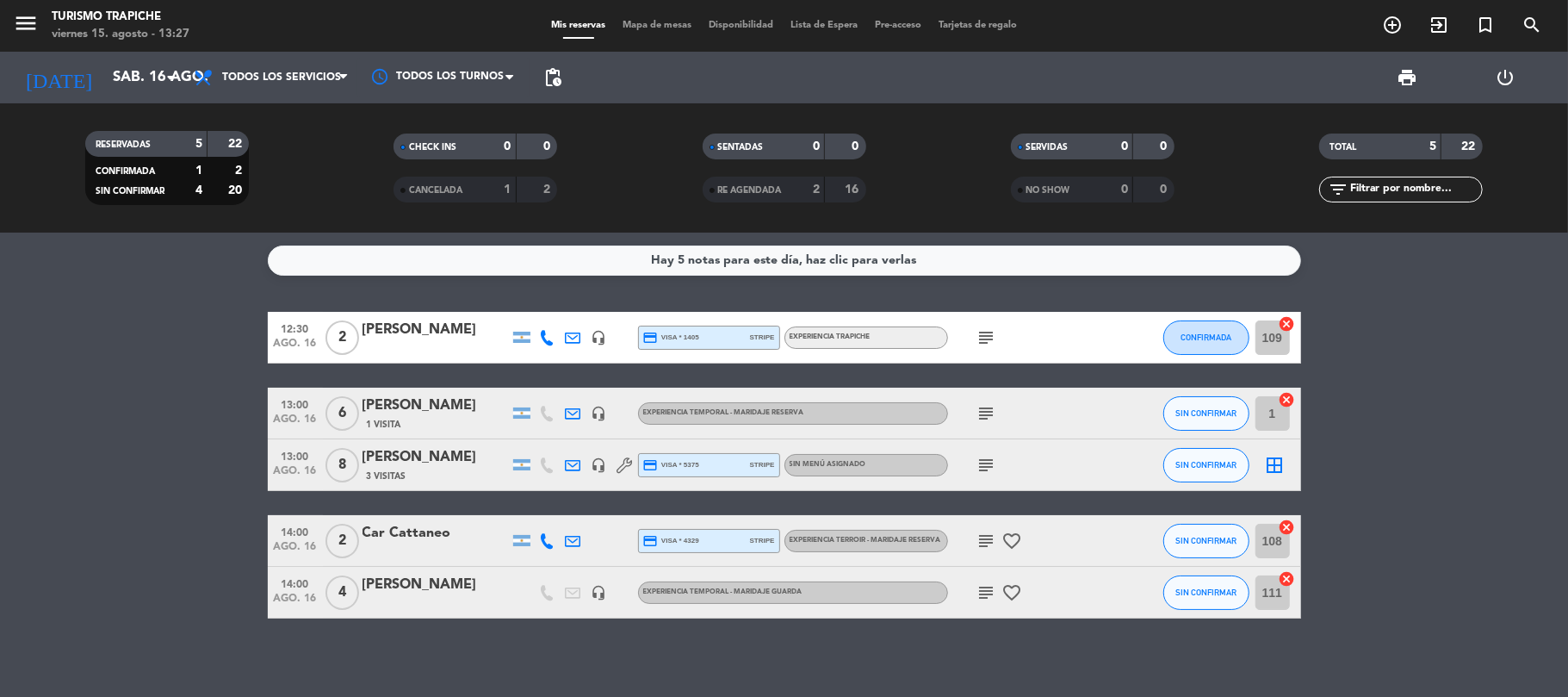
click at [124, 382] on bookings-row "12:30 [DATE] 2 [PERSON_NAME] headset_mic credit_card visa * 1405 stripe Experie…" at bounding box center [784, 465] width 1568 height 306
click at [56, 417] on bookings-row "12:30 [DATE] 2 [PERSON_NAME] headset_mic credit_card visa * 1405 stripe Experie…" at bounding box center [784, 465] width 1568 height 306
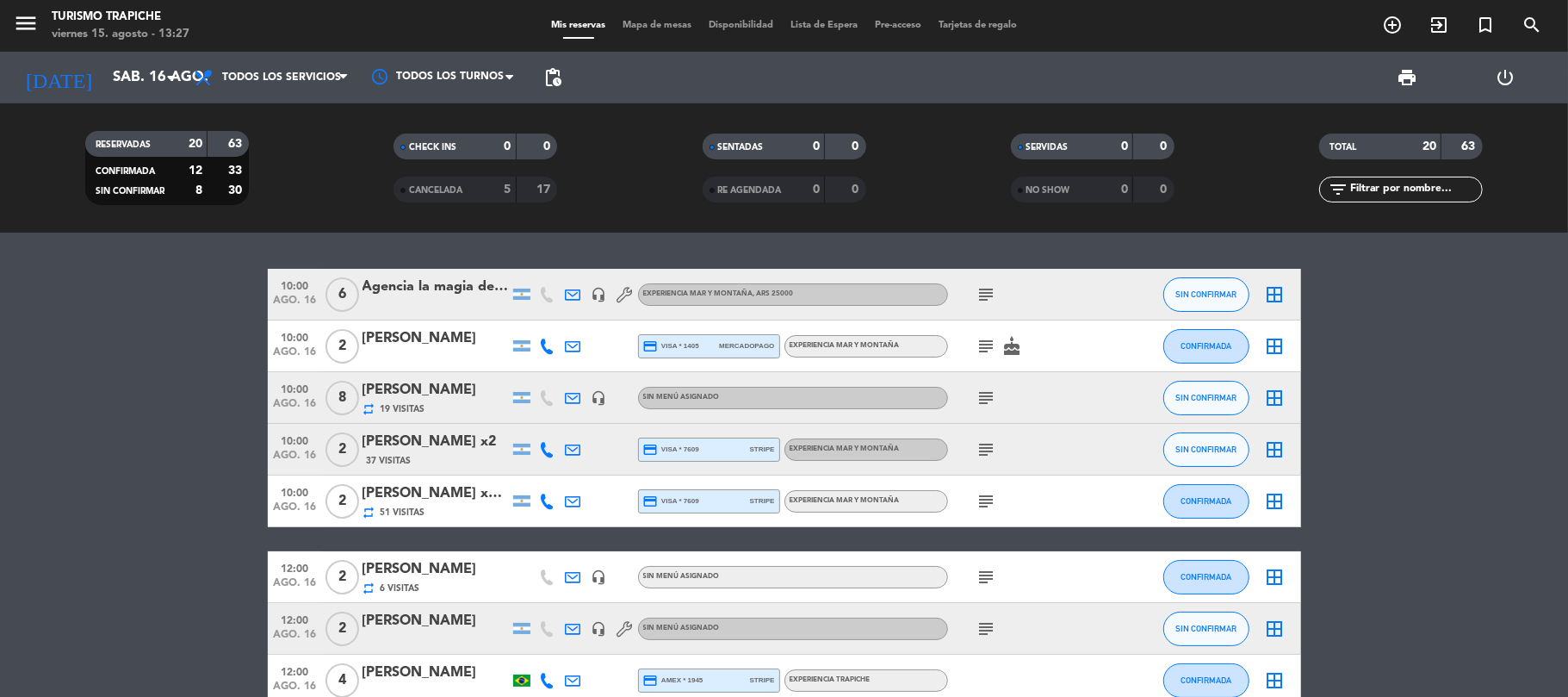
click at [408, 298] on div "Agencia la magia del vino" at bounding box center [435, 287] width 146 height 23
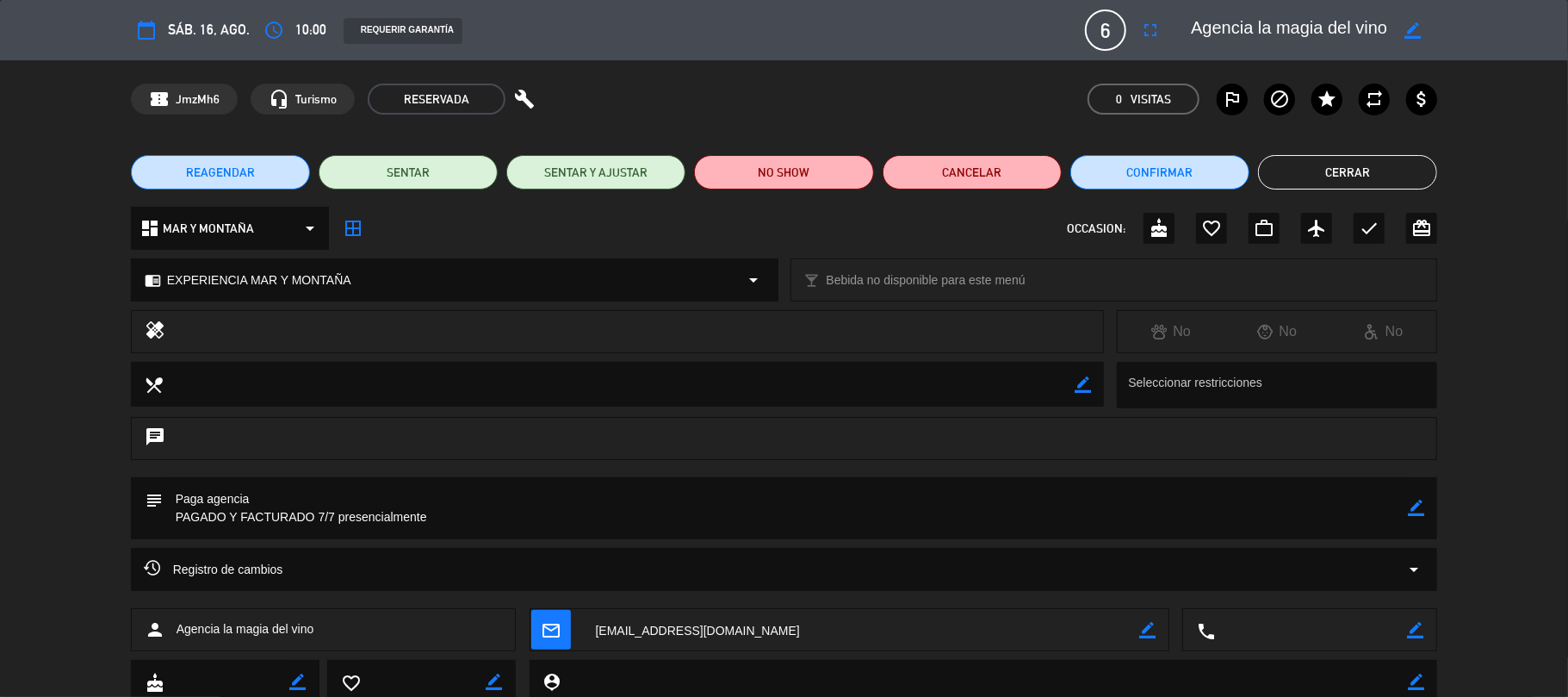
click at [1419, 507] on icon "border_color" at bounding box center [1415, 507] width 16 height 16
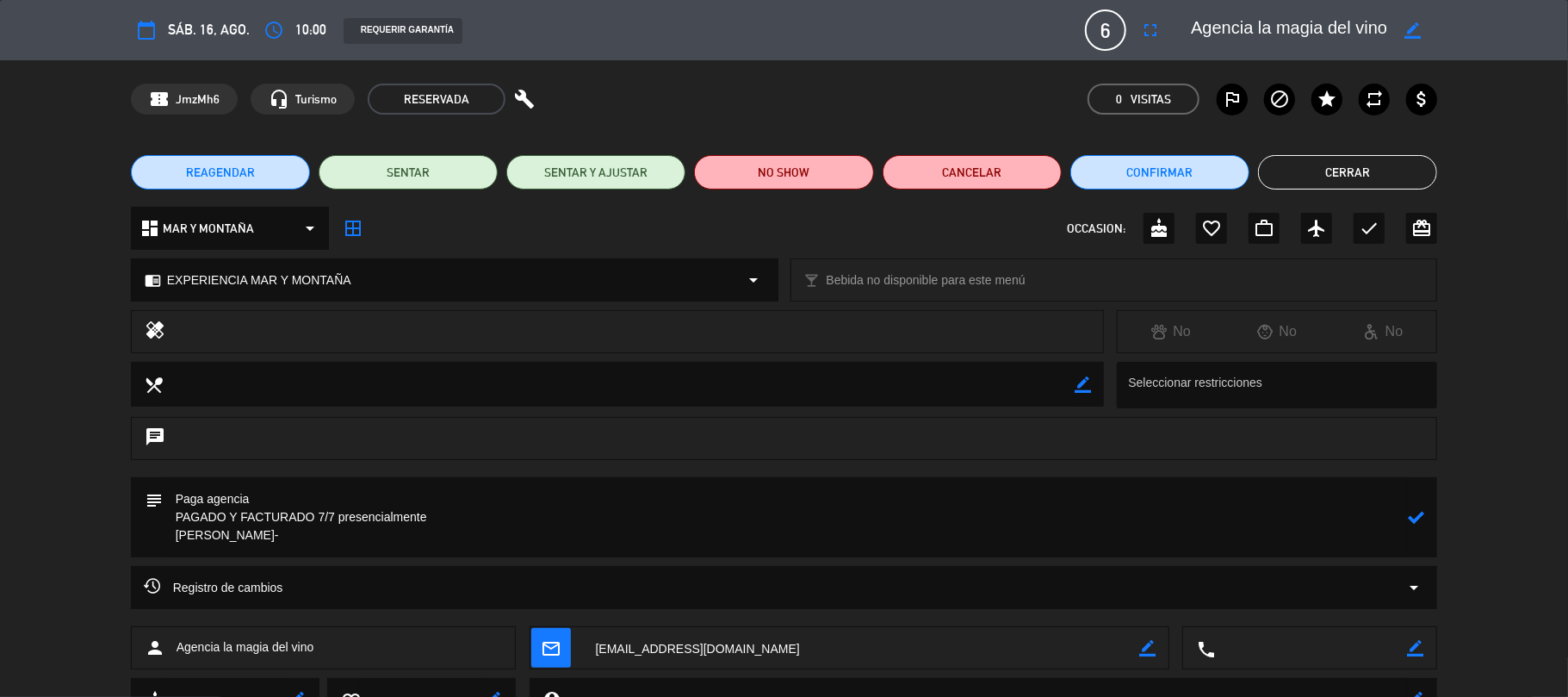
paste textarea "[PERSON_NAME] x6"
type textarea "Paga agencia PAGADO Y FACTURADO 7/7 presencialmente [PERSON_NAME] x6"
click at [1423, 514] on icon at bounding box center [1415, 516] width 16 height 16
click at [1348, 172] on button "Cerrar" at bounding box center [1347, 172] width 179 height 34
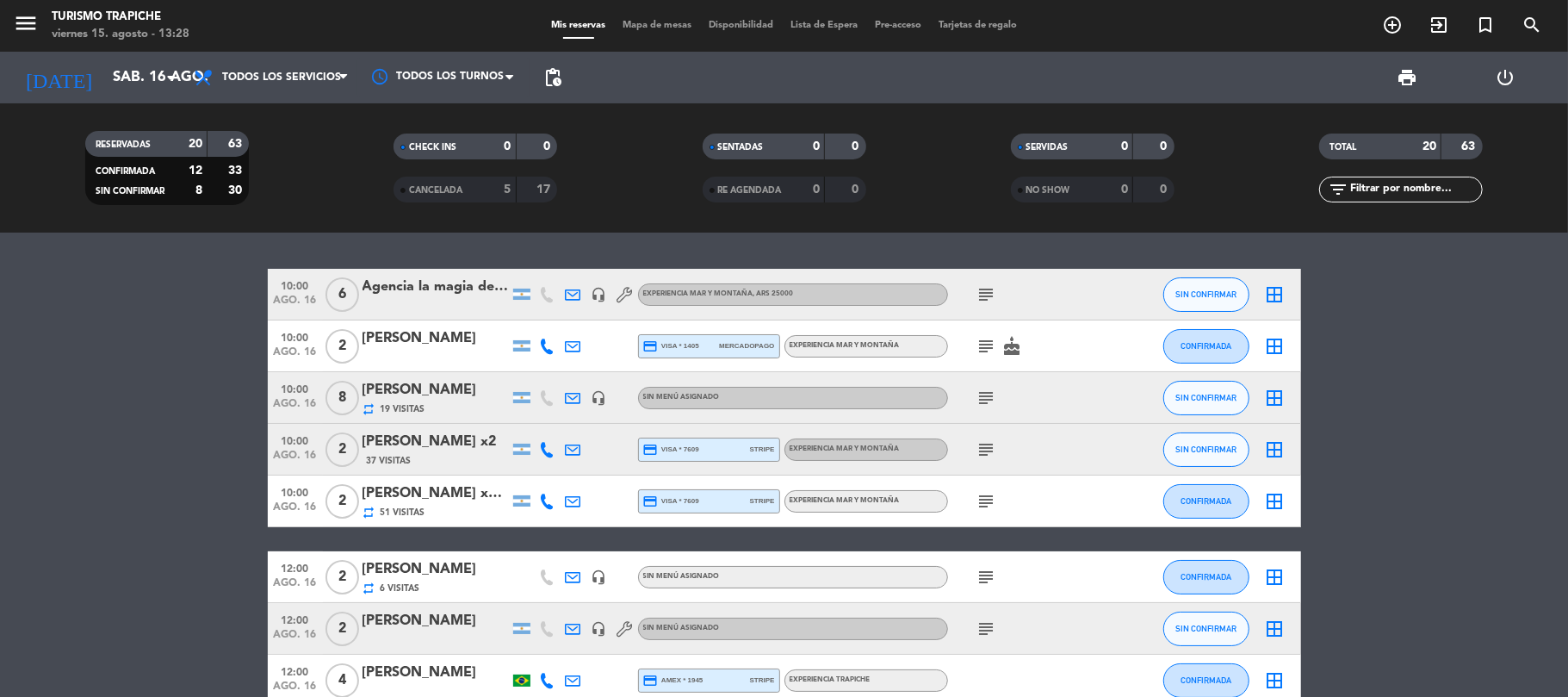
click at [425, 301] on div at bounding box center [435, 305] width 146 height 13
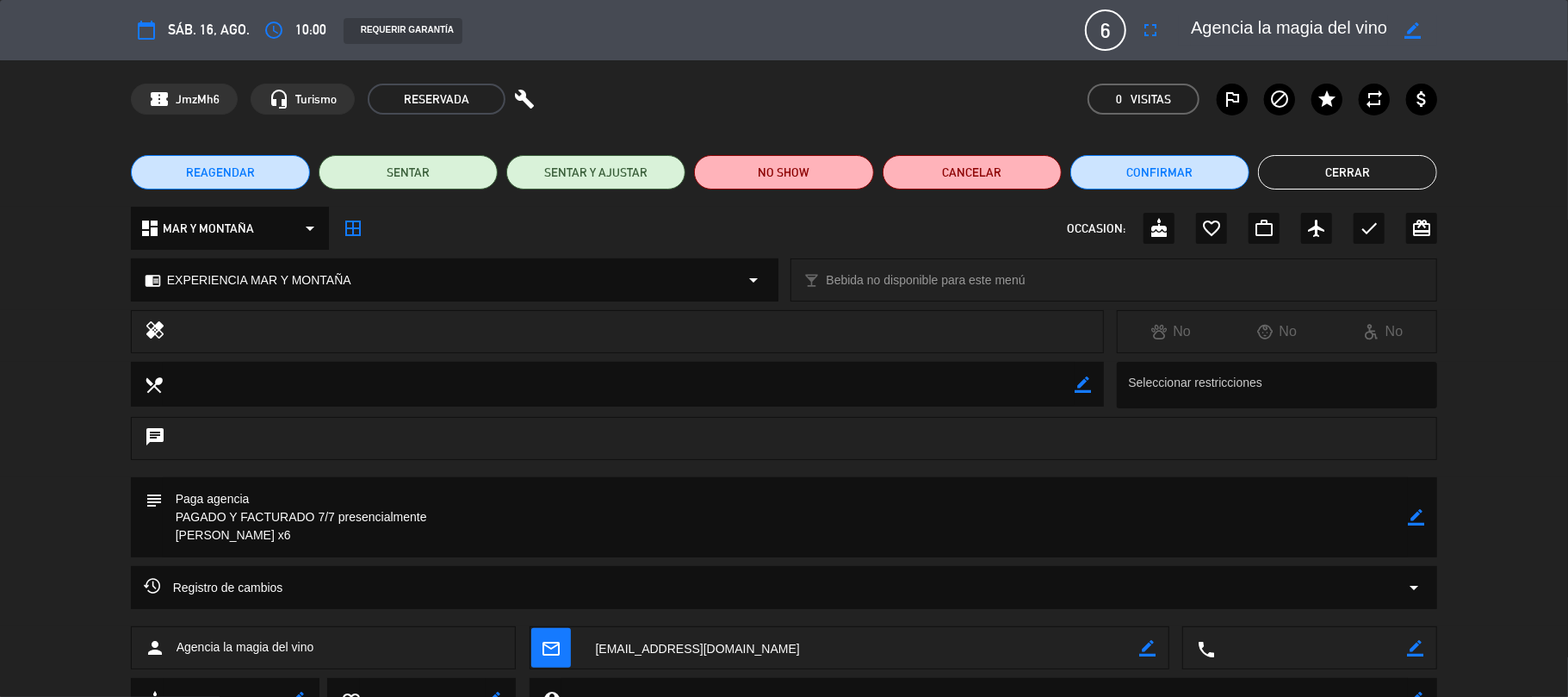
click at [1410, 26] on icon "border_color" at bounding box center [1411, 30] width 16 height 16
click at [1189, 22] on div at bounding box center [1308, 29] width 258 height 31
click at [1198, 29] on textarea at bounding box center [1289, 29] width 197 height 31
paste textarea "[PERSON_NAME] x6"
type textarea "[PERSON_NAME] x6- Agencia la magia del vino"
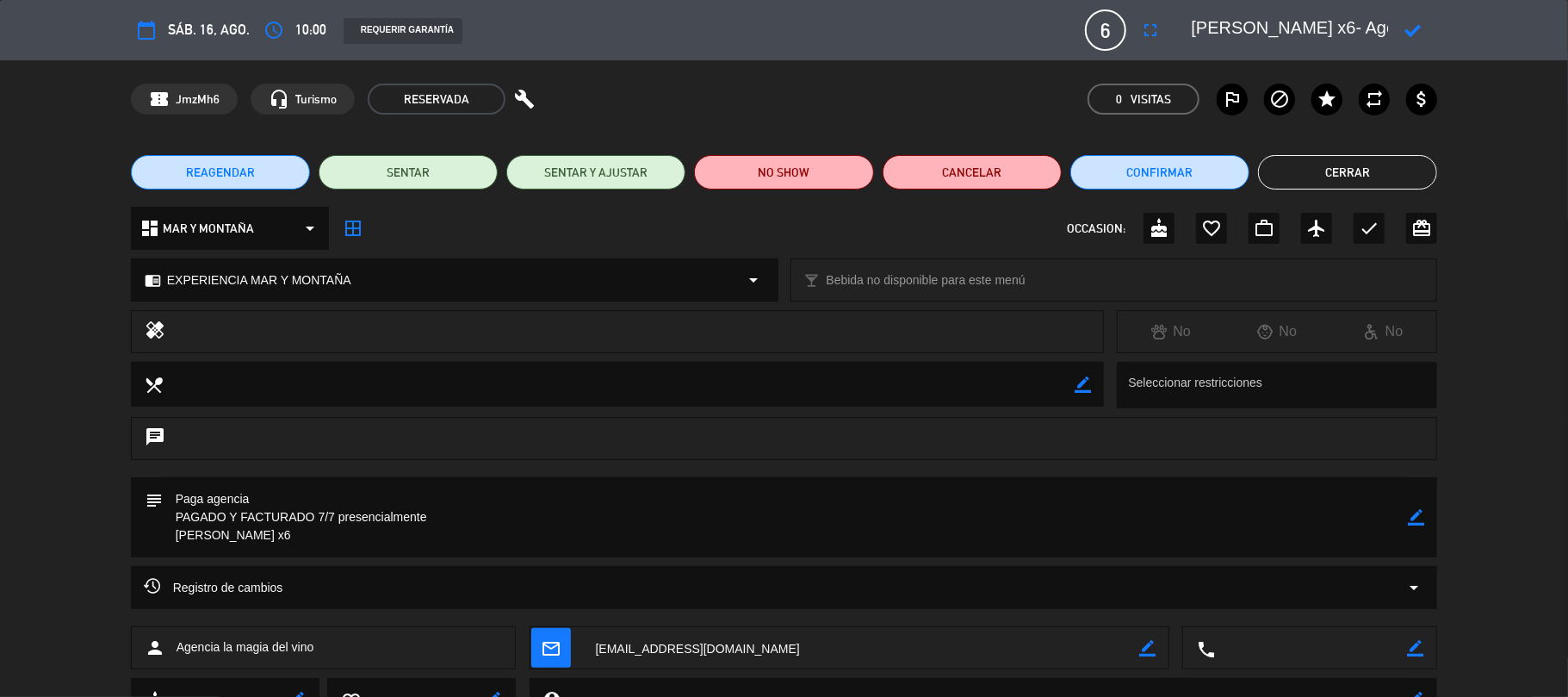
click at [1416, 23] on icon at bounding box center [1411, 30] width 16 height 16
click at [549, 653] on icon "mail_outline" at bounding box center [551, 648] width 19 height 19
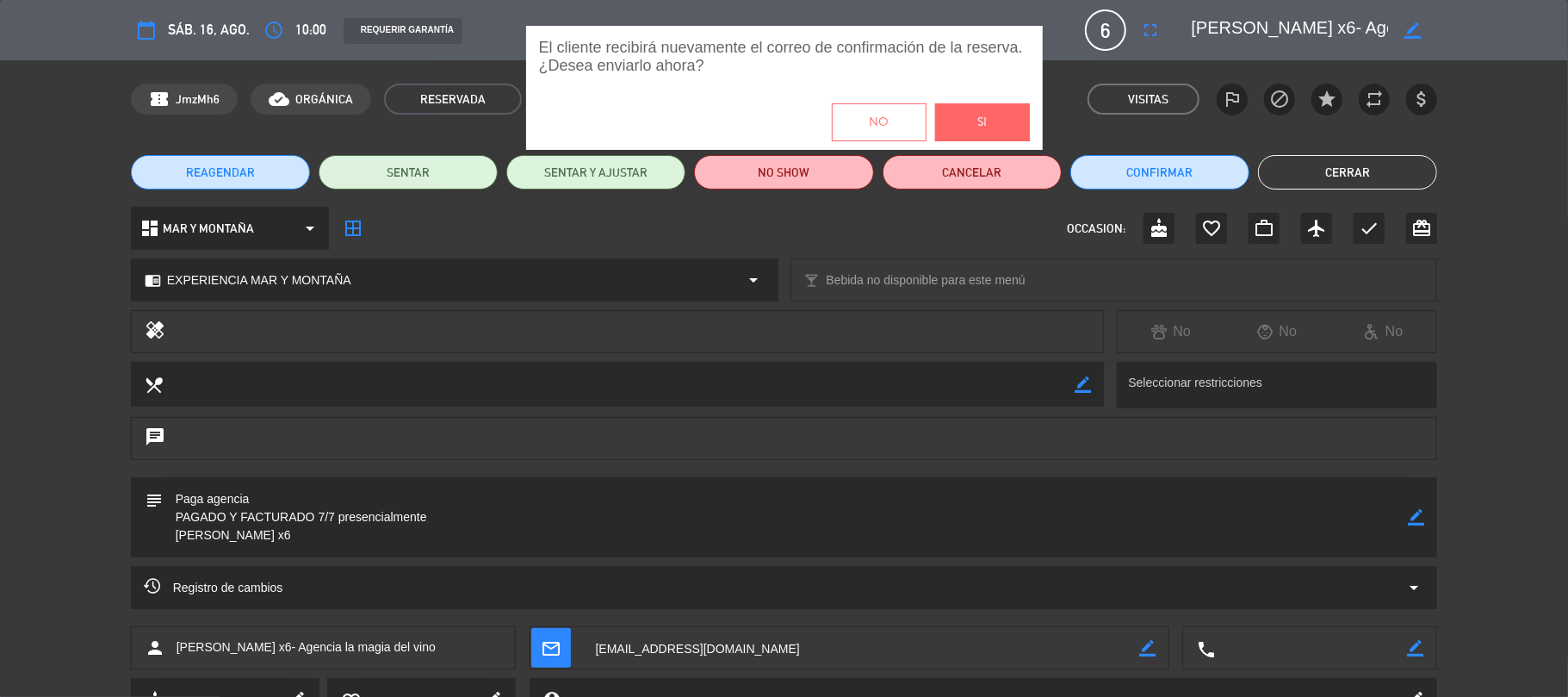
click at [971, 123] on button "Si" at bounding box center [983, 123] width 95 height 38
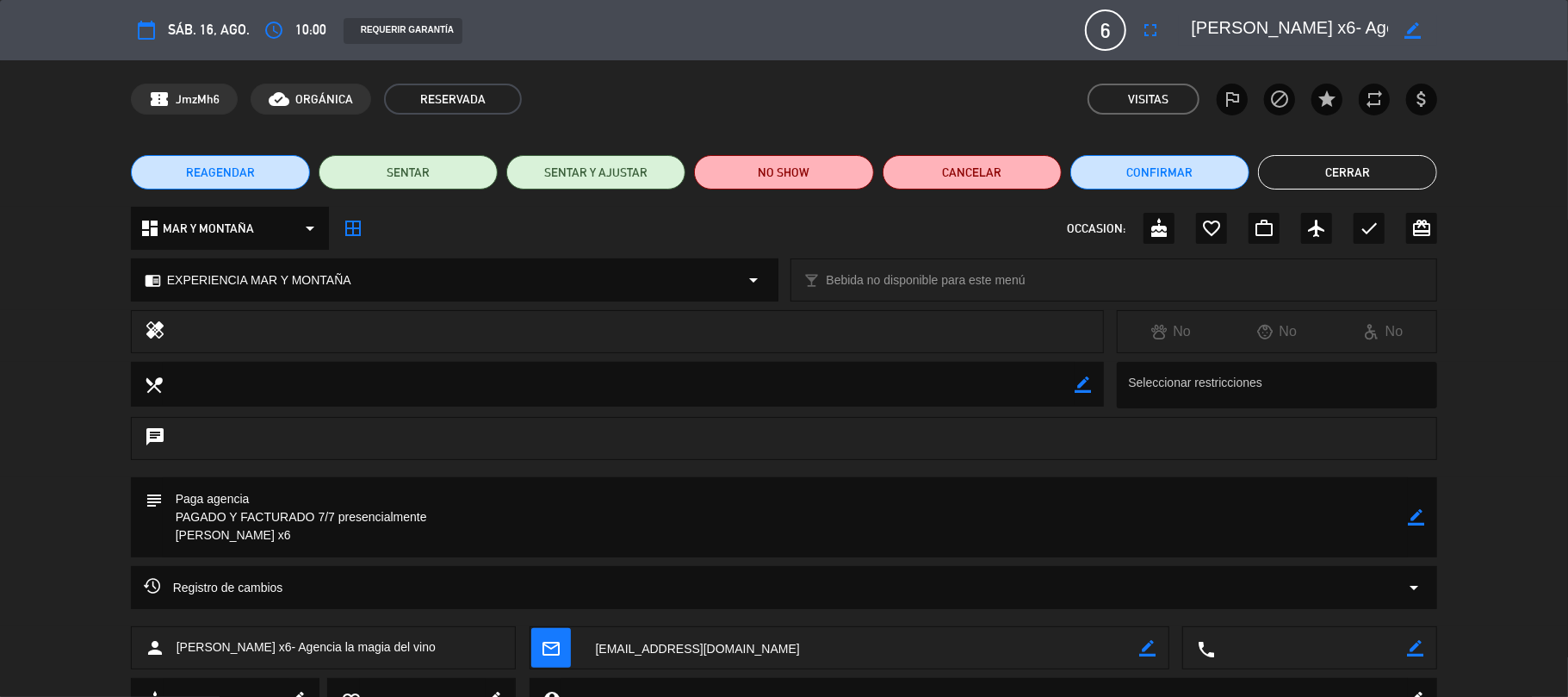
click at [1315, 177] on button "Cerrar" at bounding box center [1347, 172] width 179 height 34
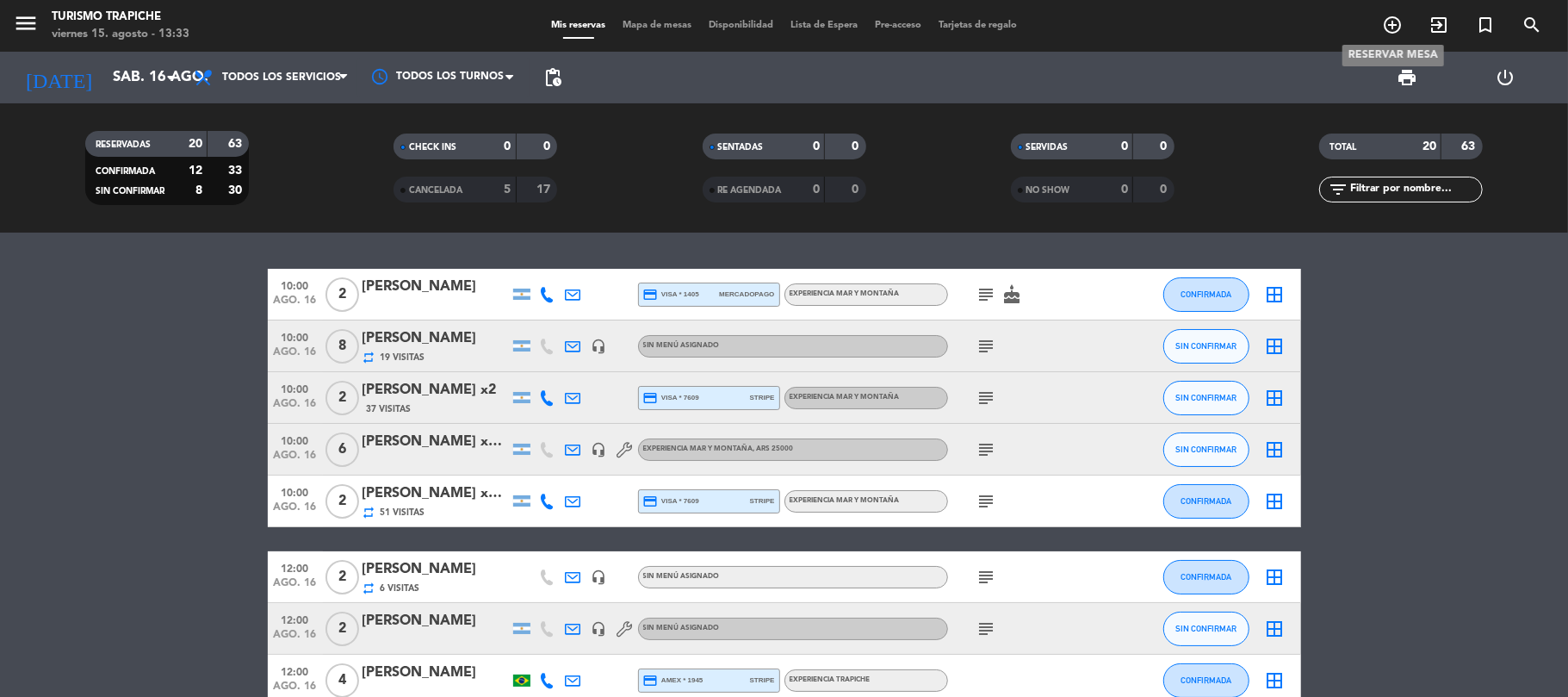
click at [1389, 26] on icon "add_circle_outline" at bounding box center [1392, 25] width 21 height 21
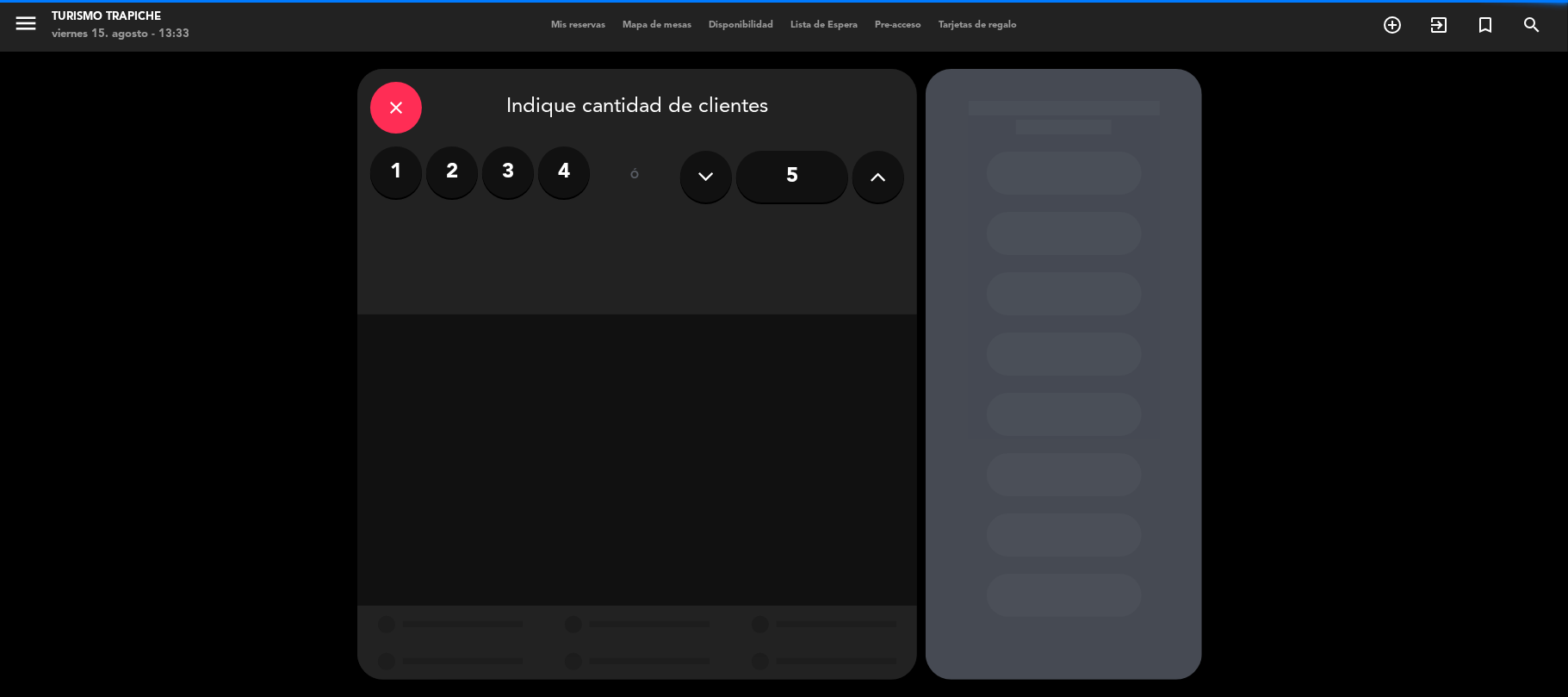
click at [443, 156] on label "2" at bounding box center [451, 172] width 51 height 51
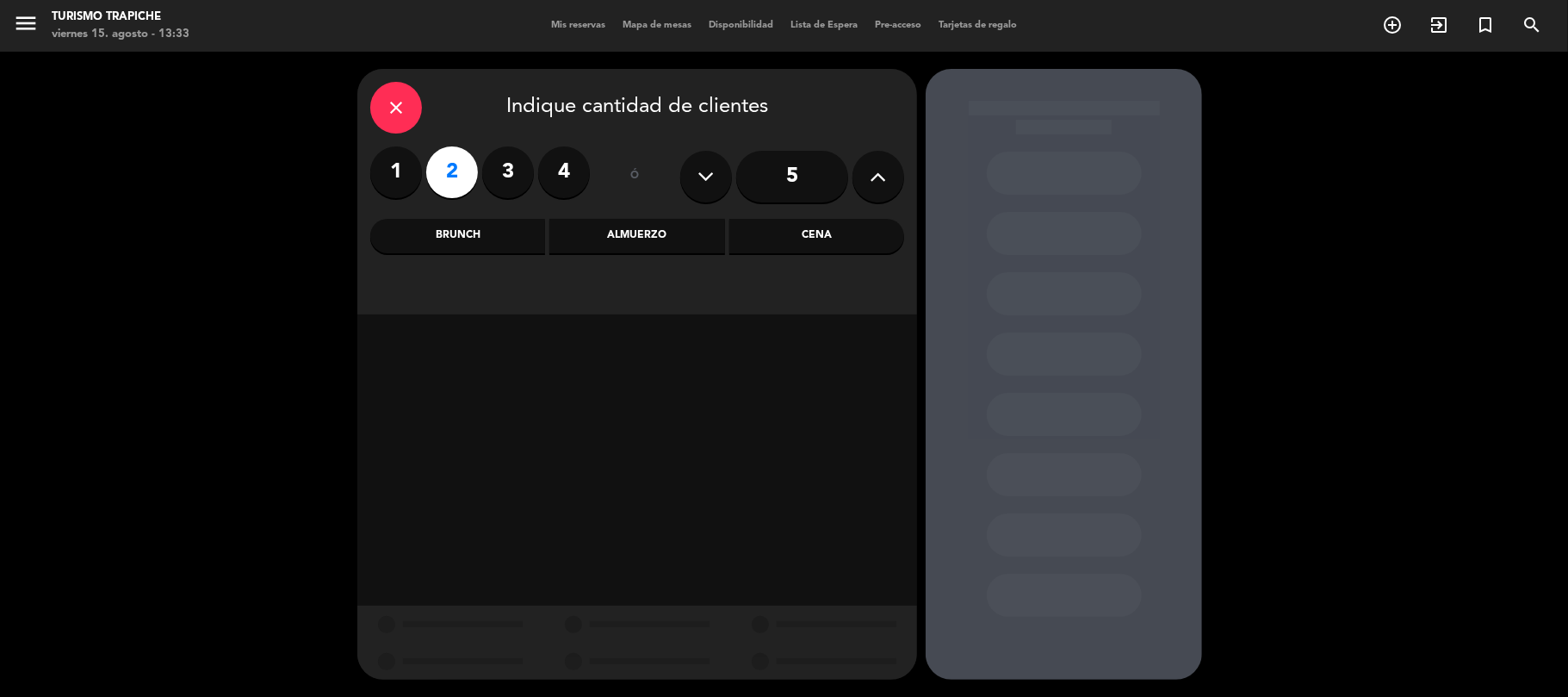
click at [607, 229] on div "Almuerzo" at bounding box center [637, 236] width 175 height 34
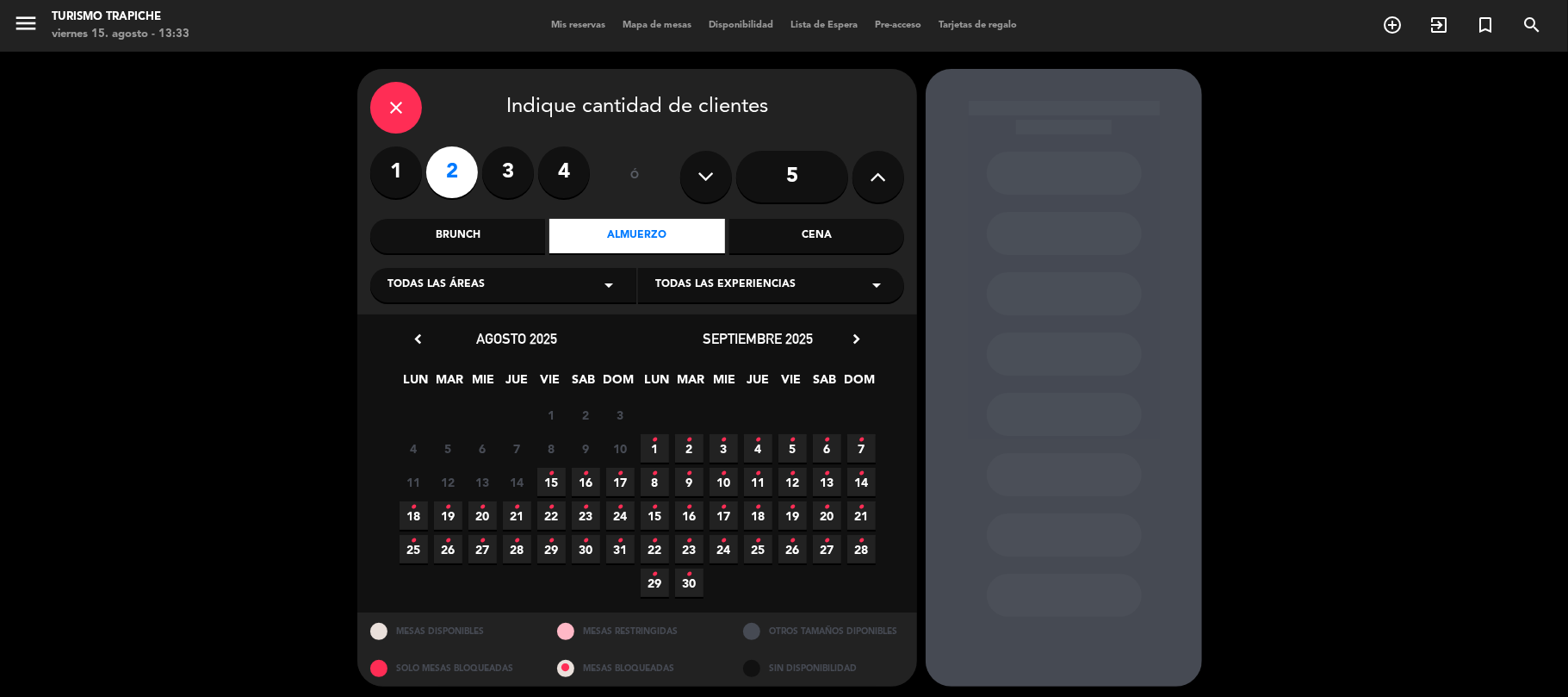
click at [865, 333] on div "septiembre 2025 chevron_right" at bounding box center [757, 339] width 241 height 23
click at [861, 334] on icon "chevron_right" at bounding box center [855, 339] width 18 height 18
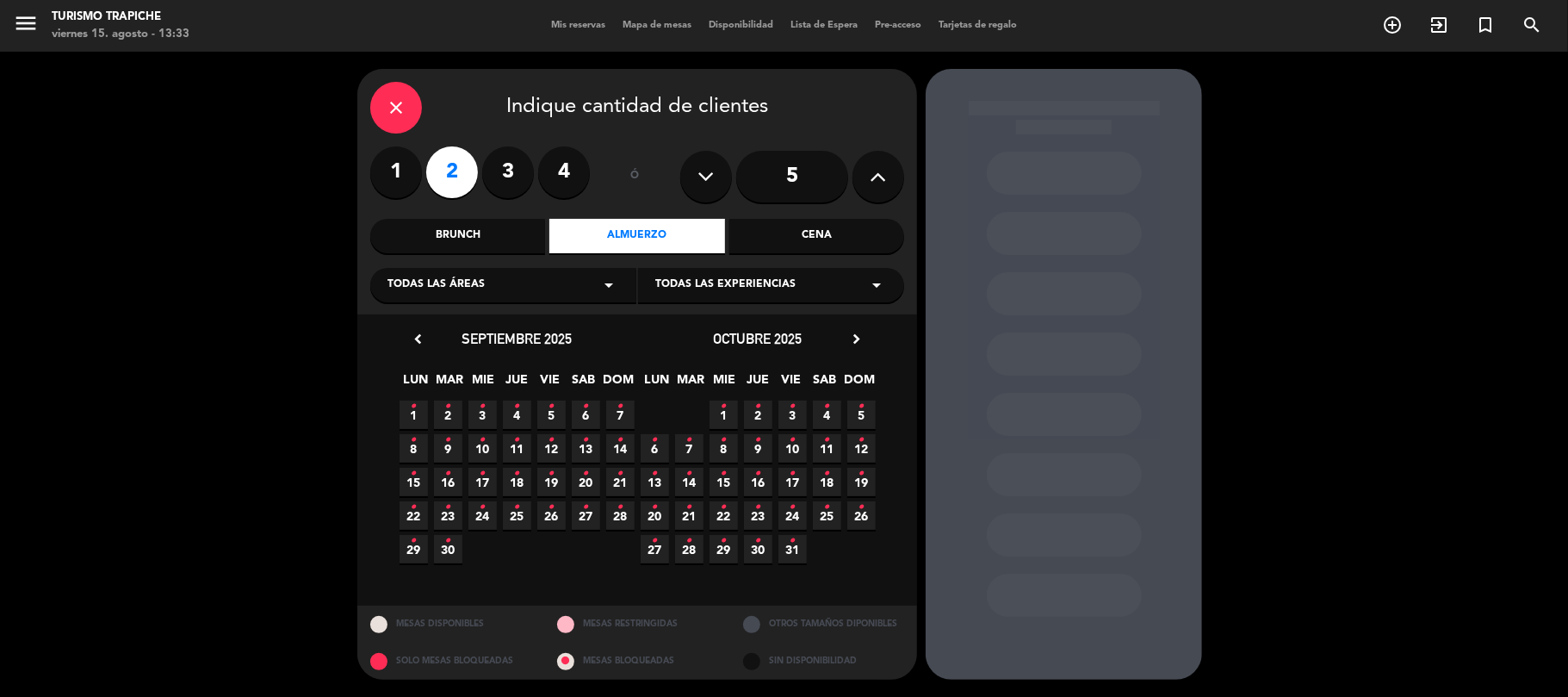
click at [762, 510] on span "23 •" at bounding box center [758, 515] width 29 height 29
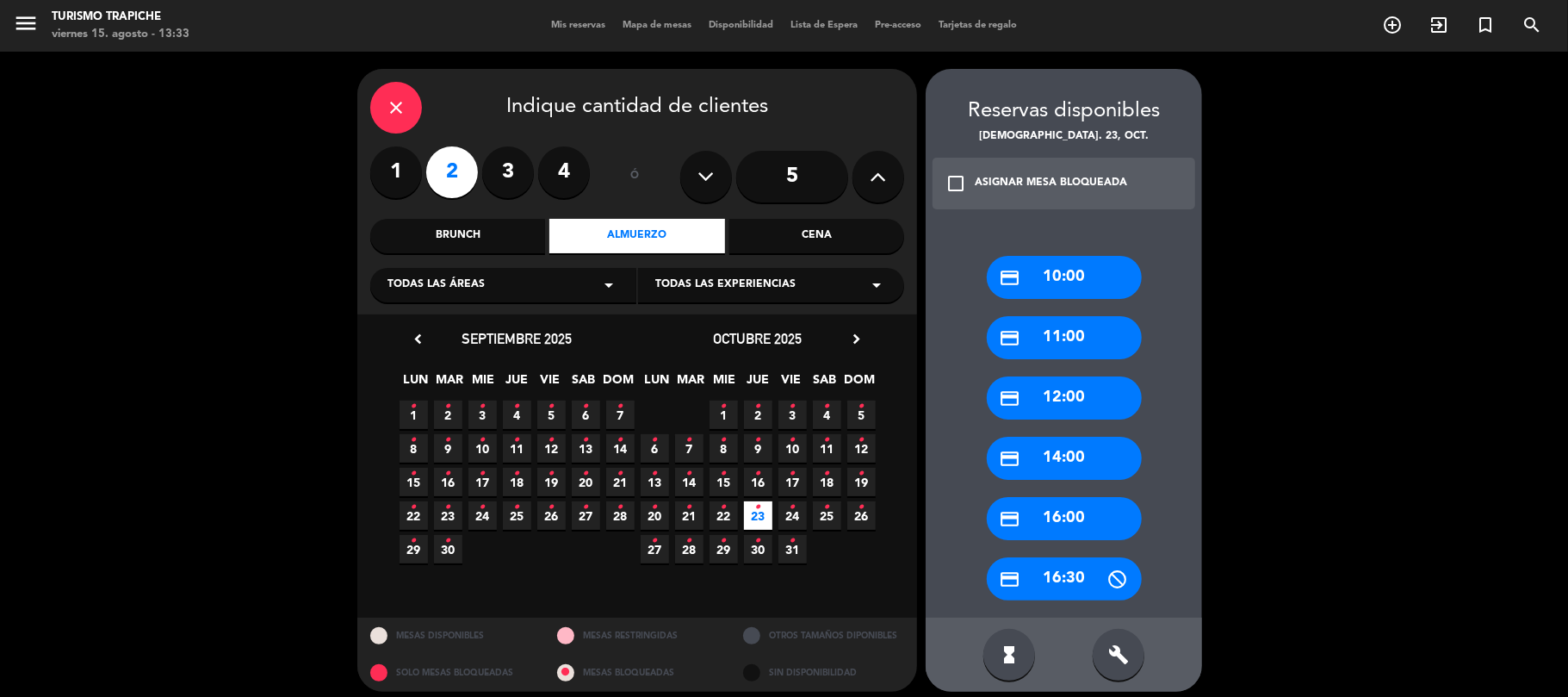
click at [1064, 272] on div "credit_card 10:00" at bounding box center [1063, 277] width 155 height 43
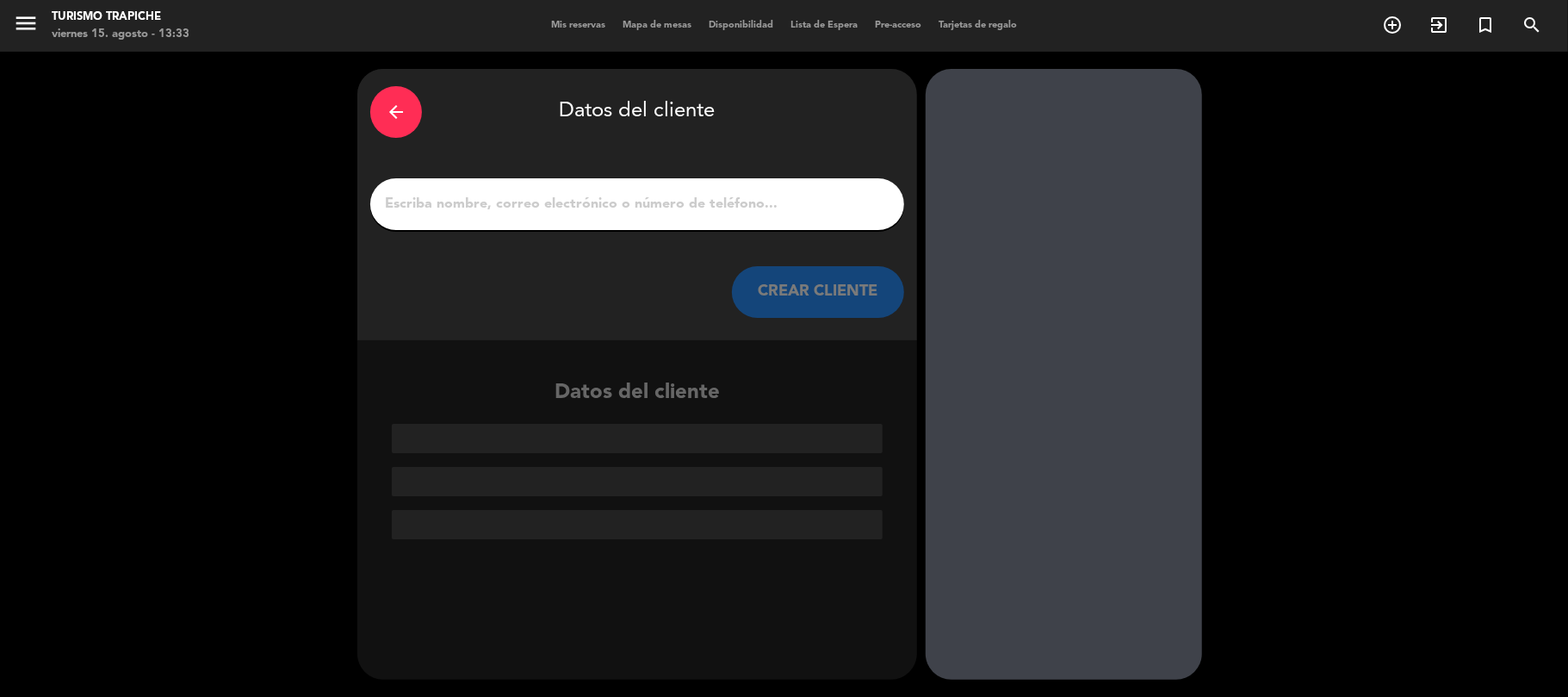
click at [631, 201] on input "1" at bounding box center [637, 203] width 507 height 24
paste input "[DEMOGRAPHIC_DATA][PERSON_NAME] [PERSON_NAME]"
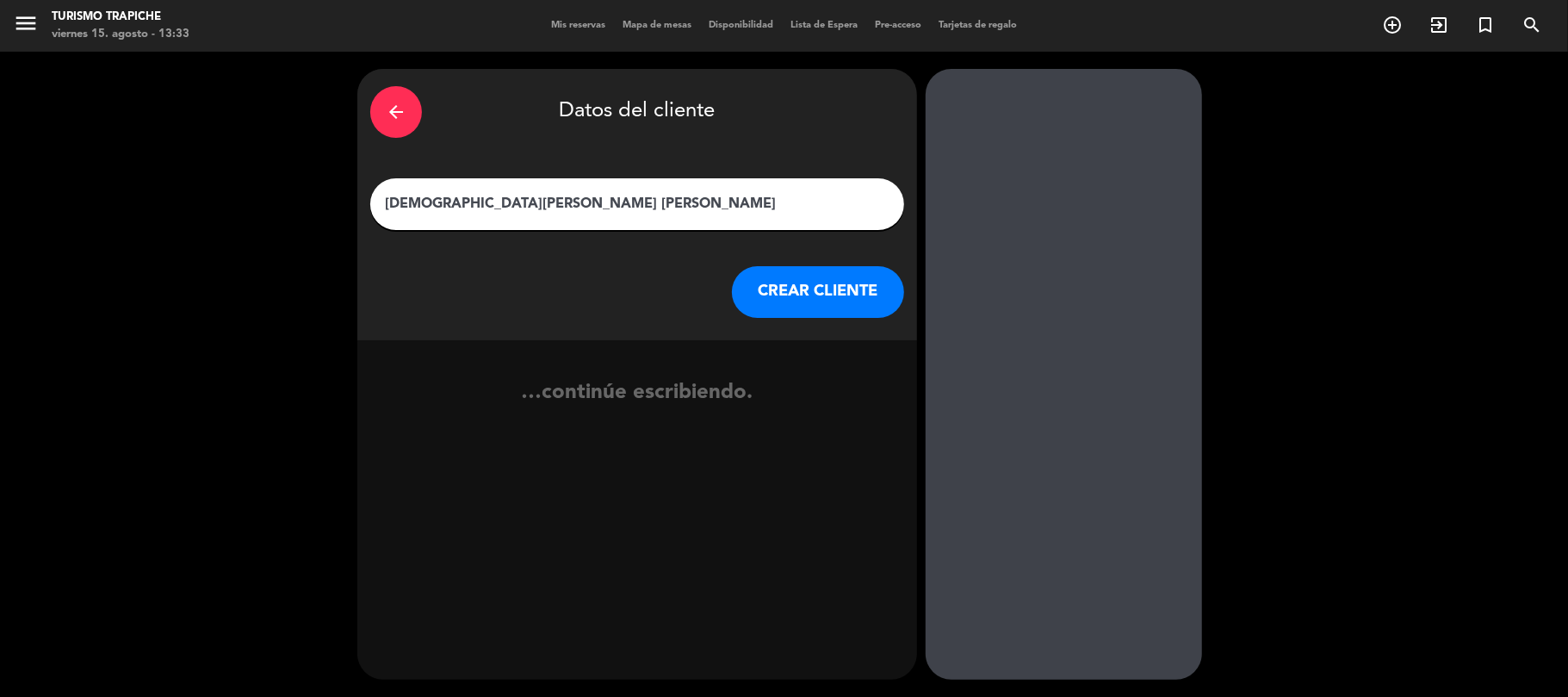
type input "[DEMOGRAPHIC_DATA][PERSON_NAME] [PERSON_NAME]"
click at [779, 294] on button "CREAR CLIENTE" at bounding box center [817, 292] width 172 height 51
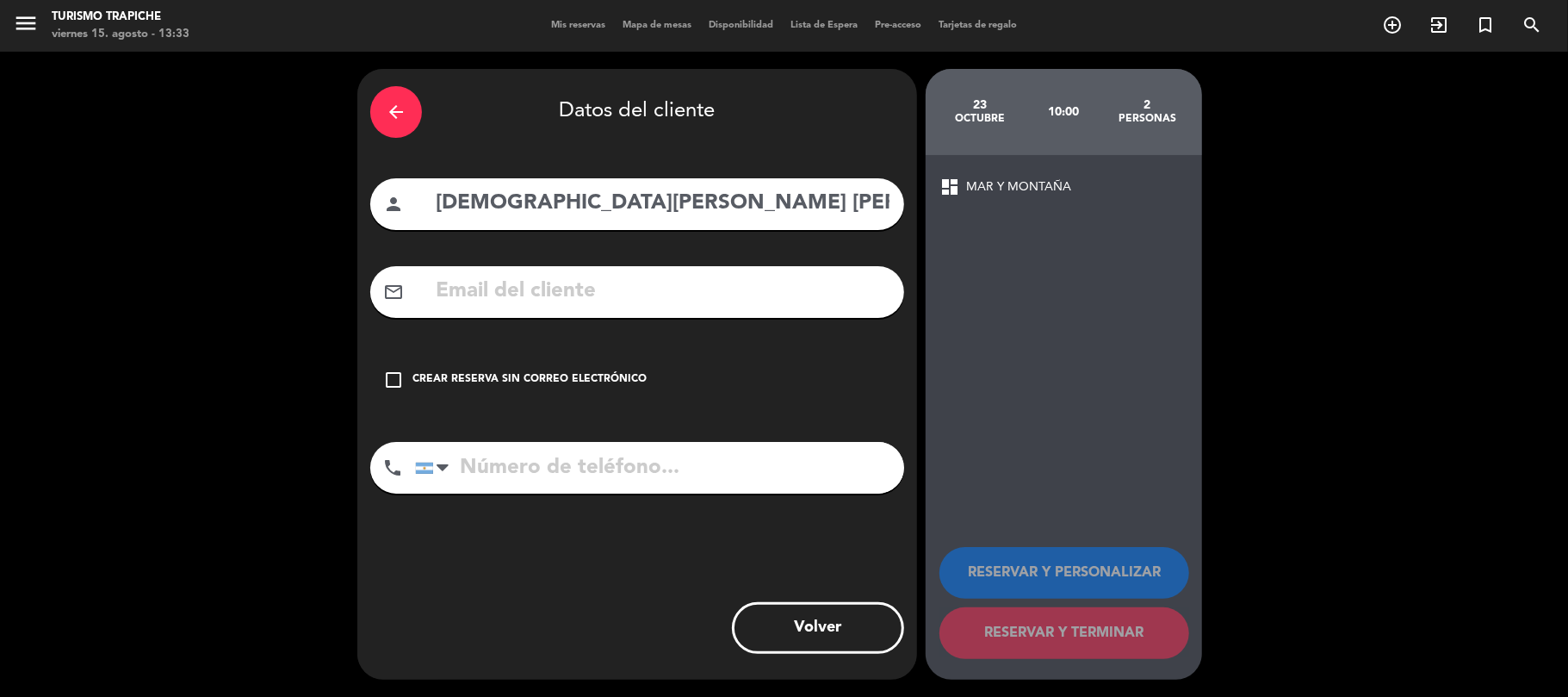
click at [593, 298] on input "text" at bounding box center [662, 291] width 457 height 35
paste input "Reservas Mamut <[EMAIL_ADDRESS][DOMAIN_NAME]>"
drag, startPoint x: 618, startPoint y: 290, endPoint x: 316, endPoint y: 270, distance: 302.7
click at [316, 270] on div "arrow_back Datos del cliente person [PERSON_NAME] [PERSON_NAME] mail_outline [E…" at bounding box center [784, 374] width 1568 height 646
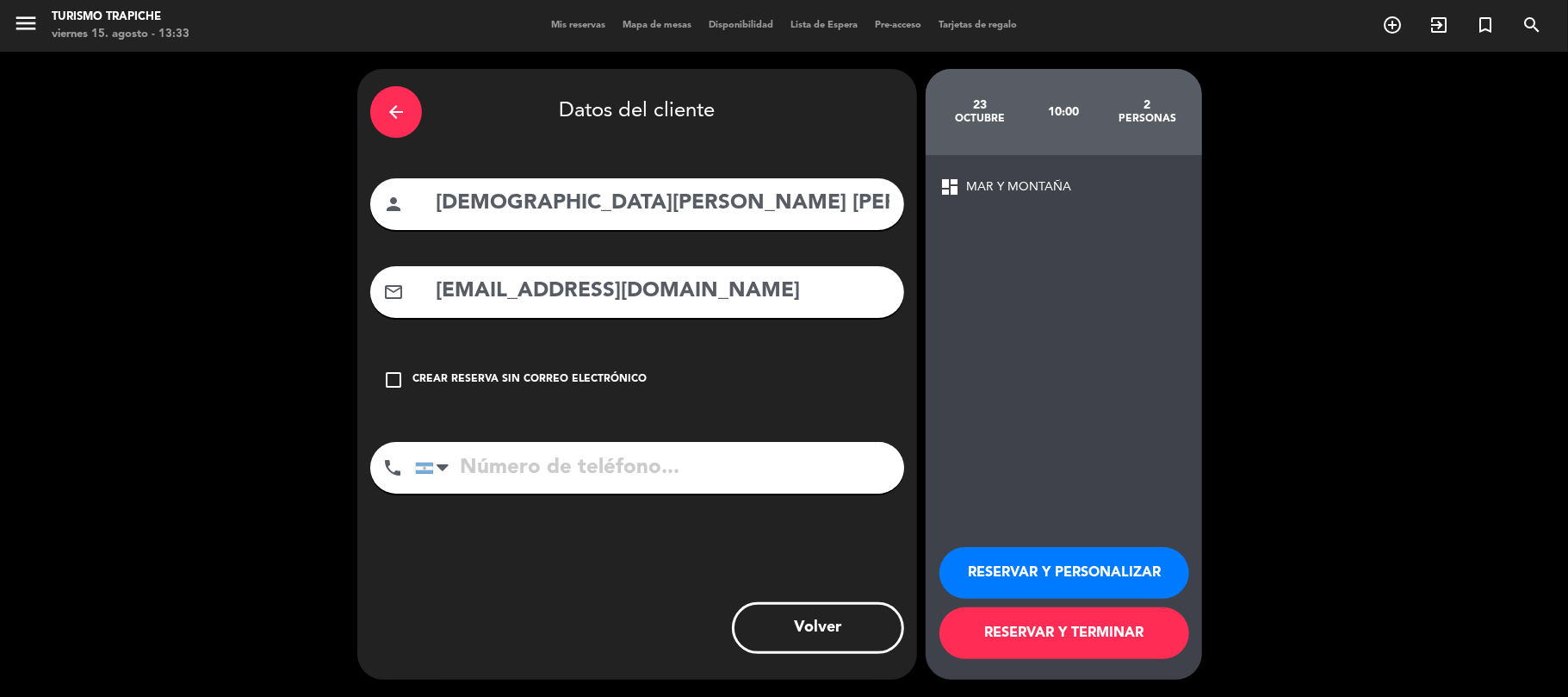
type input "[EMAIL_ADDRESS][DOMAIN_NAME]"
drag, startPoint x: 802, startPoint y: 214, endPoint x: 389, endPoint y: 227, distance: 413.2
click at [389, 227] on div "person [DEMOGRAPHIC_DATA][PERSON_NAME] [PERSON_NAME]" at bounding box center [638, 204] width 534 height 51
click at [1095, 563] on button "RESERVAR Y PERSONALIZAR" at bounding box center [1063, 572] width 250 height 51
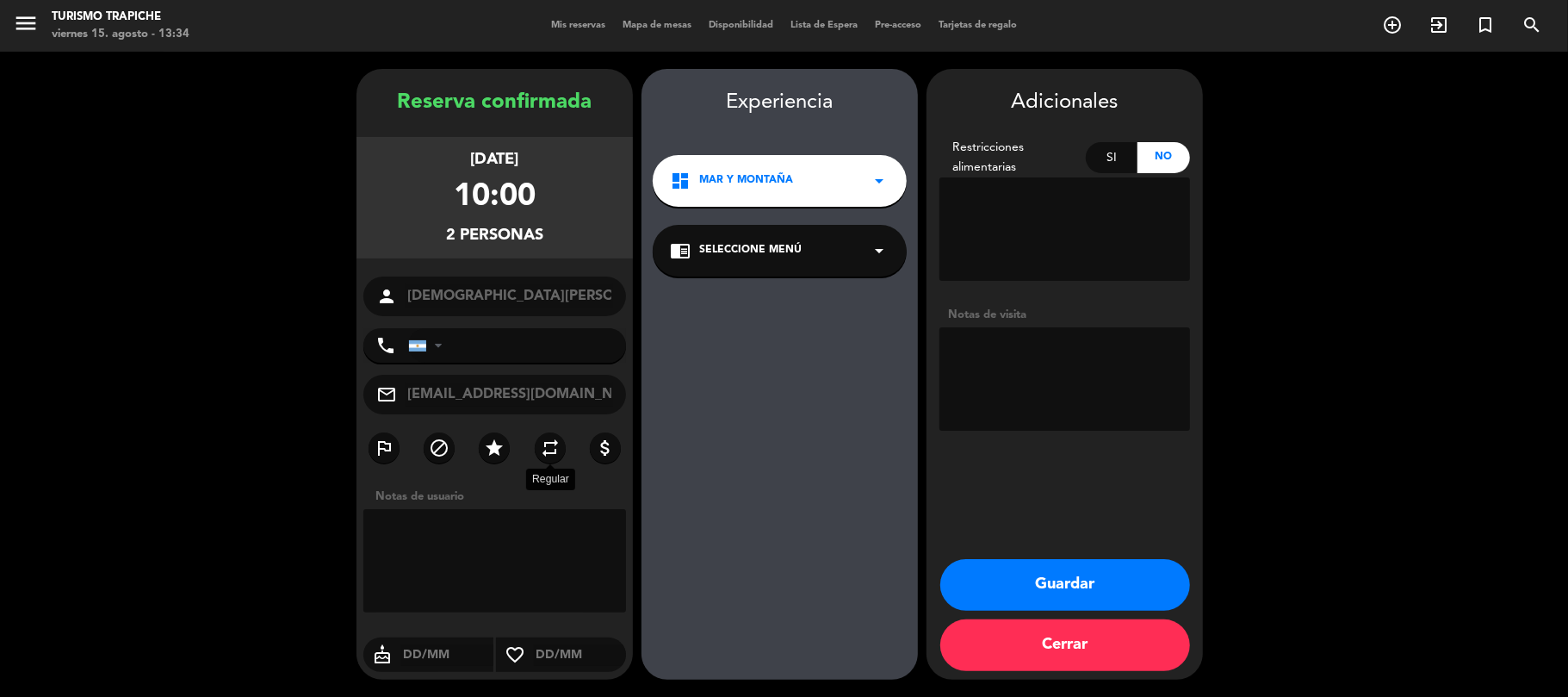
click at [549, 458] on icon "repeat" at bounding box center [550, 448] width 21 height 21
click at [1162, 394] on textarea at bounding box center [1064, 378] width 251 height 104
type textarea "paga agencia"
click at [1024, 576] on button "Guardar" at bounding box center [1064, 585] width 250 height 51
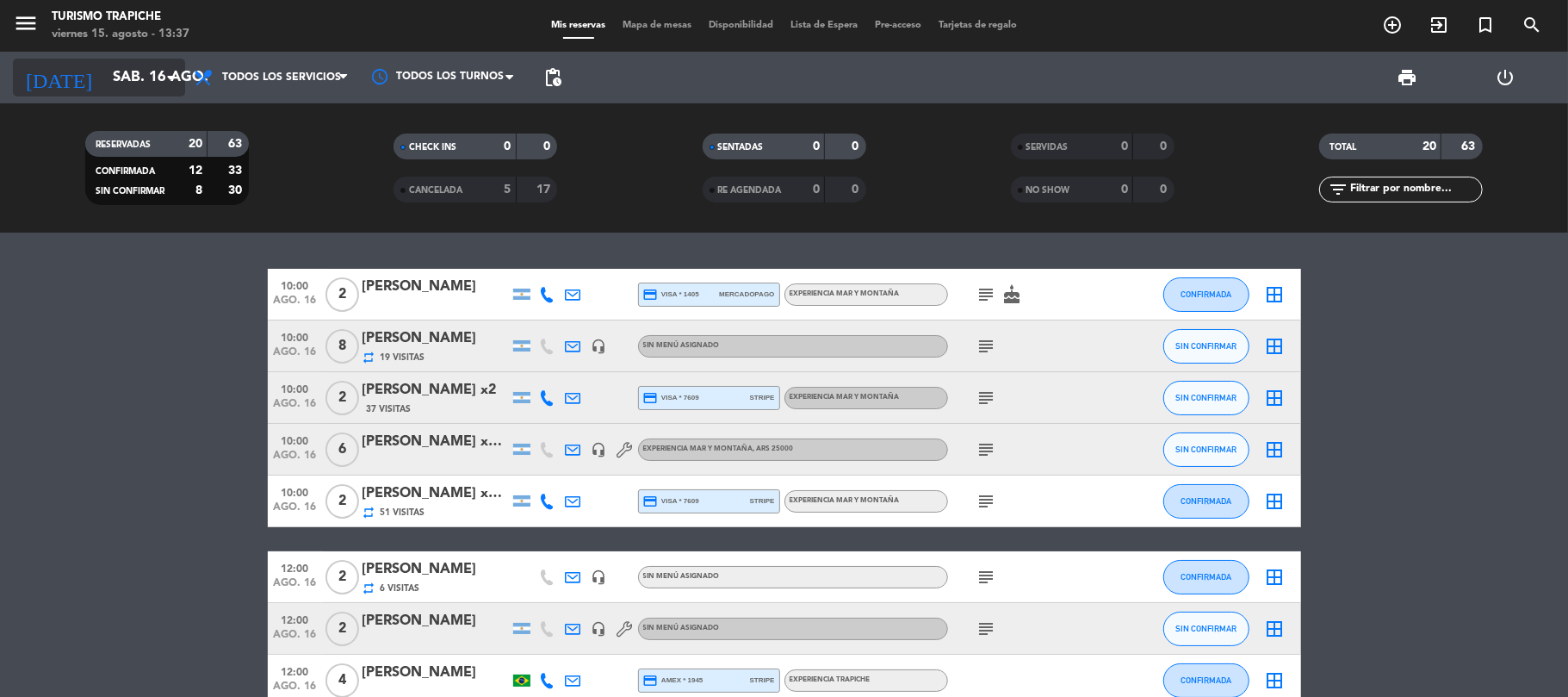
click at [105, 76] on input "sáb. 16 ago." at bounding box center [198, 77] width 186 height 33
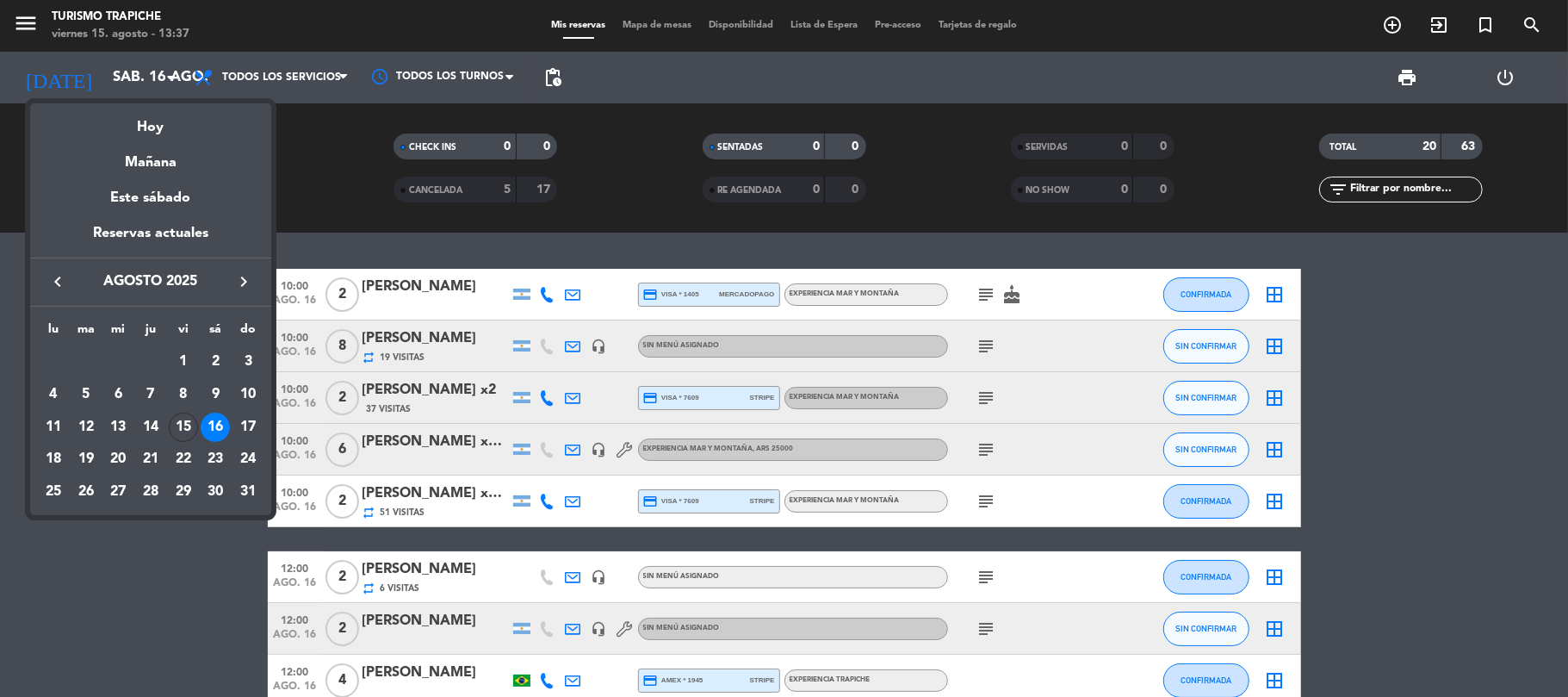
click at [248, 288] on icon "keyboard_arrow_right" at bounding box center [243, 281] width 21 height 21
click at [250, 282] on icon "keyboard_arrow_right" at bounding box center [243, 281] width 21 height 21
click at [146, 494] on div "23" at bounding box center [150, 492] width 29 height 29
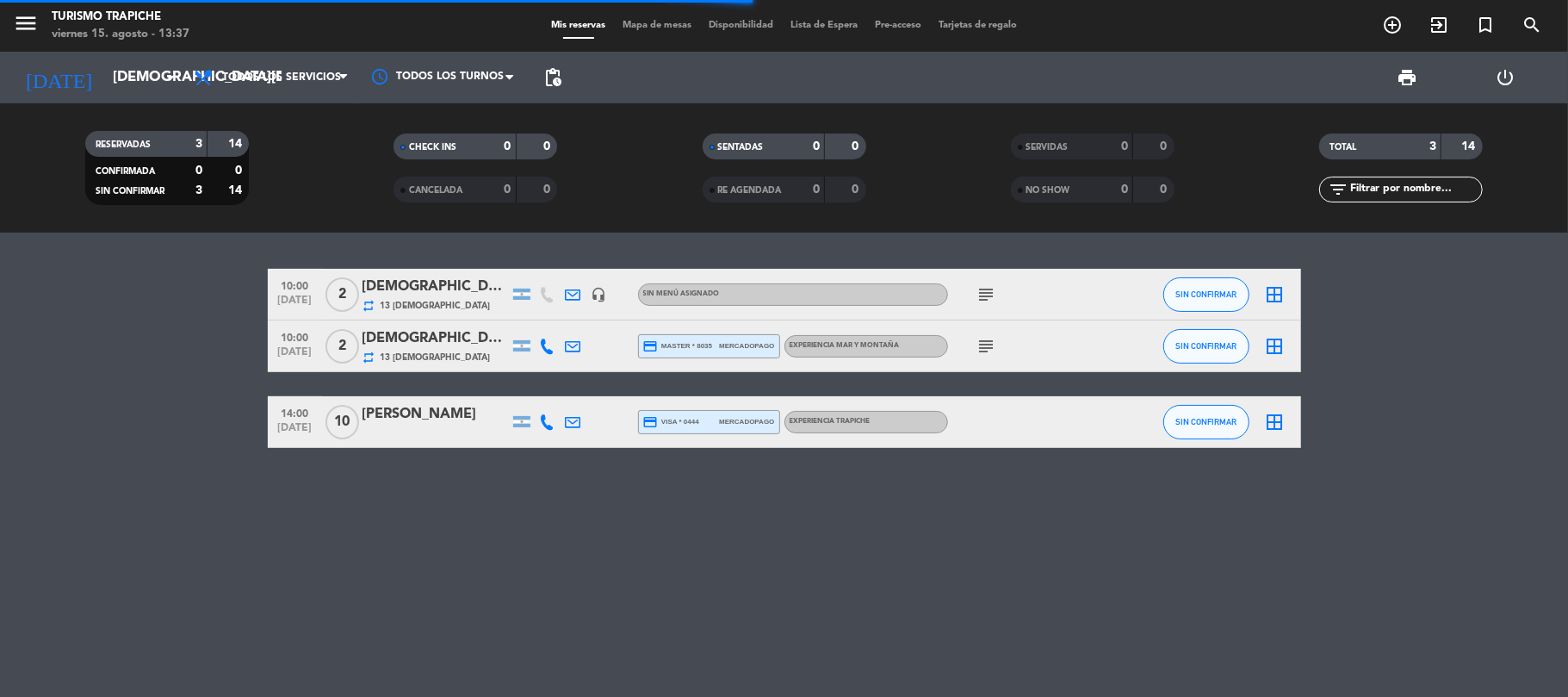
click at [151, 412] on bookings-row "10:00 [DATE] 2 [DEMOGRAPHIC_DATA][PERSON_NAME] [PERSON_NAME] repeat 13 Visitas …" at bounding box center [784, 358] width 1568 height 179
click at [575, 297] on icon at bounding box center [573, 295] width 15 height 15
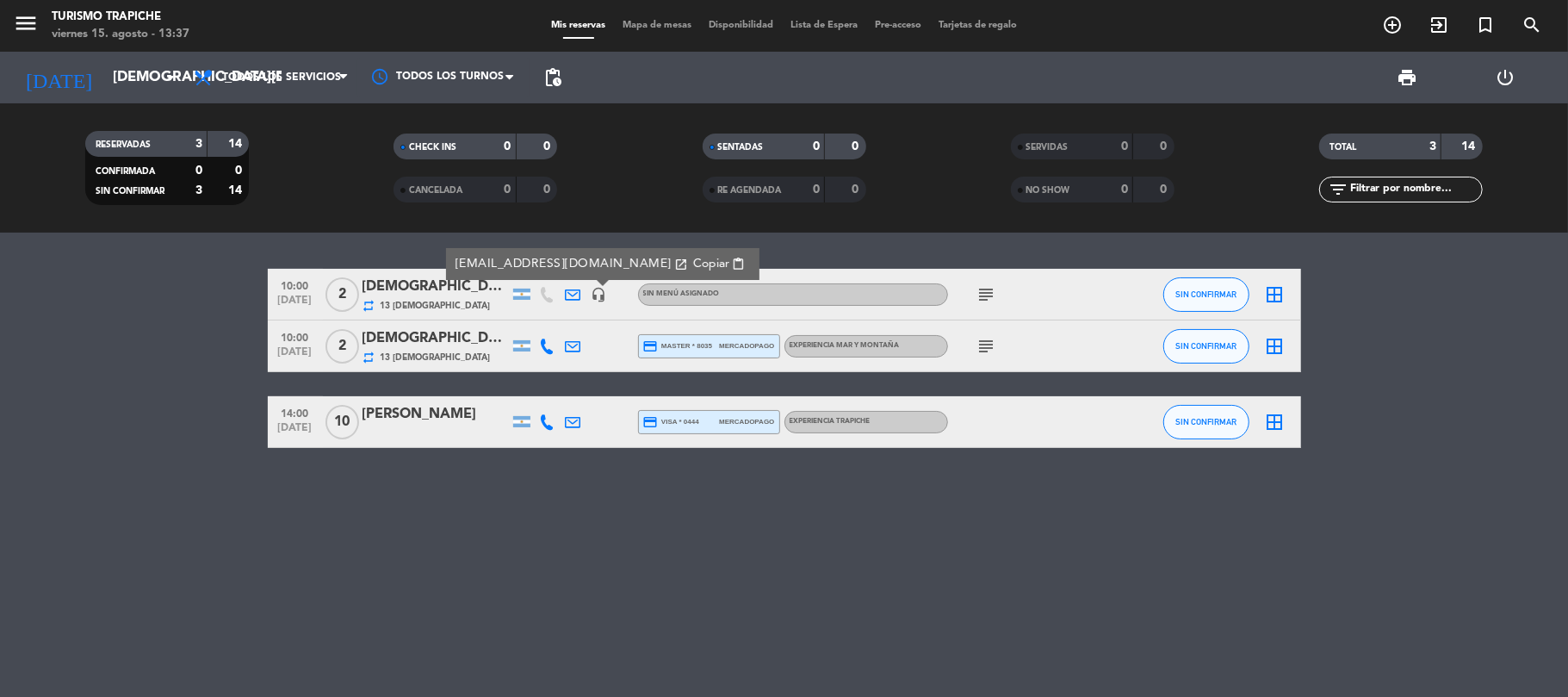
click at [566, 339] on icon at bounding box center [573, 346] width 15 height 15
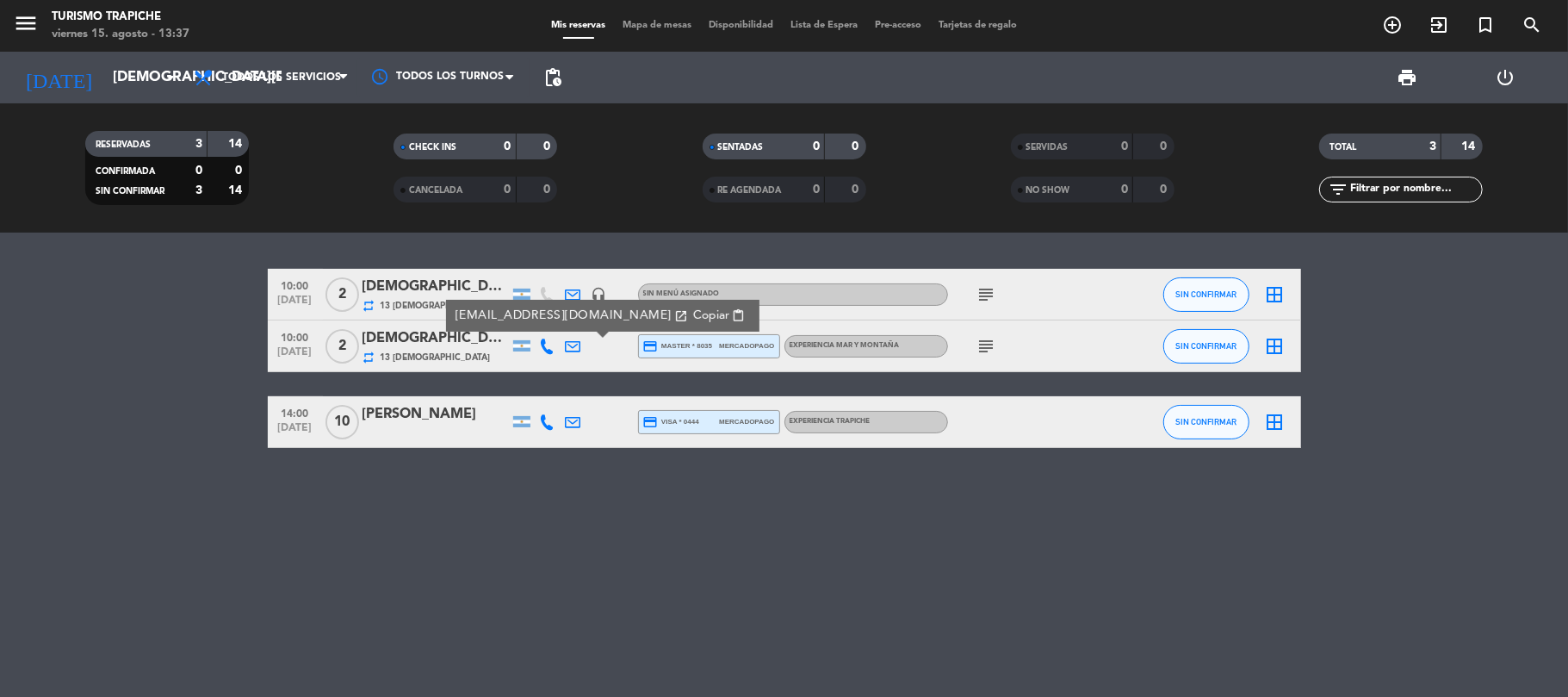
click at [983, 344] on icon "subject" at bounding box center [986, 346] width 21 height 21
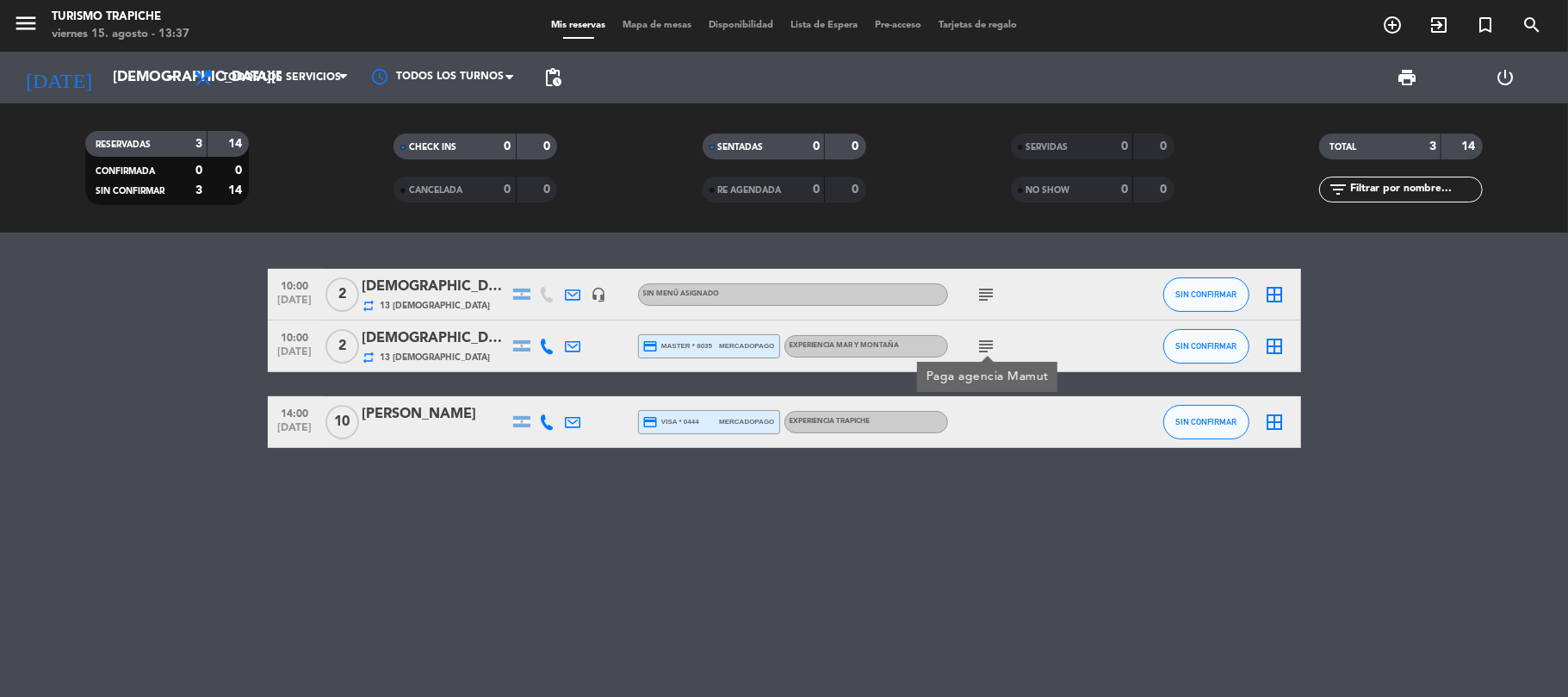
click at [984, 284] on icon "subject" at bounding box center [986, 295] width 21 height 21
click at [985, 353] on icon "subject" at bounding box center [986, 346] width 21 height 21
click at [990, 298] on icon "subject" at bounding box center [986, 295] width 21 height 21
click at [462, 298] on div "[DEMOGRAPHIC_DATA][PERSON_NAME] [PERSON_NAME]" at bounding box center [435, 287] width 146 height 23
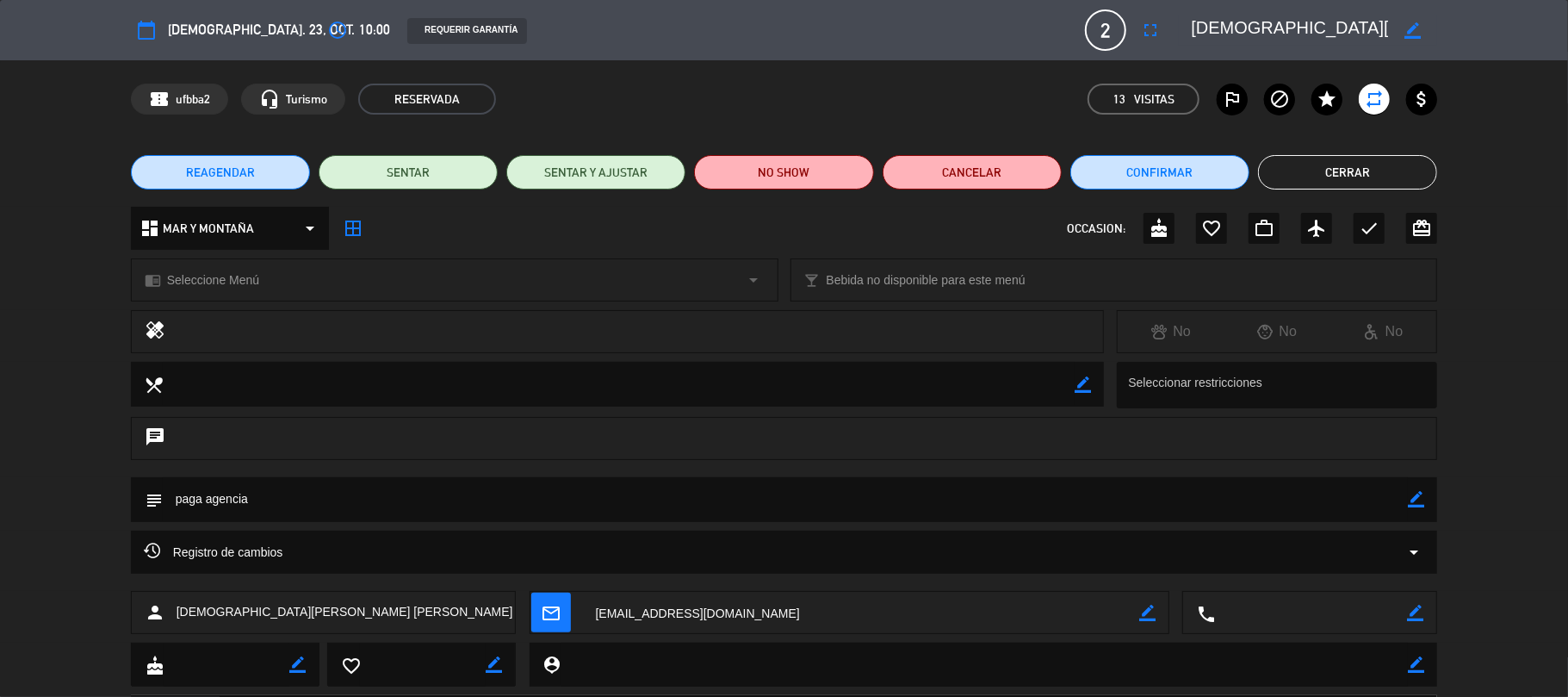
drag, startPoint x: 1355, startPoint y: 178, endPoint x: 482, endPoint y: 145, distance: 873.6
click at [1351, 178] on button "Cerrar" at bounding box center [1347, 172] width 179 height 34
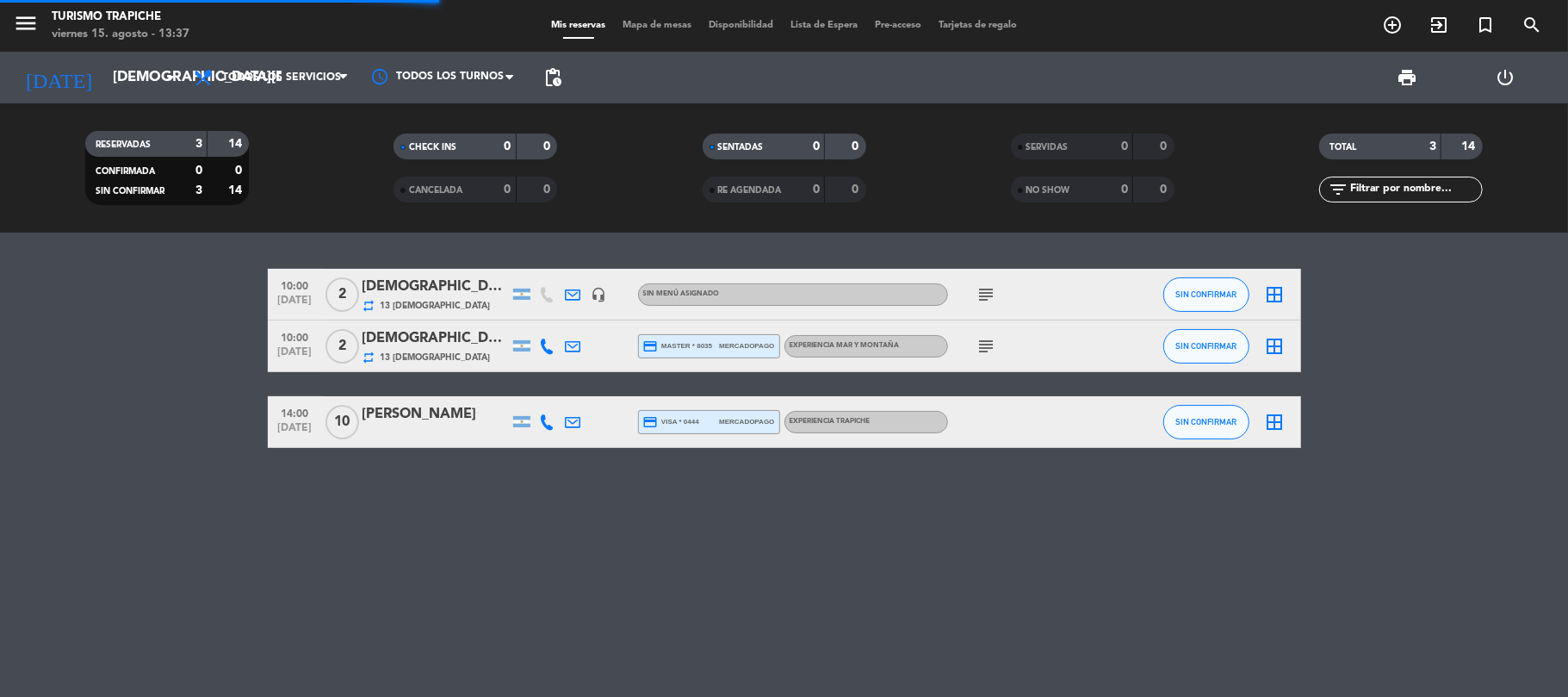
click at [289, 303] on span "[DATE]" at bounding box center [295, 304] width 43 height 20
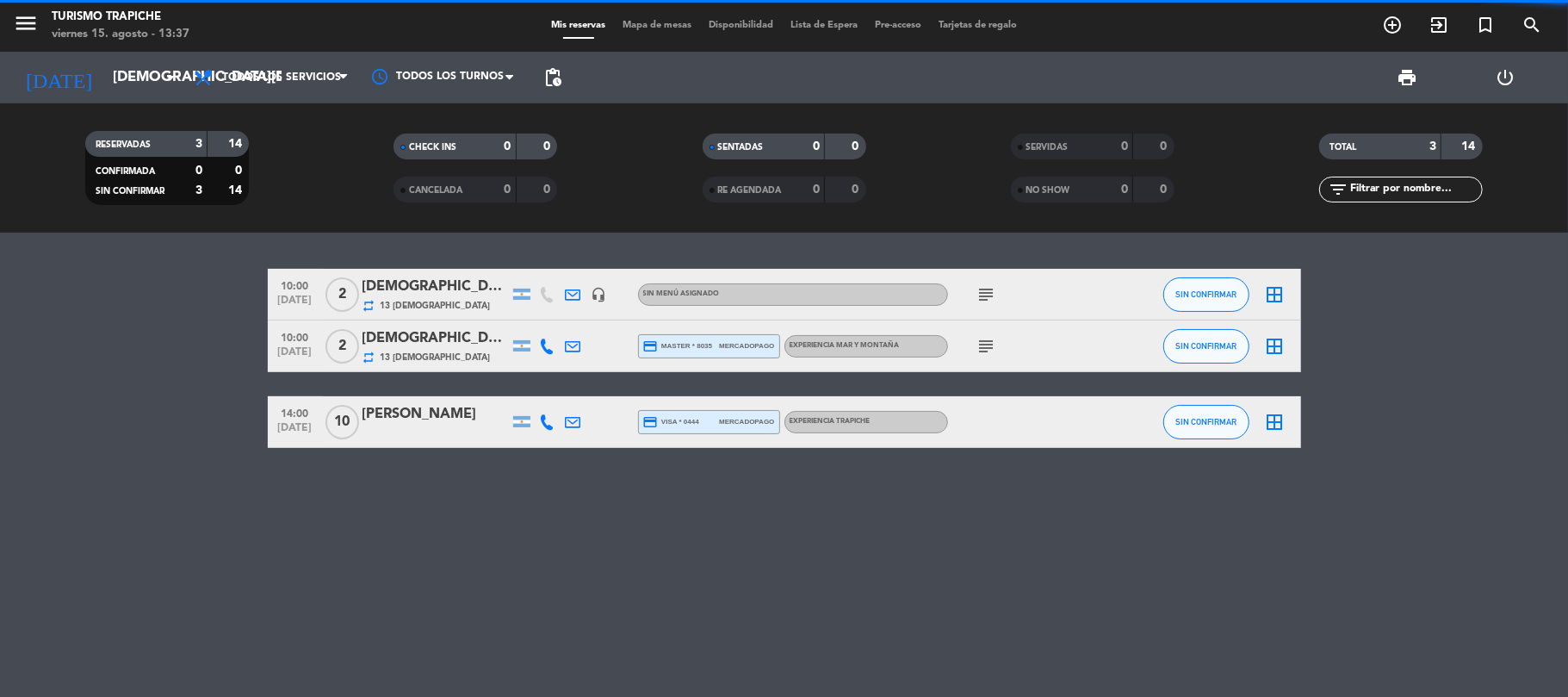
click at [287, 352] on span "[DATE]" at bounding box center [295, 356] width 43 height 20
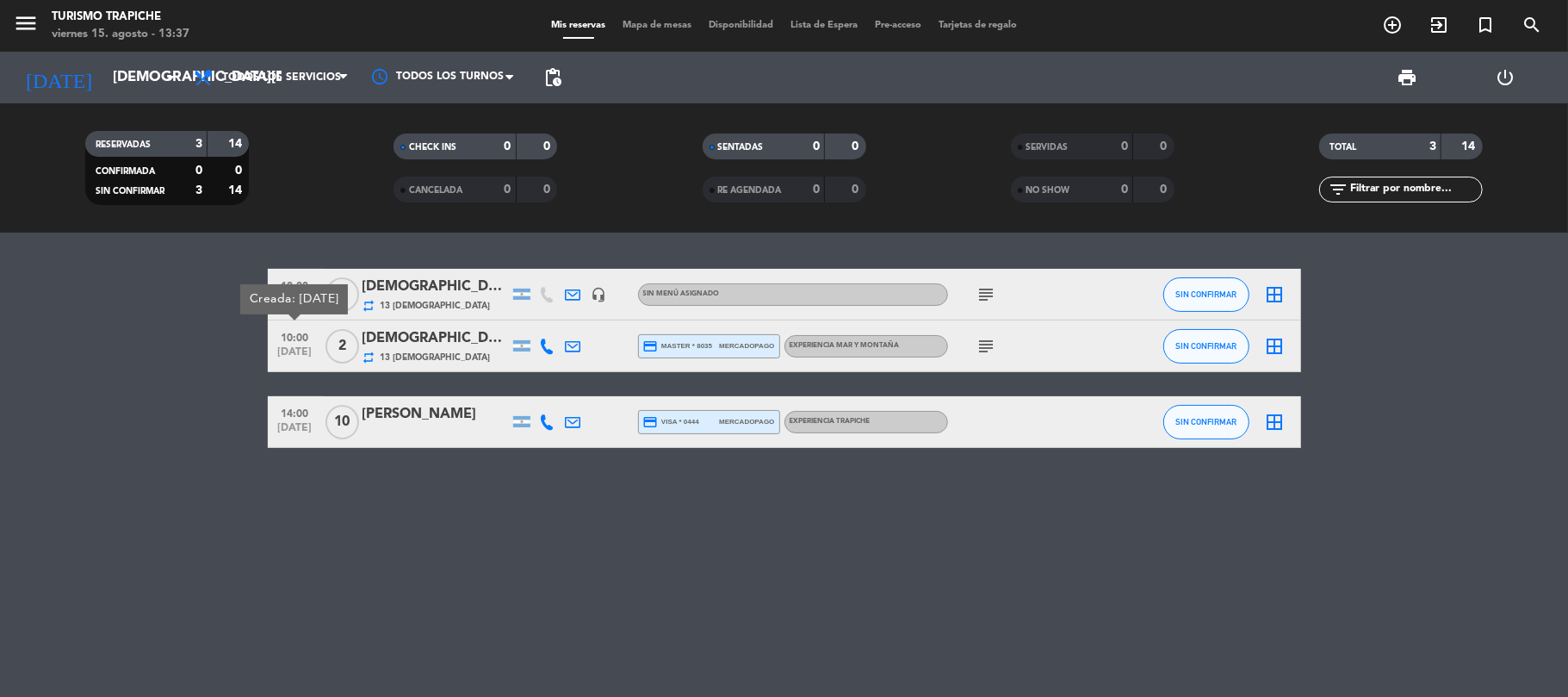
click at [305, 280] on span "10:00" at bounding box center [295, 284] width 43 height 20
drag, startPoint x: 145, startPoint y: 311, endPoint x: 462, endPoint y: 270, distance: 319.6
click at [151, 311] on bookings-row "10:00 [DATE] Creada: [DATE] 2 [DEMOGRAPHIC_DATA][PERSON_NAME] [PERSON_NAME] rep…" at bounding box center [784, 358] width 1568 height 179
click at [462, 278] on div "[DEMOGRAPHIC_DATA][PERSON_NAME] [PERSON_NAME]" at bounding box center [435, 287] width 146 height 23
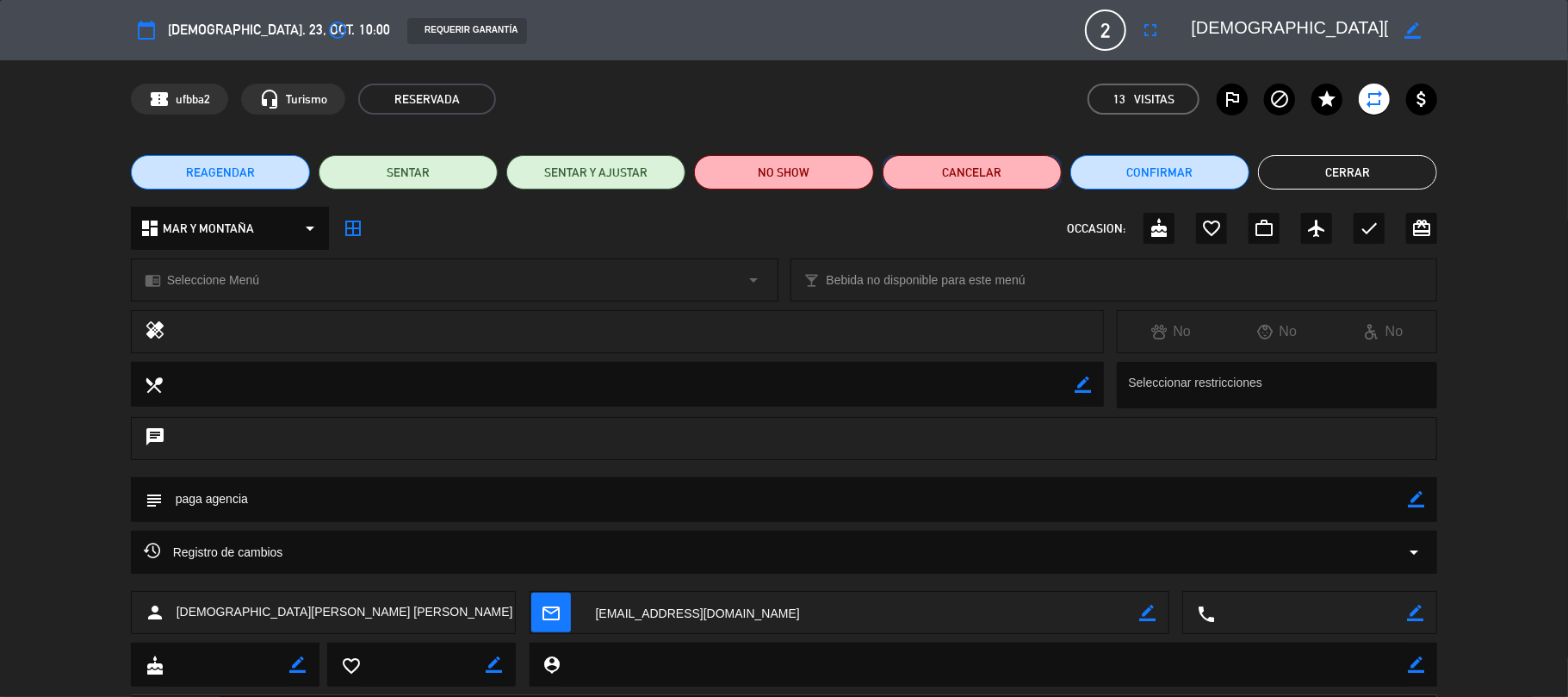
click at [965, 172] on button "Cancelar" at bounding box center [972, 172] width 179 height 34
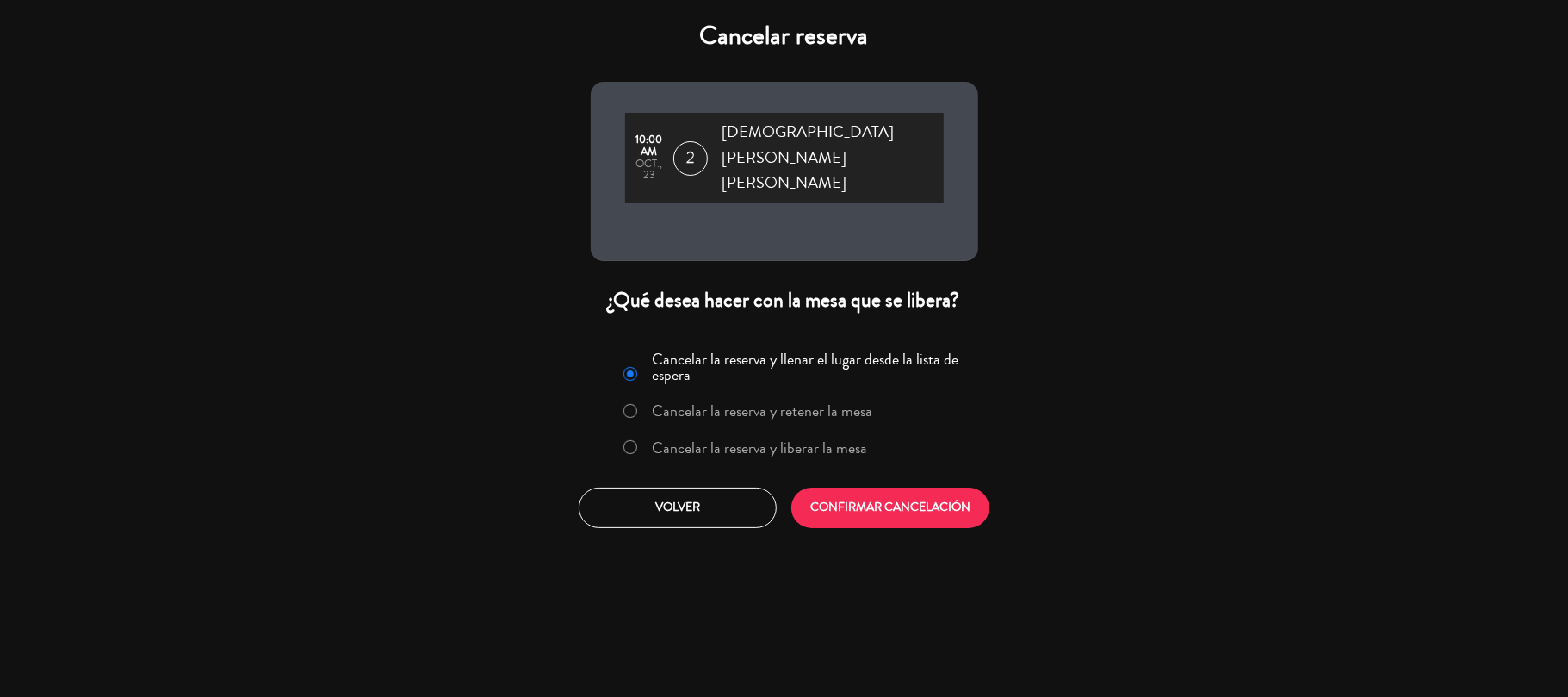
click at [808, 440] on label "Cancelar la reserva y liberar la mesa" at bounding box center [759, 448] width 215 height 15
click at [861, 488] on button "CONFIRMAR CANCELACIÓN" at bounding box center [890, 508] width 198 height 41
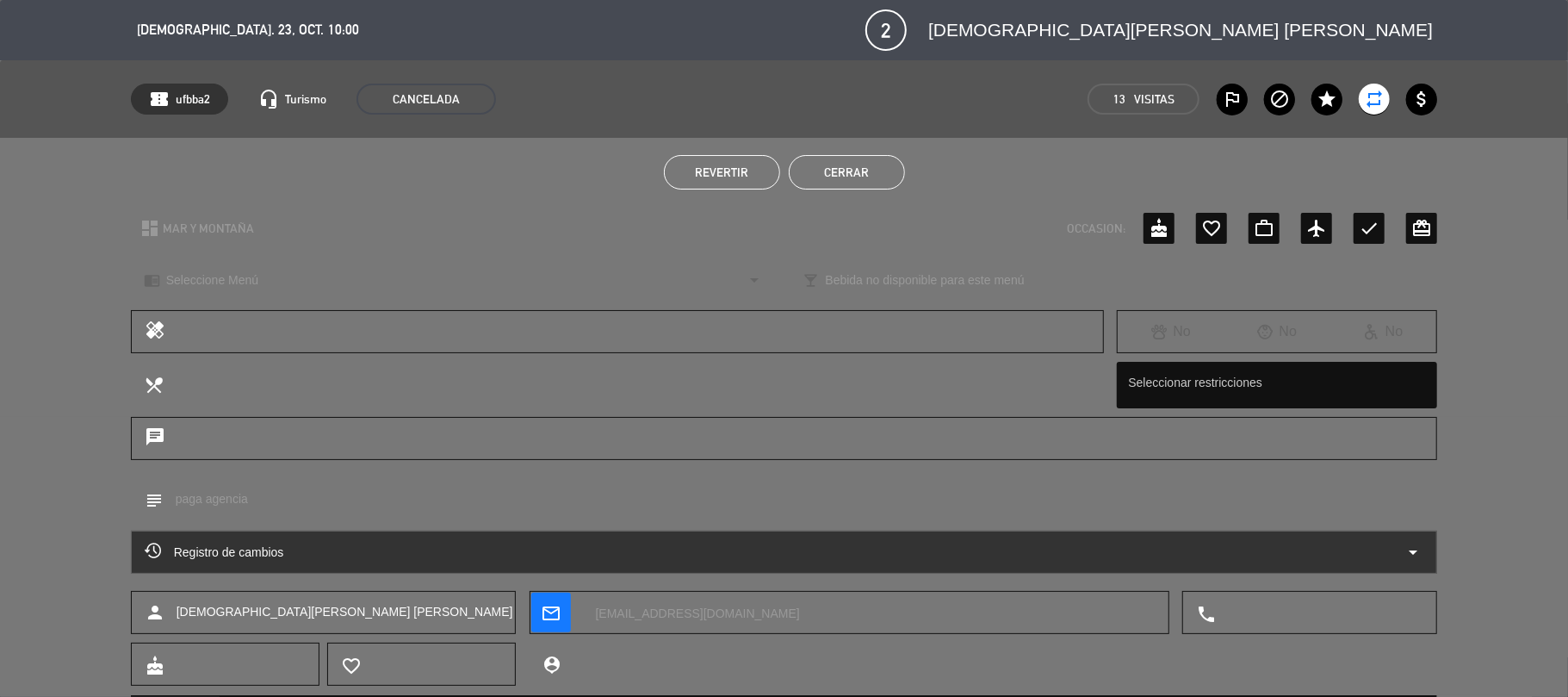
click at [818, 166] on button "Cerrar" at bounding box center [847, 172] width 116 height 34
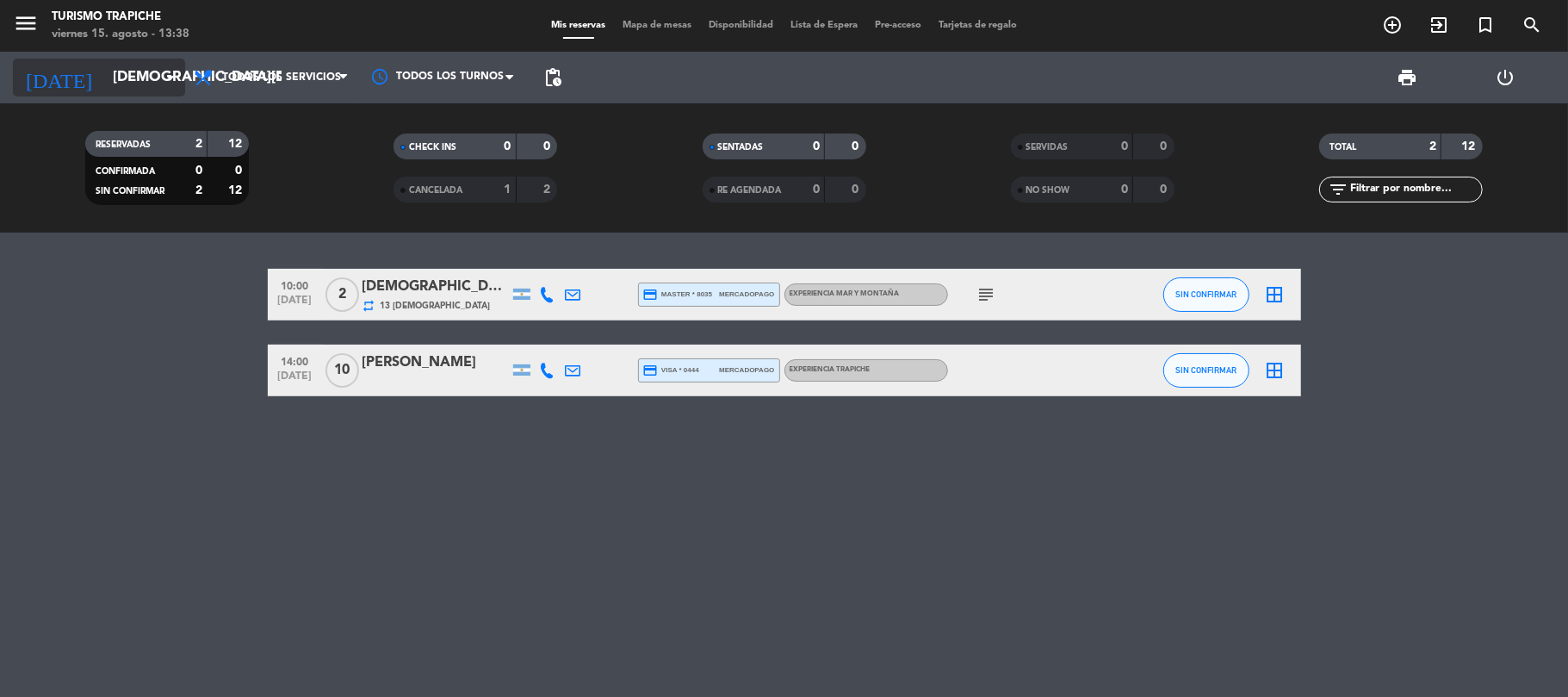
click at [107, 78] on input "[DEMOGRAPHIC_DATA][DATE]" at bounding box center [198, 77] width 186 height 33
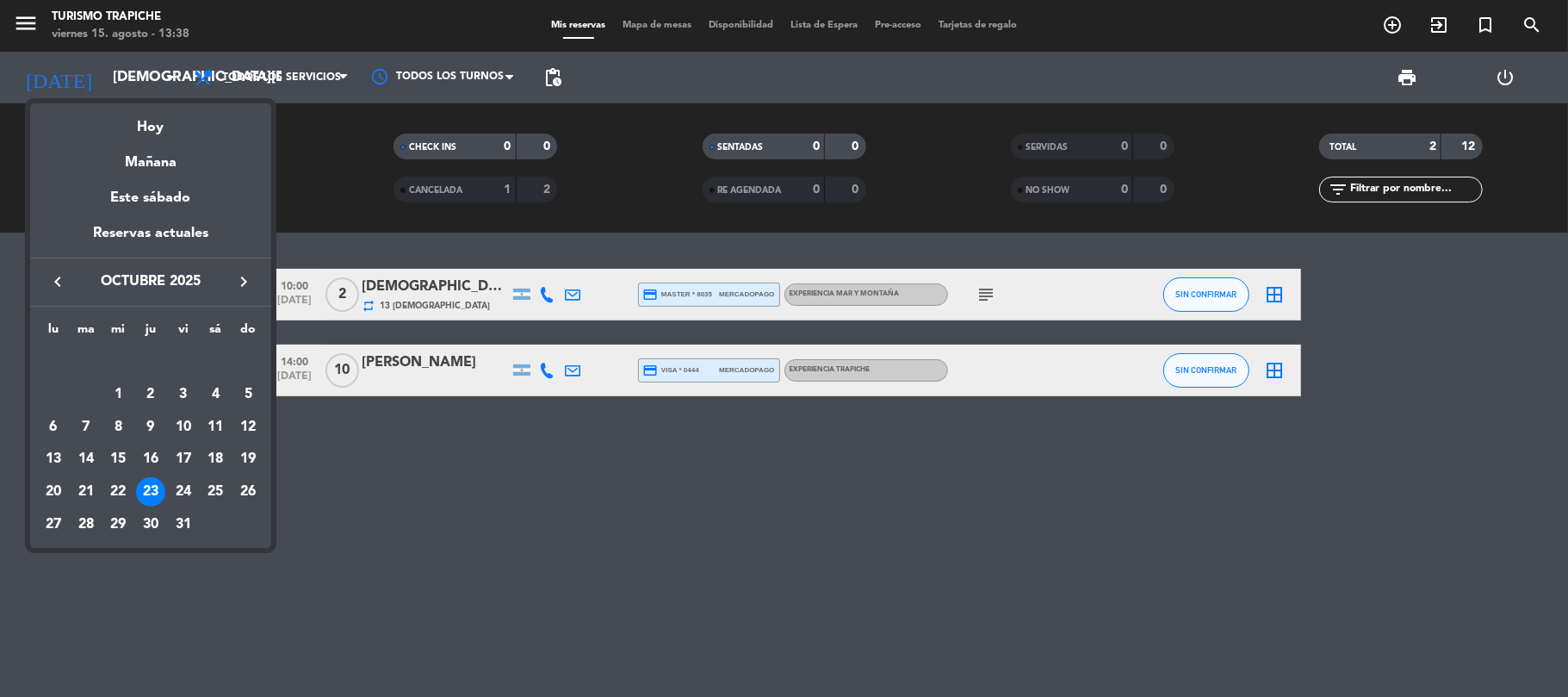
click at [60, 276] on icon "keyboard_arrow_left" at bounding box center [58, 281] width 21 height 21
click at [118, 455] on div "20" at bounding box center [118, 458] width 29 height 29
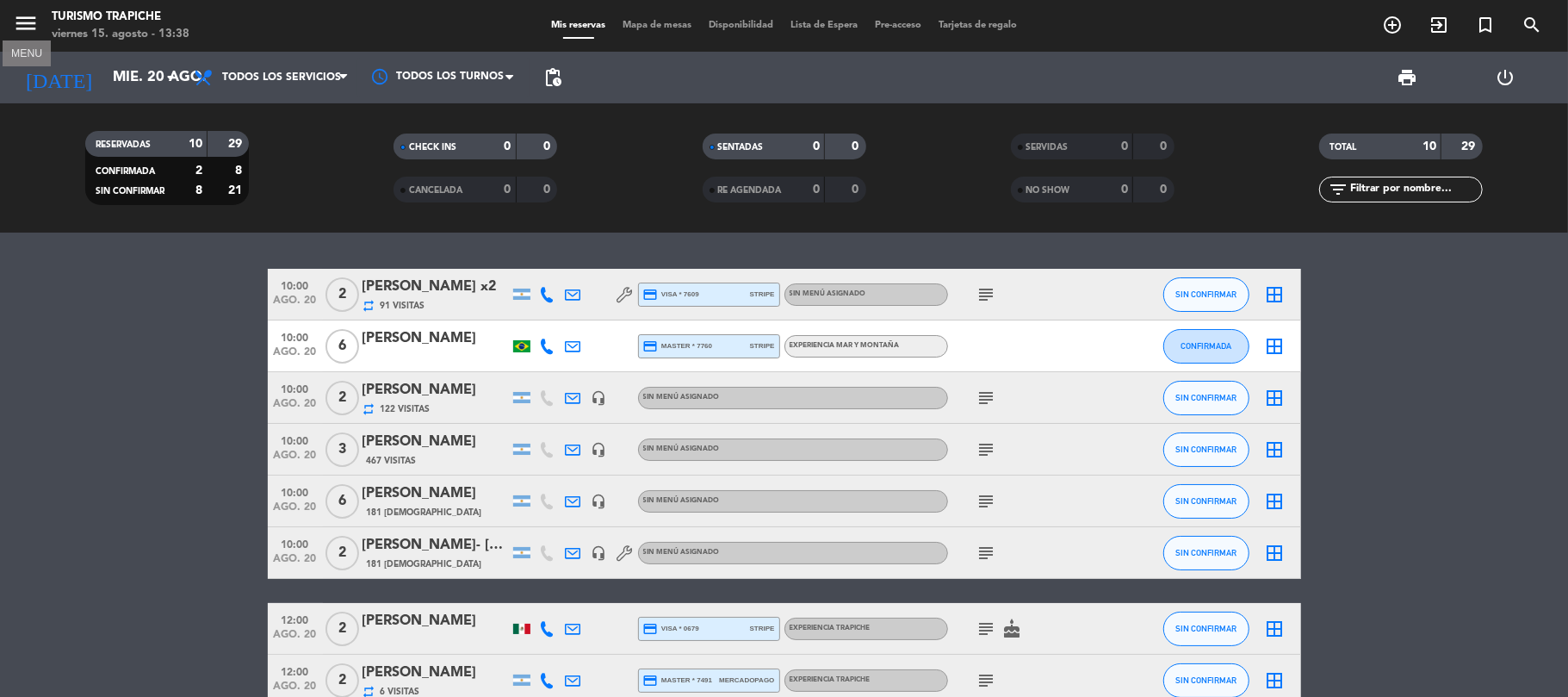
click at [26, 17] on icon "menu" at bounding box center [26, 23] width 26 height 26
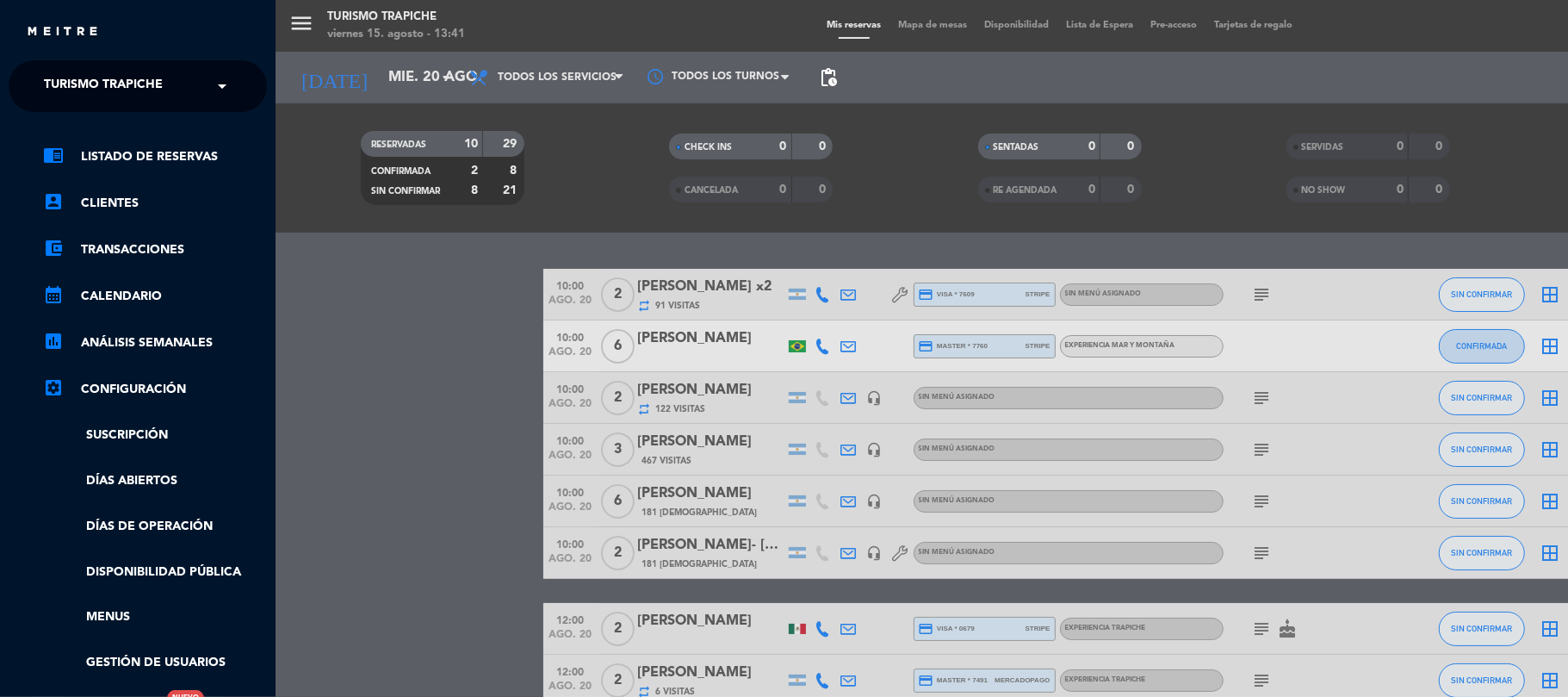
click at [382, 331] on div "menu Turismo Trapiche [DATE] 15. agosto - 13:41 Mis reservas Mapa de mesas Disp…" at bounding box center [1060, 348] width 1568 height 697
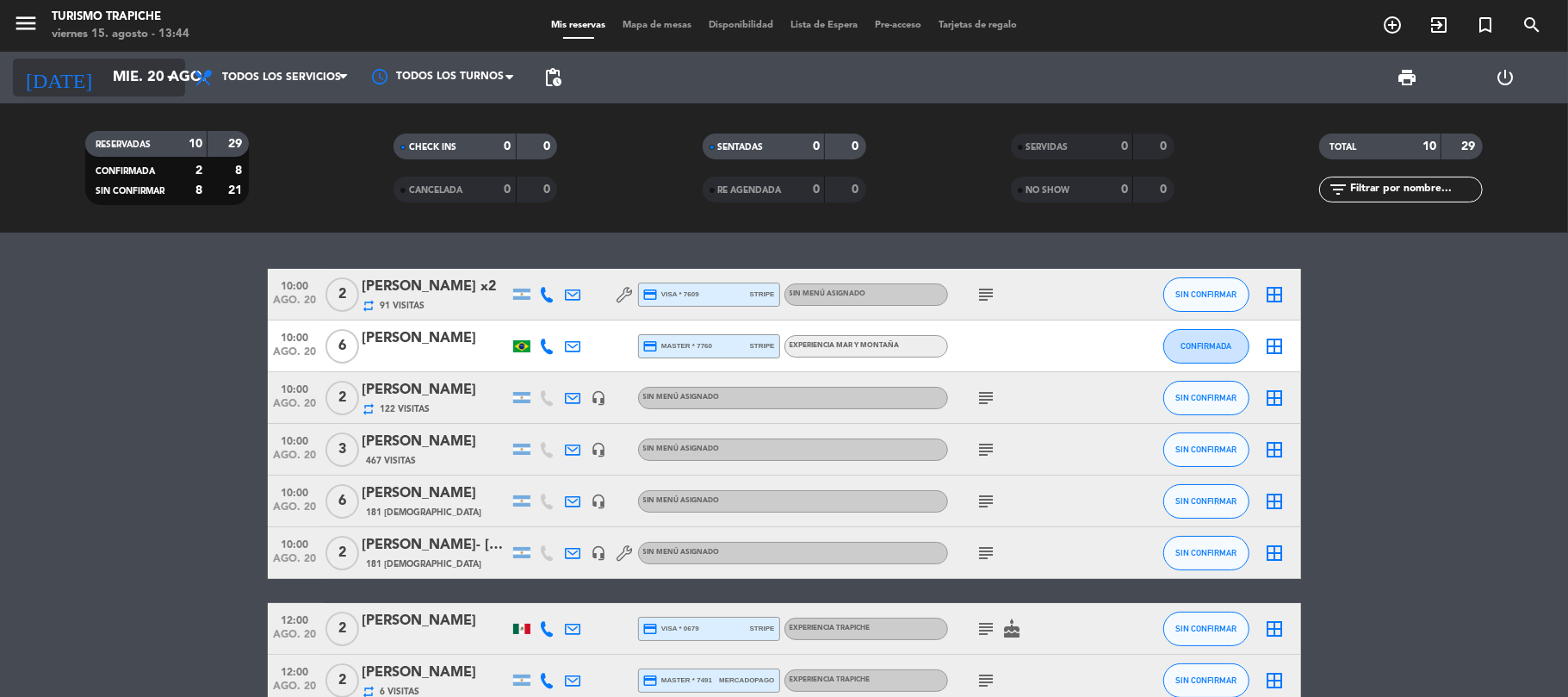
click at [105, 91] on input "mié. 20 ago." at bounding box center [198, 77] width 186 height 33
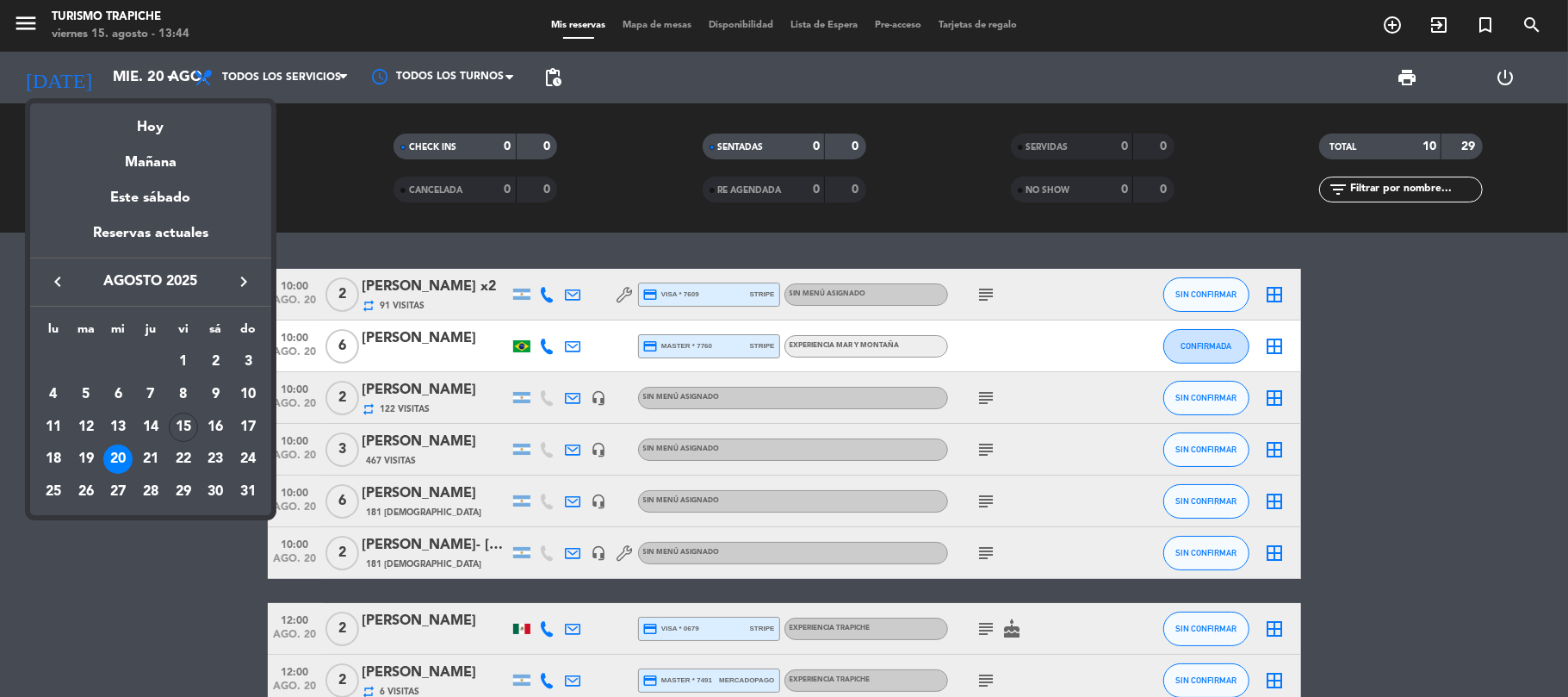
click at [111, 70] on div at bounding box center [784, 348] width 1568 height 697
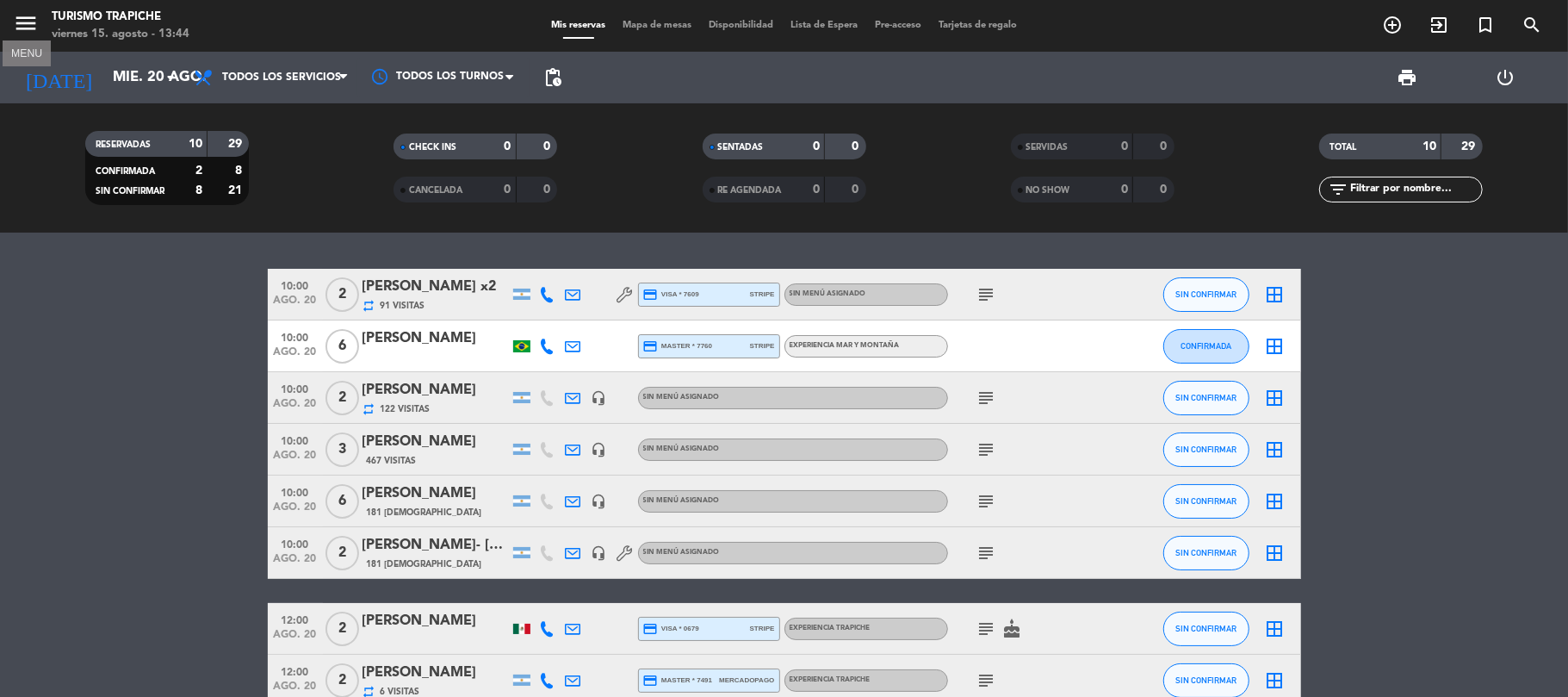
click at [31, 28] on icon "menu" at bounding box center [26, 23] width 26 height 26
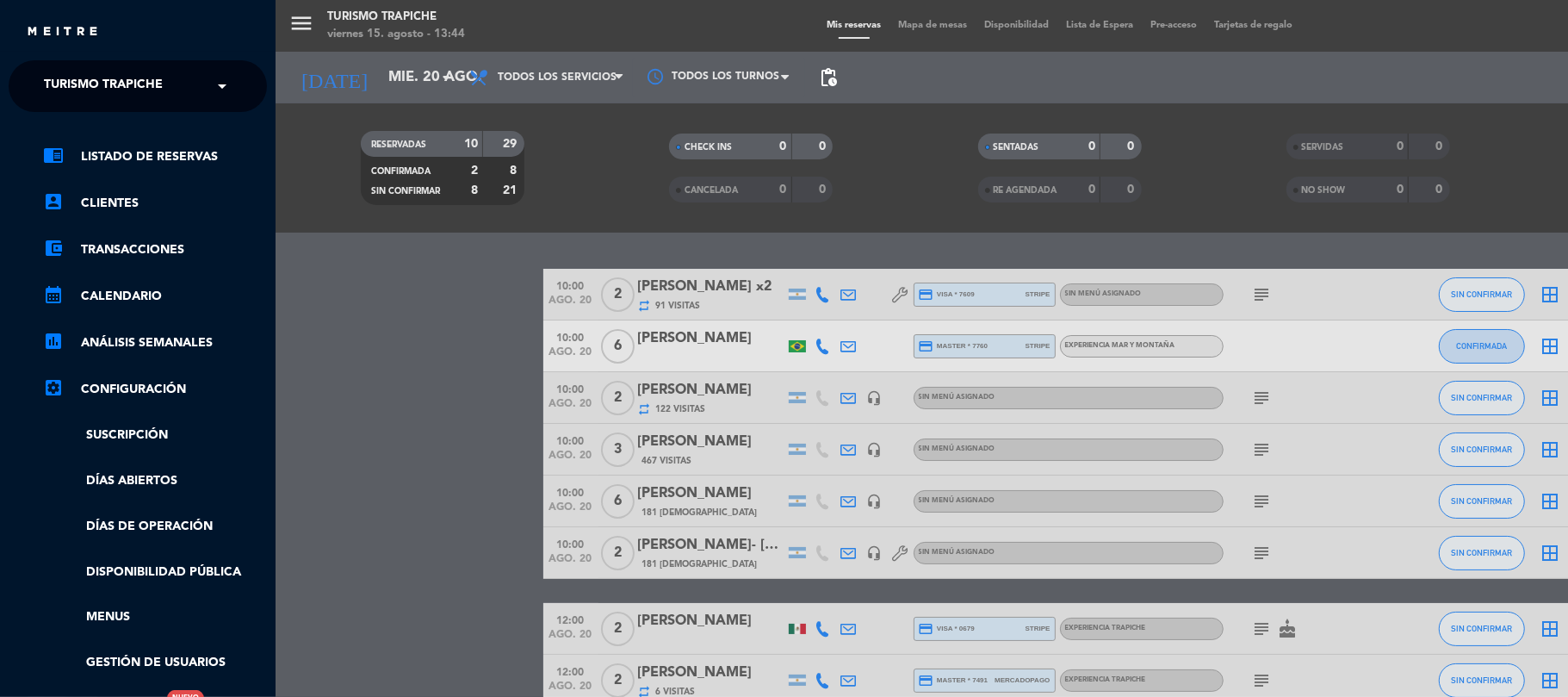
drag, startPoint x: 397, startPoint y: 374, endPoint x: 404, endPoint y: 360, distance: 15.7
click at [397, 373] on div "menu Turismo Trapiche [DATE] 15. agosto - 13:44 Mis reservas Mapa de mesas Disp…" at bounding box center [1060, 348] width 1568 height 697
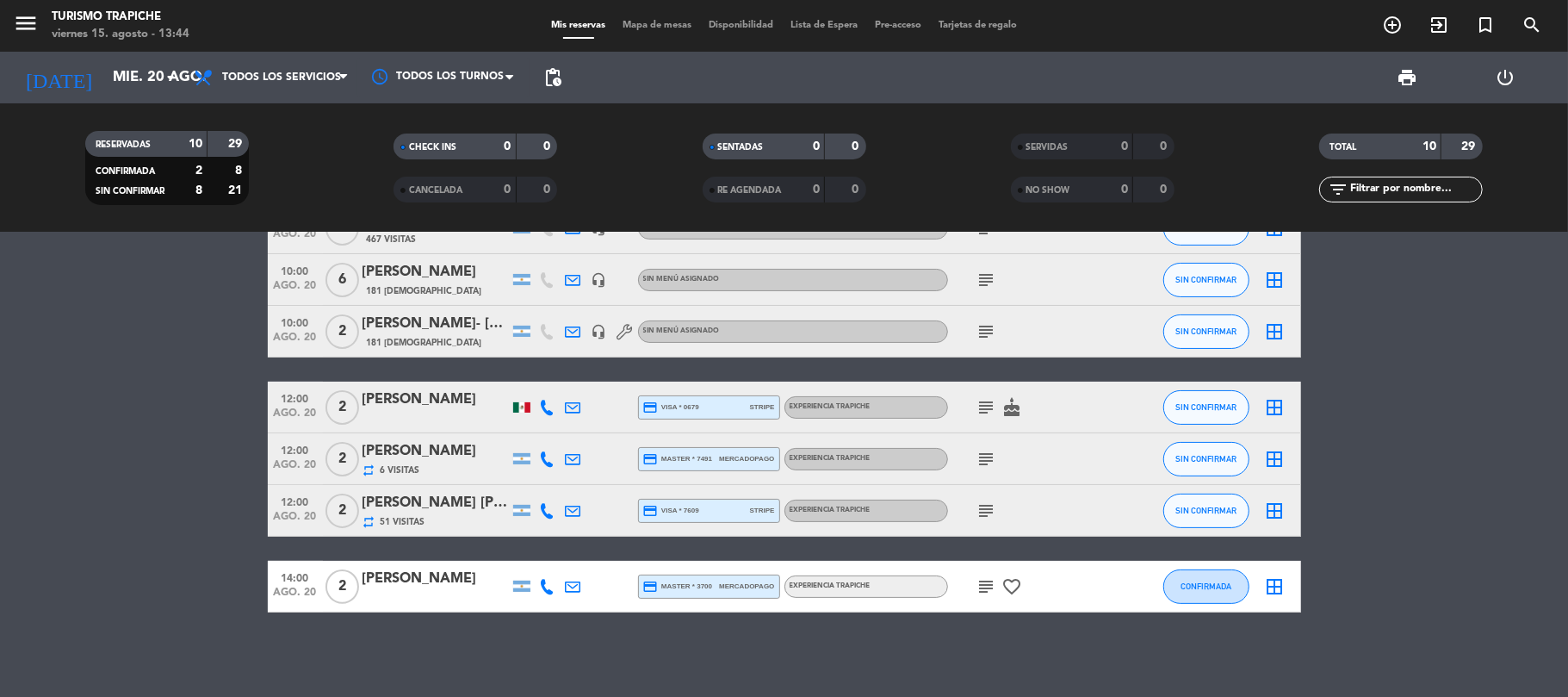
scroll to position [223, 0]
click at [194, 334] on bookings-row "10:00 [DATE] 2 [PERSON_NAME] x2 repeat 91 Visitas credit_card visa * 7609 strip…" at bounding box center [784, 329] width 1568 height 565
click at [106, 415] on bookings-row "10:00 [DATE] 2 [PERSON_NAME] x2 repeat 91 Visitas credit_card visa * 7609 strip…" at bounding box center [784, 329] width 1568 height 565
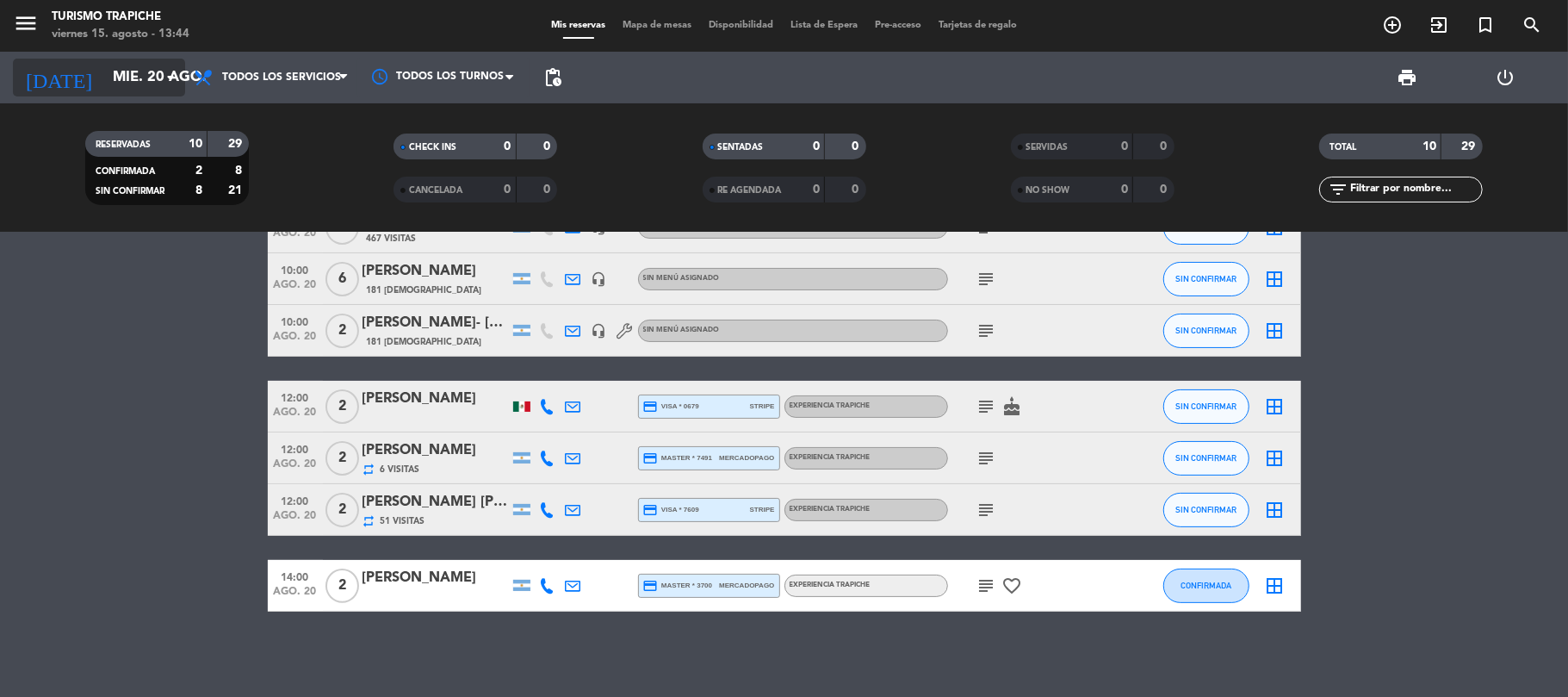
click at [105, 87] on input "mié. 20 ago." at bounding box center [198, 77] width 186 height 33
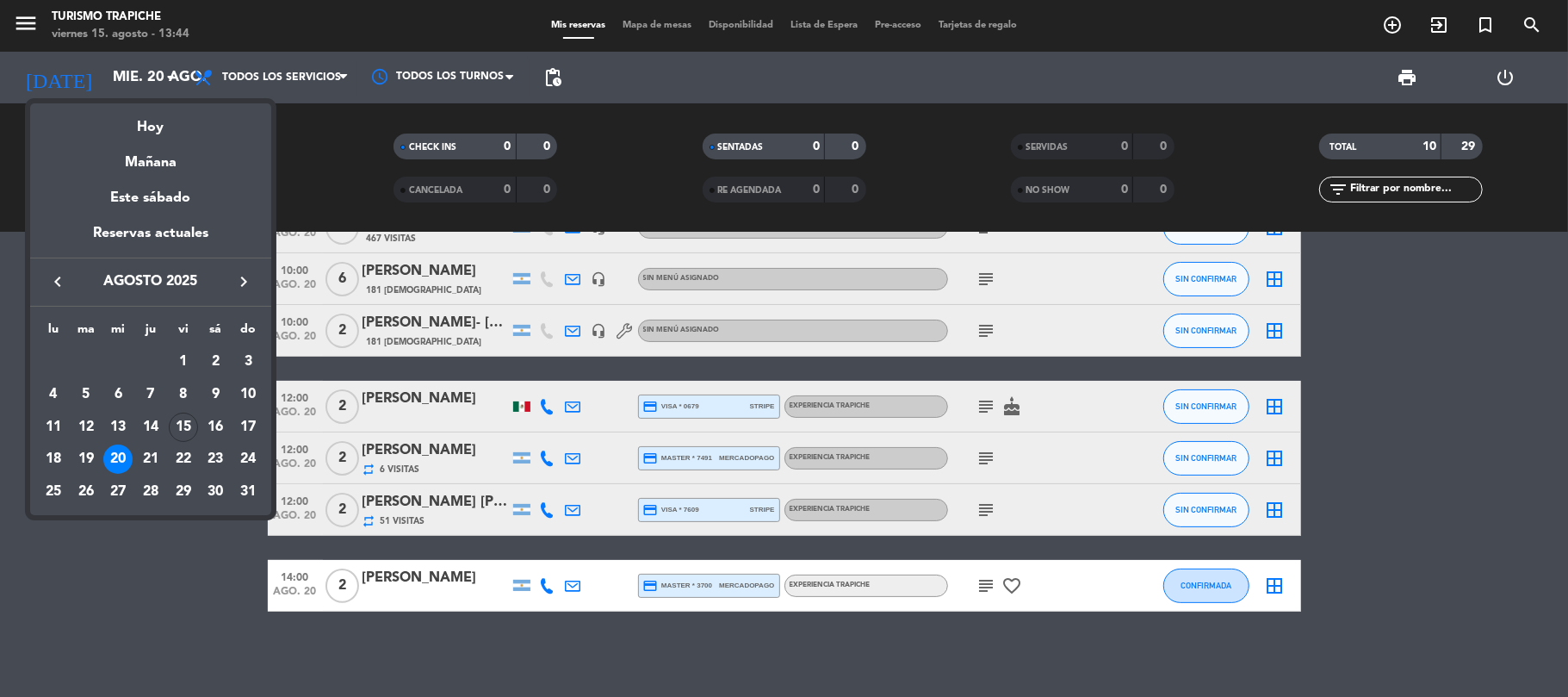
click at [19, 29] on div at bounding box center [784, 348] width 1568 height 697
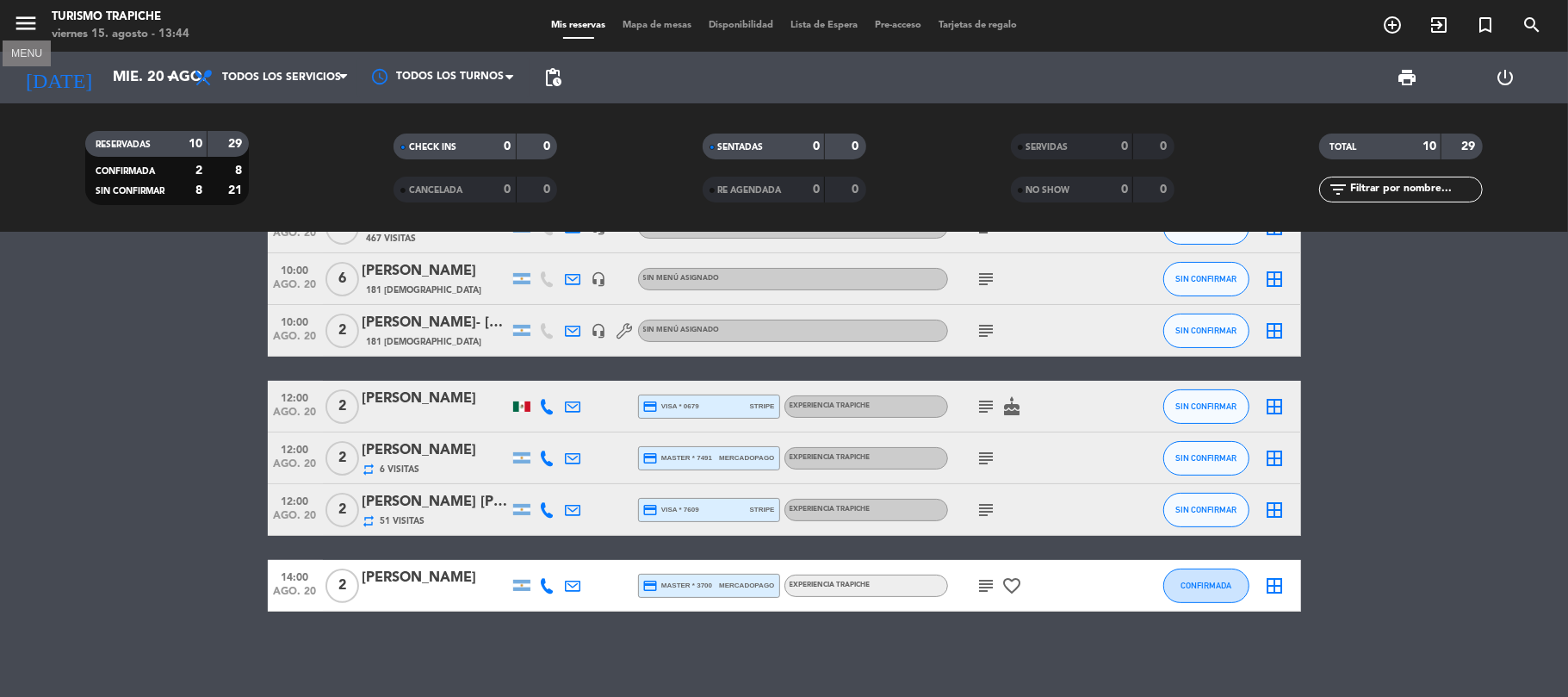
click at [29, 17] on icon "menu" at bounding box center [26, 23] width 26 height 26
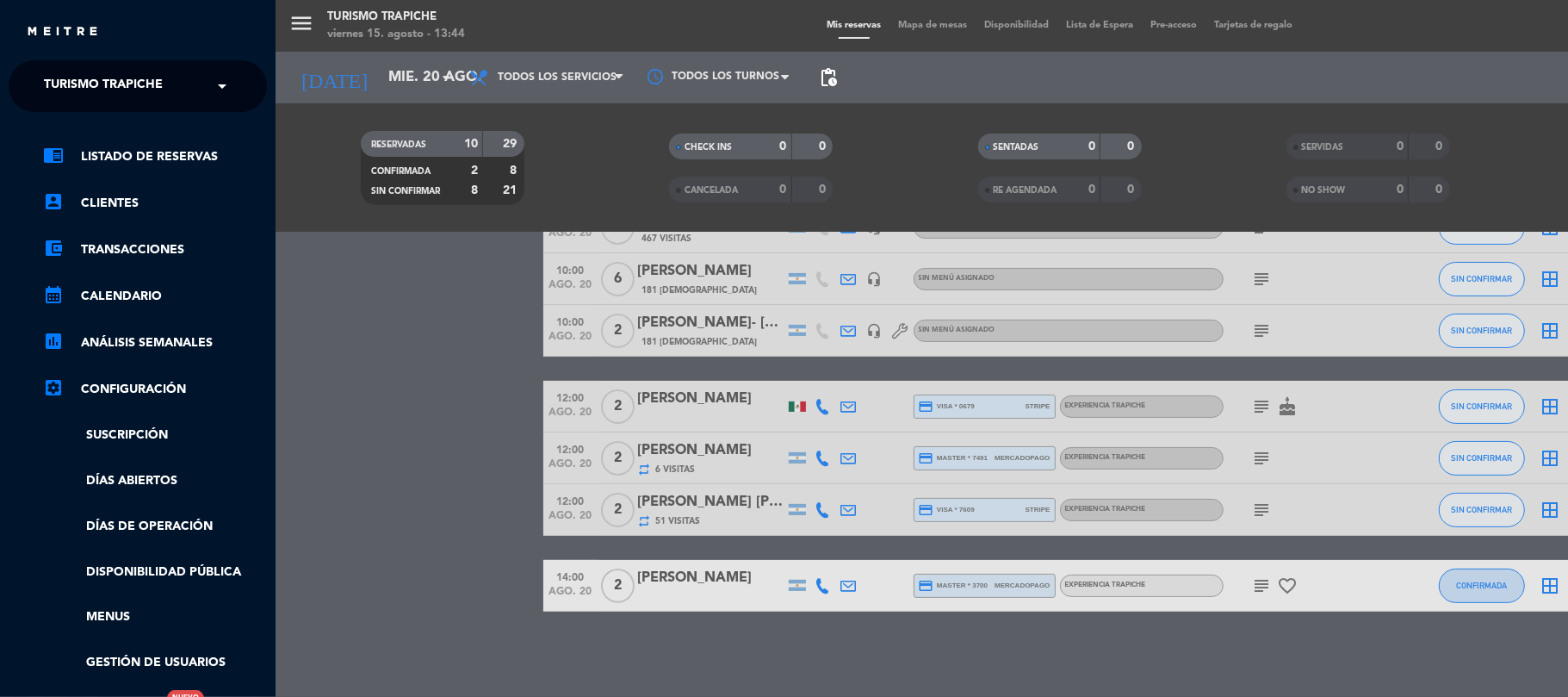
drag, startPoint x: 86, startPoint y: 79, endPoint x: 105, endPoint y: 96, distance: 25.5
click at [86, 80] on span "Turismo Trapiche" at bounding box center [103, 87] width 119 height 36
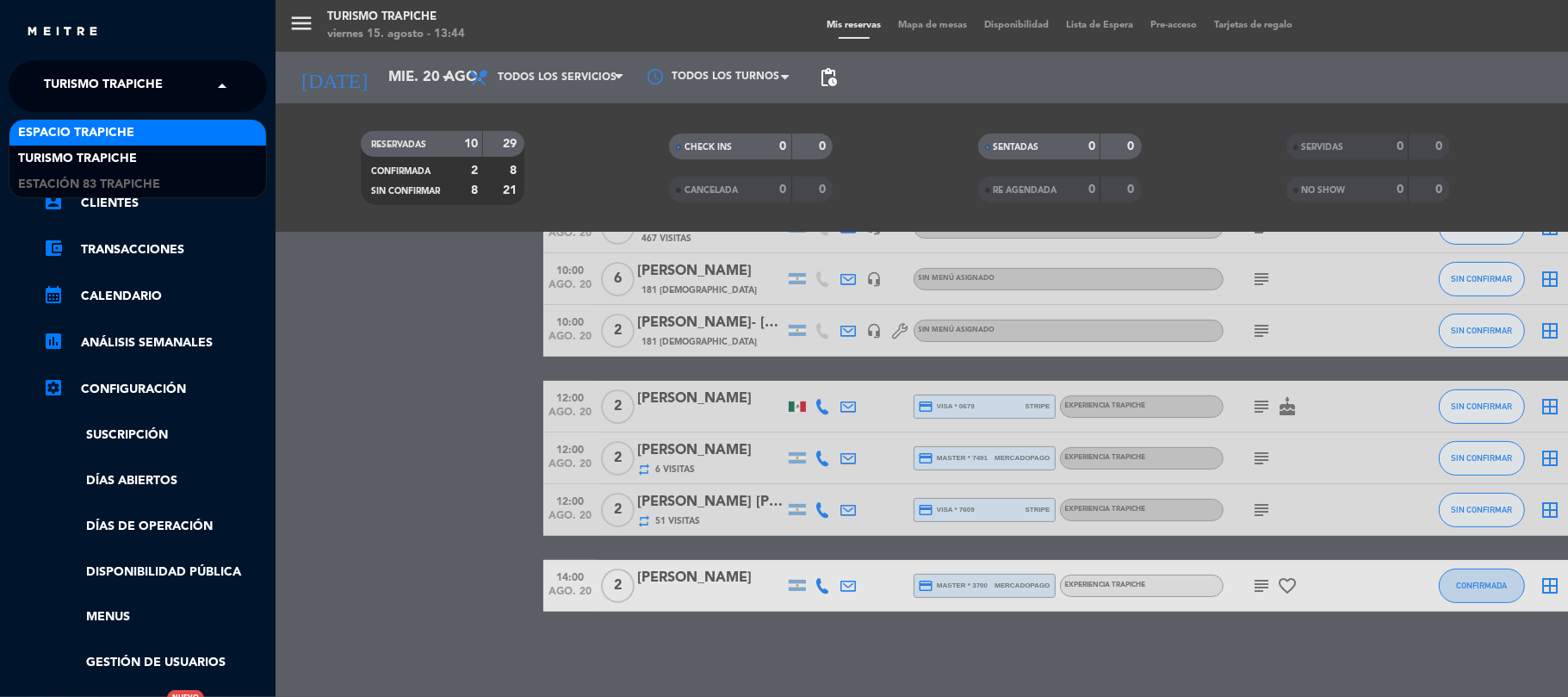
click at [86, 128] on span "Espacio Trapiche" at bounding box center [76, 133] width 116 height 20
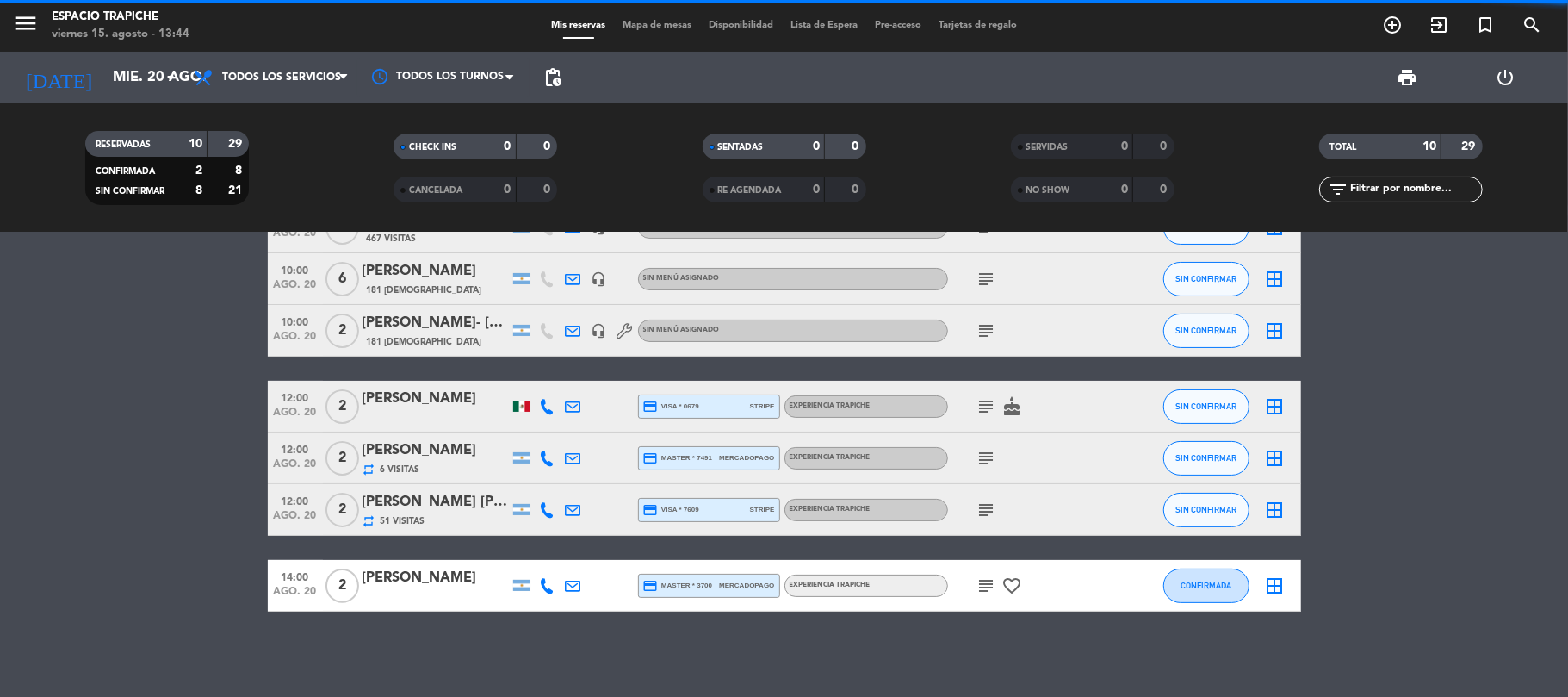
click at [85, 350] on bookings-row "10:00 [DATE] 2 [PERSON_NAME] x2 repeat 91 Visitas credit_card visa * 7609 strip…" at bounding box center [784, 329] width 1568 height 565
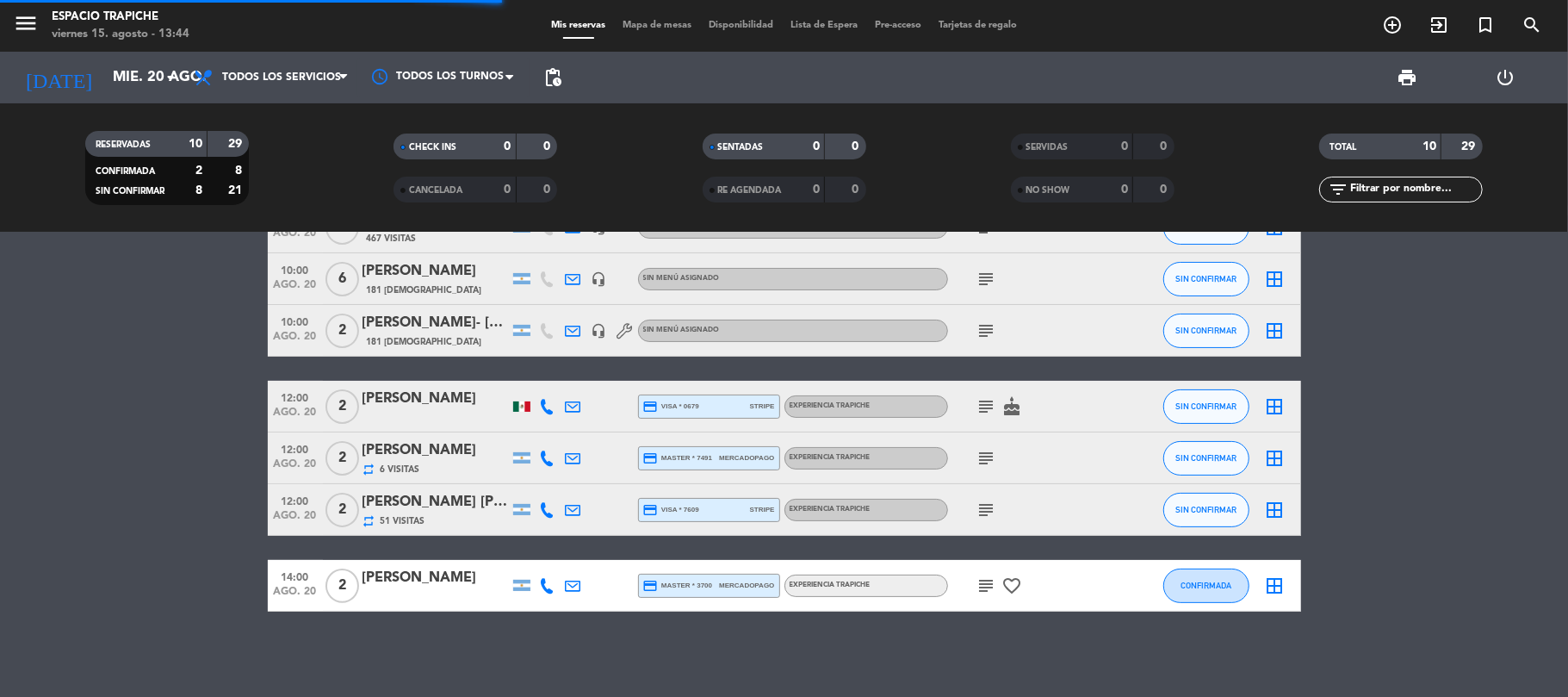
click at [151, 391] on bookings-row "10:00 [DATE] 2 [PERSON_NAME] x2 repeat 91 Visitas credit_card visa * 7609 strip…" at bounding box center [784, 329] width 1568 height 565
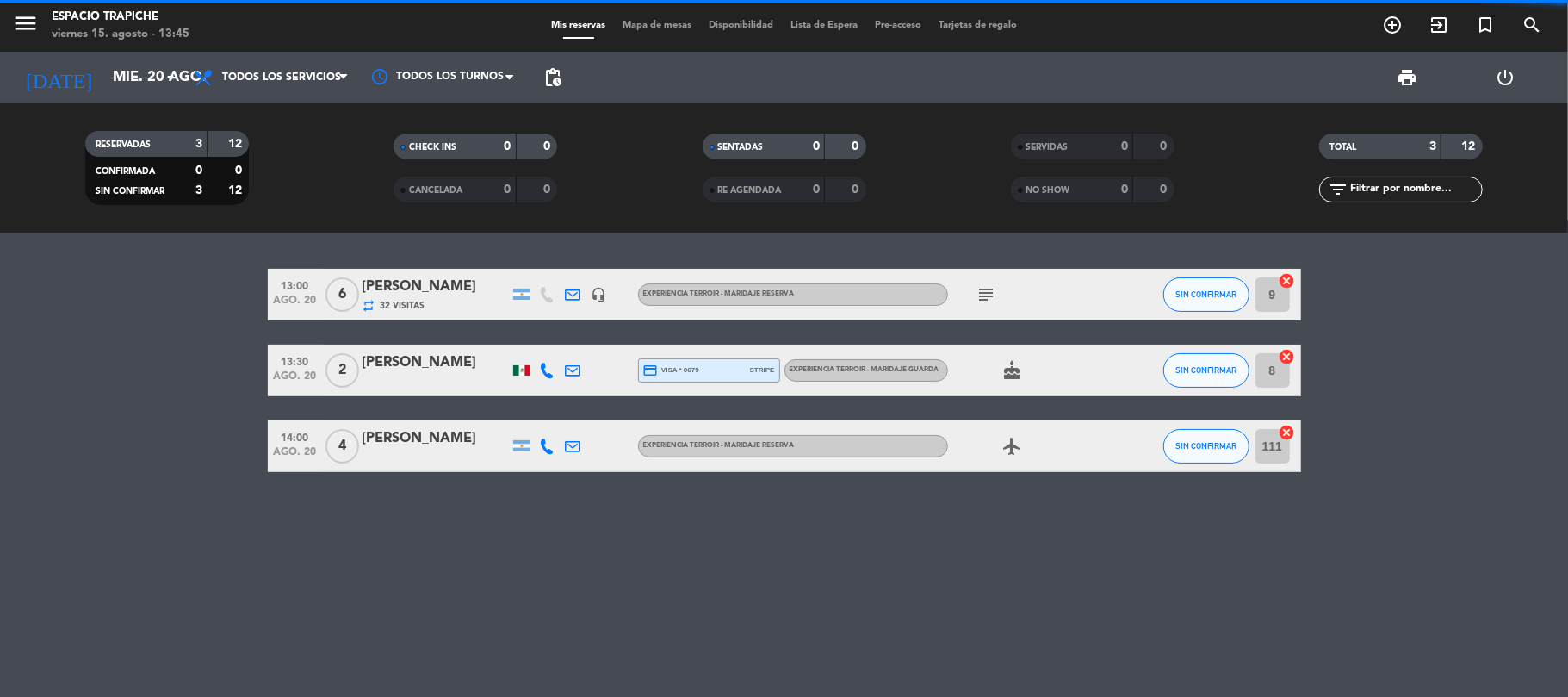
scroll to position [0, 0]
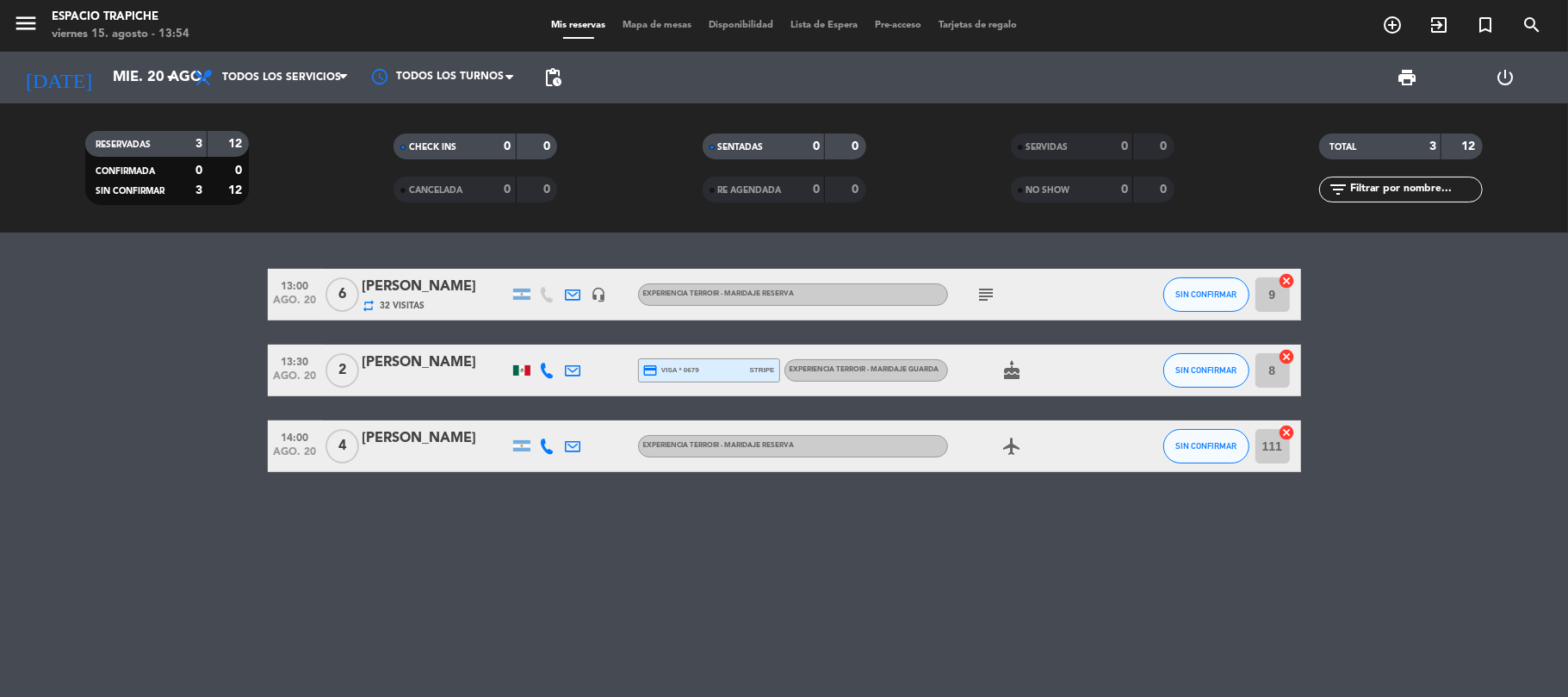
click at [156, 428] on bookings-row "13:00 [DATE] 6 [PERSON_NAME] repeat 32 Visitas headset_mic Experiencia Terroir …" at bounding box center [784, 371] width 1568 height 203
click at [11, 14] on div "menu Espacio Trapiche [DATE] 15. agosto - 13:54" at bounding box center [196, 26] width 392 height 41
click at [18, 15] on icon "menu" at bounding box center [26, 23] width 26 height 26
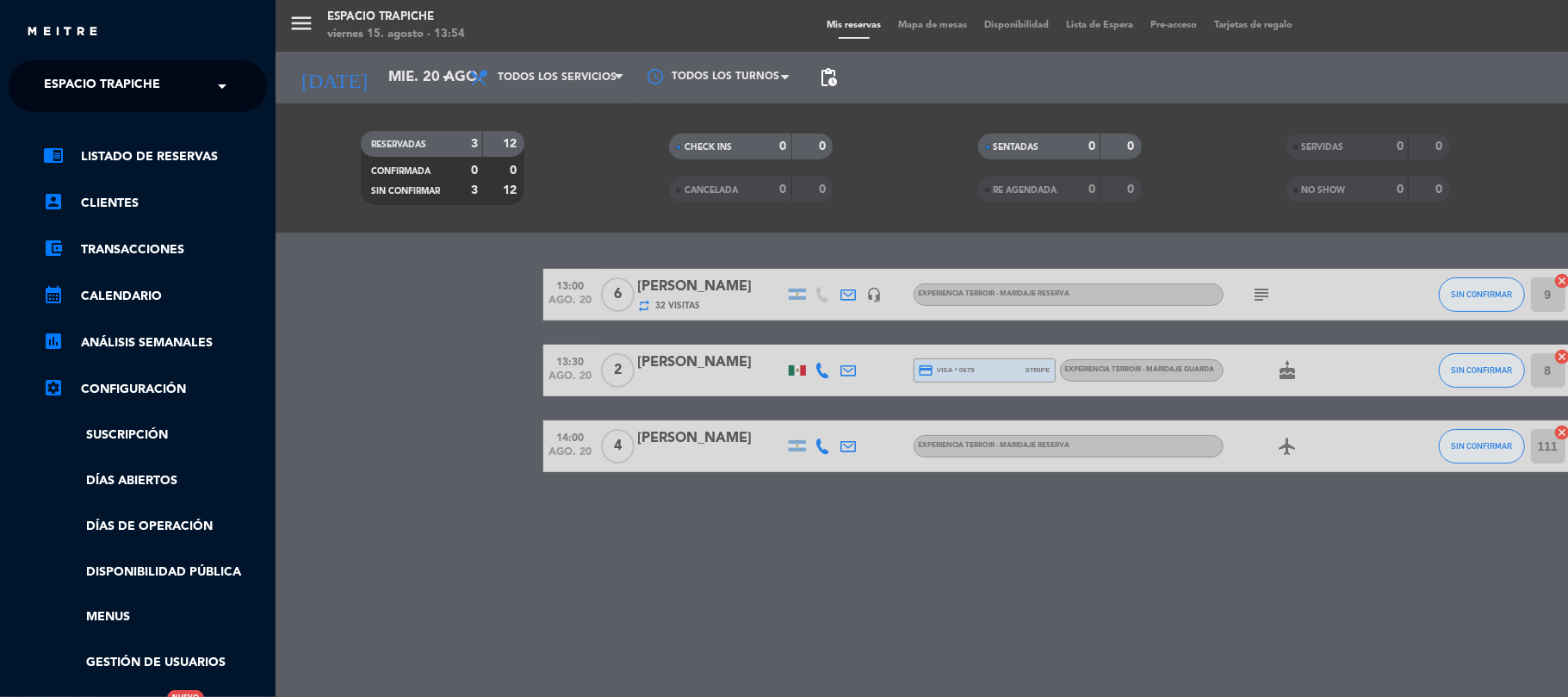
click at [66, 74] on span "Espacio Trapiche" at bounding box center [102, 87] width 116 height 36
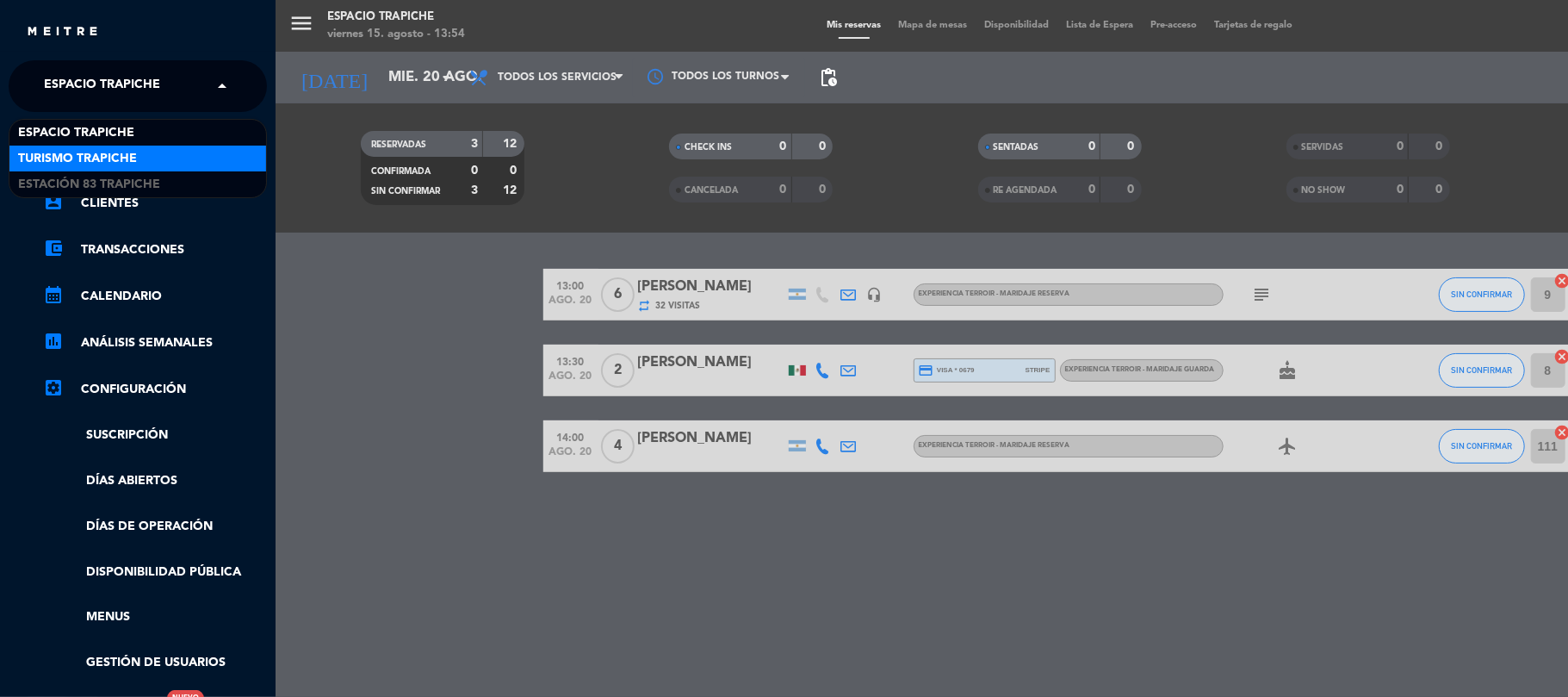
click at [94, 145] on div "Turismo Trapiche" at bounding box center [138, 158] width 257 height 26
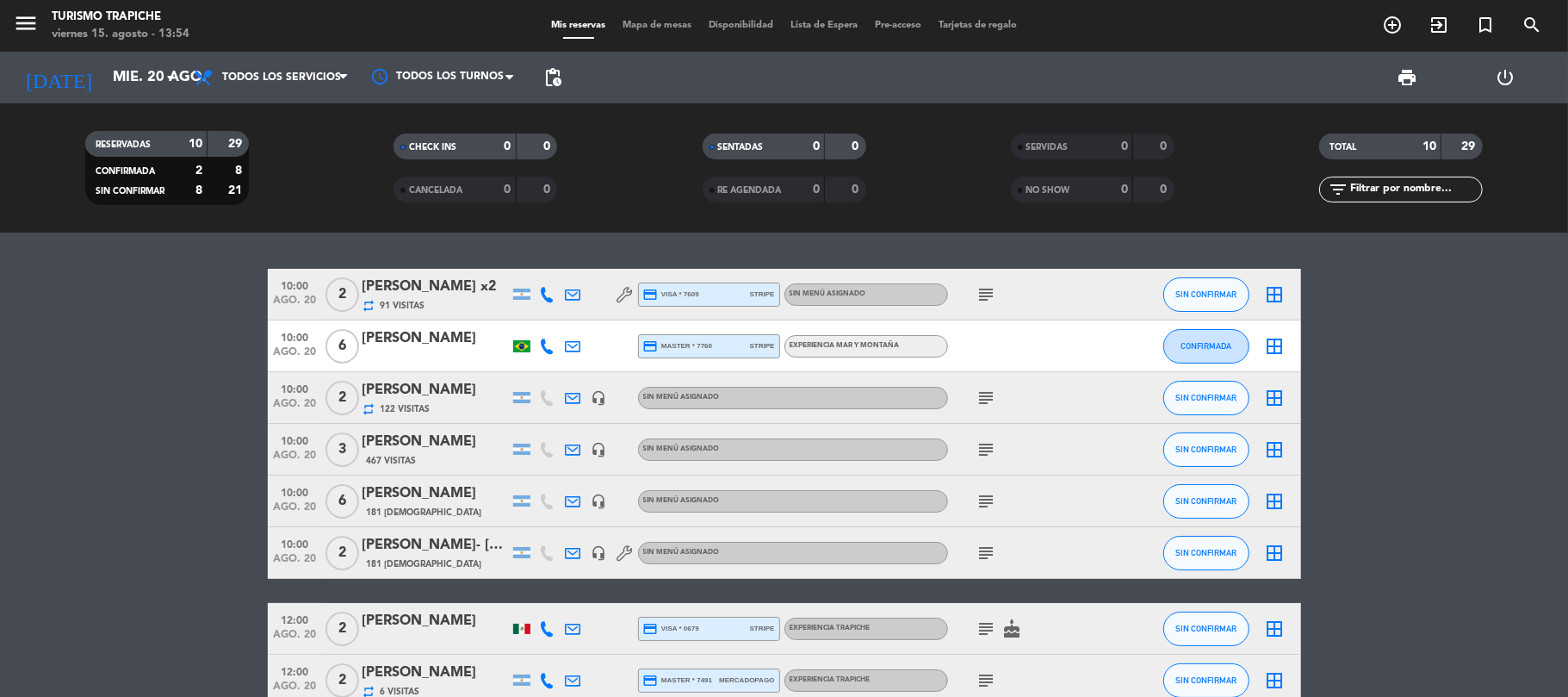
scroll to position [223, 0]
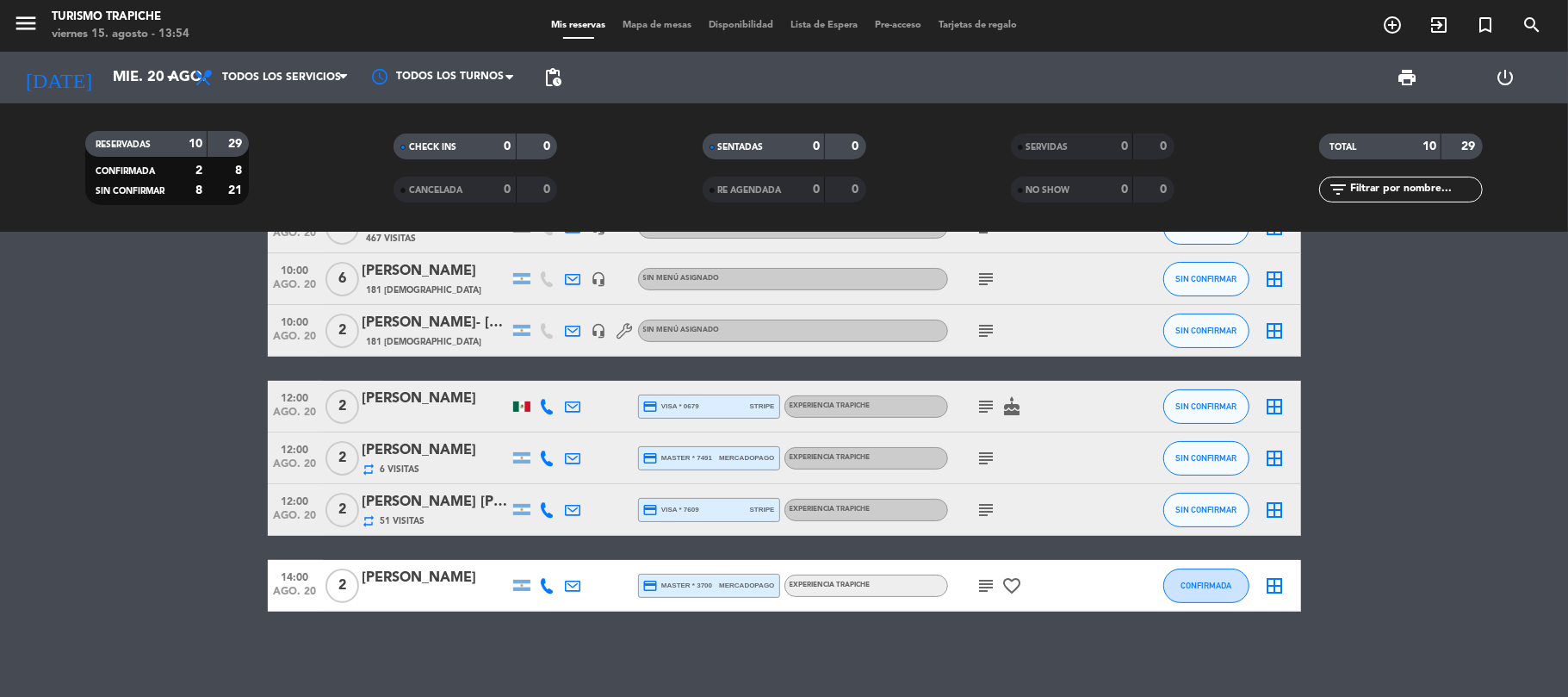
click at [177, 458] on bookings-row "10:00 [DATE] 2 [PERSON_NAME] x2 repeat 91 Visitas credit_card visa * 7609 strip…" at bounding box center [784, 329] width 1568 height 565
click at [174, 455] on bookings-row "10:00 [DATE] 2 [PERSON_NAME] x2 repeat 91 Visitas credit_card visa * 7609 strip…" at bounding box center [784, 329] width 1568 height 565
click at [180, 570] on bookings-row "10:00 [DATE] 2 [PERSON_NAME] x2 repeat 91 Visitas credit_card visa * 7609 strip…" at bounding box center [784, 329] width 1568 height 565
click at [105, 67] on input "mié. 20 ago." at bounding box center [198, 77] width 186 height 33
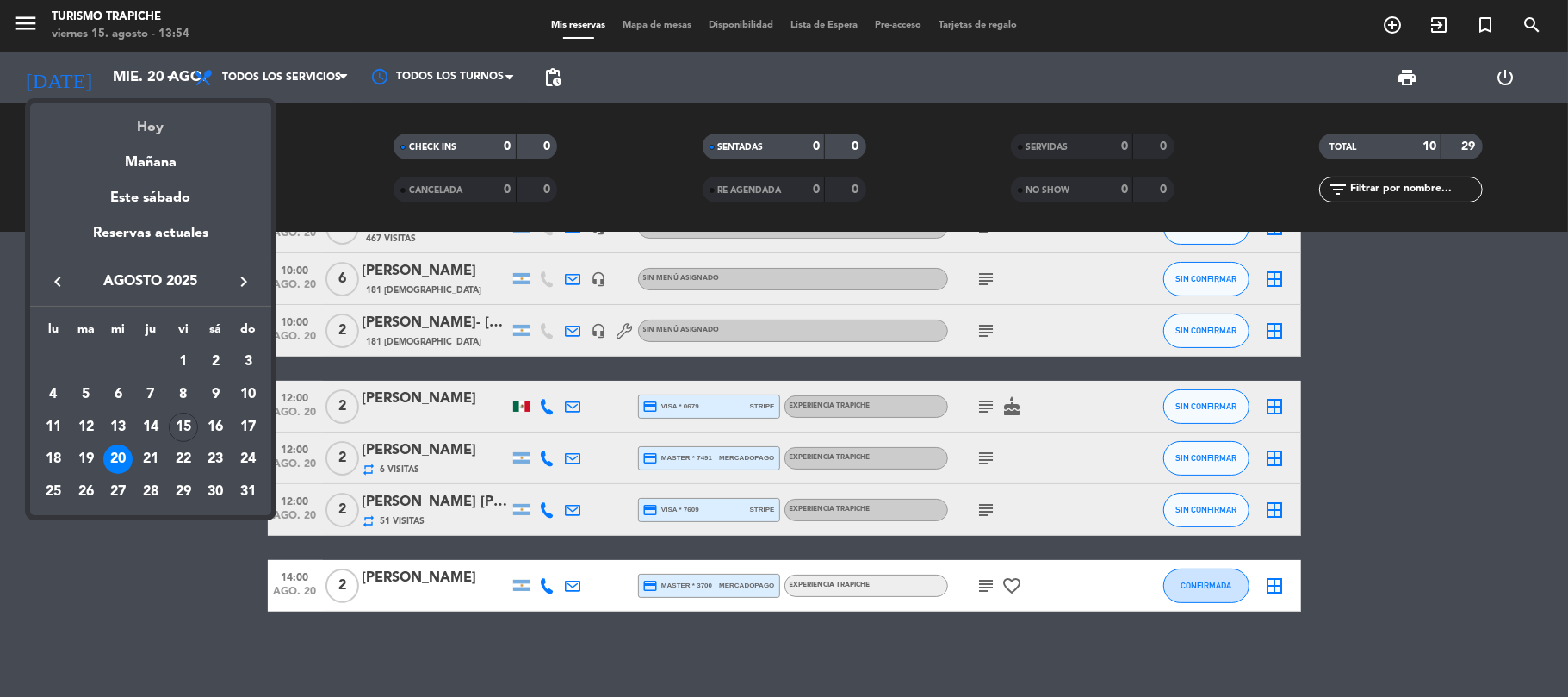
click at [144, 122] on div "Hoy" at bounding box center [151, 121] width 241 height 35
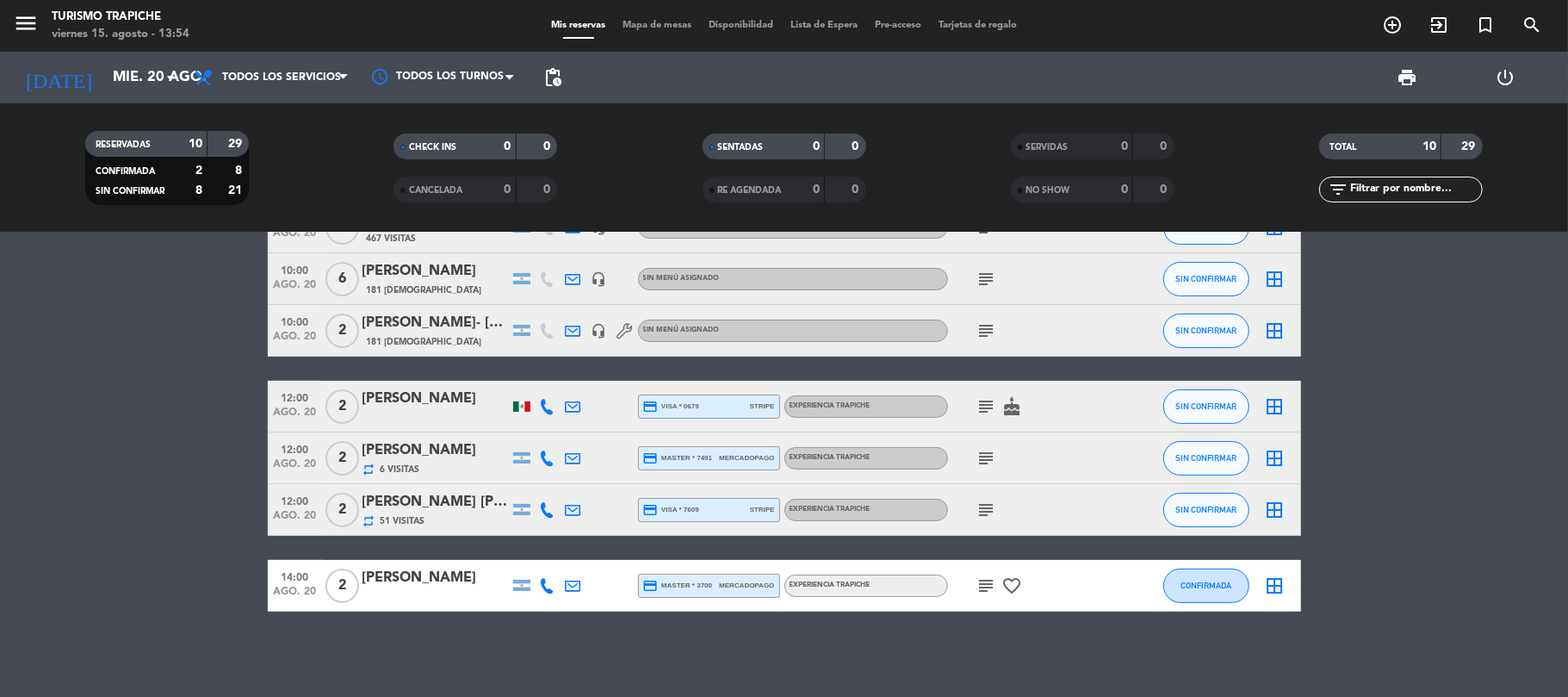
type input "vie. 15 ago."
click at [146, 341] on bookings-row "10:00 [DATE] 2 [PERSON_NAME] x2 repeat 91 Visitas credit_card visa * 7609 strip…" at bounding box center [784, 329] width 1568 height 565
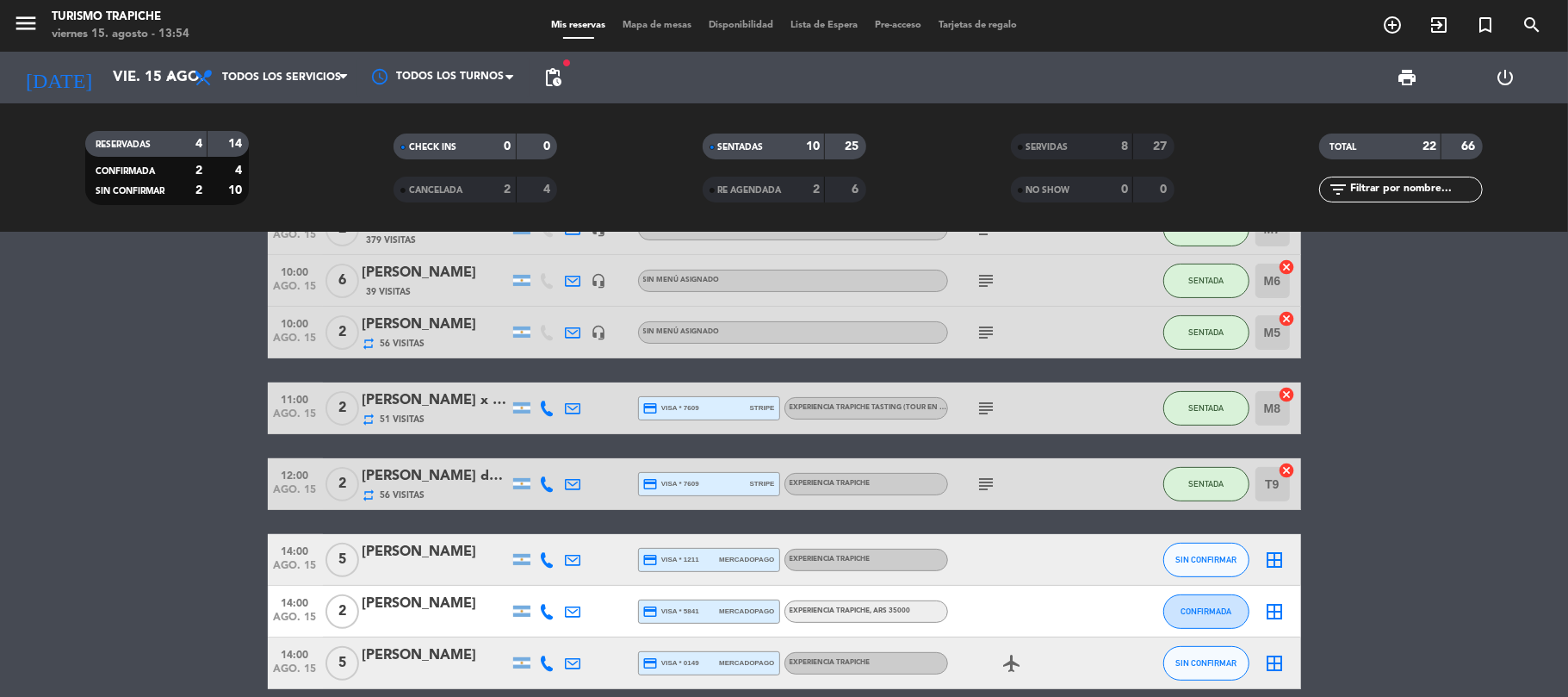
scroll to position [477, 0]
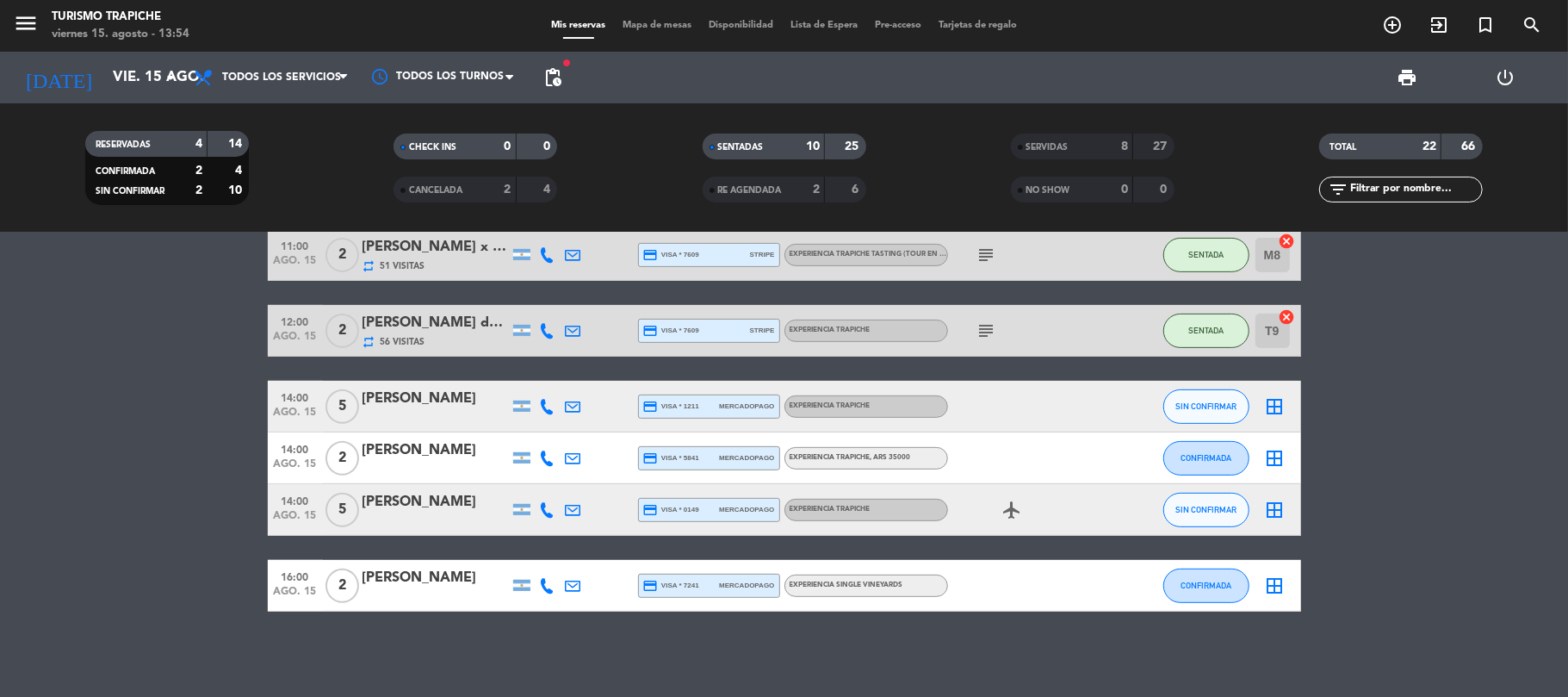
click at [174, 329] on bookings-row "10:00 [DATE] 2 [PERSON_NAME] repeat 9 Visitas headset_mic Sin menú asignado sub…" at bounding box center [784, 202] width 1568 height 820
click at [573, 452] on icon at bounding box center [573, 458] width 15 height 15
click at [694, 424] on span "Copiar" at bounding box center [712, 427] width 36 height 18
click at [694, 427] on span "Copiar" at bounding box center [712, 427] width 36 height 18
click at [1206, 453] on span "CONFIRMADA" at bounding box center [1205, 457] width 50 height 10
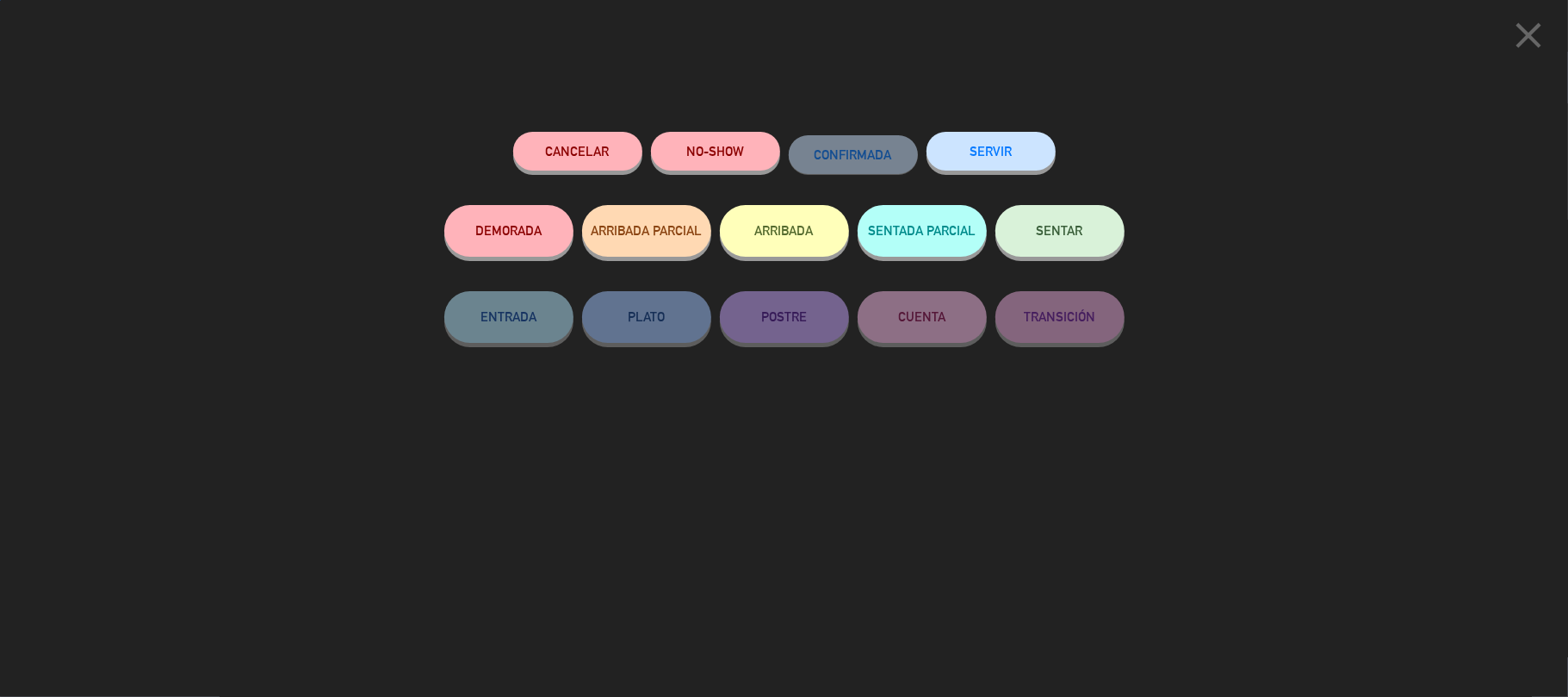
click at [1000, 150] on button "SERVIR" at bounding box center [991, 151] width 129 height 39
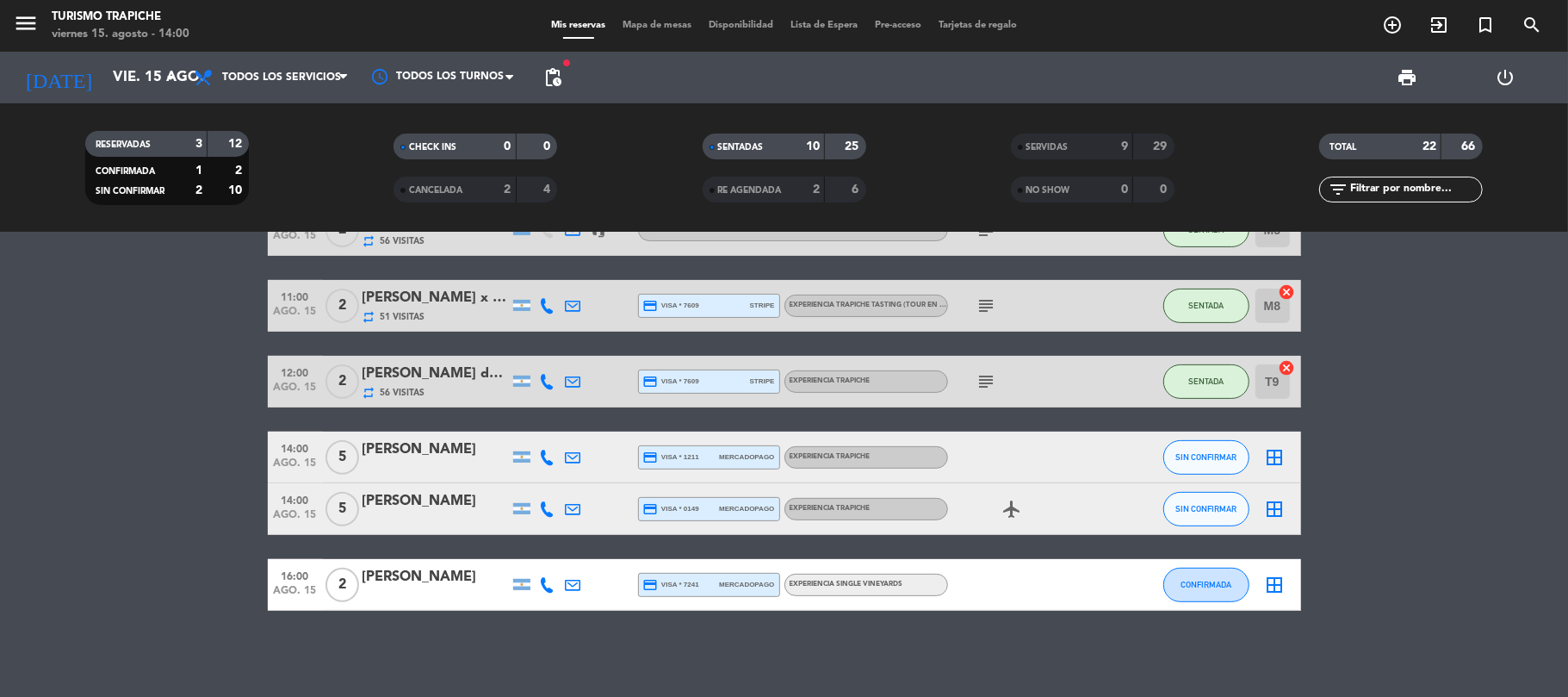
scroll to position [426, 0]
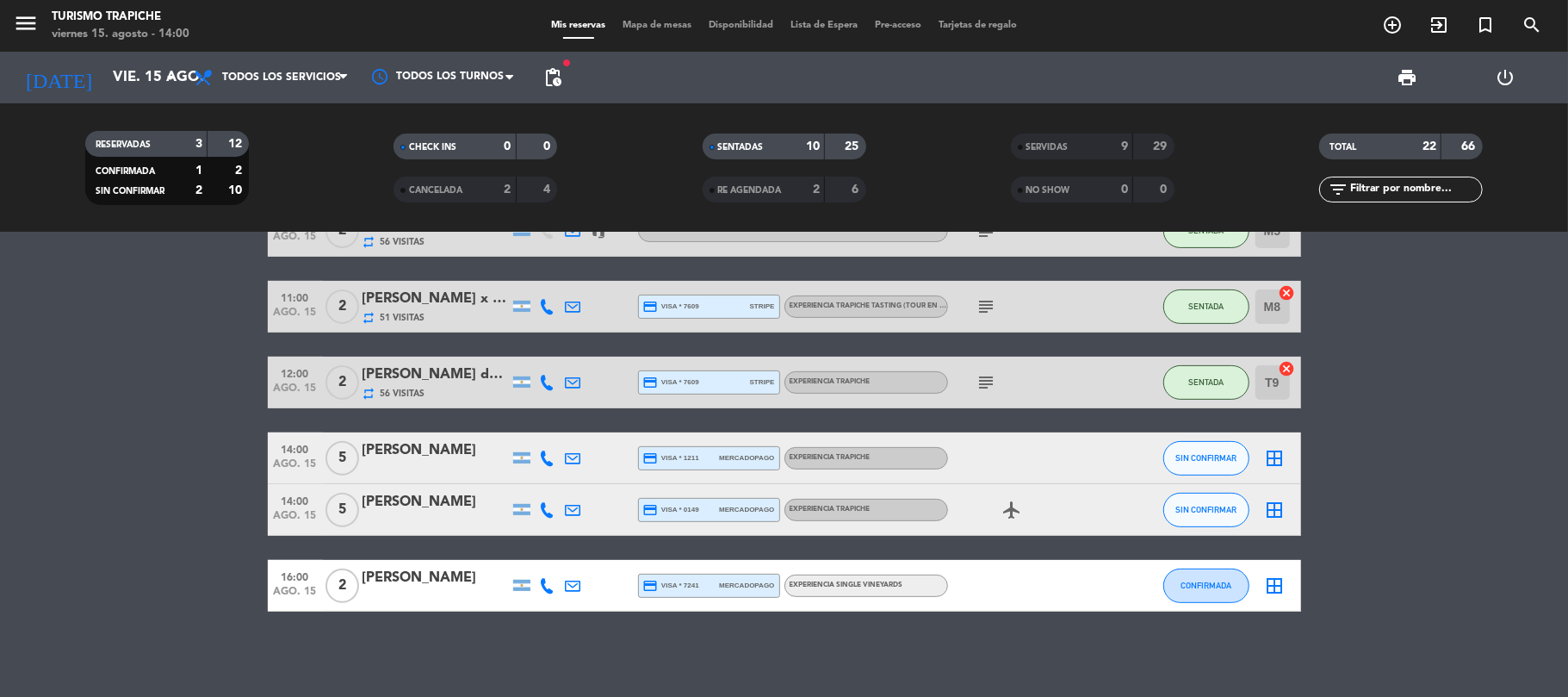
click at [36, 24] on span "menu" at bounding box center [32, 26] width 39 height 41
click at [29, 25] on icon "menu" at bounding box center [26, 23] width 26 height 26
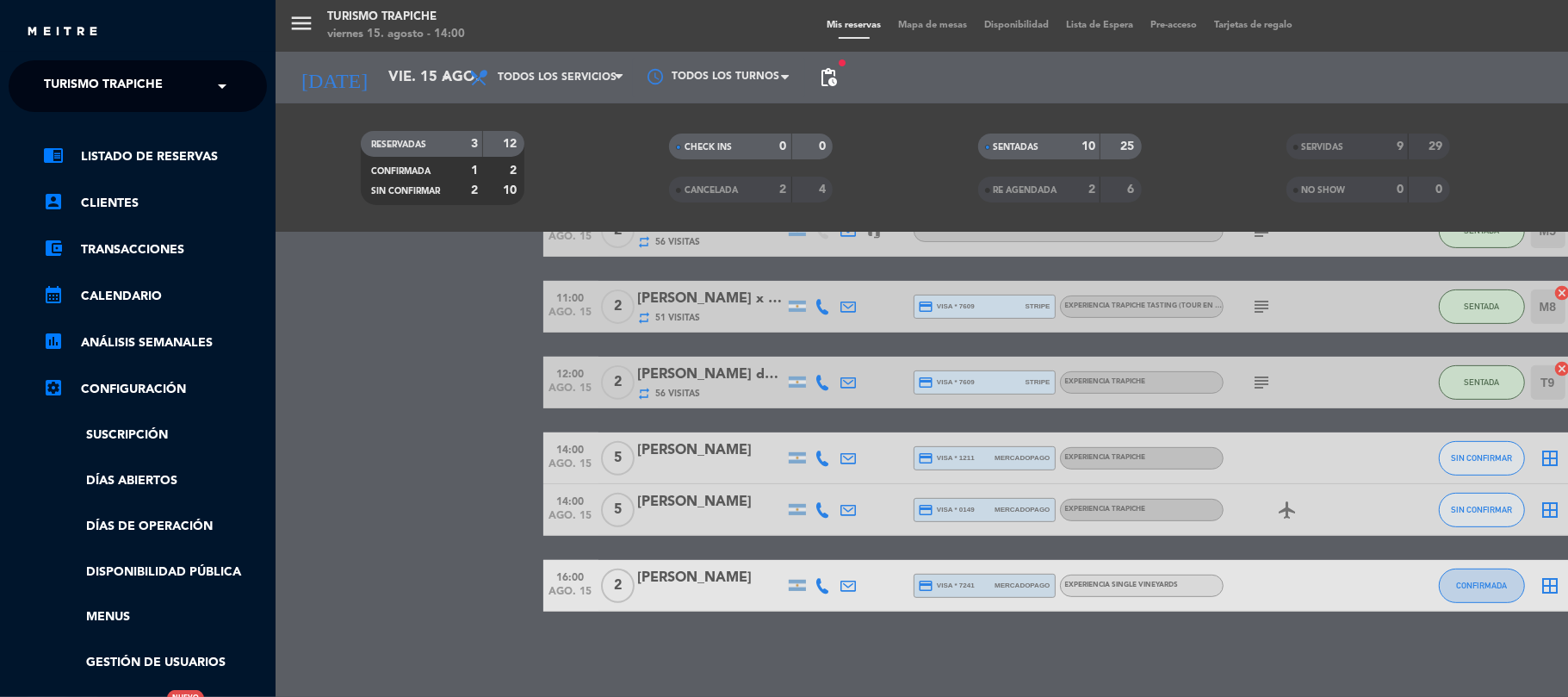
click at [60, 76] on span "Turismo Trapiche" at bounding box center [103, 87] width 119 height 36
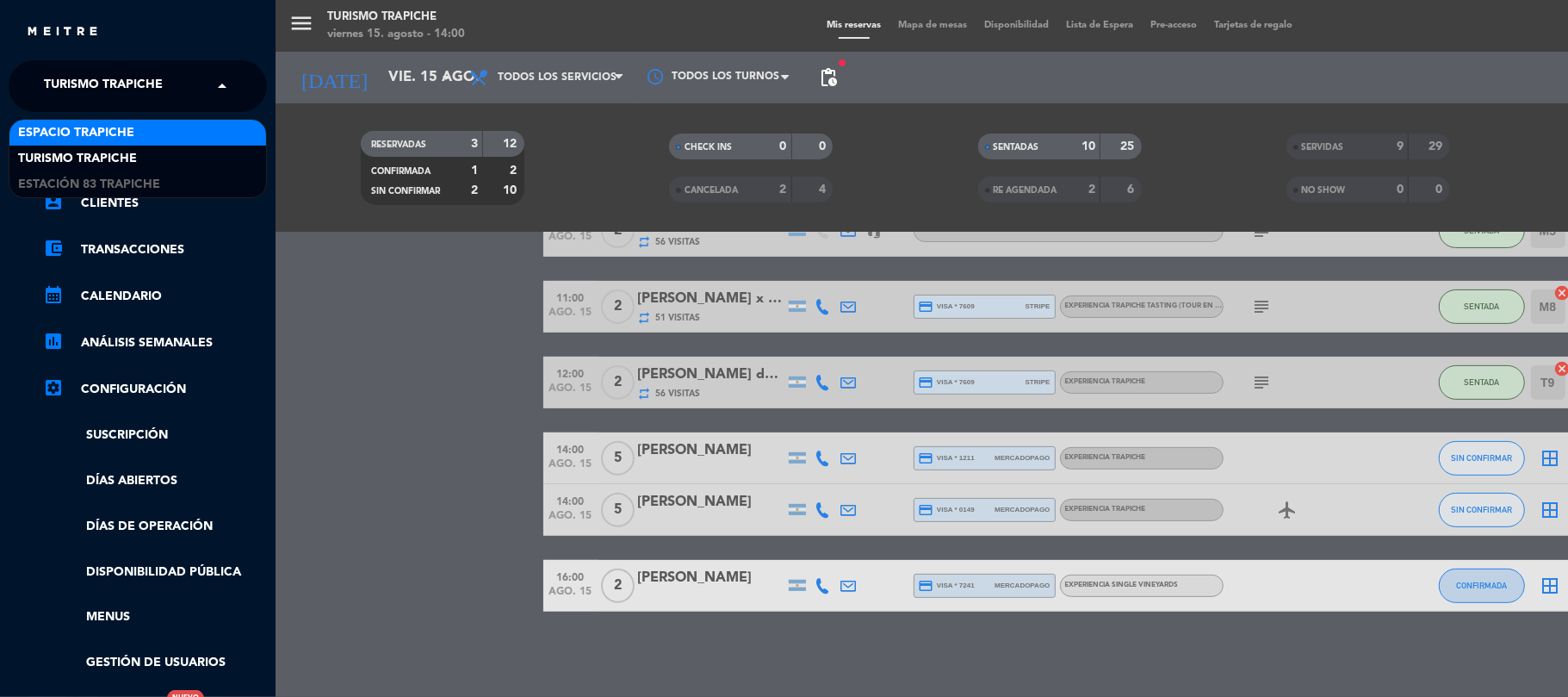
click at [66, 127] on span "Espacio Trapiche" at bounding box center [76, 133] width 116 height 20
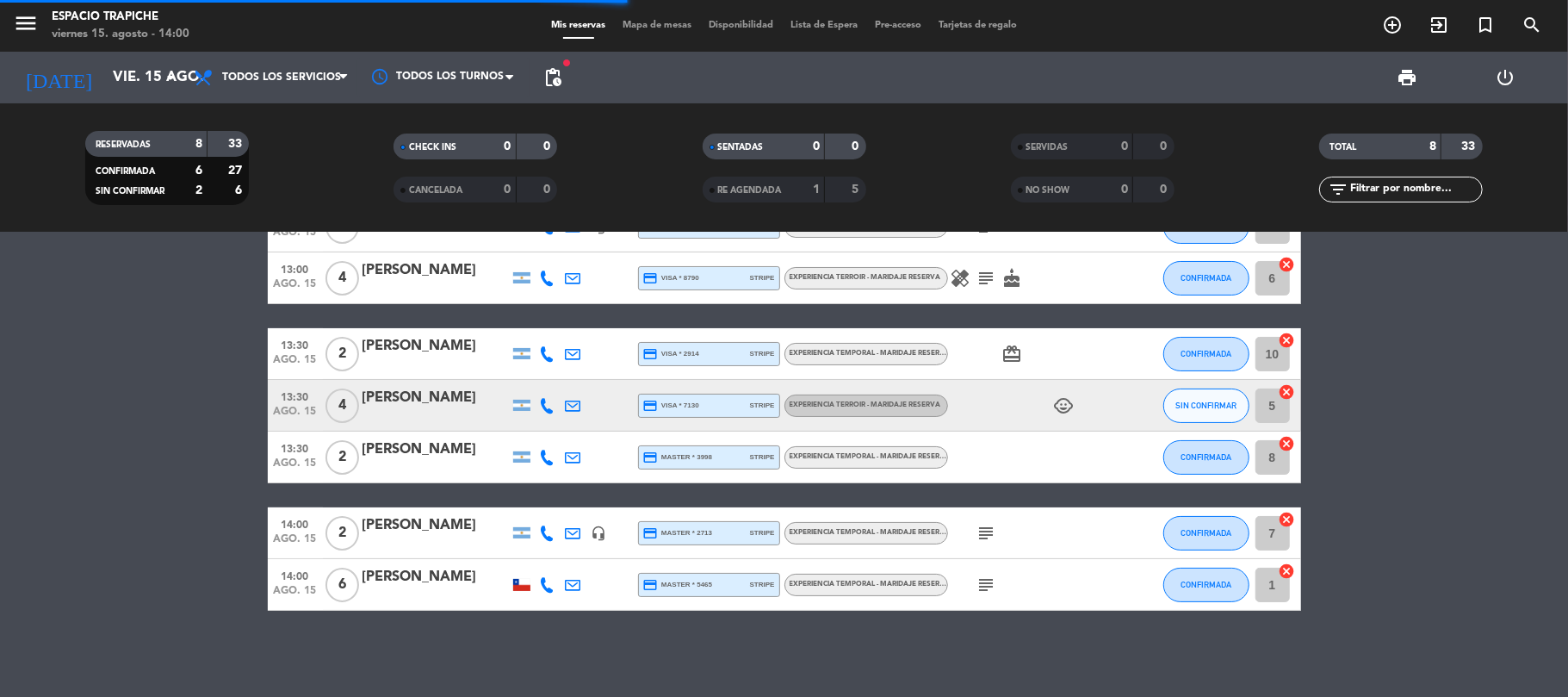
scroll to position [143, 0]
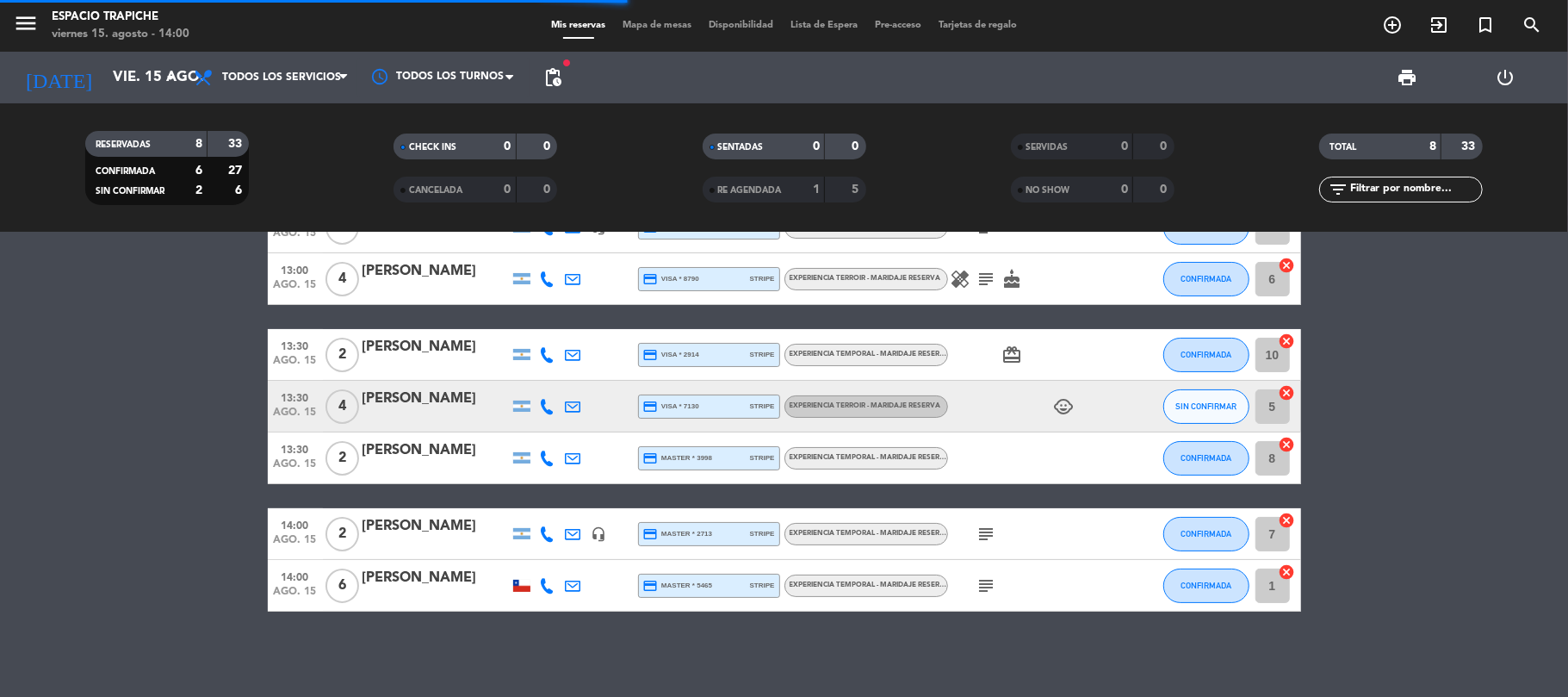
click at [115, 412] on bookings-row "12:30 [DATE] 2 [PERSON_NAME] headset_mic credit_card Esperando garantía Experie…" at bounding box center [784, 368] width 1568 height 486
click at [1387, 18] on icon "add_circle_outline" at bounding box center [1392, 25] width 21 height 21
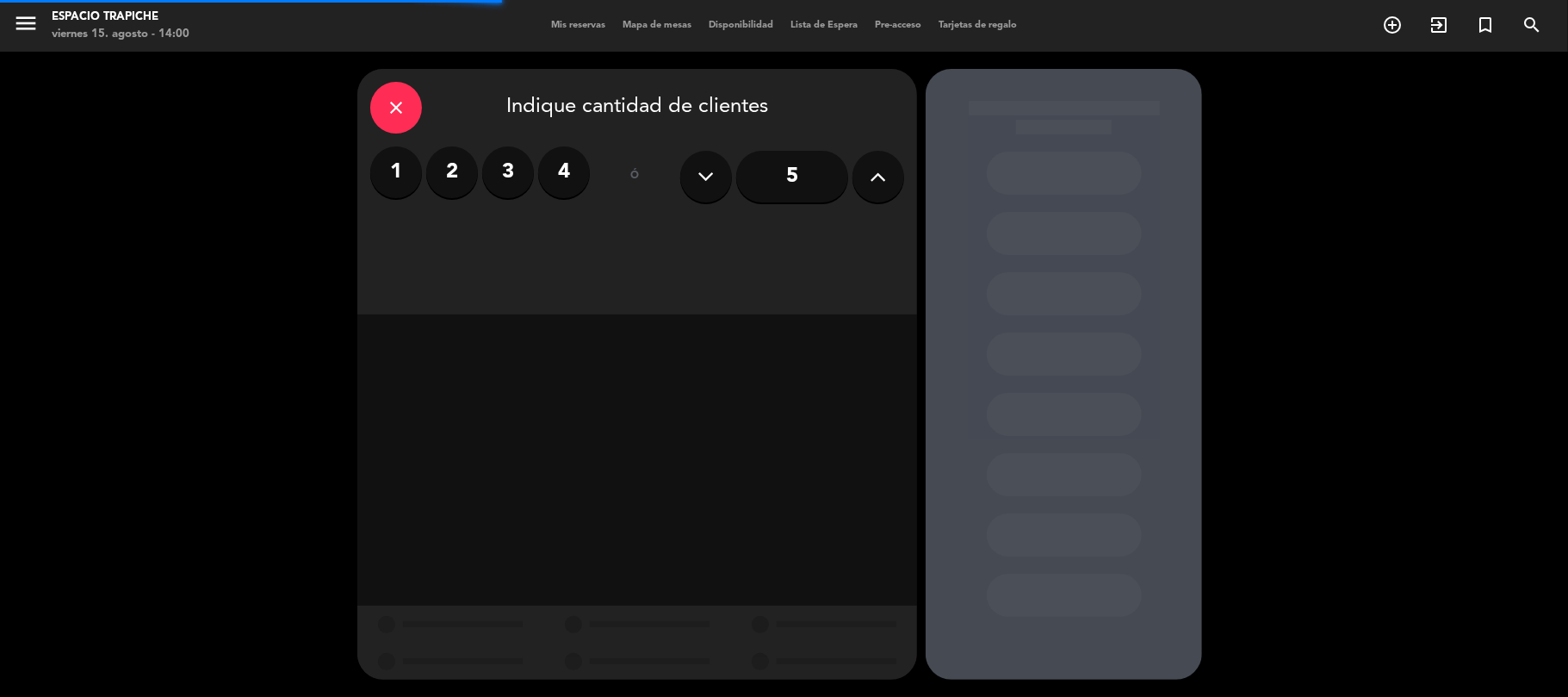
click at [432, 164] on label "2" at bounding box center [451, 172] width 51 height 51
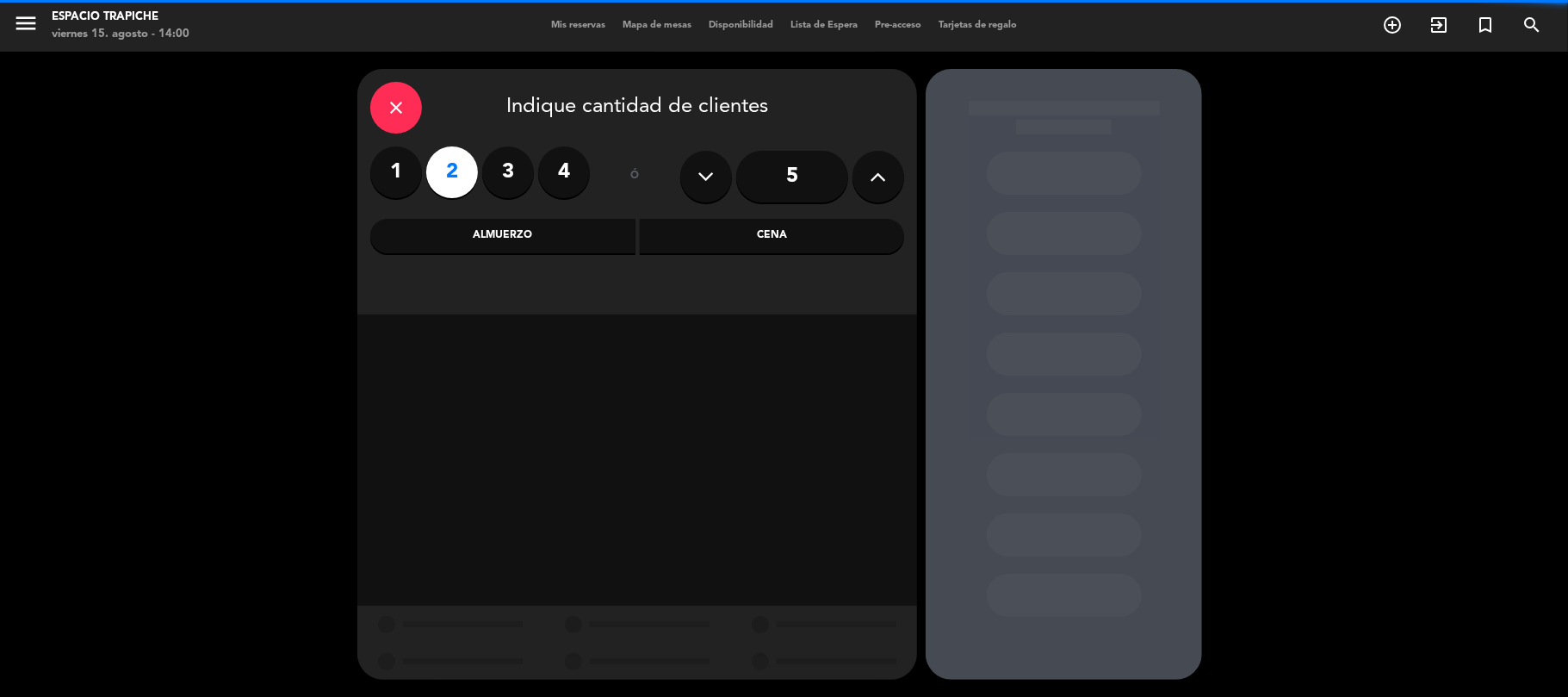
click at [637, 219] on div "Almuerzo Cena" at bounding box center [638, 236] width 534 height 34
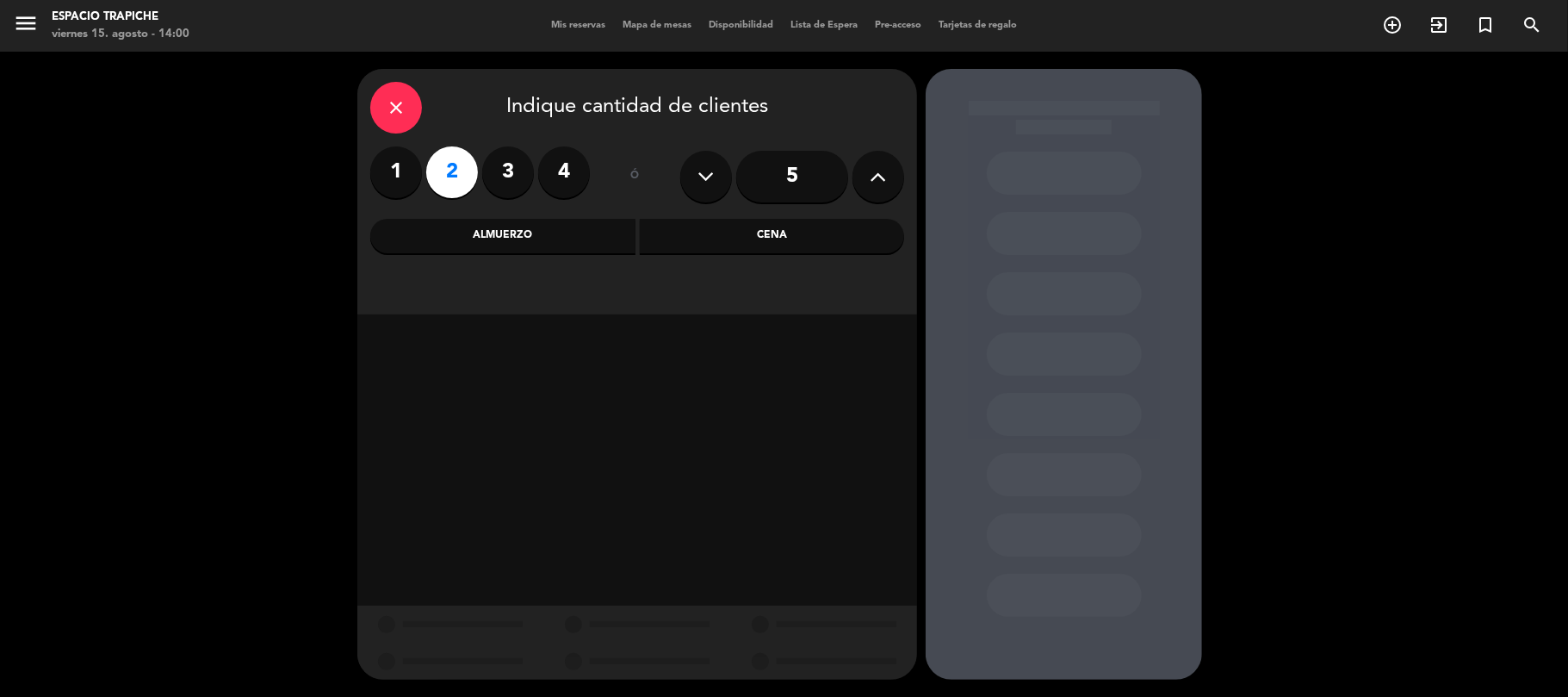
click at [563, 244] on div "Almuerzo" at bounding box center [503, 236] width 265 height 34
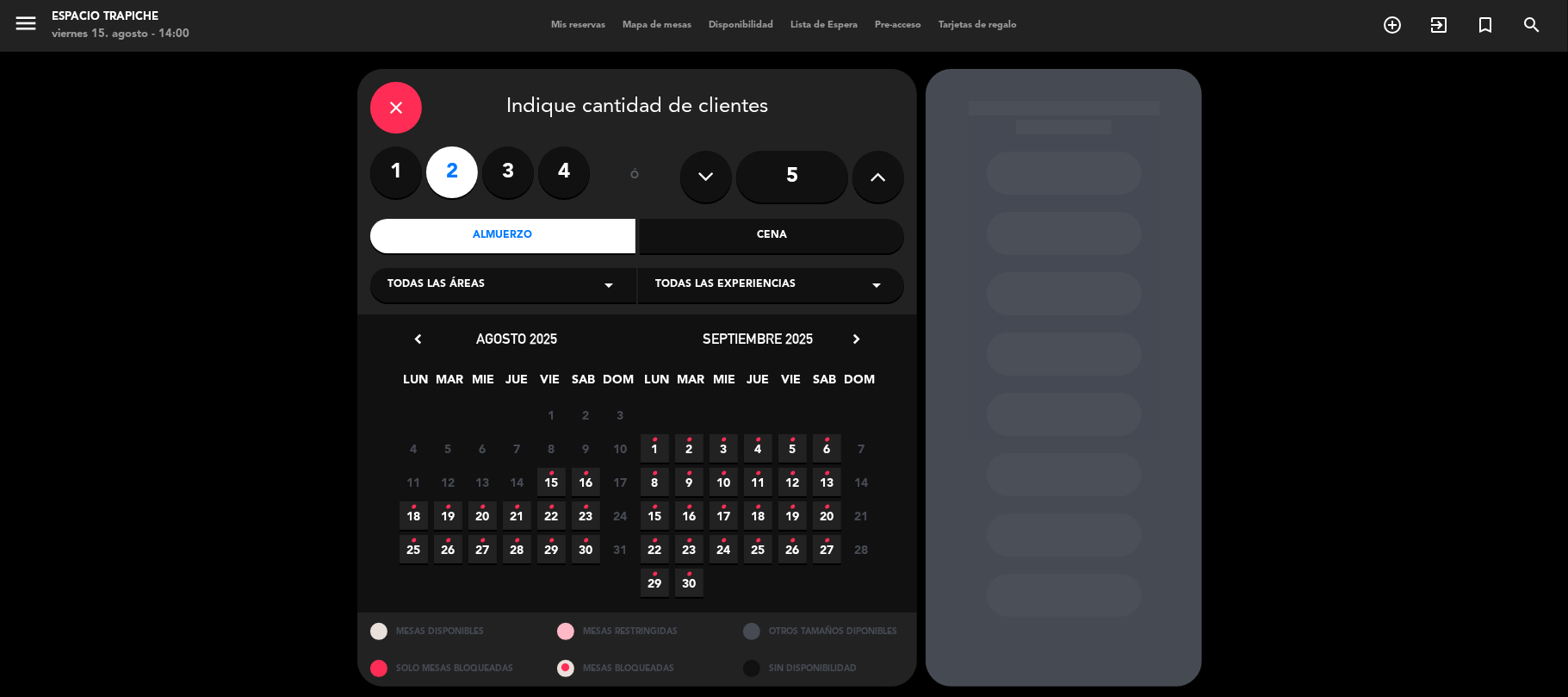
click at [548, 480] on icon "•" at bounding box center [551, 474] width 6 height 28
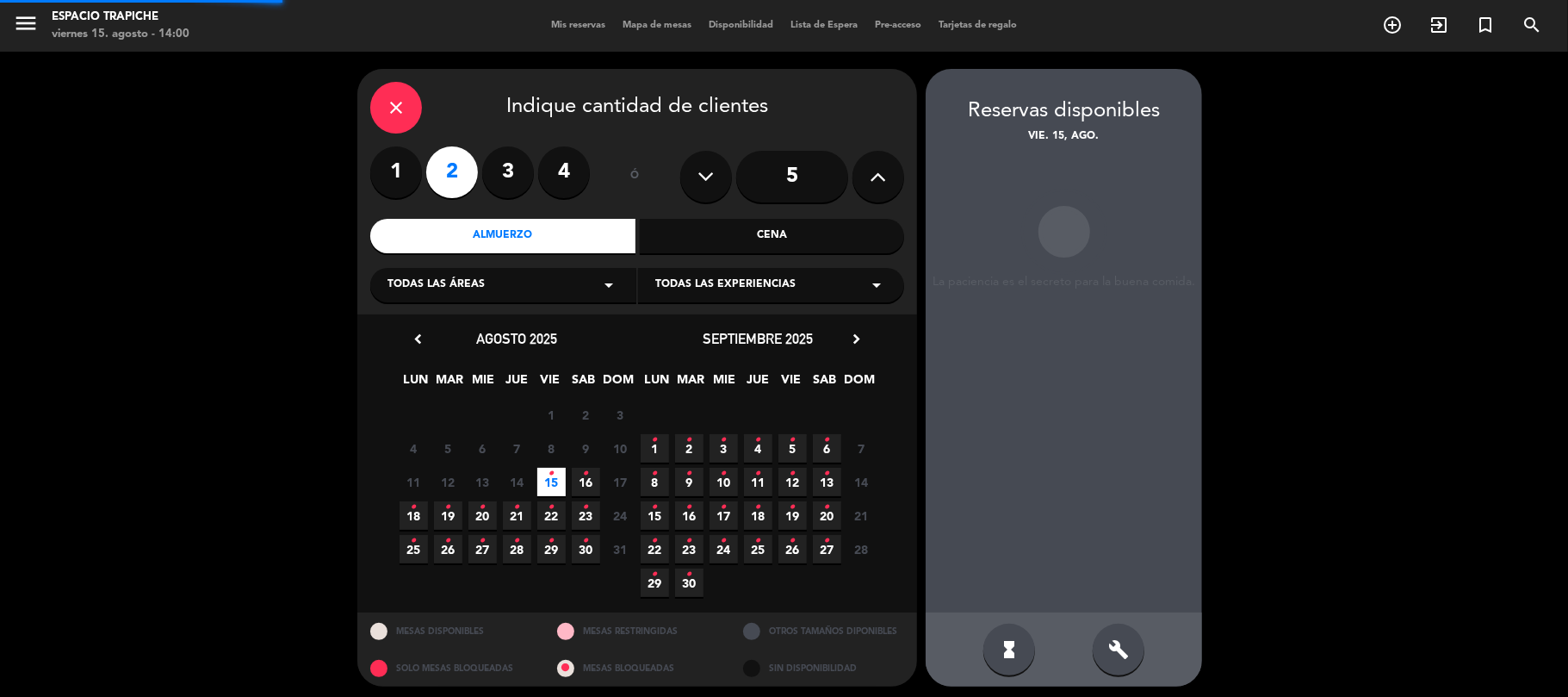
scroll to position [7, 0]
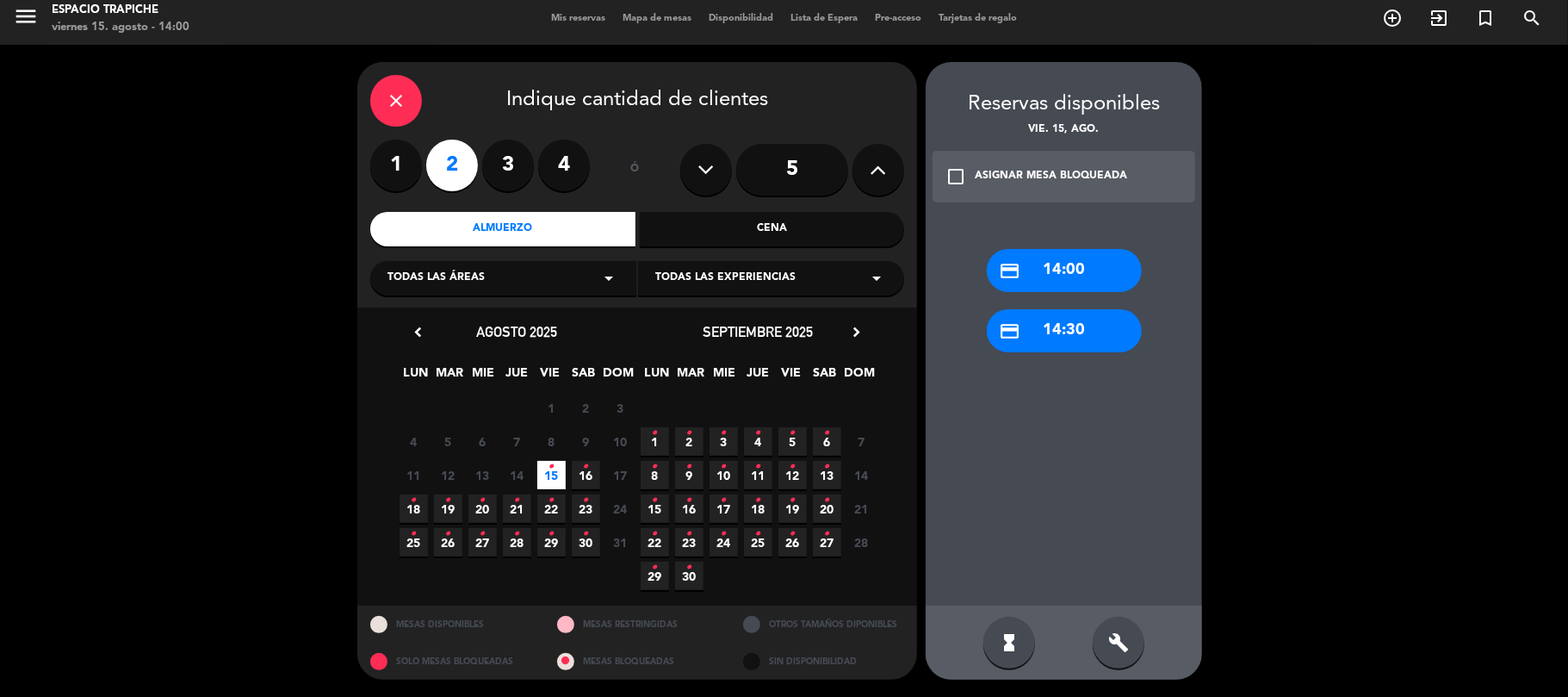
click at [1048, 332] on div "credit_card 14:30" at bounding box center [1063, 330] width 155 height 43
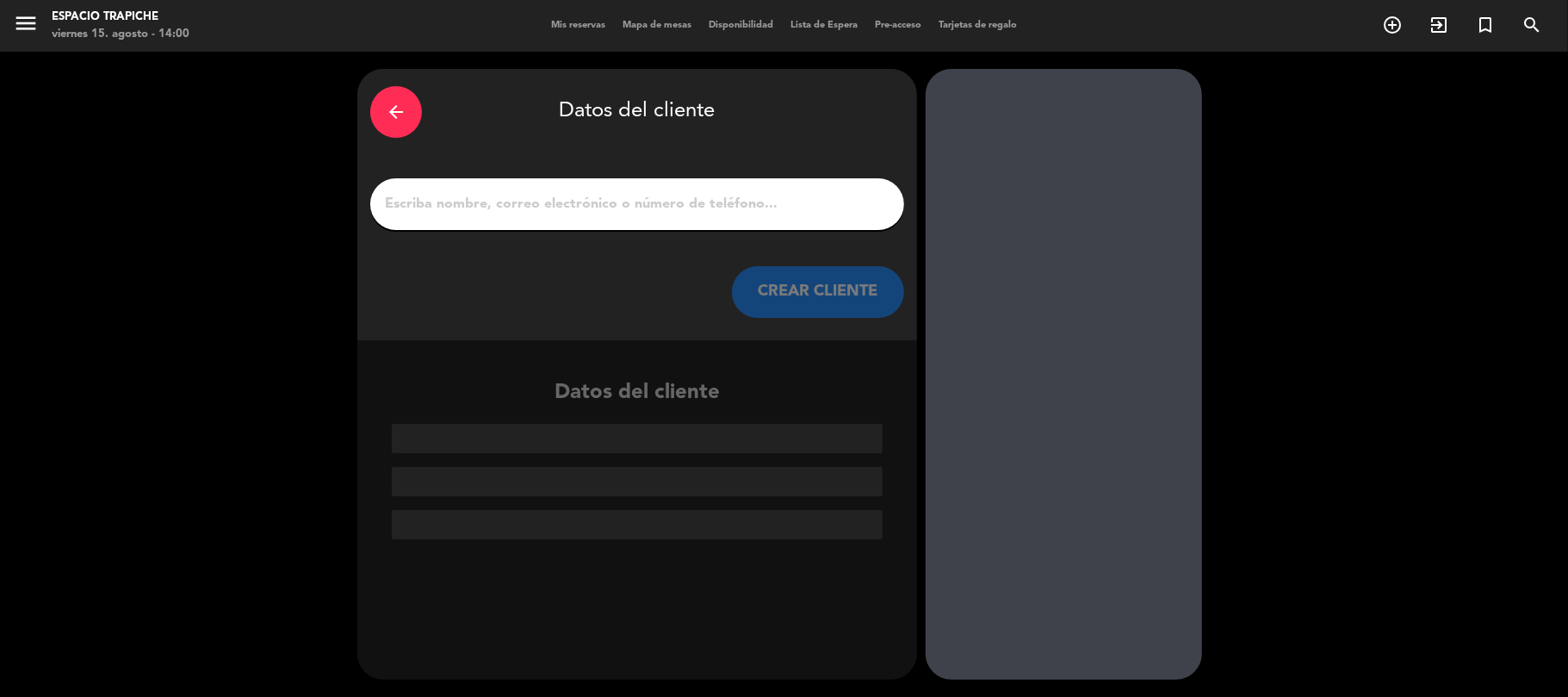
scroll to position [0, 0]
click at [639, 215] on div at bounding box center [638, 204] width 534 height 51
click at [626, 198] on input "1" at bounding box center [637, 203] width 507 height 24
paste input "[PERSON_NAME] [EMAIL_ADDRESS][DOMAIN_NAME] 2 adultos Sin restricciones"
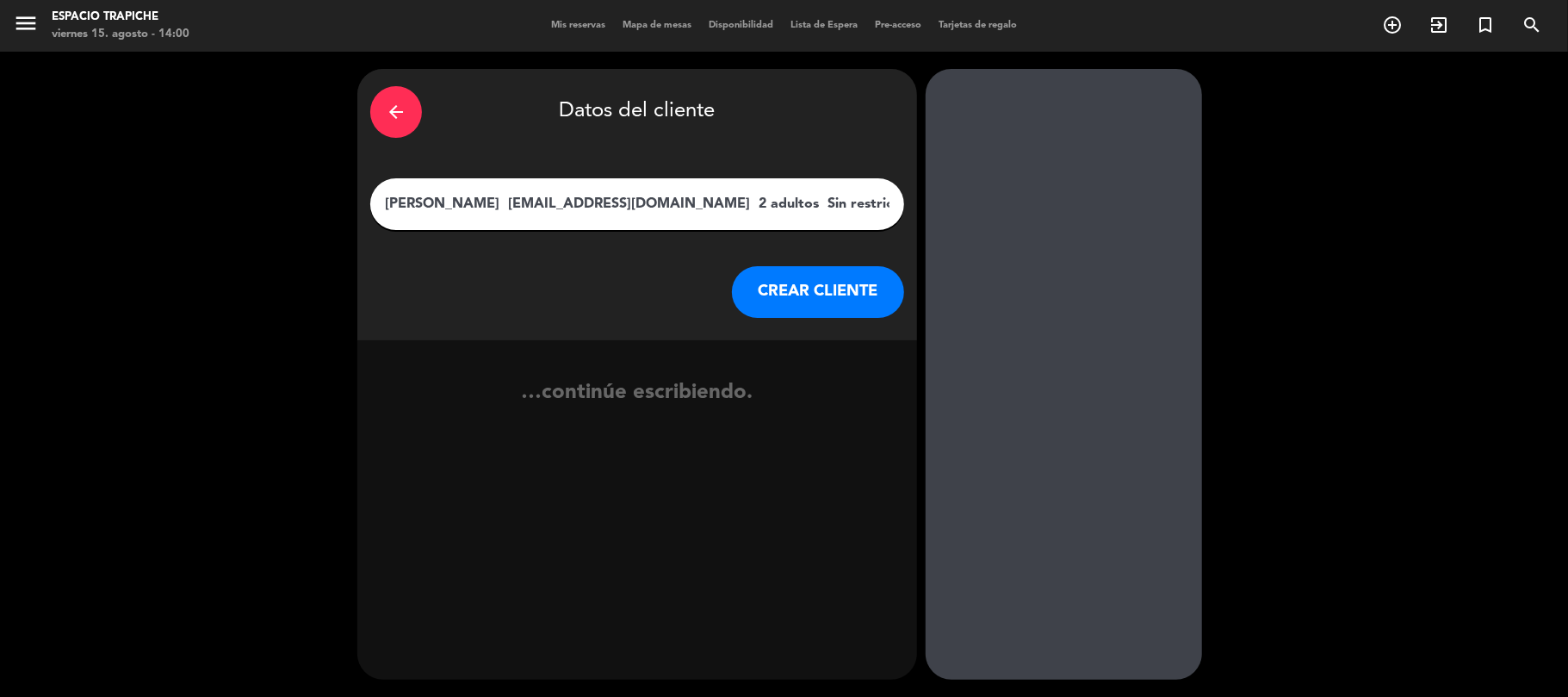
type input "[PERSON_NAME] [EMAIL_ADDRESS][DOMAIN_NAME] 2 adultos Sin restricciones"
click at [802, 290] on button "CREAR CLIENTE" at bounding box center [817, 292] width 172 height 51
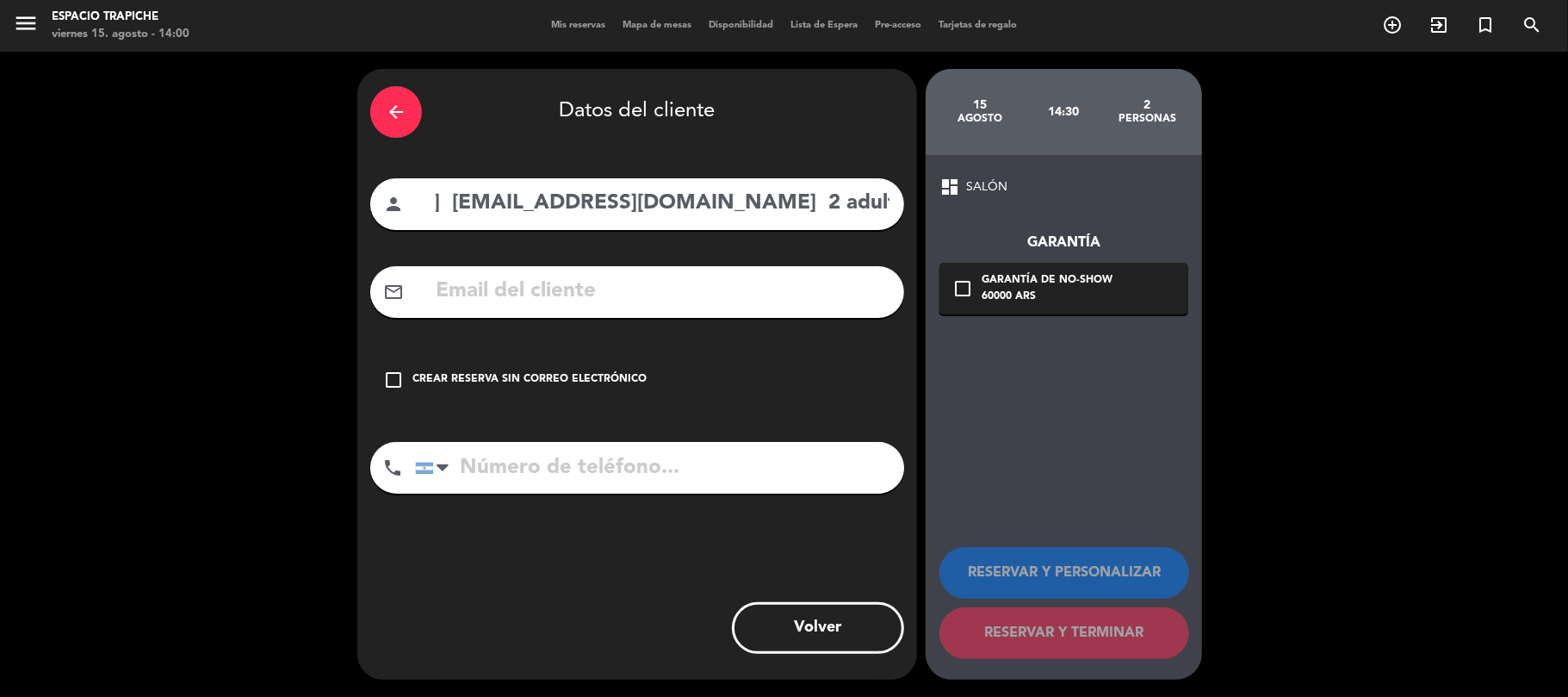
scroll to position [0, 187]
drag, startPoint x: 610, startPoint y: 202, endPoint x: 715, endPoint y: 224, distance: 107.3
click at [715, 224] on div "person [PERSON_NAME] [EMAIL_ADDRESS][DOMAIN_NAME] 2 adultos Sin restricciones" at bounding box center [638, 204] width 534 height 51
click at [517, 281] on input "text" at bounding box center [662, 291] width 457 height 35
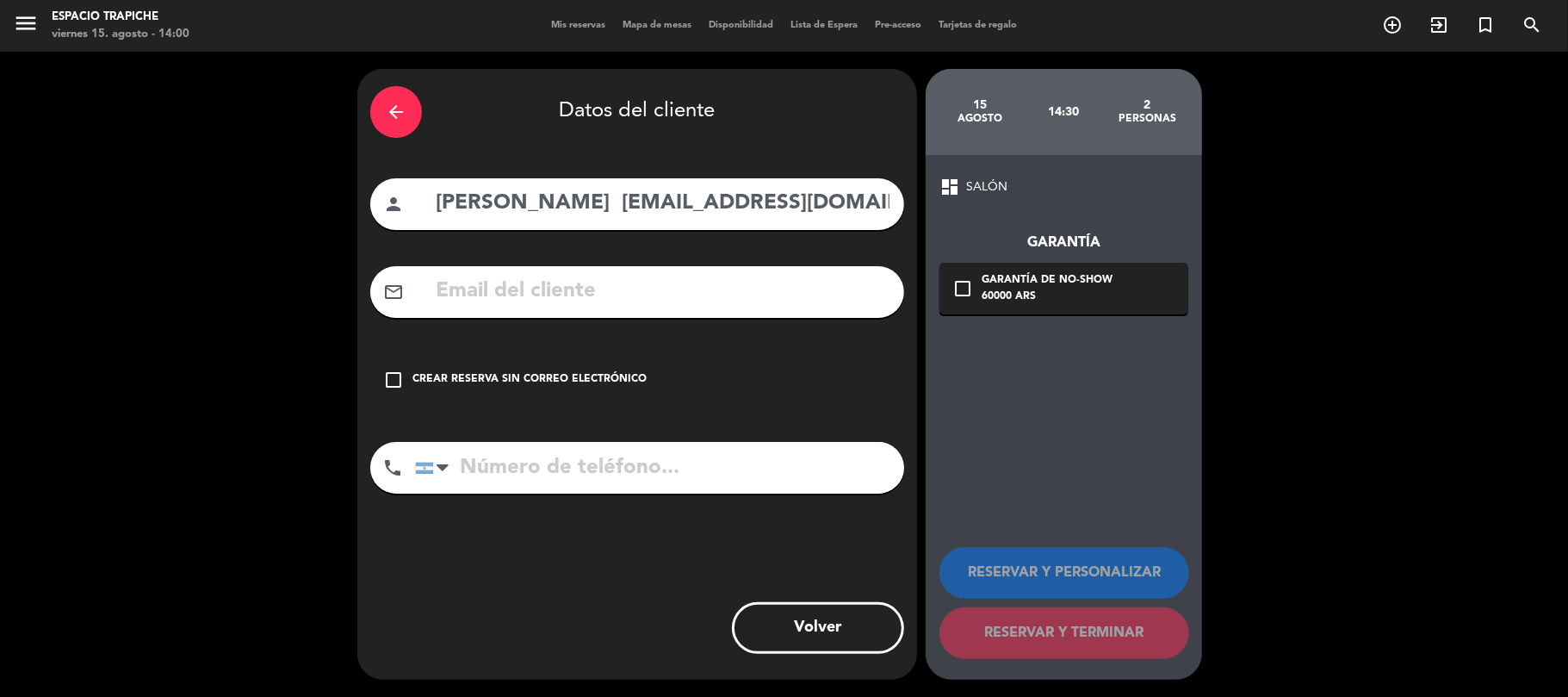
paste input "[EMAIL_ADDRESS][DOMAIN_NAME]"
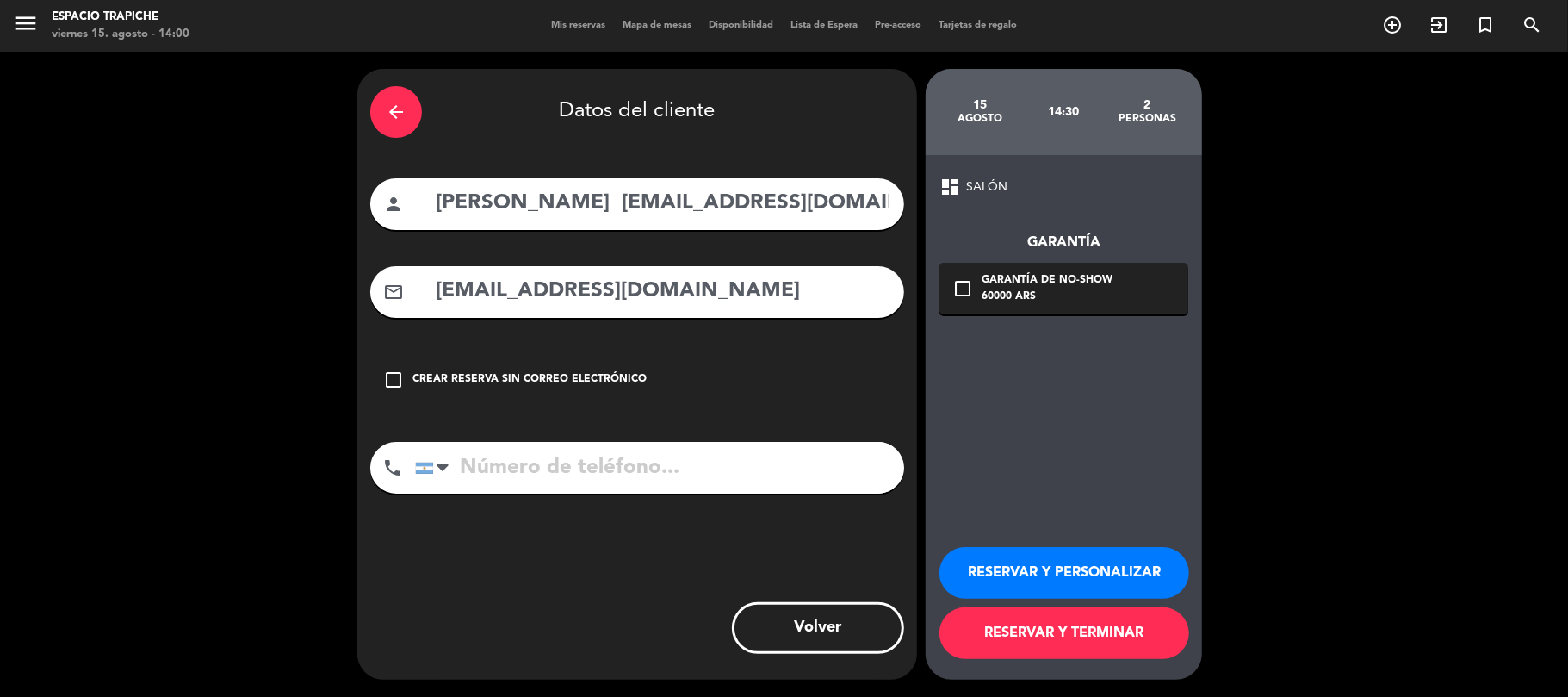
type input "[EMAIL_ADDRESS][DOMAIN_NAME]"
drag, startPoint x: 606, startPoint y: 203, endPoint x: 980, endPoint y: 211, distance: 374.1
click at [980, 211] on div "arrow_back Datos del cliente person [PERSON_NAME] [EMAIL_ADDRESS][DOMAIN_NAME] …" at bounding box center [784, 374] width 1568 height 646
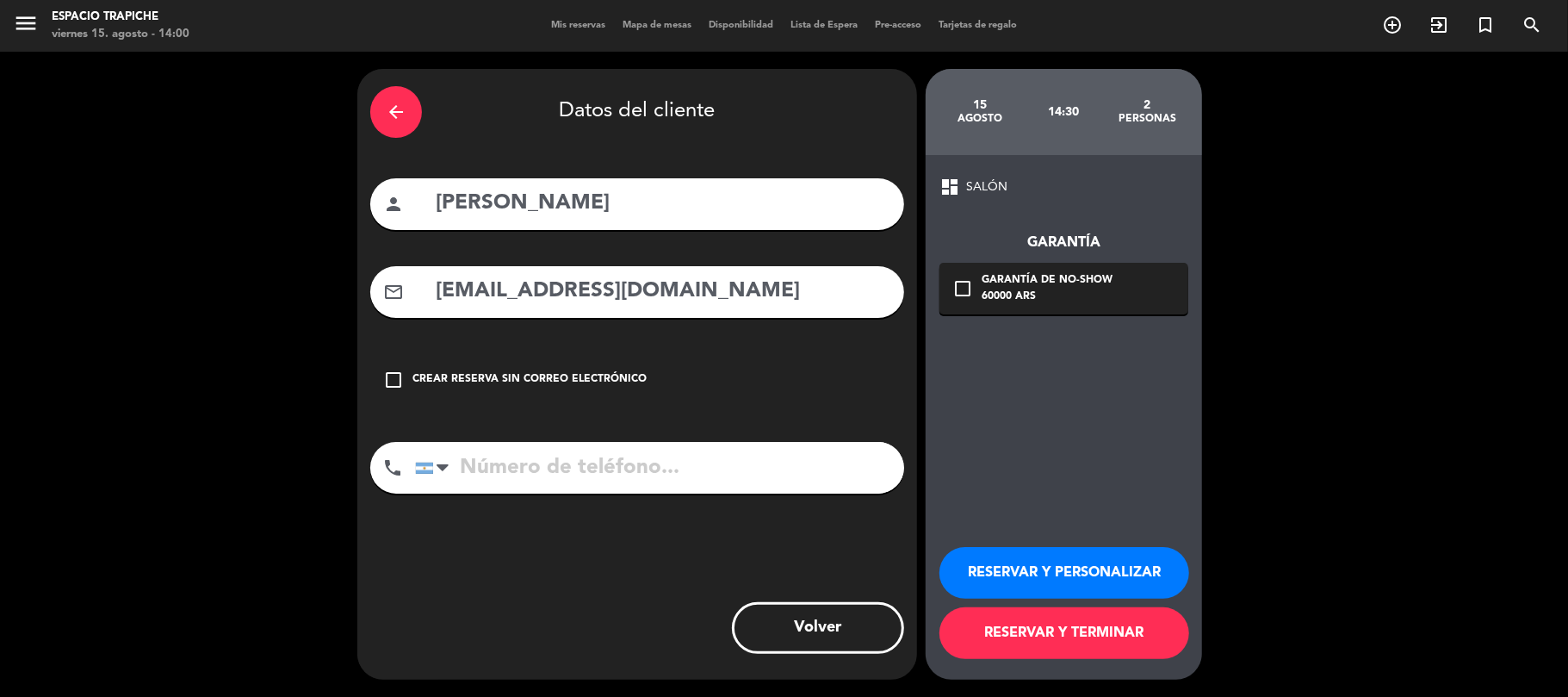
type input "[PERSON_NAME]"
click at [986, 294] on div "60000 ARS" at bounding box center [1047, 297] width 131 height 17
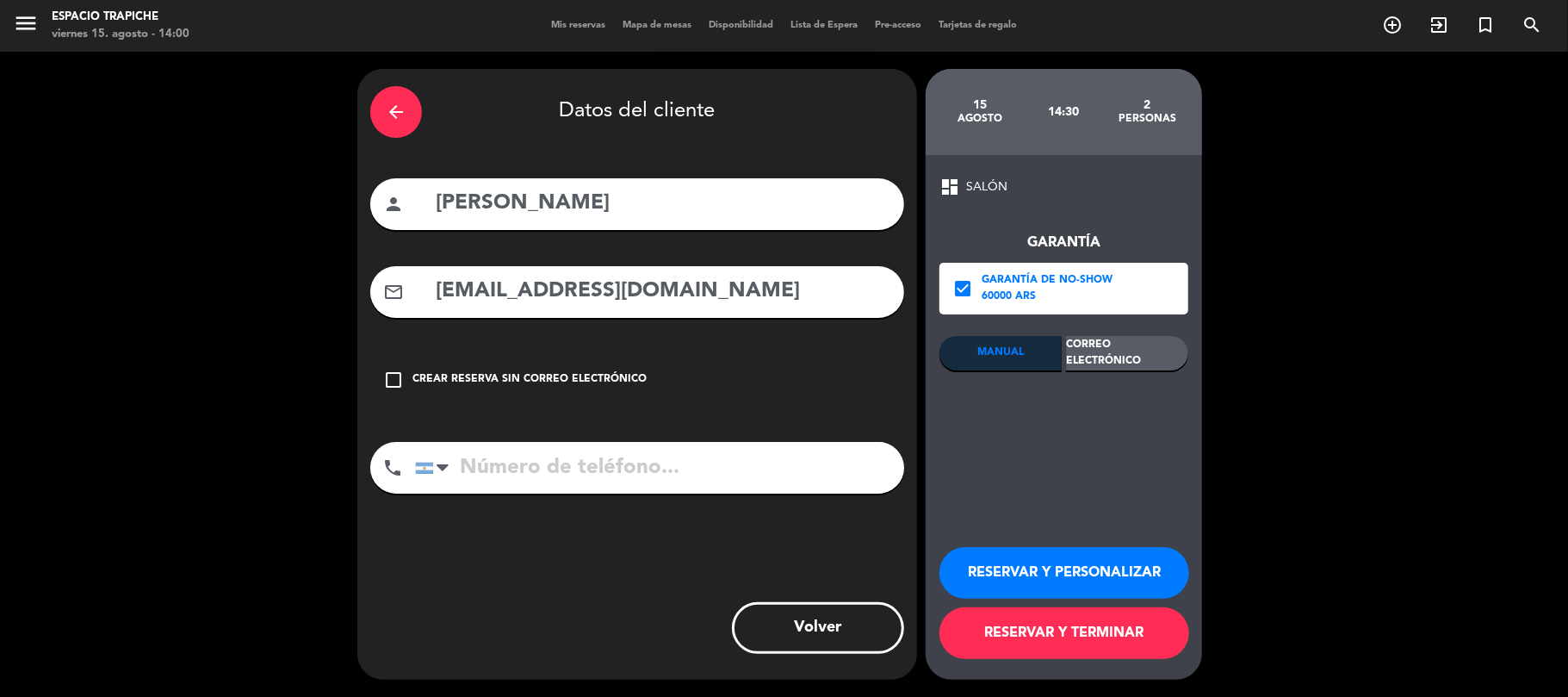
click at [1112, 373] on div "MANUAL Correo Electrónico person credit_card calendar_today" at bounding box center [1063, 416] width 249 height 161
click at [1112, 356] on div "Correo Electrónico" at bounding box center [1126, 353] width 123 height 34
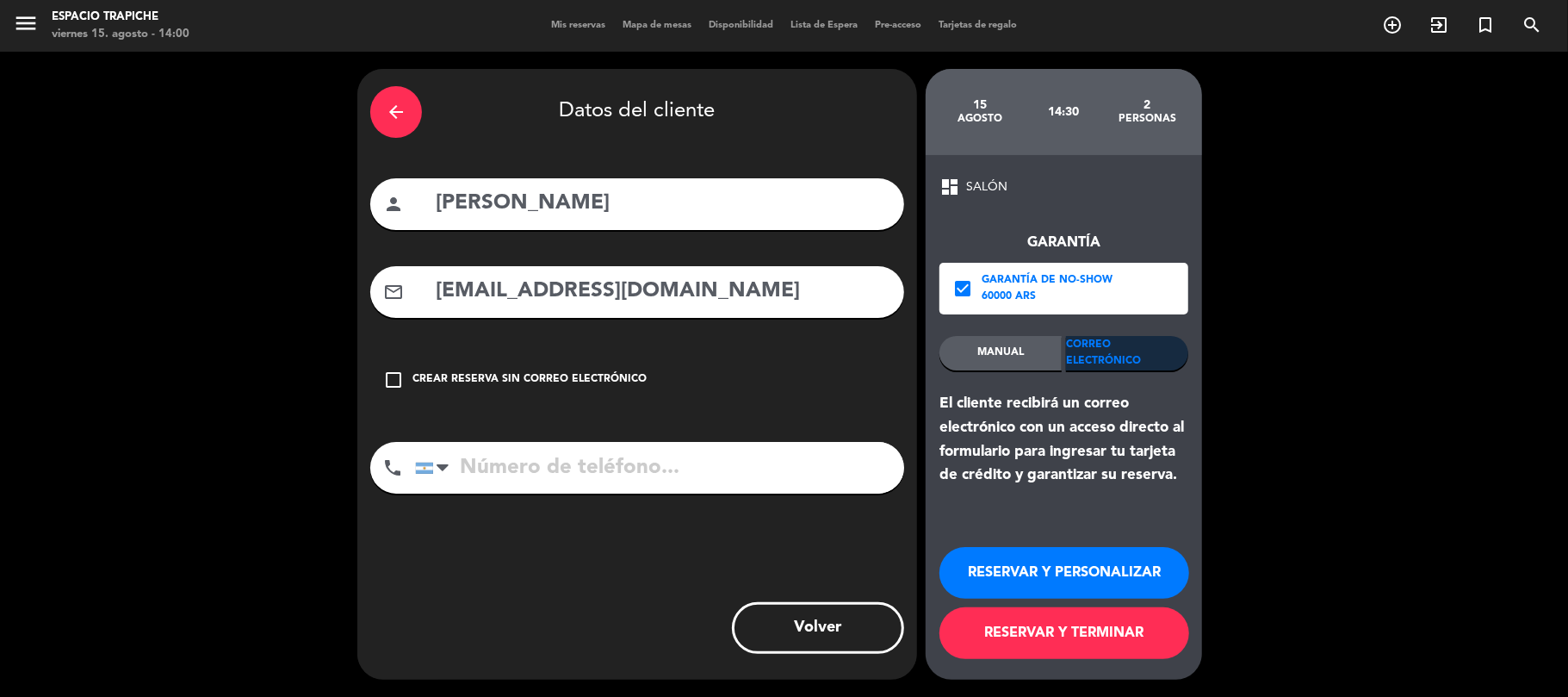
click at [1102, 560] on button "RESERVAR Y PERSONALIZAR" at bounding box center [1063, 572] width 250 height 51
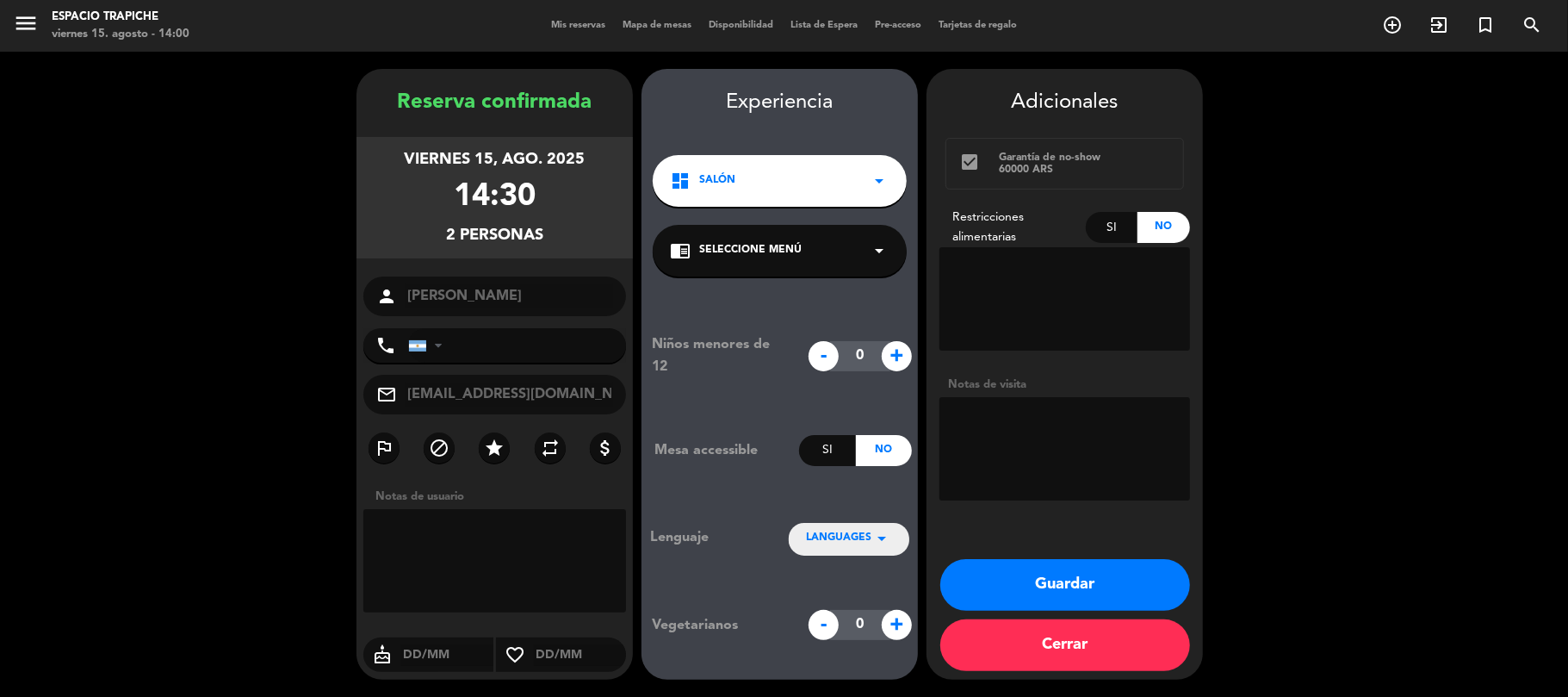
click at [752, 252] on span "Seleccione Menú" at bounding box center [751, 251] width 103 height 17
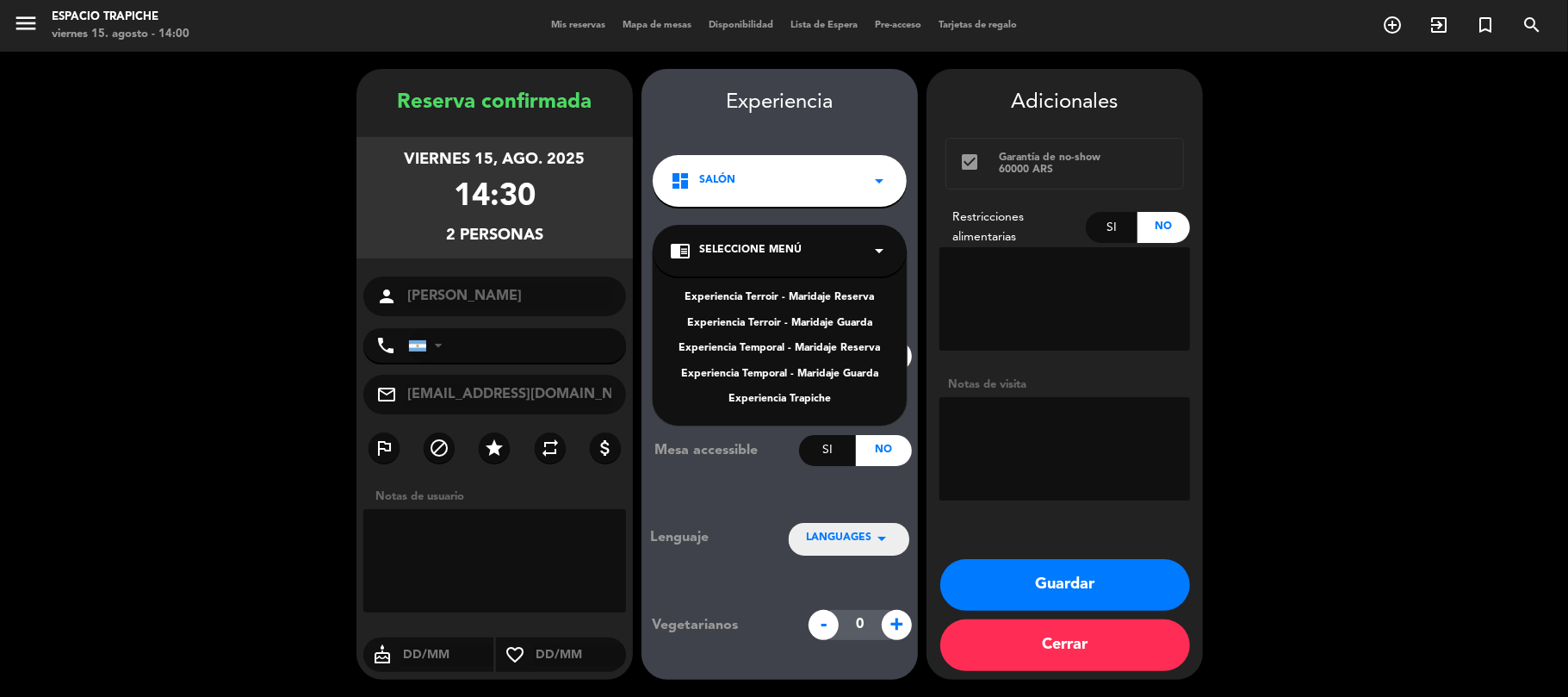
click at [769, 344] on div "Experiencia Temporal - Maridaje Reserva" at bounding box center [779, 349] width 220 height 17
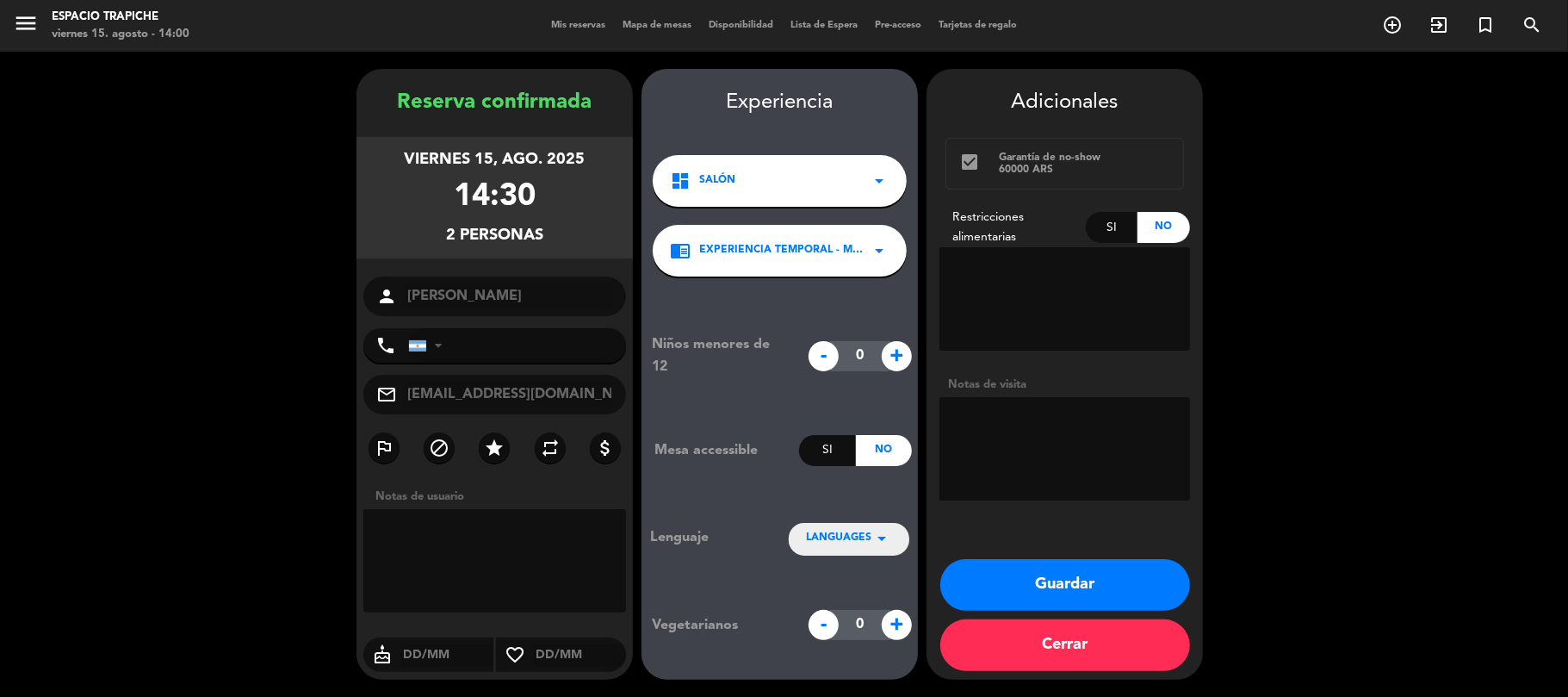
click at [858, 548] on div "LANGUAGES arrow_drop_down" at bounding box center [849, 538] width 121 height 31
click at [855, 456] on div "Español" at bounding box center [849, 460] width 86 height 17
click at [1006, 453] on textarea at bounding box center [1064, 449] width 251 height 104
type textarea "temporal 2 adultos español sin restricciones"
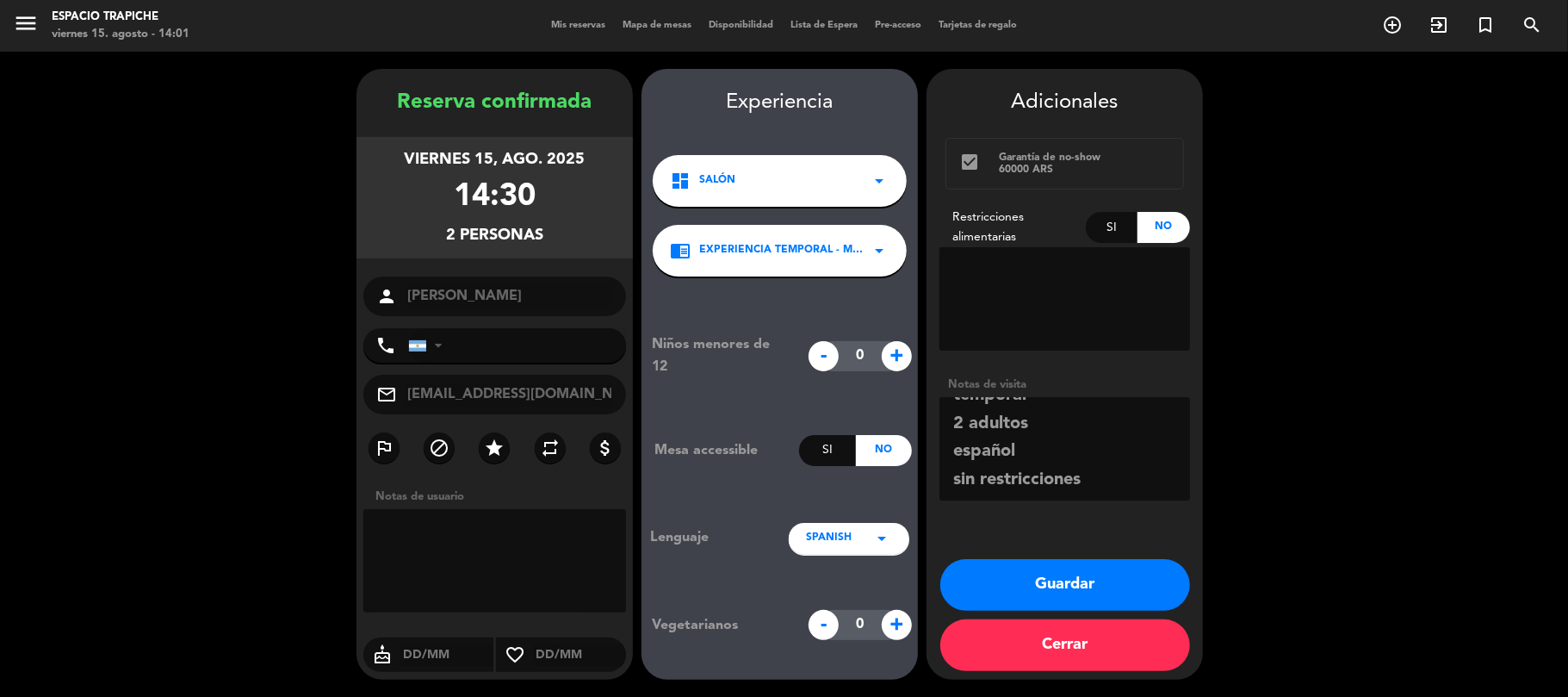
click at [1092, 577] on button "Guardar" at bounding box center [1064, 585] width 250 height 51
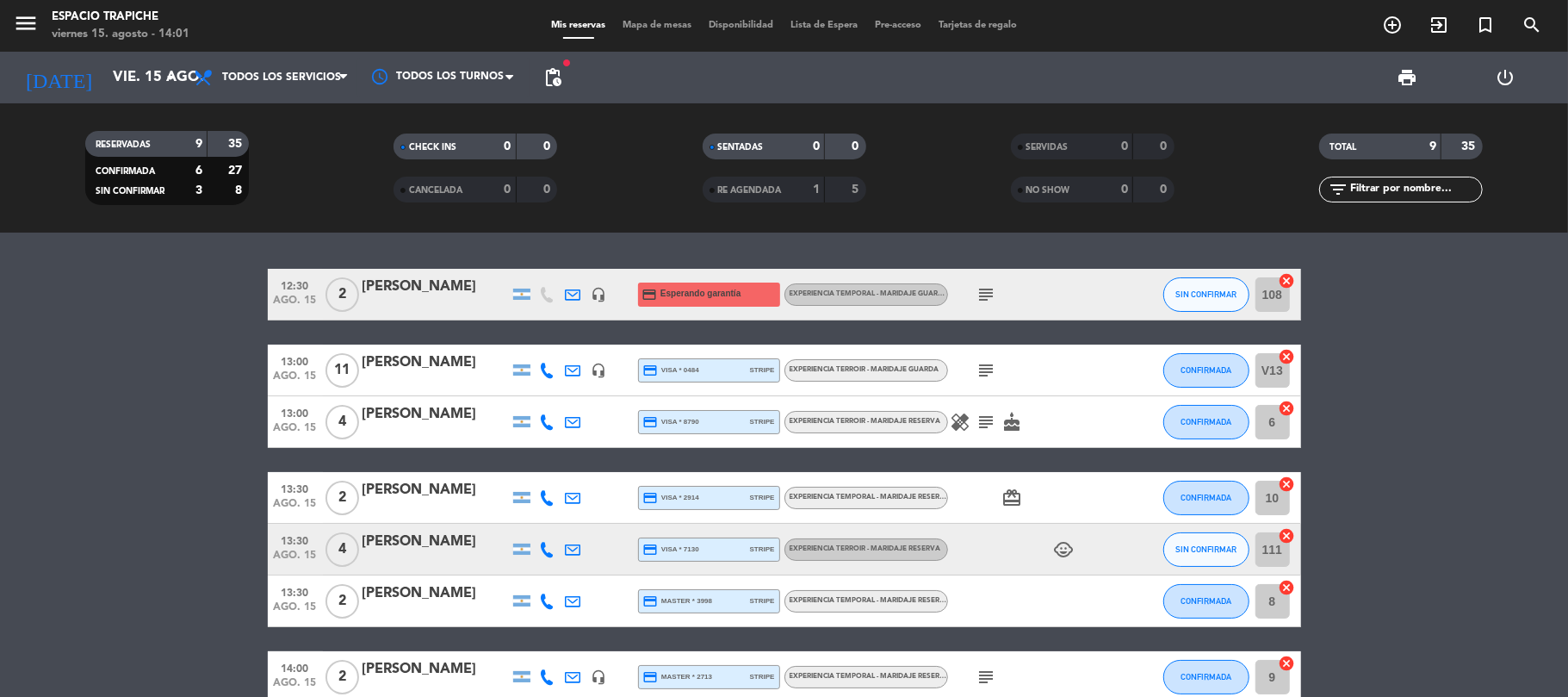
click at [193, 531] on bookings-row "12:30 [DATE] 2 [PERSON_NAME] headset_mic credit_card Esperando garantía Experie…" at bounding box center [784, 550] width 1568 height 562
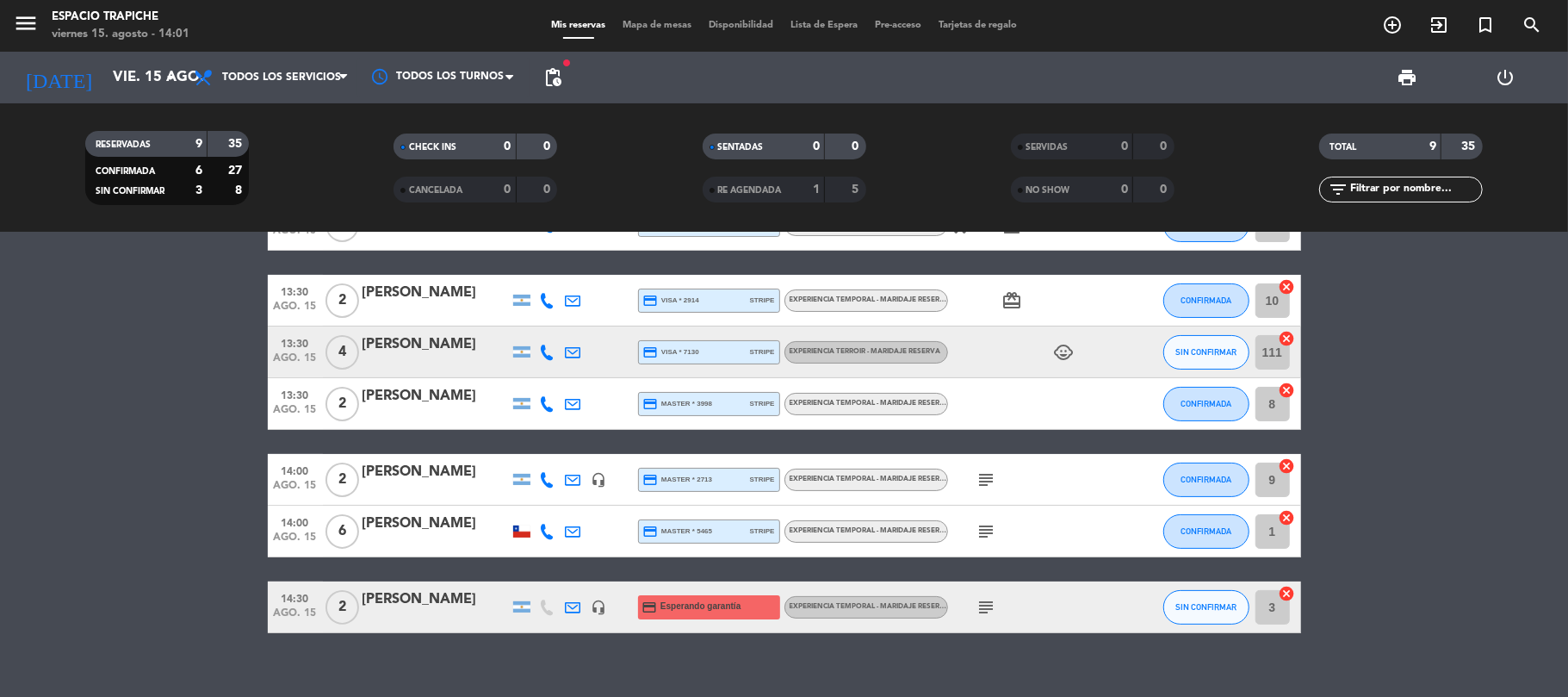
scroll to position [219, 0]
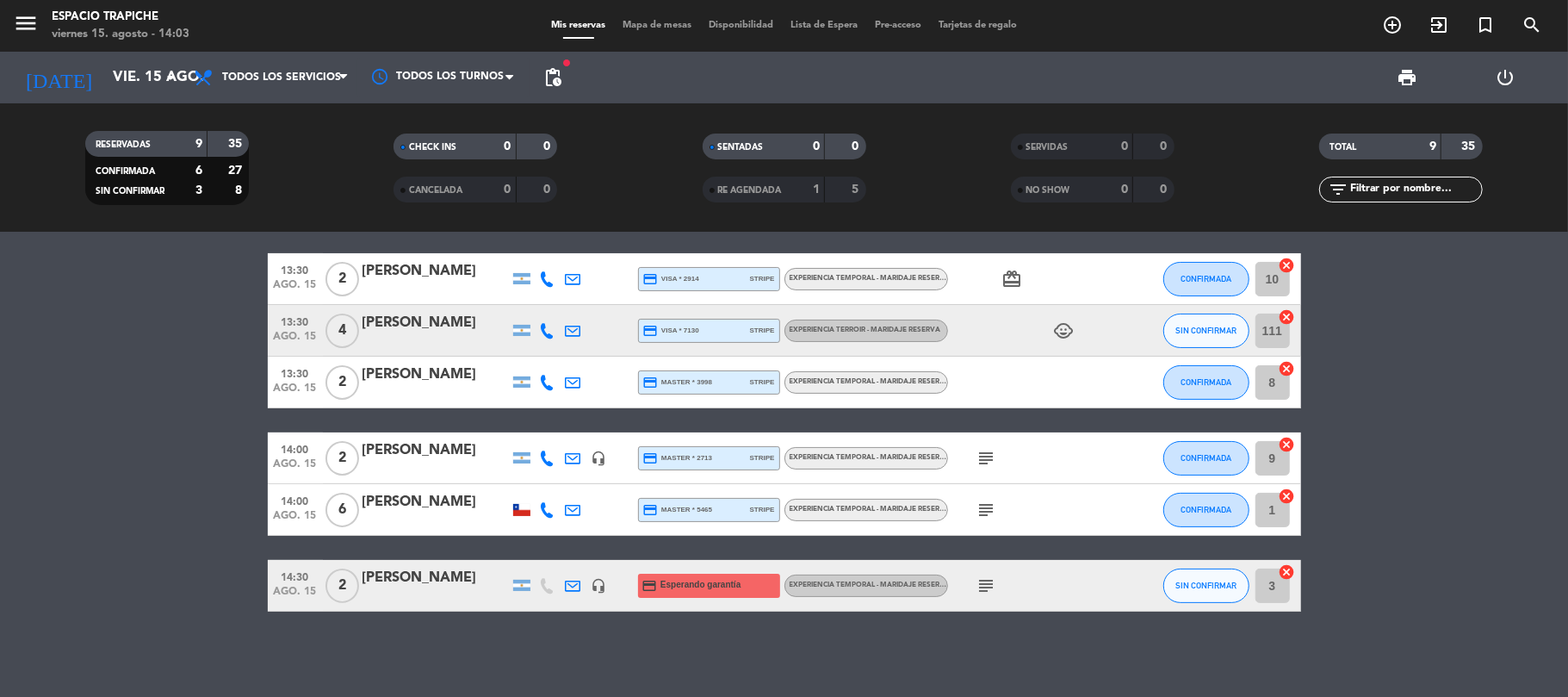
click at [101, 372] on bookings-row "12:30 [DATE] 2 [PERSON_NAME] headset_mic credit_card Esperando garantía Experie…" at bounding box center [784, 331] width 1568 height 562
click at [105, 81] on input "vie. 15 ago." at bounding box center [198, 77] width 186 height 33
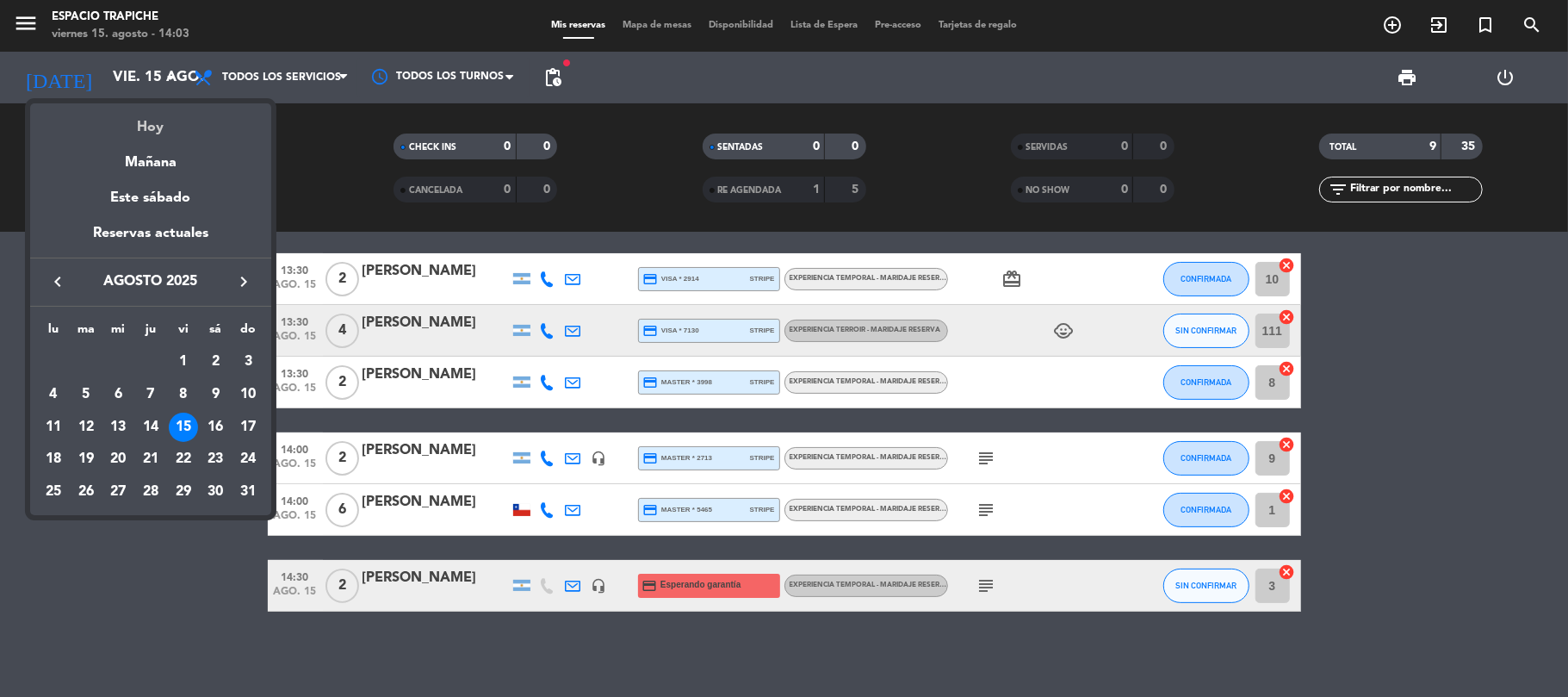
click at [156, 119] on div "Hoy" at bounding box center [151, 121] width 241 height 35
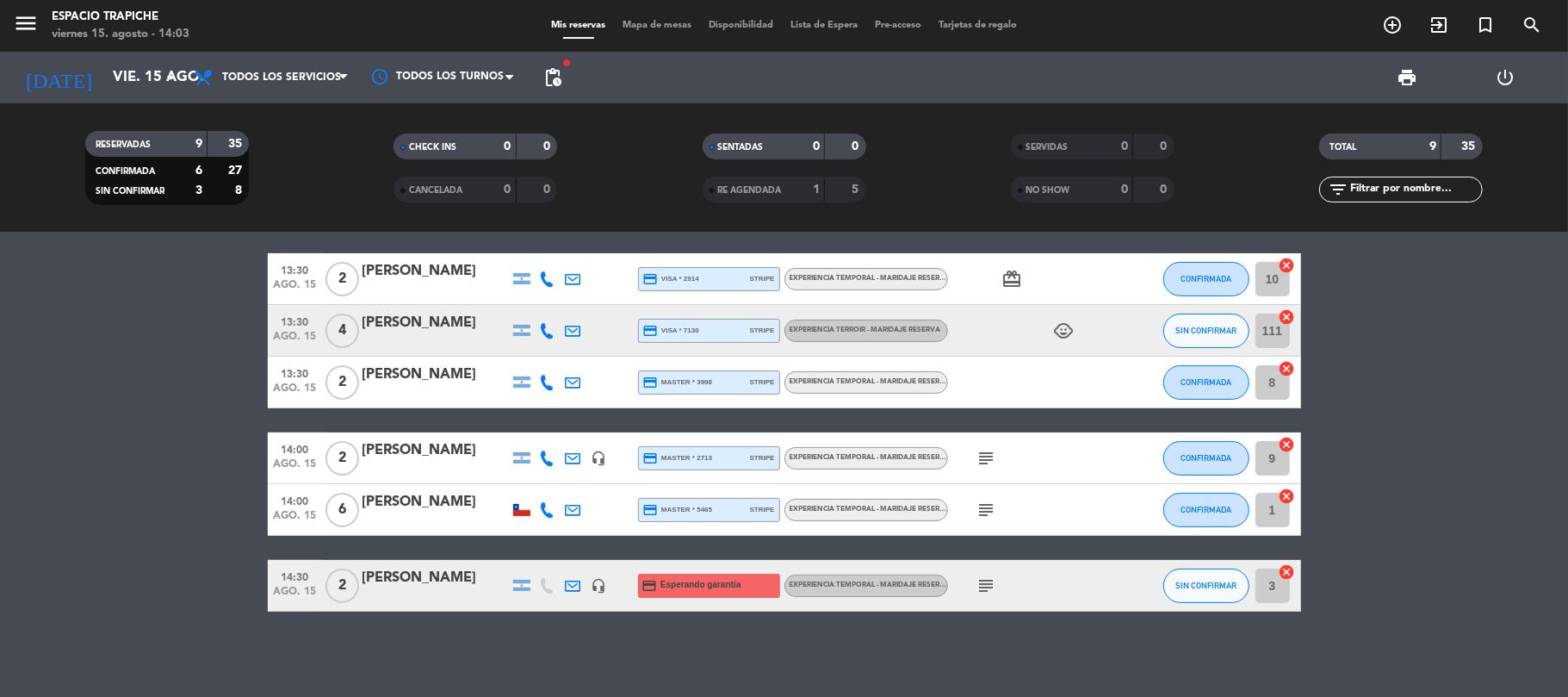
click at [32, 29] on icon "menu" at bounding box center [26, 23] width 26 height 26
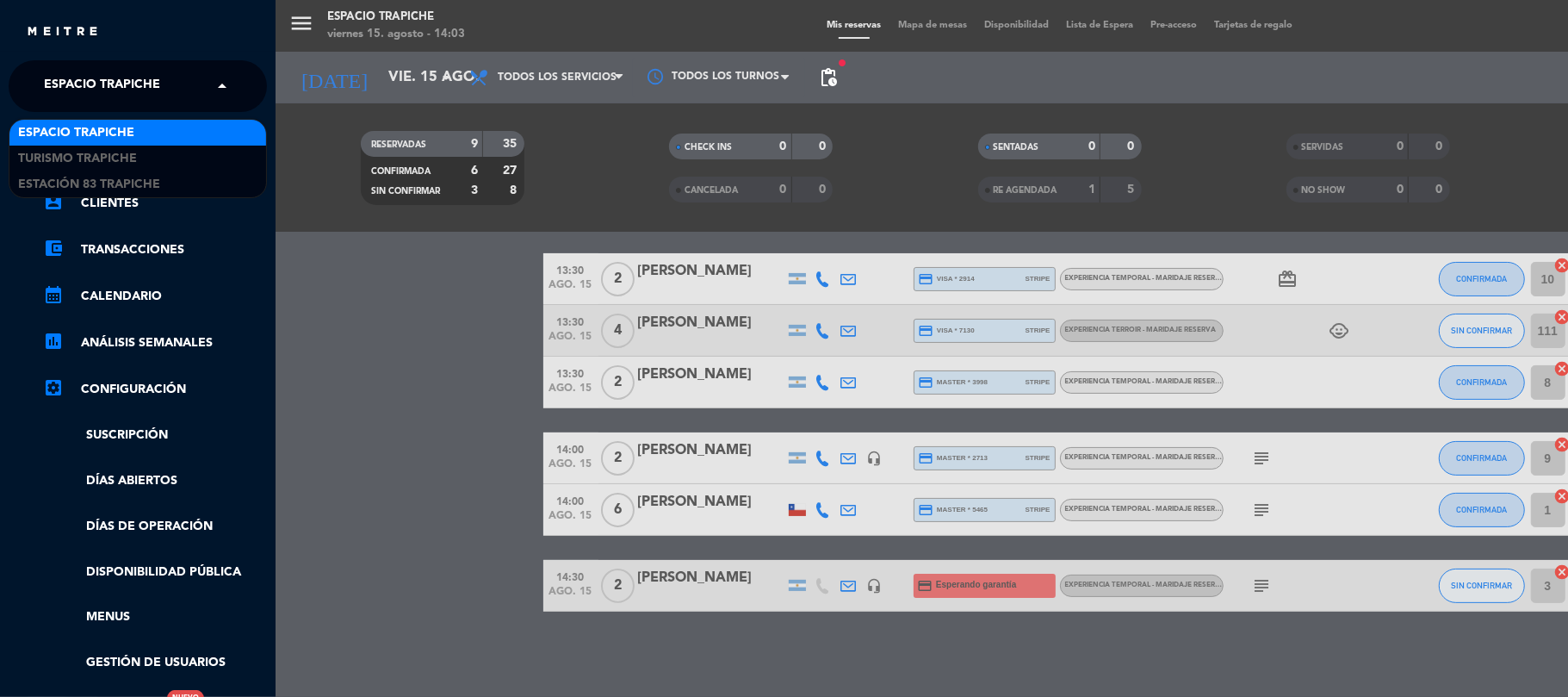
click at [77, 81] on span "Espacio Trapiche" at bounding box center [102, 87] width 116 height 36
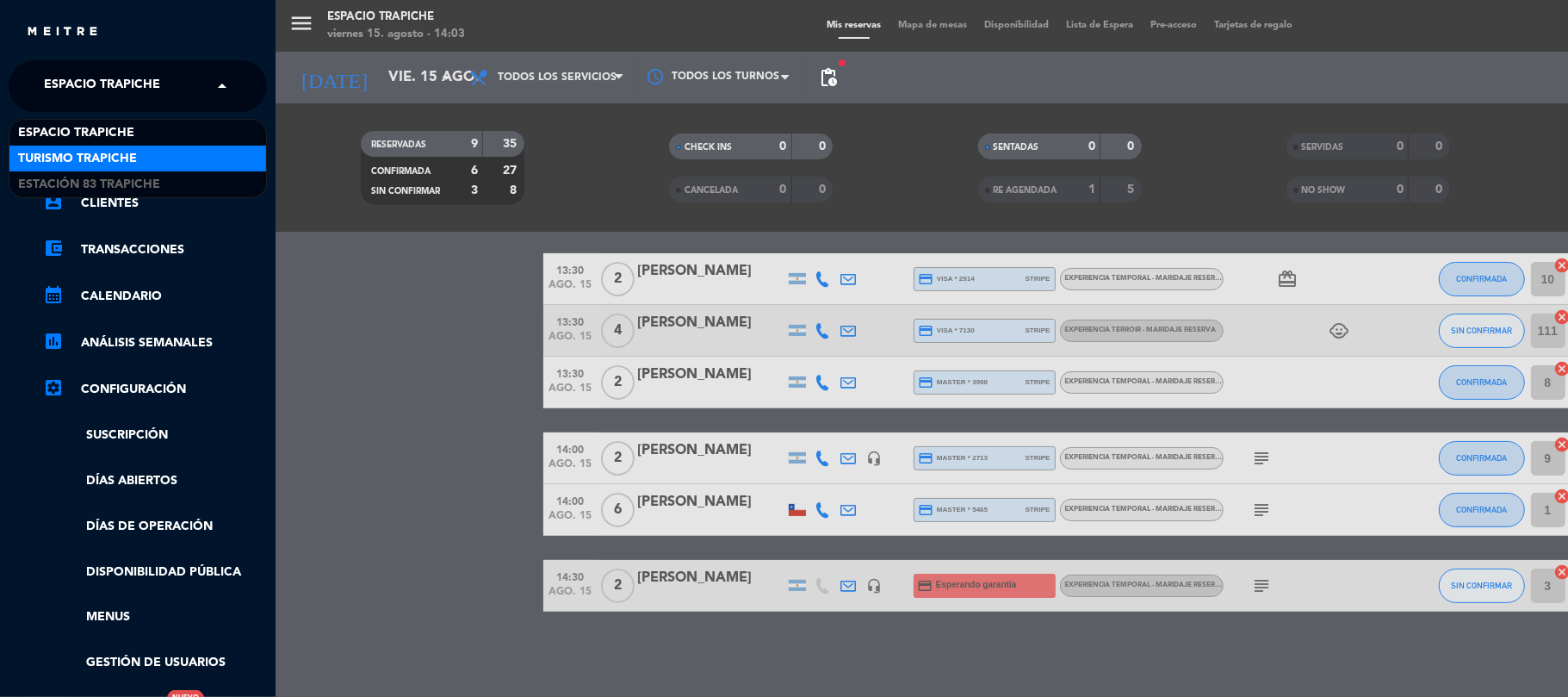
click at [79, 150] on span "Turismo Trapiche" at bounding box center [77, 159] width 119 height 20
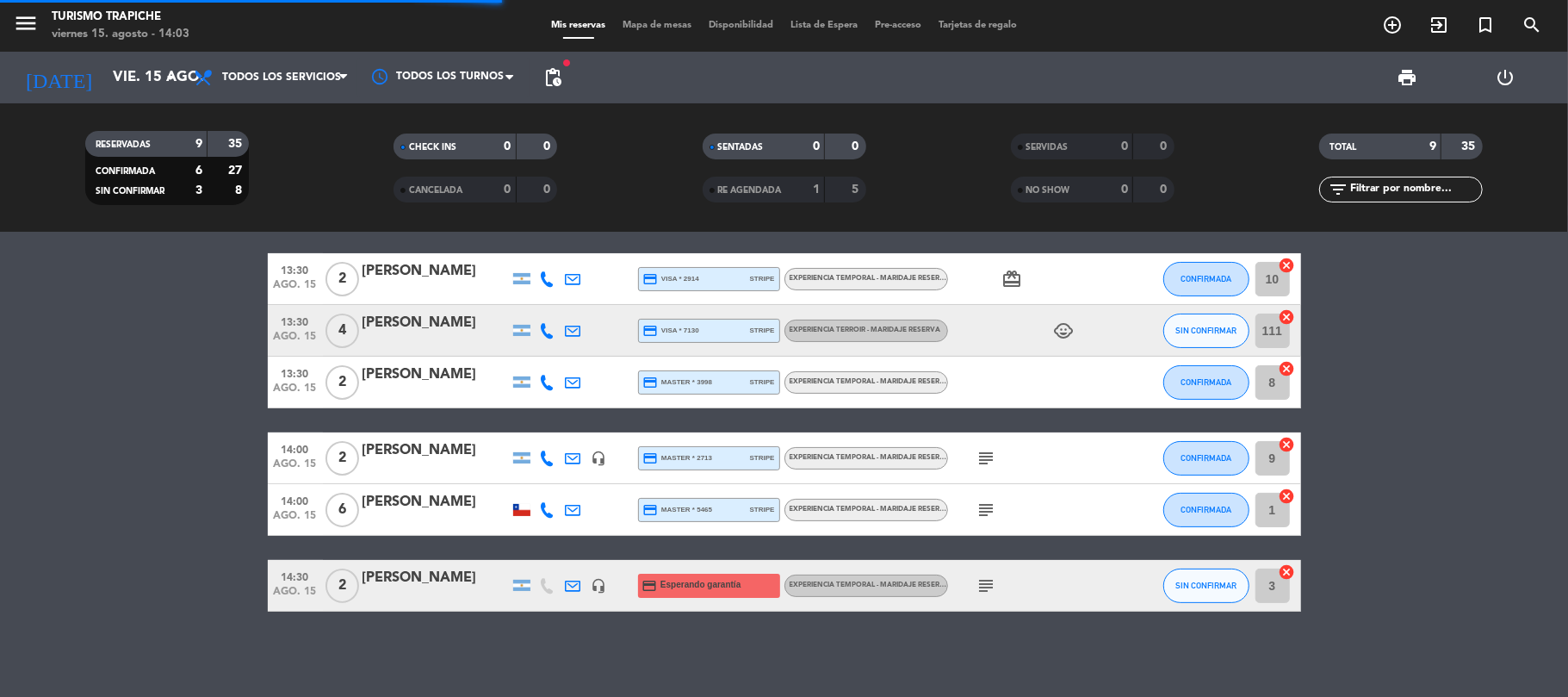
click at [124, 528] on bookings-row "12:30 [DATE] 2 [PERSON_NAME] headset_mic credit_card Esperando garantía Experie…" at bounding box center [784, 331] width 1568 height 562
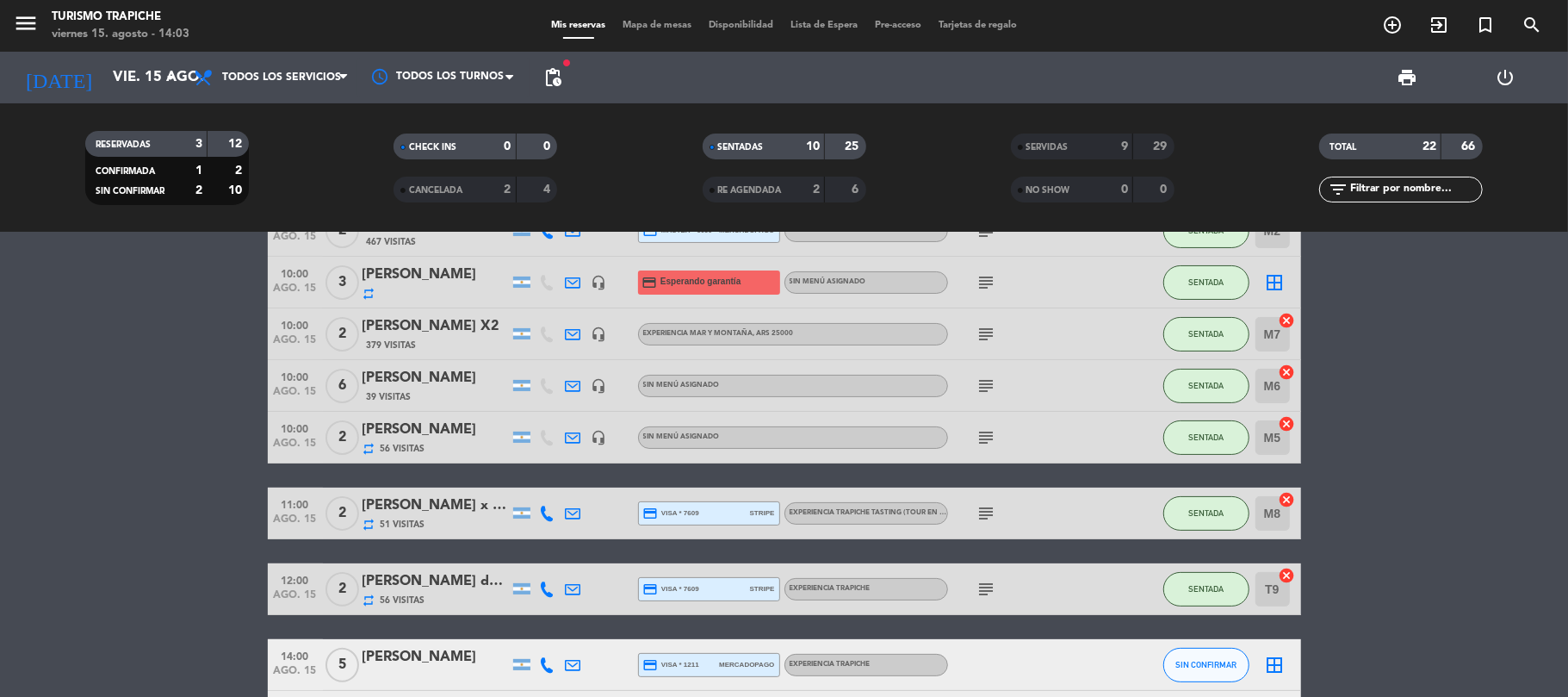
scroll to position [426, 0]
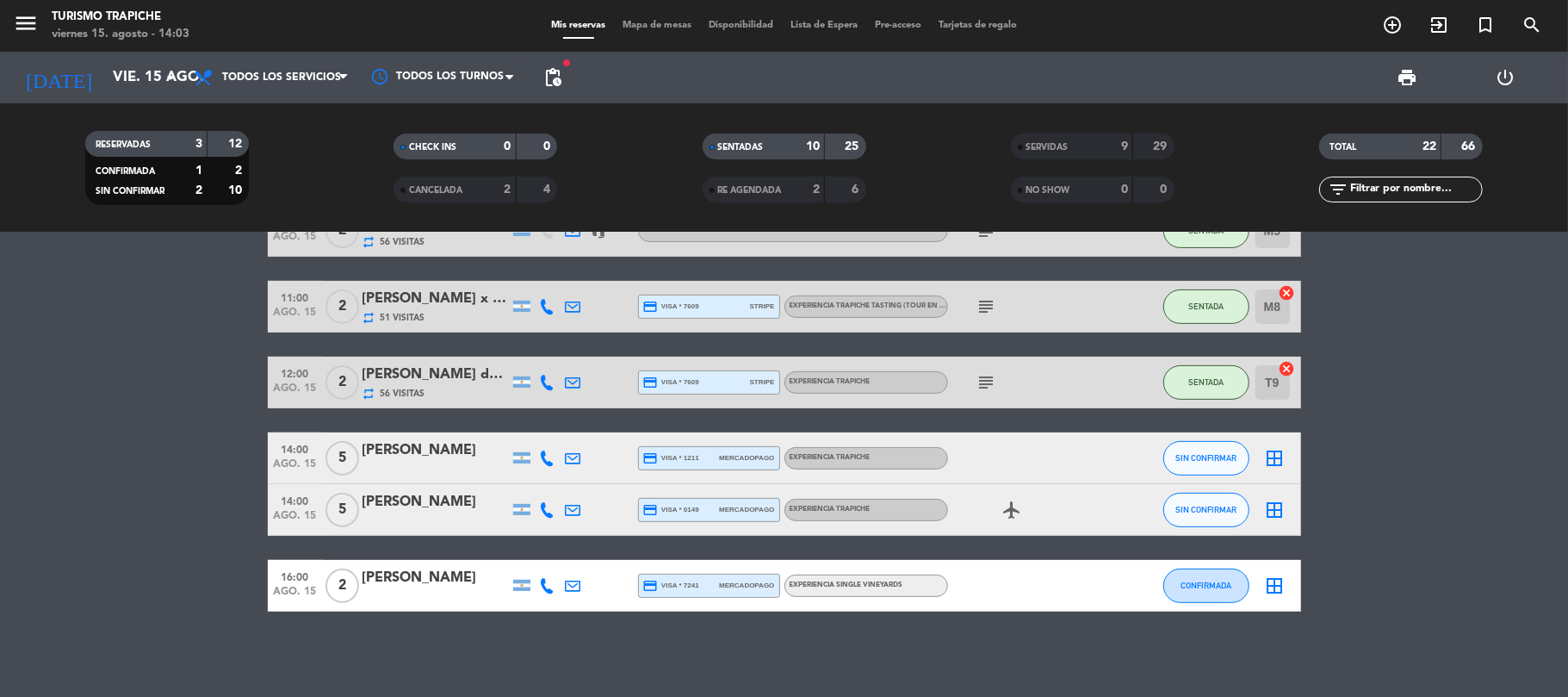
click at [169, 476] on bookings-row "10:00 [DATE] 2 [PERSON_NAME] repeat 9 Visitas headset_mic Sin menú asignado sub…" at bounding box center [784, 227] width 1568 height 768
click at [143, 543] on bookings-row "10:00 [DATE] 2 [PERSON_NAME] repeat 9 Visitas headset_mic Sin menú asignado sub…" at bounding box center [784, 227] width 1568 height 768
click at [110, 94] on div "[DATE] [DATE] arrow_drop_down" at bounding box center [99, 78] width 172 height 38
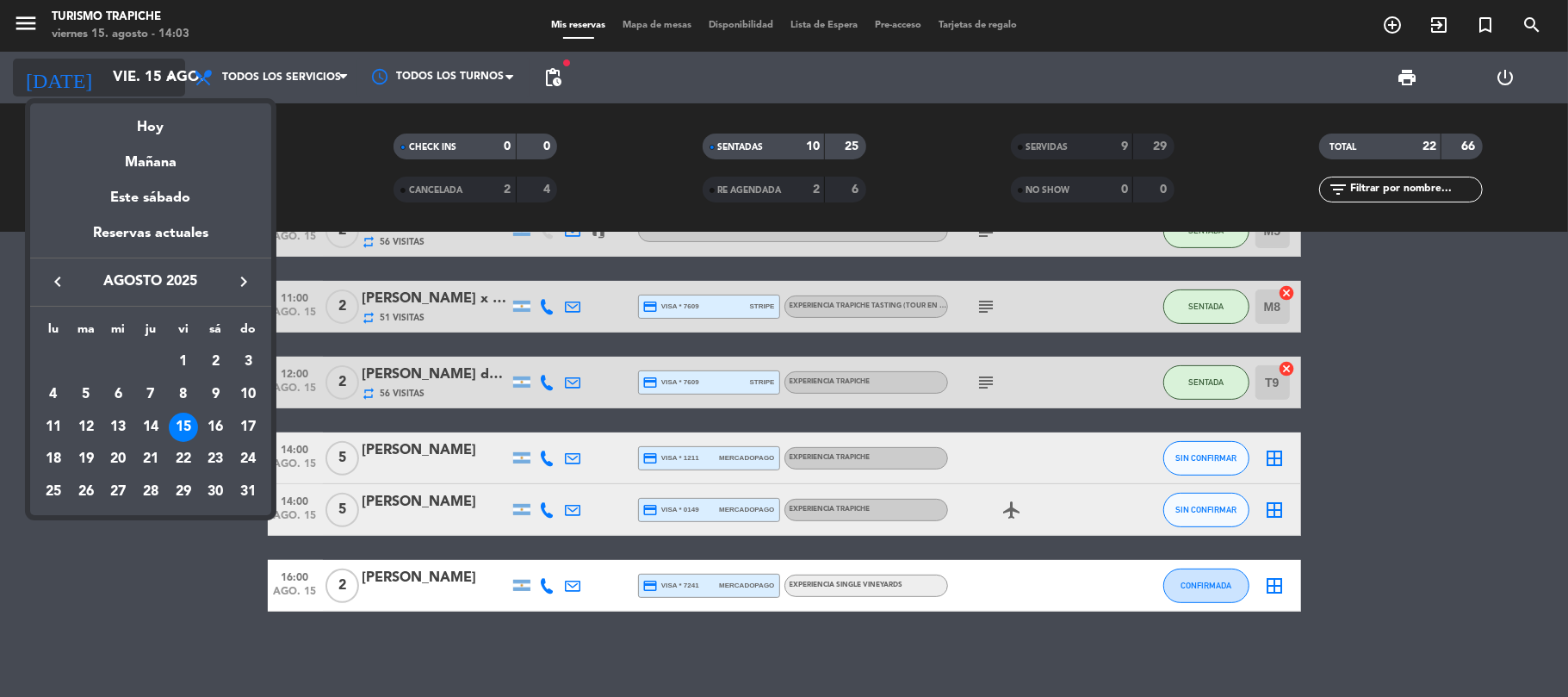
click at [124, 121] on div "Hoy" at bounding box center [151, 121] width 241 height 35
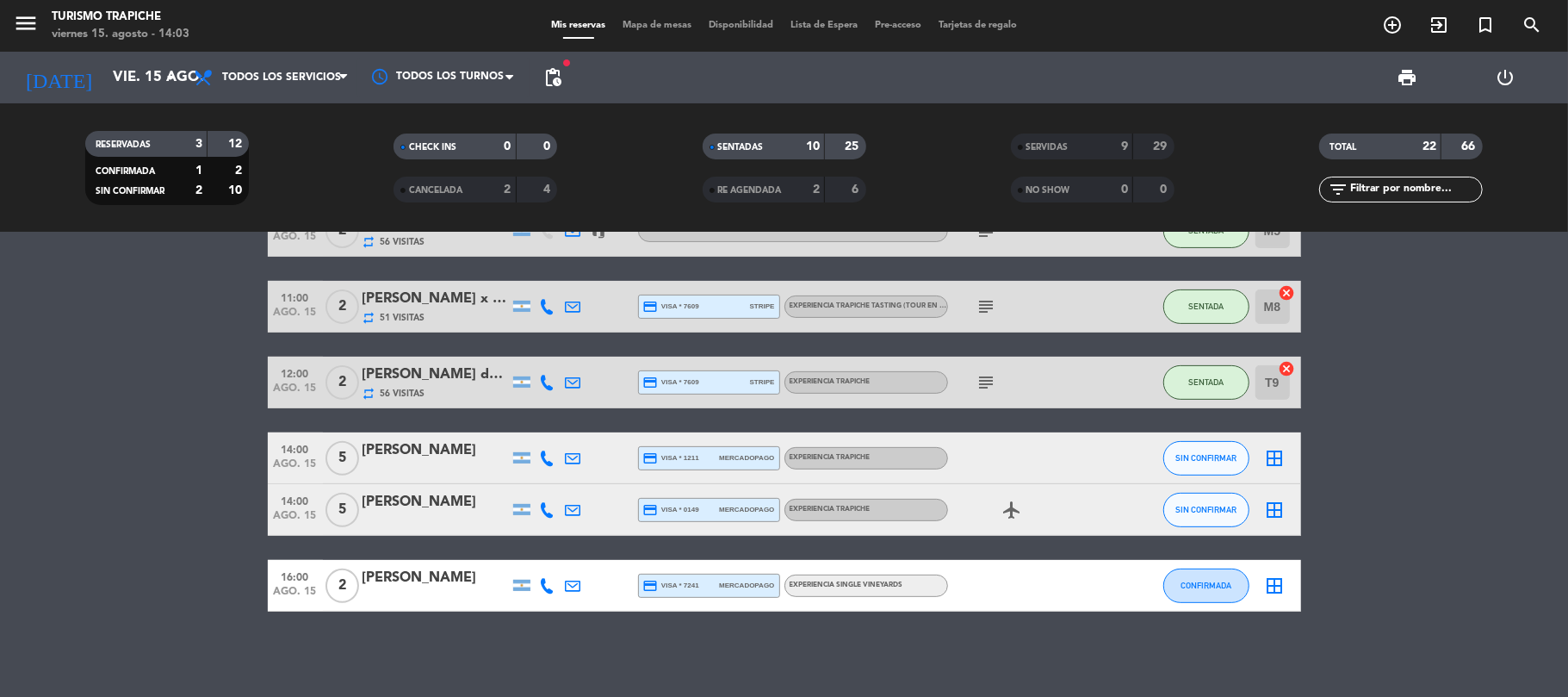
click at [102, 372] on bookings-row "10:00 [DATE] 2 [PERSON_NAME] repeat 9 Visitas headset_mic Sin menú asignado sub…" at bounding box center [784, 227] width 1568 height 768
click at [105, 67] on input "vie. 15 ago." at bounding box center [198, 77] width 186 height 33
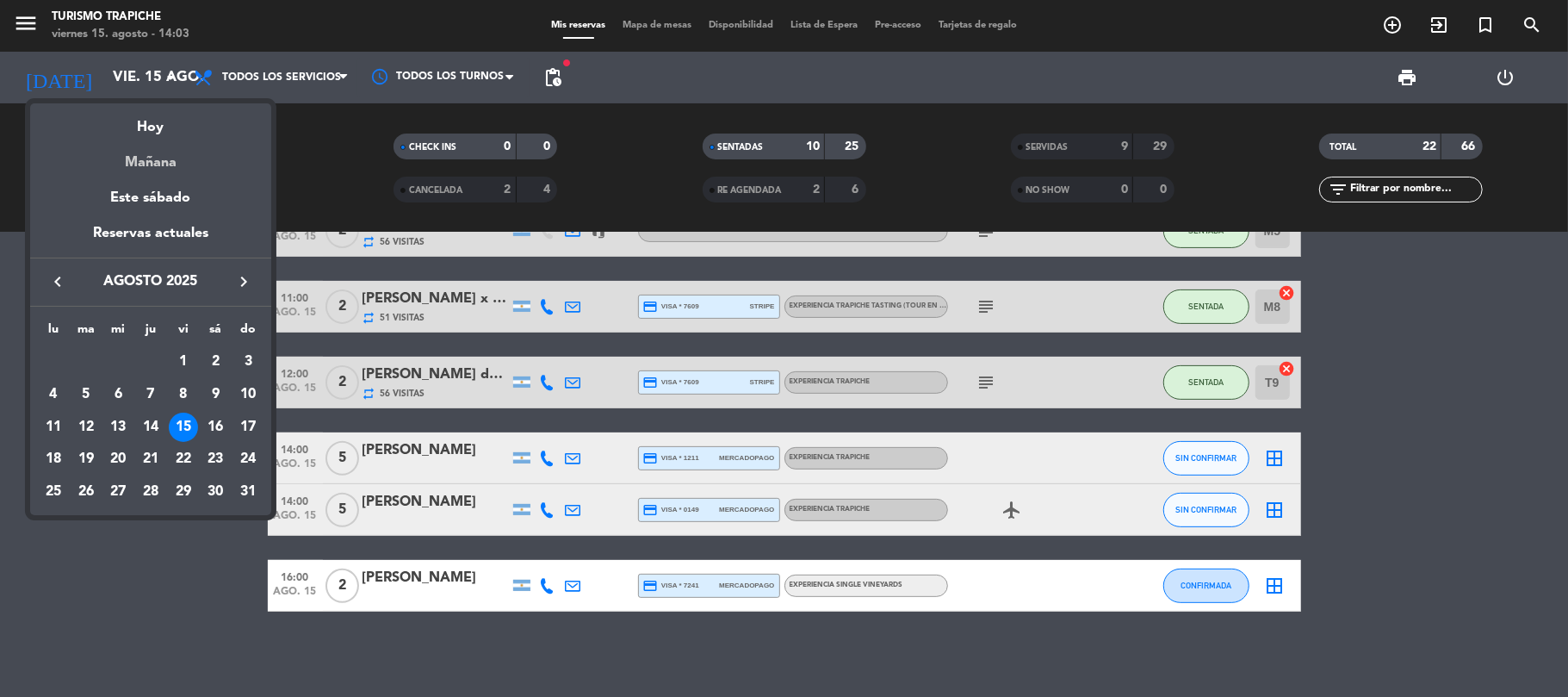
click at [142, 152] on div "Mañana" at bounding box center [151, 156] width 241 height 35
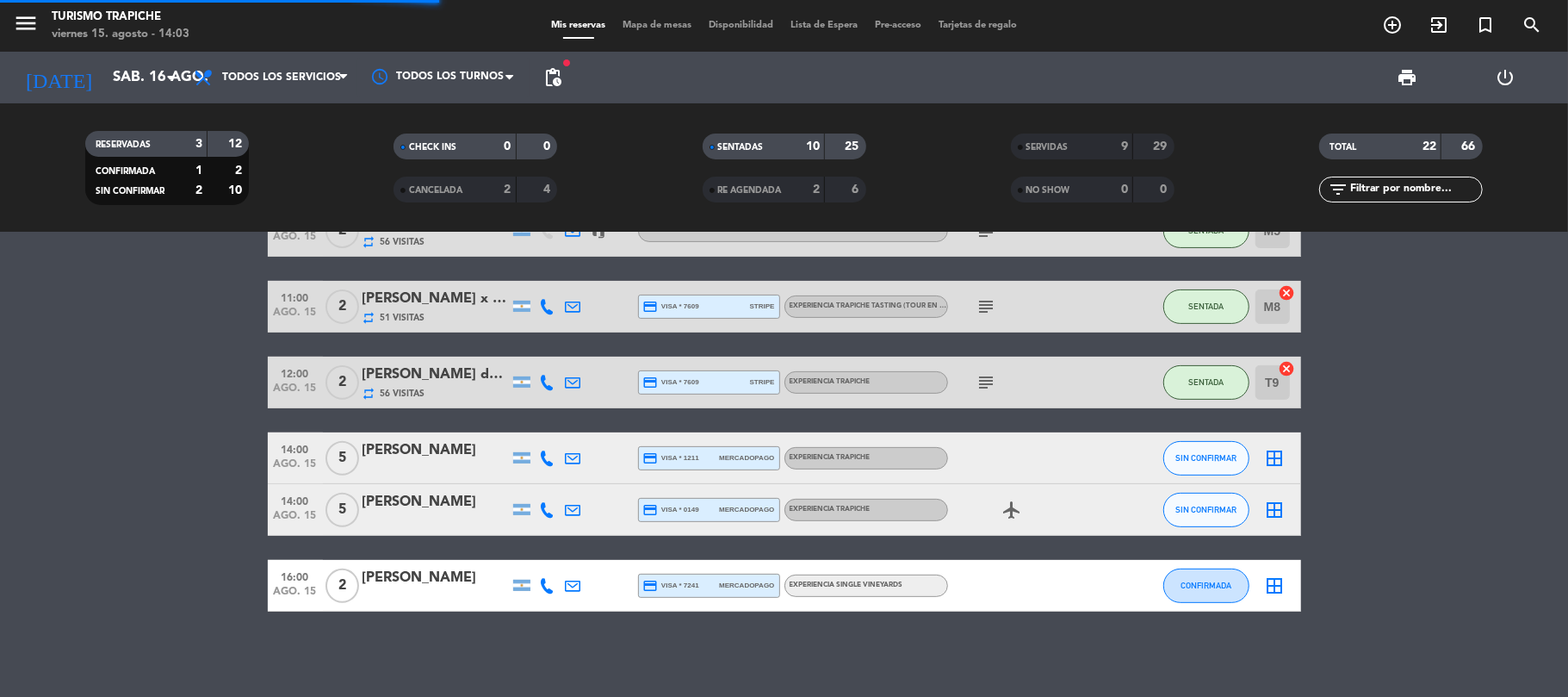
click at [144, 415] on bookings-row "10:00 [DATE] 2 [PERSON_NAME] repeat 9 Visitas headset_mic Sin menú asignado sub…" at bounding box center [784, 227] width 1568 height 768
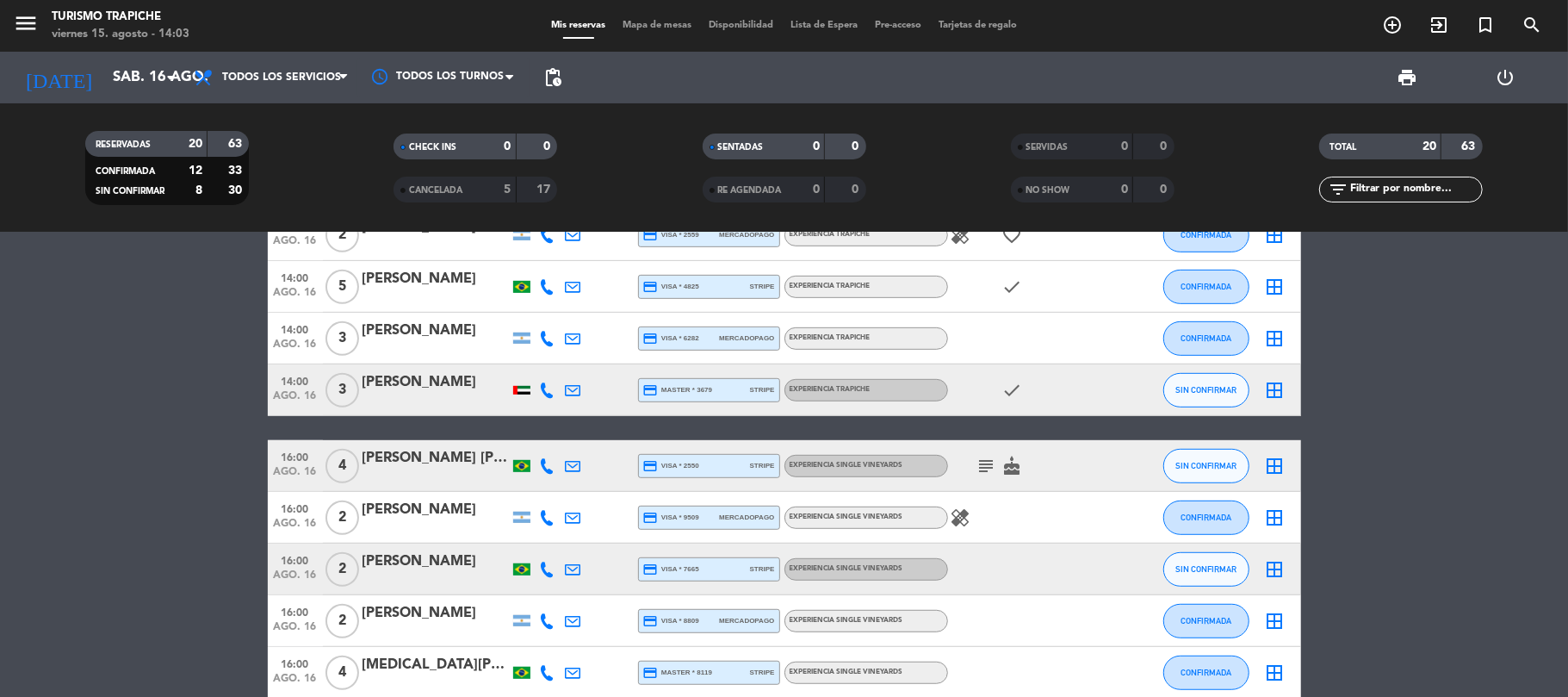
scroll to position [534, 0]
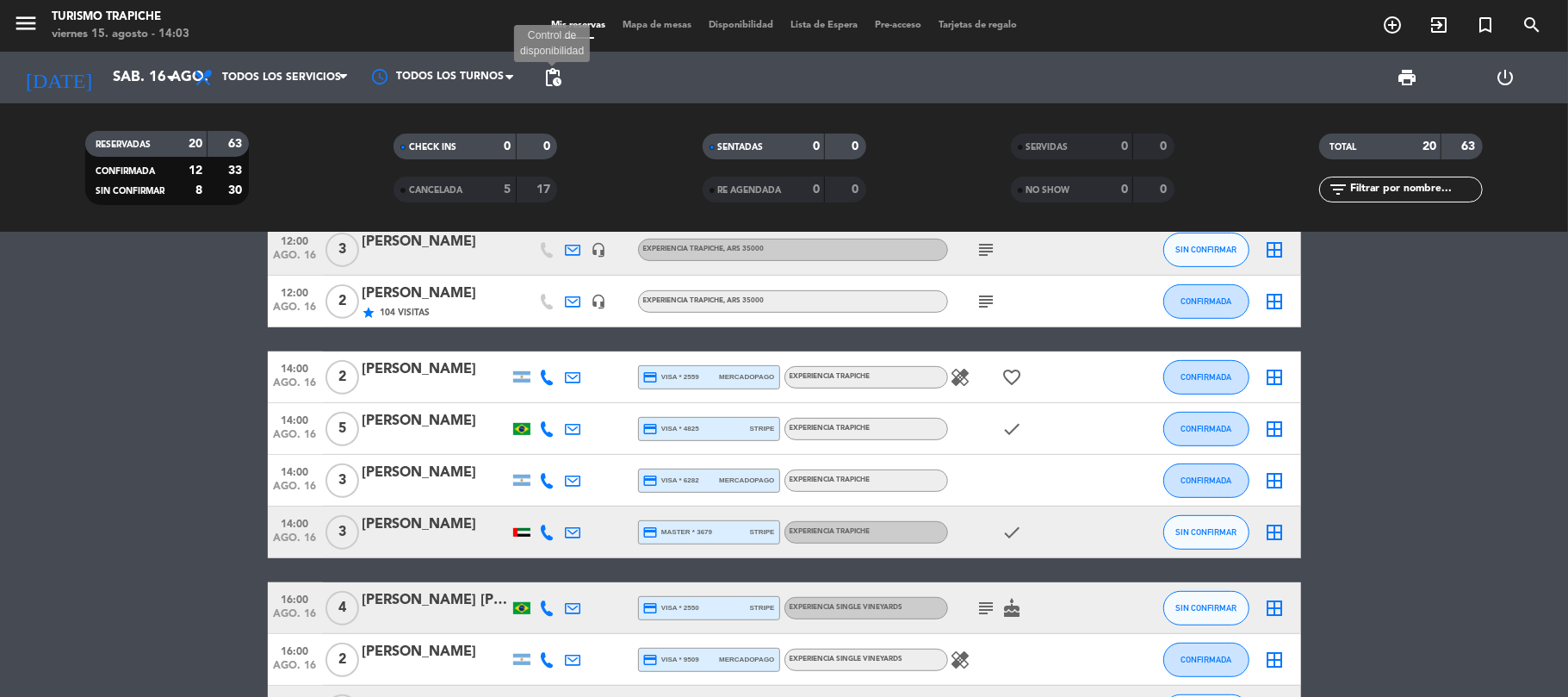
click at [553, 77] on span "pending_actions" at bounding box center [553, 78] width 21 height 21
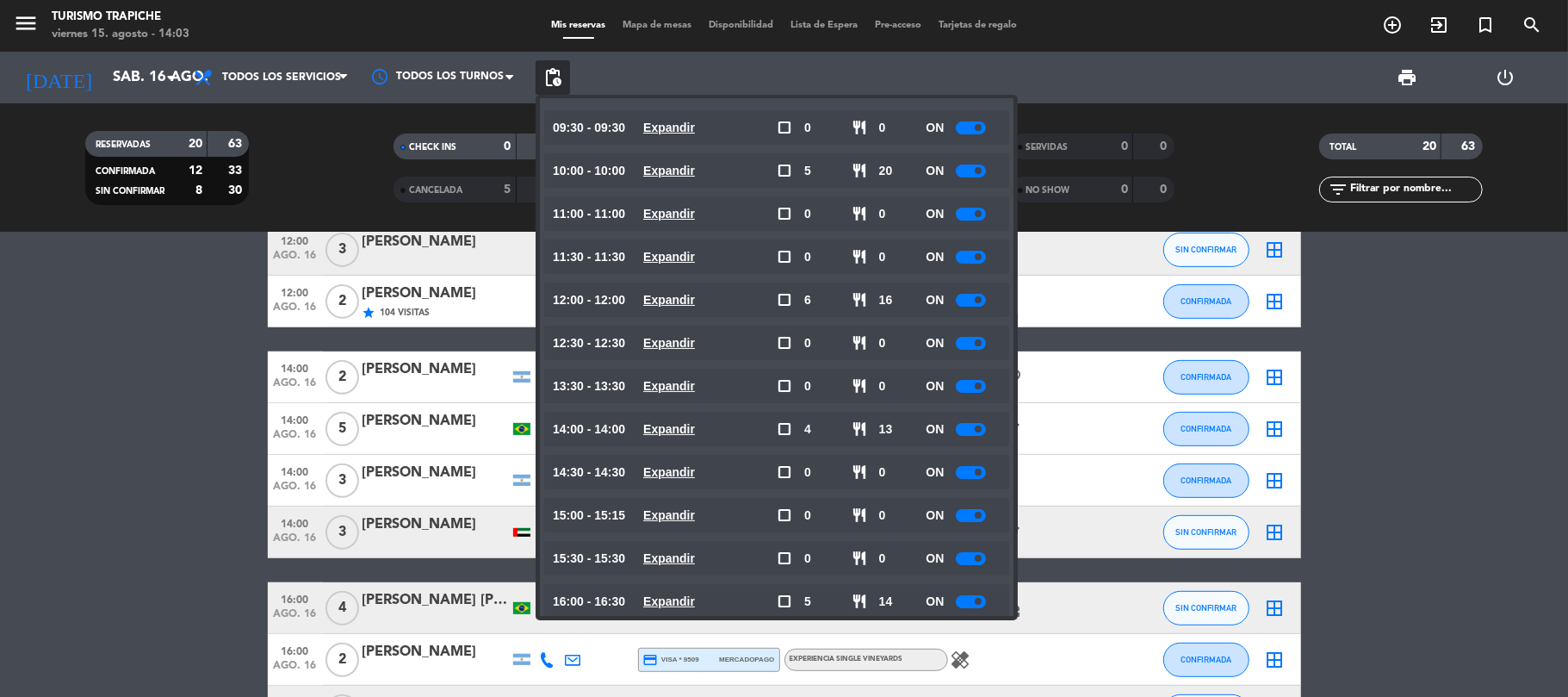
scroll to position [73, 0]
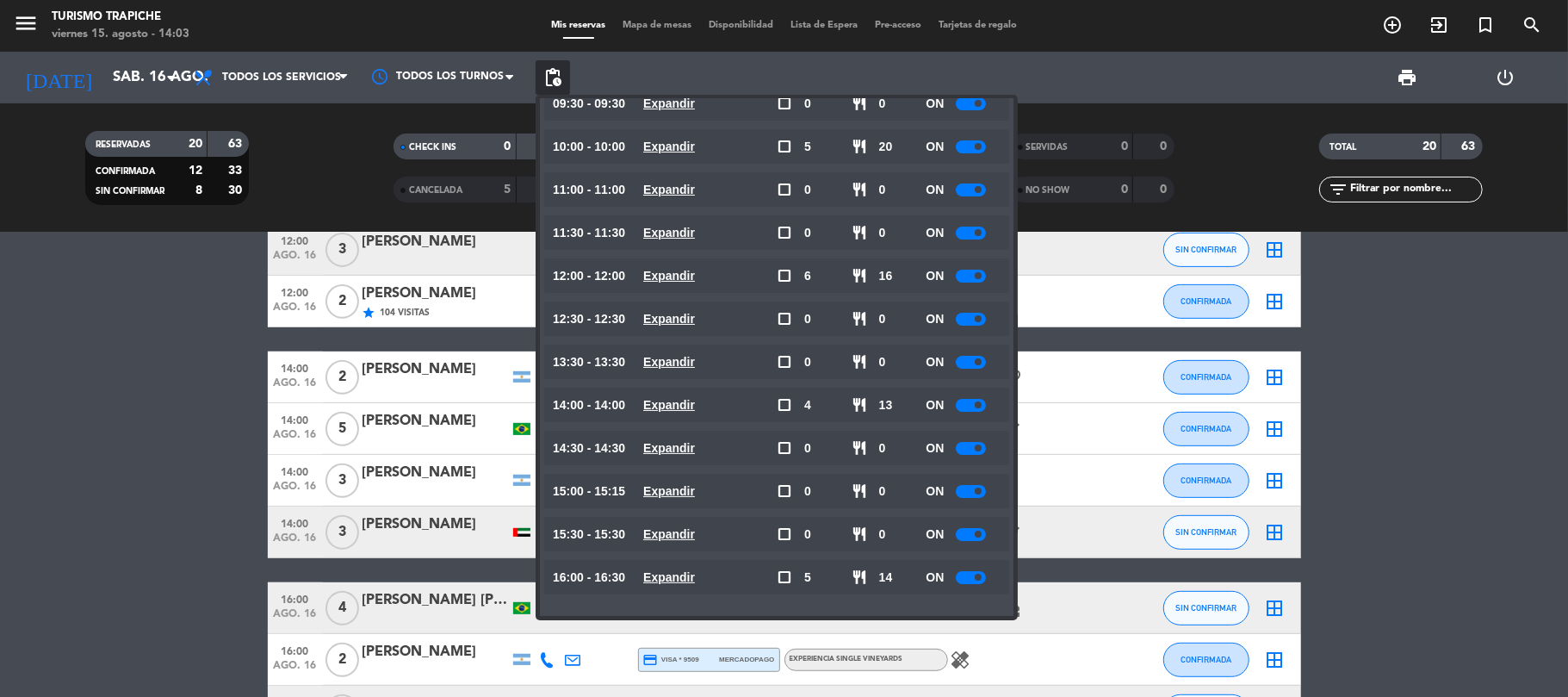
click at [187, 395] on bookings-row "10:00 [DATE] 2 [PERSON_NAME] credit_card visa * 1405 mercadopago EXPERIENCIA MA…" at bounding box center [784, 287] width 1568 height 1106
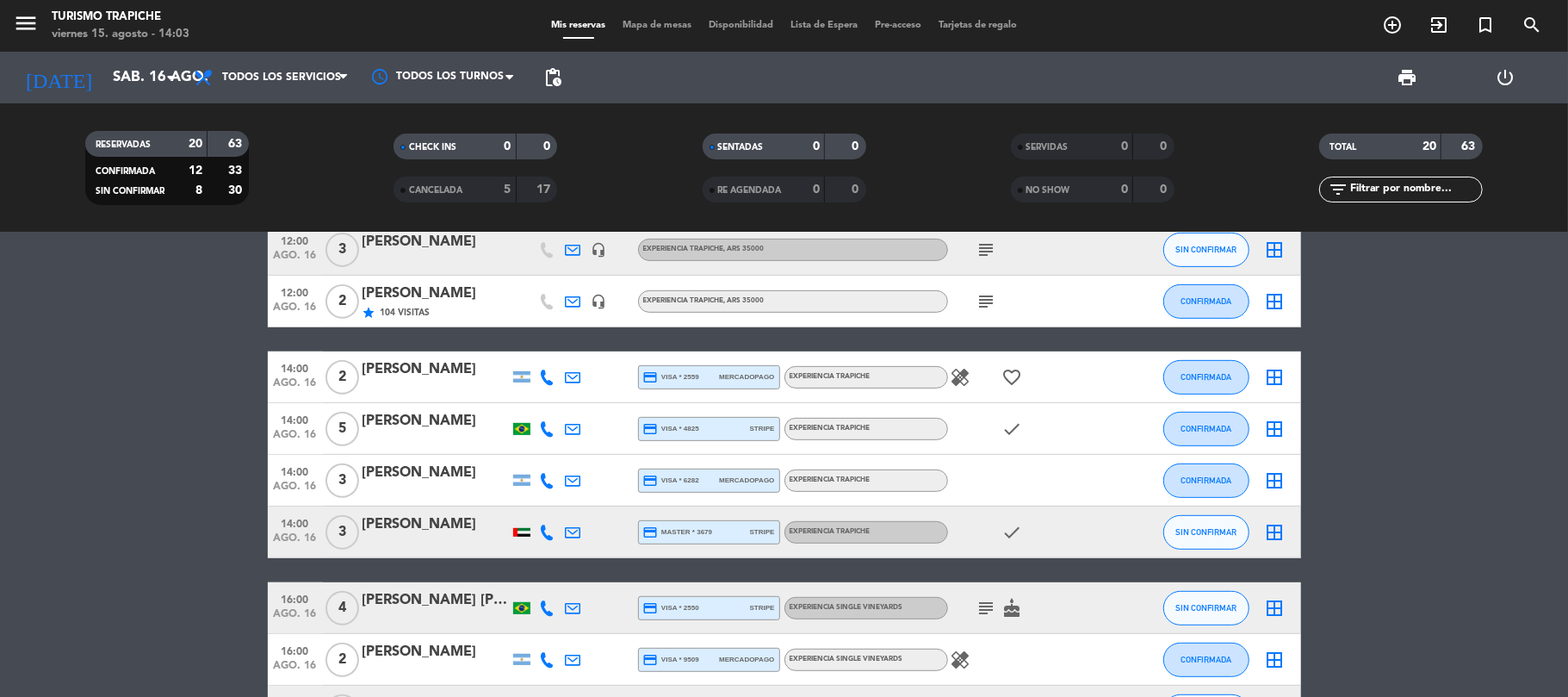
click at [118, 53] on div "[DATE] [DATE] arrow_drop_down" at bounding box center [99, 77] width 172 height 51
click at [124, 78] on input "sáb. 16 ago." at bounding box center [198, 77] width 186 height 33
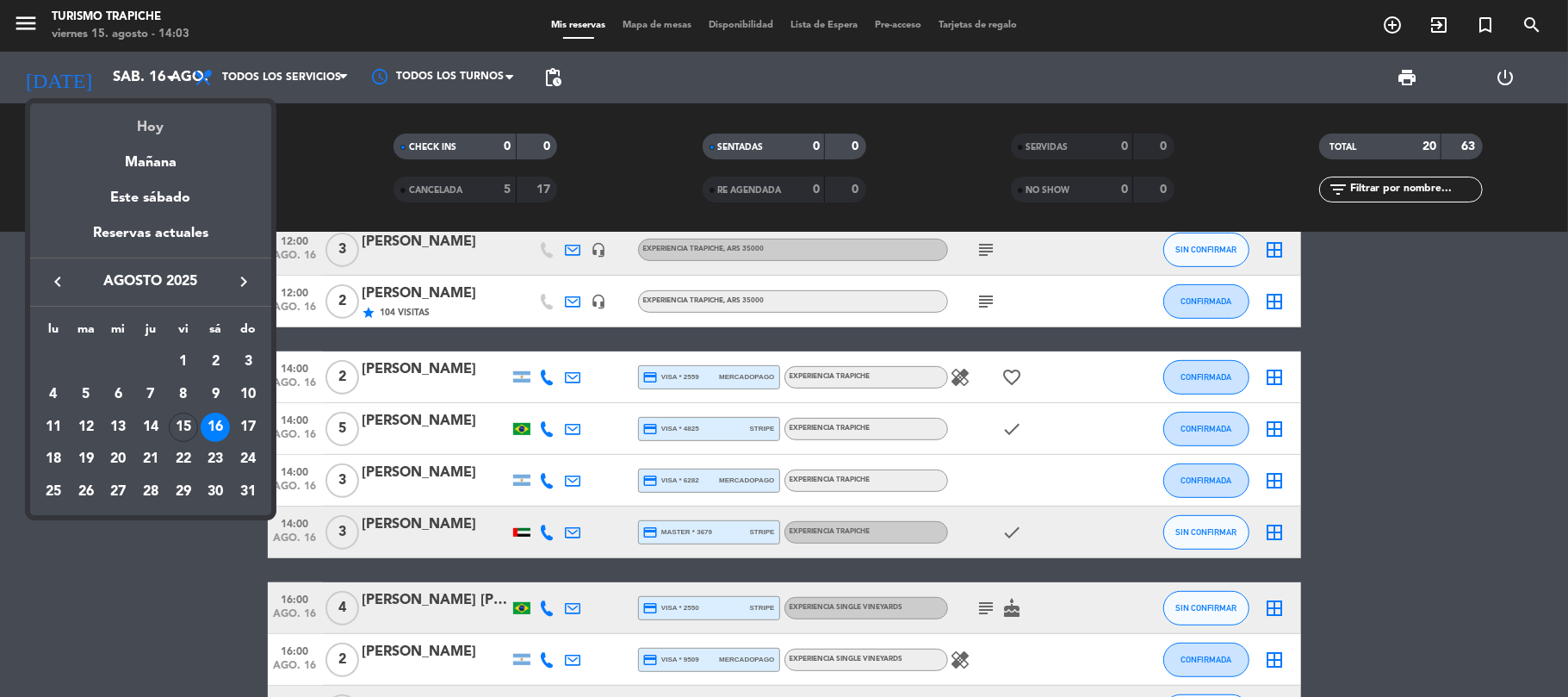
click at [157, 115] on div "Hoy" at bounding box center [151, 121] width 241 height 35
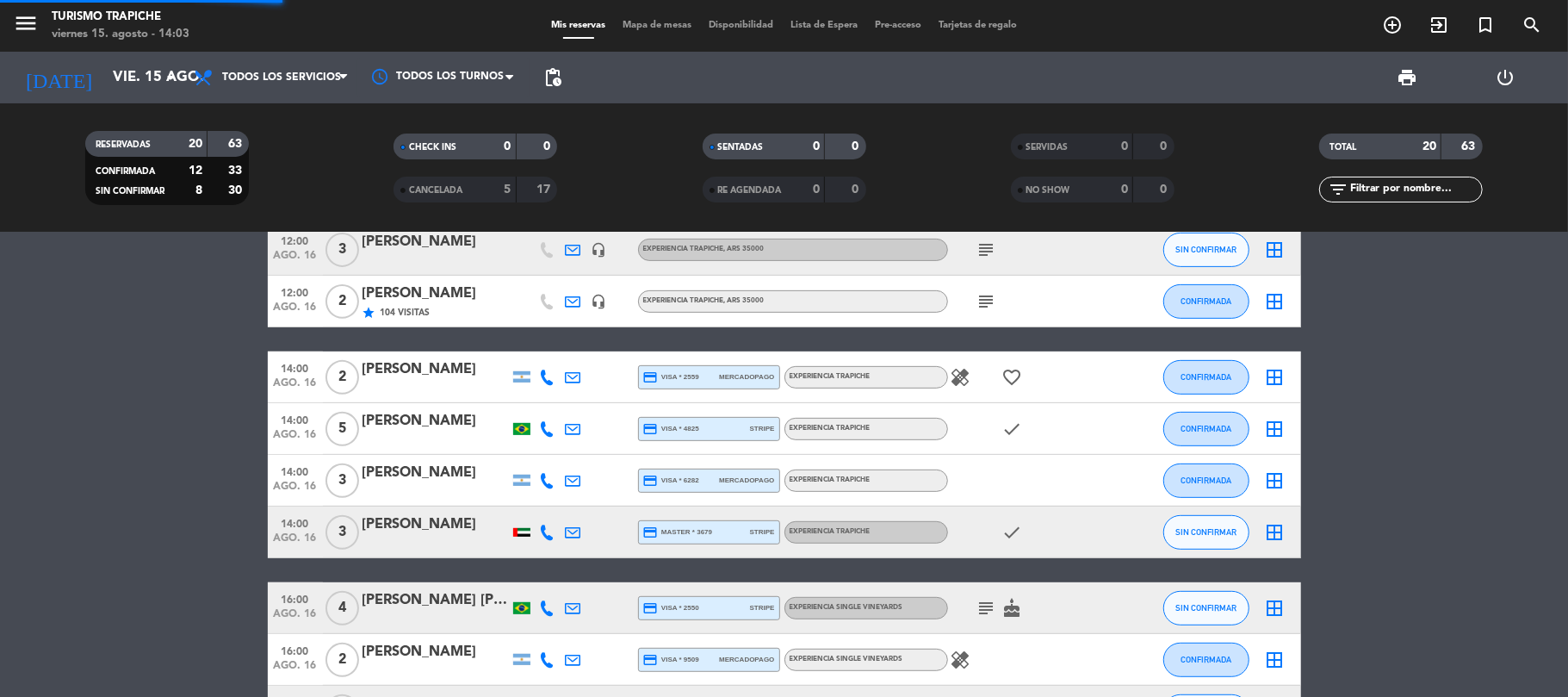
drag, startPoint x: 172, startPoint y: 378, endPoint x: 189, endPoint y: 310, distance: 70.1
click at [172, 377] on bookings-row "10:00 [DATE] 2 [PERSON_NAME] credit_card visa * 1405 mercadopago EXPERIENCIA MA…" at bounding box center [784, 287] width 1568 height 1106
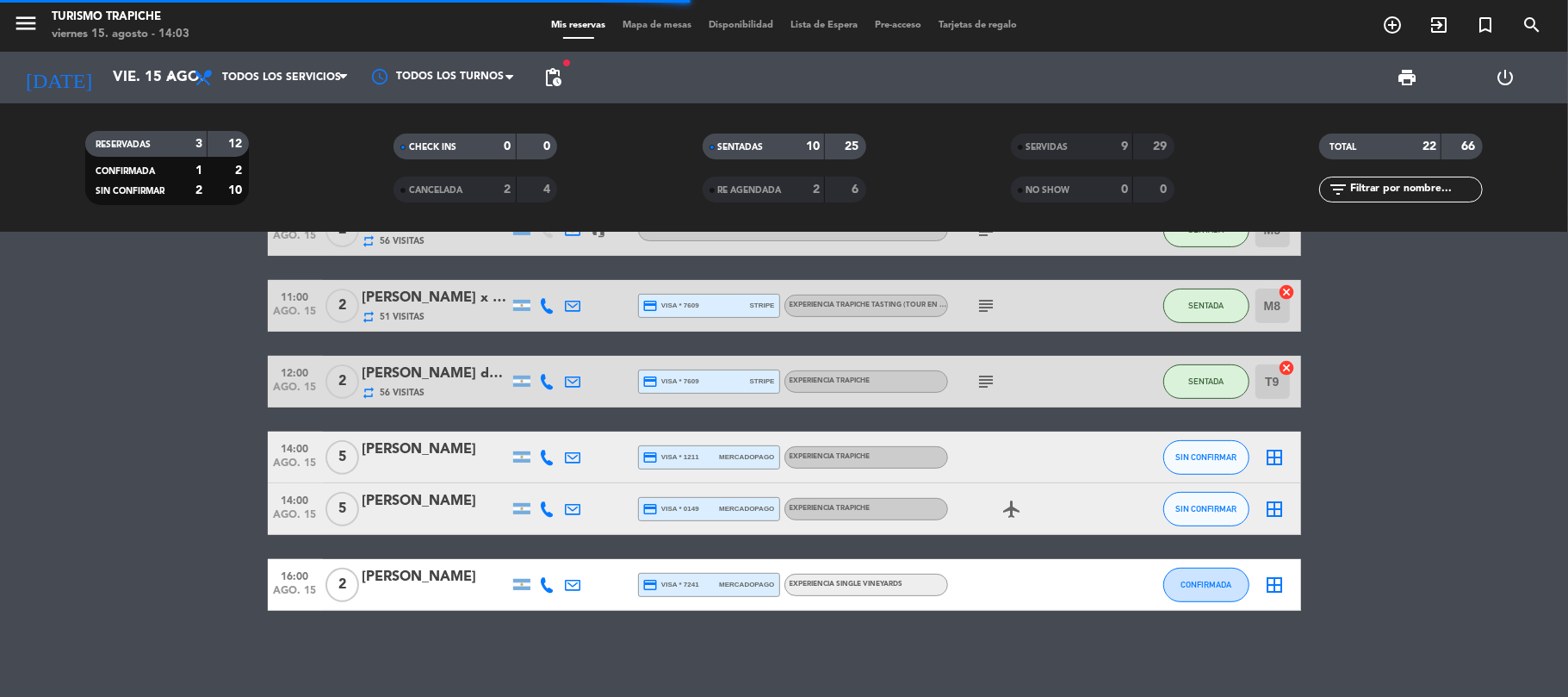
scroll to position [426, 0]
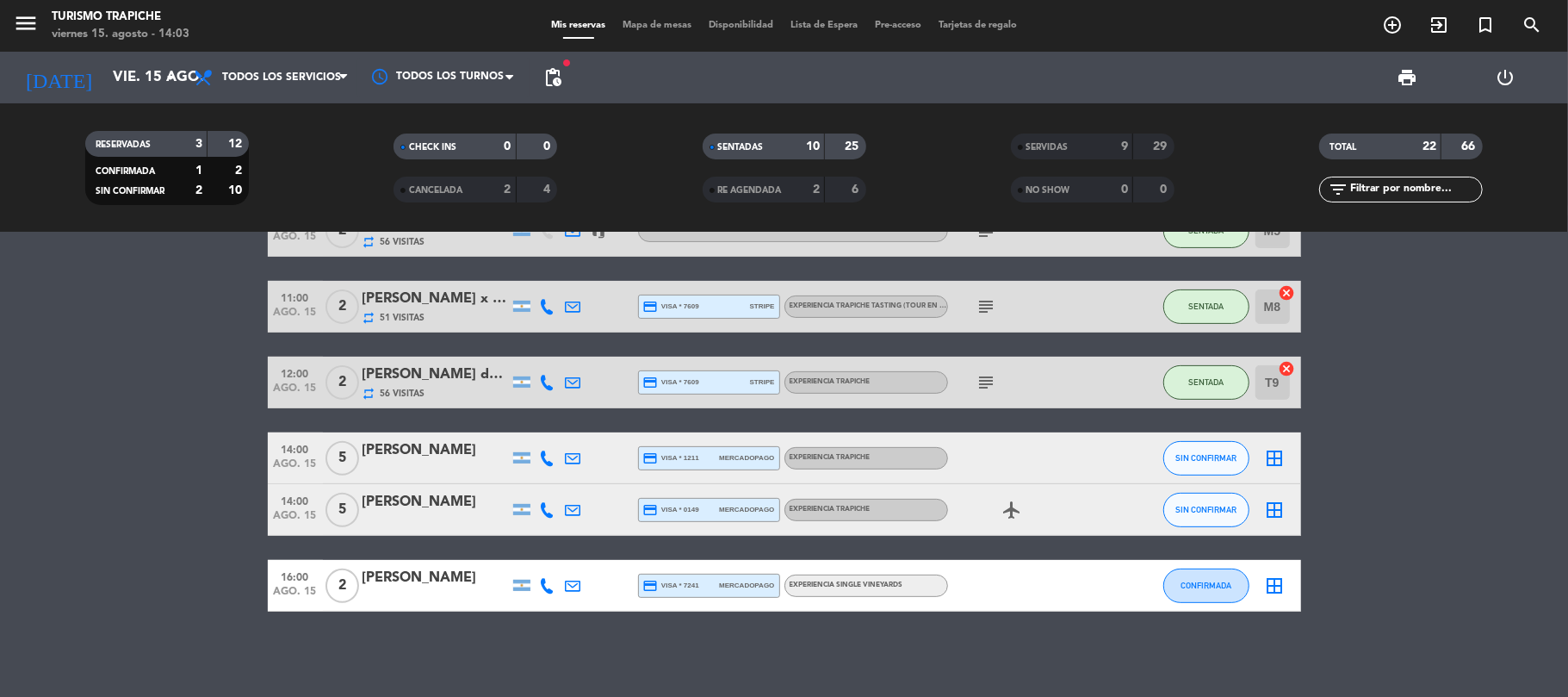
click at [41, 436] on bookings-row "10:00 [DATE] 2 [PERSON_NAME] repeat 9 Visitas headset_mic Sin menú asignado sub…" at bounding box center [784, 227] width 1568 height 768
click at [552, 462] on icon at bounding box center [547, 458] width 15 height 15
click at [115, 483] on bookings-row "10:00 [DATE] 2 [PERSON_NAME] repeat 9 Visitas headset_mic Sin menú asignado sub…" at bounding box center [784, 227] width 1568 height 768
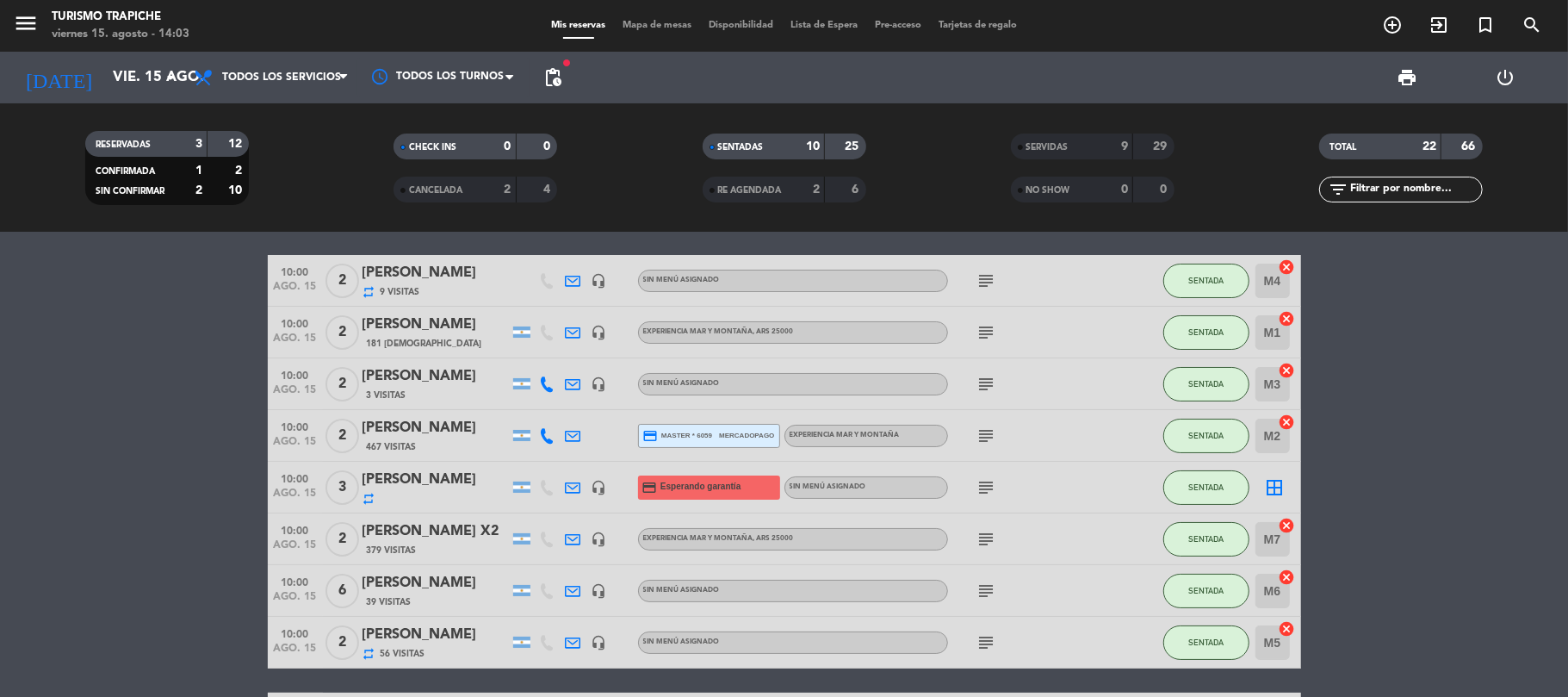
scroll to position [0, 0]
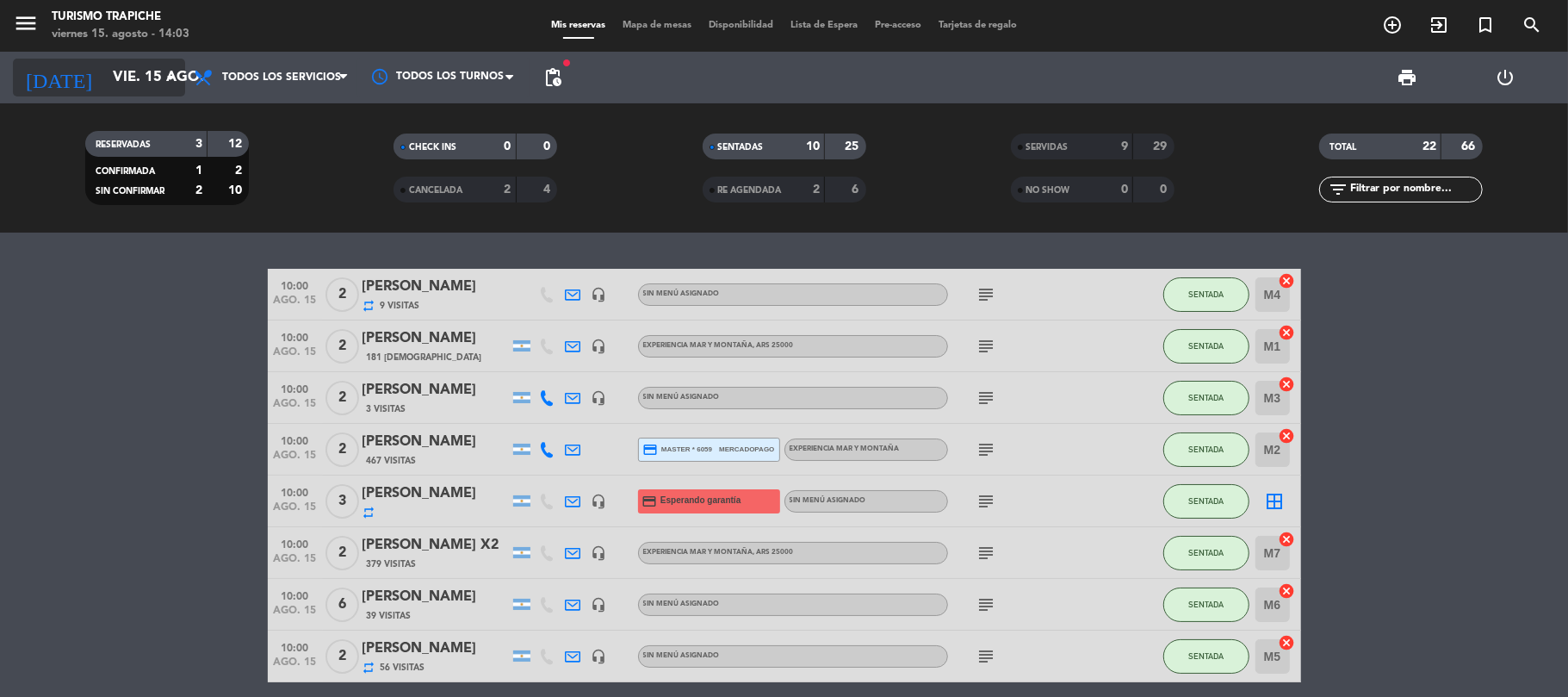
click at [105, 74] on input "vie. 15 ago." at bounding box center [198, 77] width 186 height 33
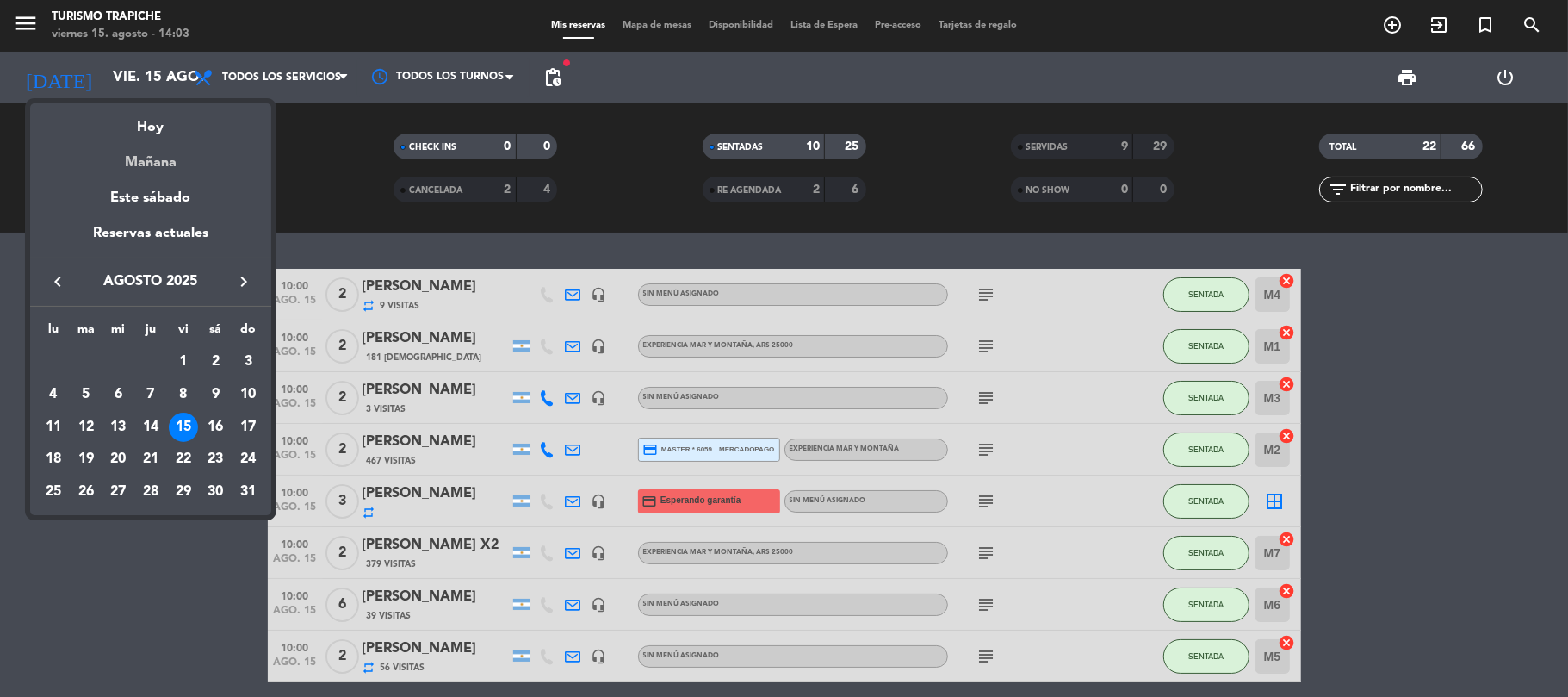
click at [144, 166] on div "Mañana" at bounding box center [151, 156] width 241 height 35
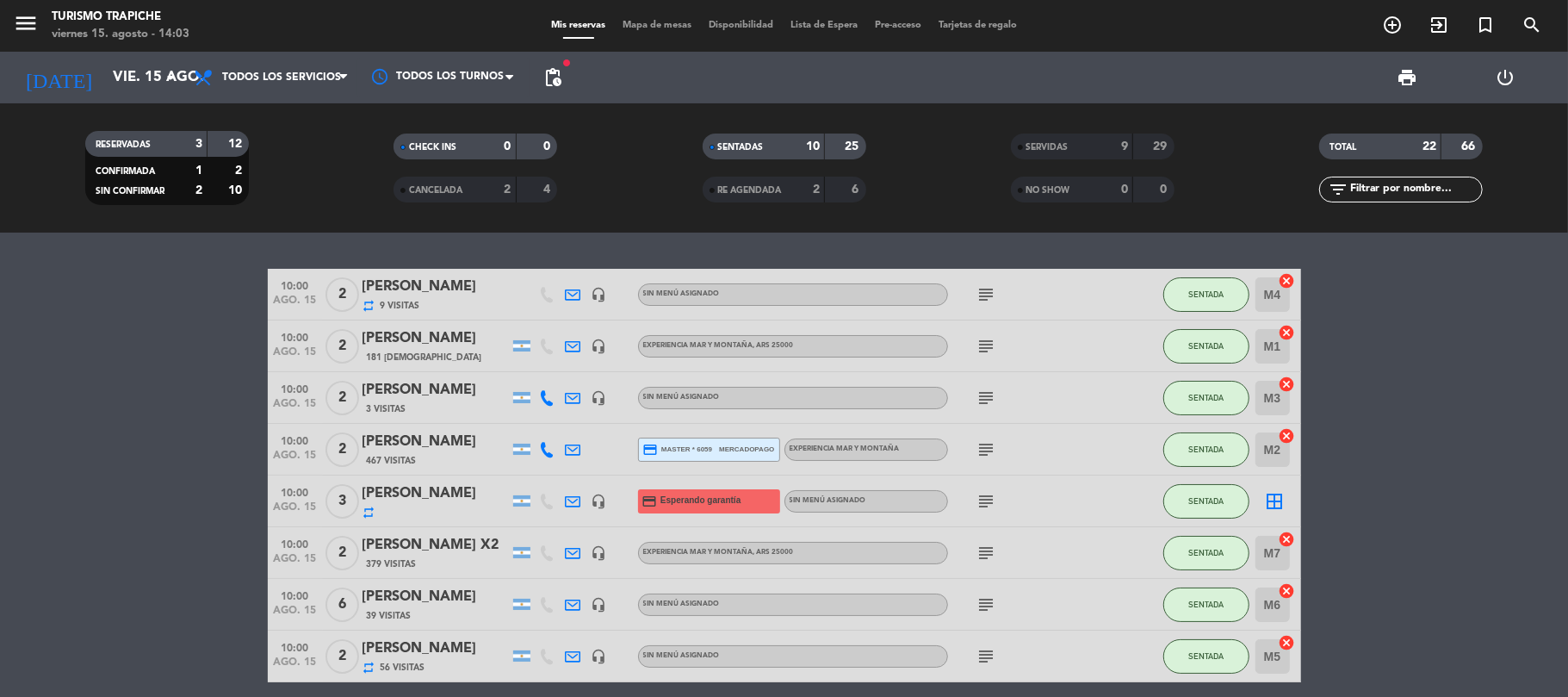
type input "sáb. 16 ago."
click at [102, 403] on bookings-row "10:00 [DATE] 2 [PERSON_NAME] repeat 9 Visitas headset_mic Sin menú asignado sub…" at bounding box center [784, 653] width 1568 height 768
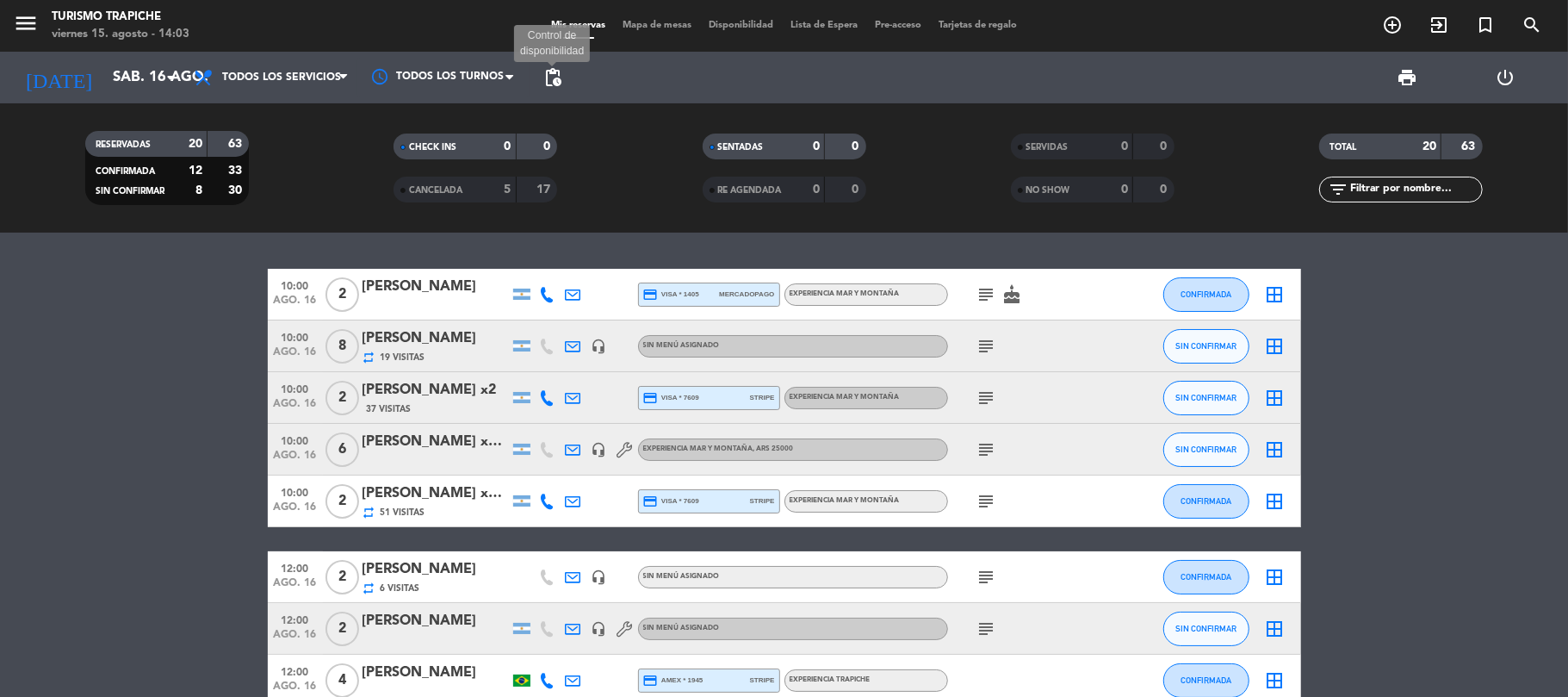
click at [545, 72] on span "pending_actions" at bounding box center [553, 78] width 21 height 21
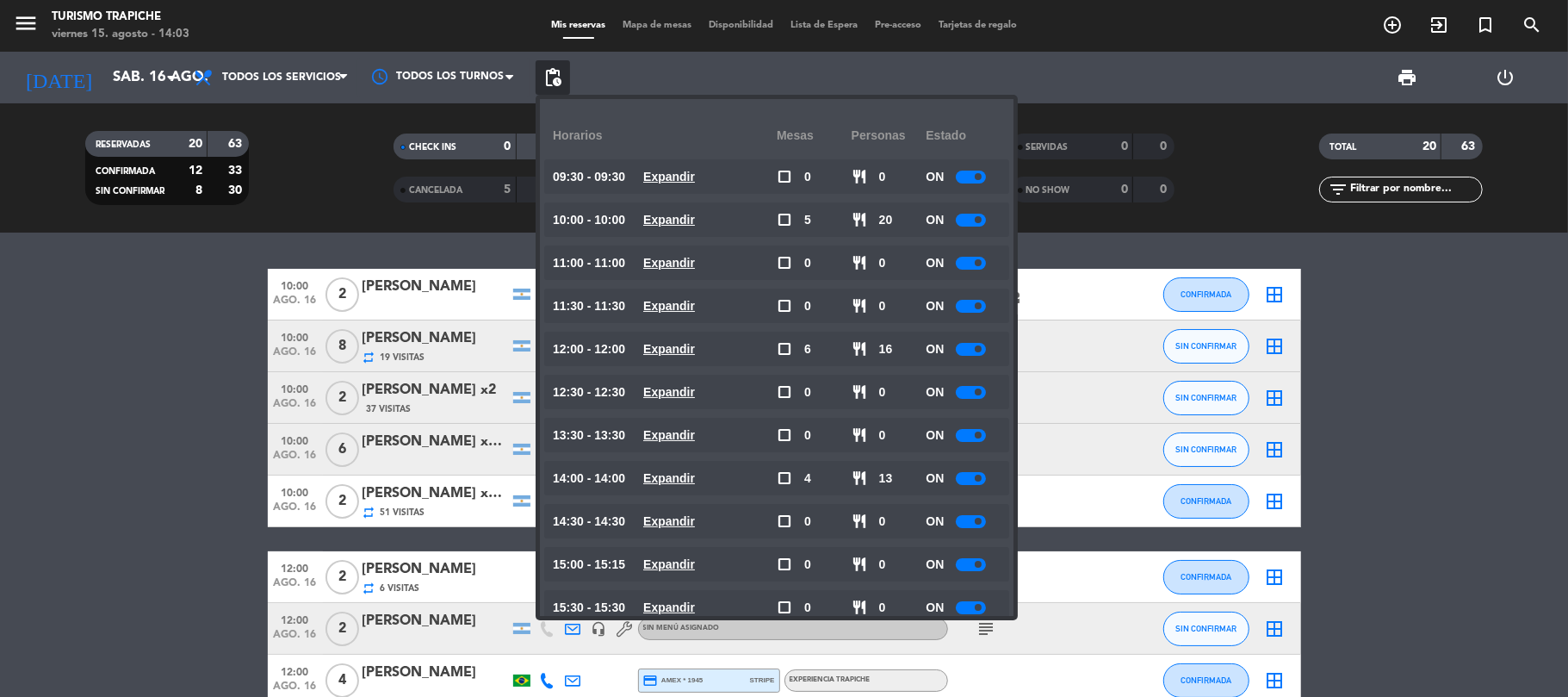
scroll to position [73, 0]
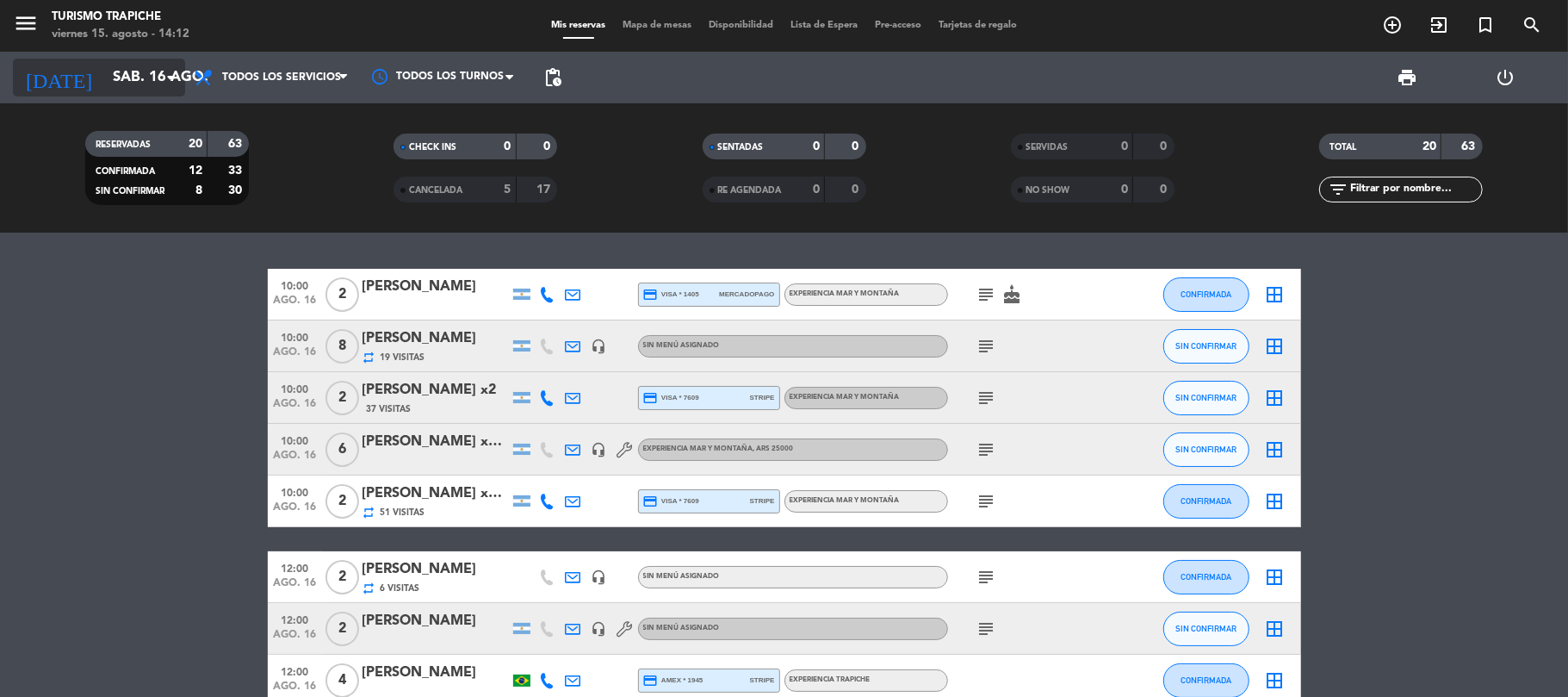
click at [56, 81] on icon "[DATE]" at bounding box center [59, 78] width 91 height 38
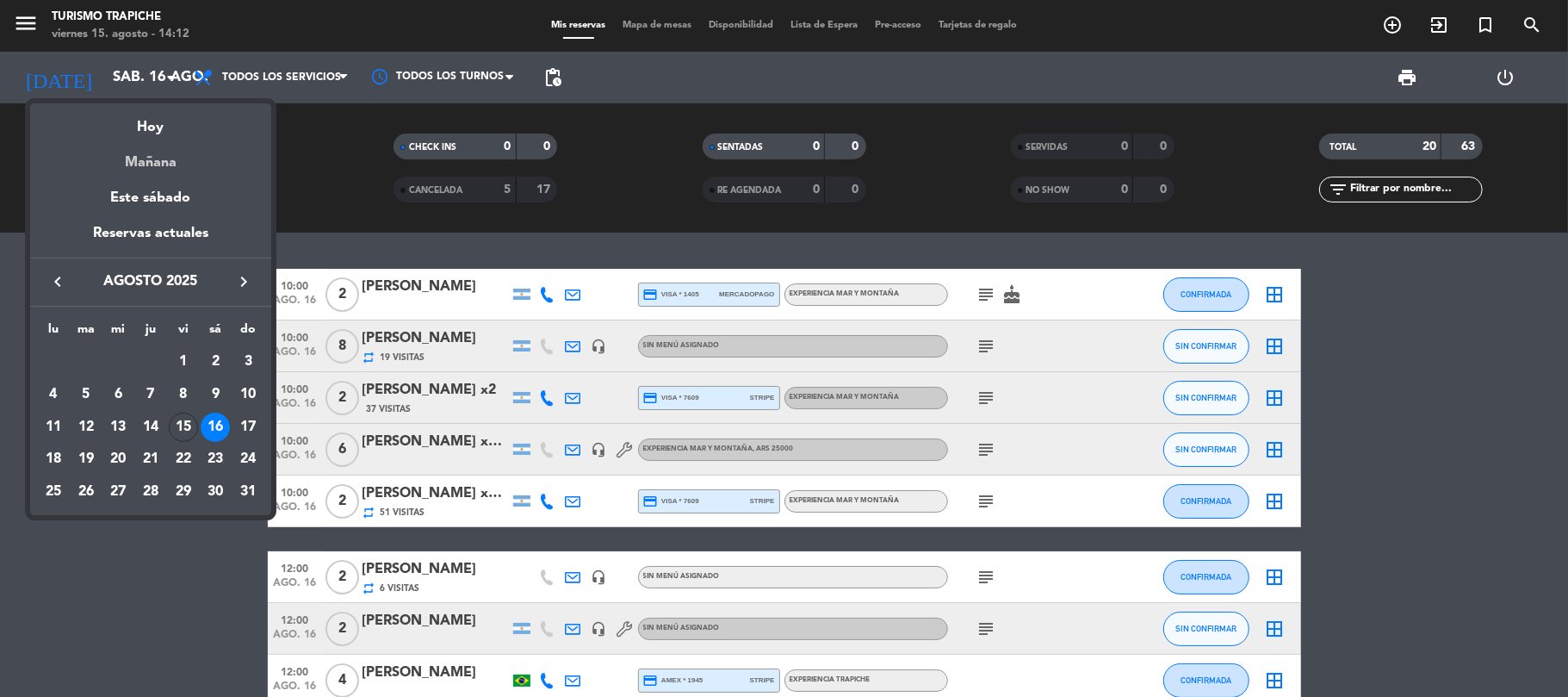
click at [139, 160] on div "Mañana" at bounding box center [151, 156] width 241 height 35
